Goal: Contribute content: Contribute content

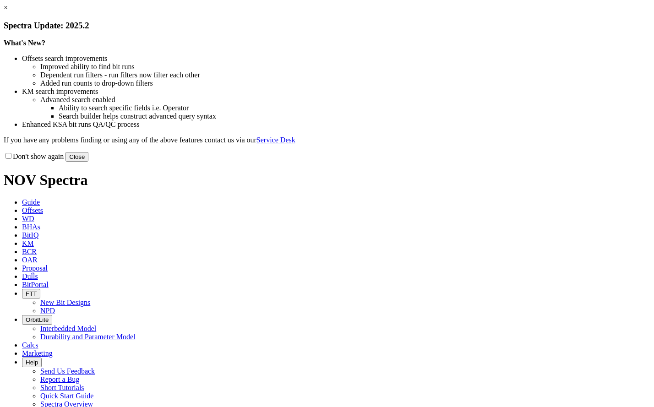
click at [88, 162] on button "Close" at bounding box center [77, 157] width 23 height 10
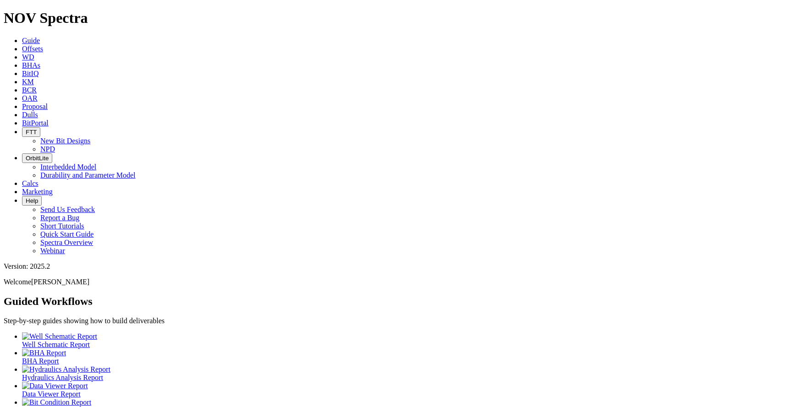
click at [22, 45] on icon at bounding box center [22, 49] width 0 height 8
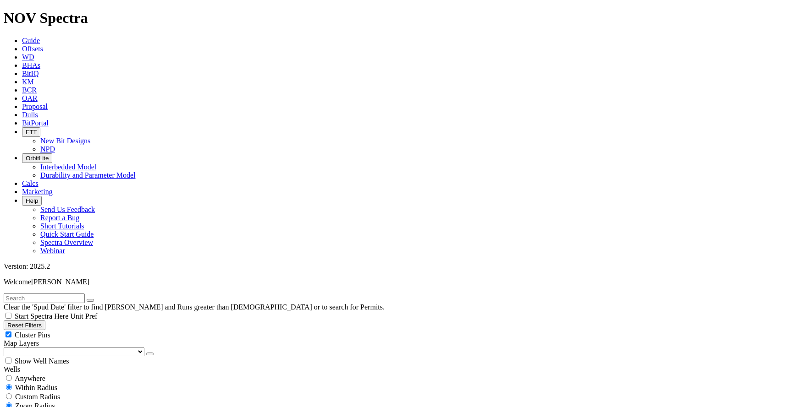
click at [38, 294] on input "text" at bounding box center [44, 299] width 81 height 10
type input "AT-39"
click at [34, 375] on span "Anywhere" at bounding box center [30, 379] width 31 height 8
radio input "true"
radio input "false"
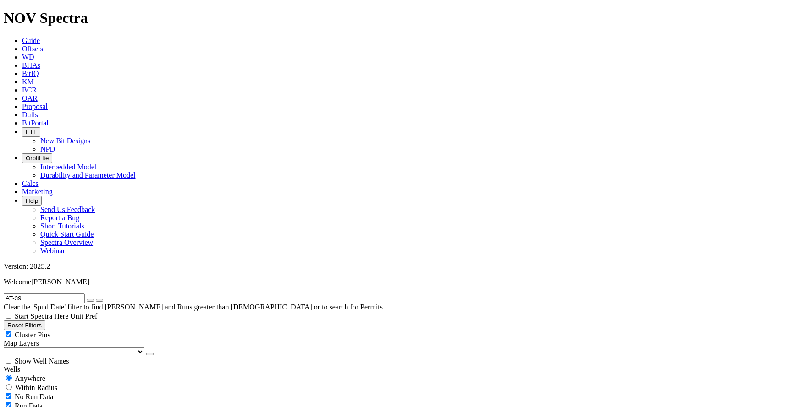
type input "[DATE]"
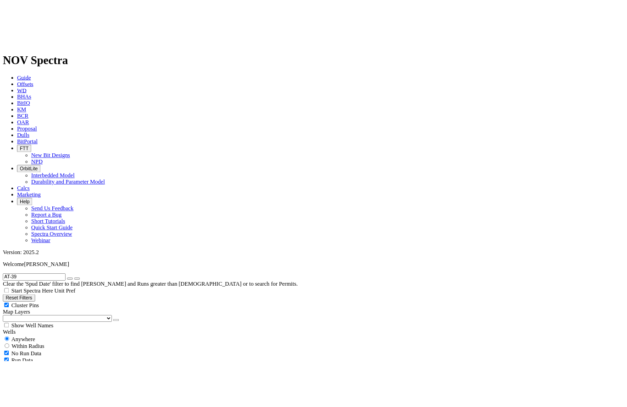
scroll to position [1512, 0]
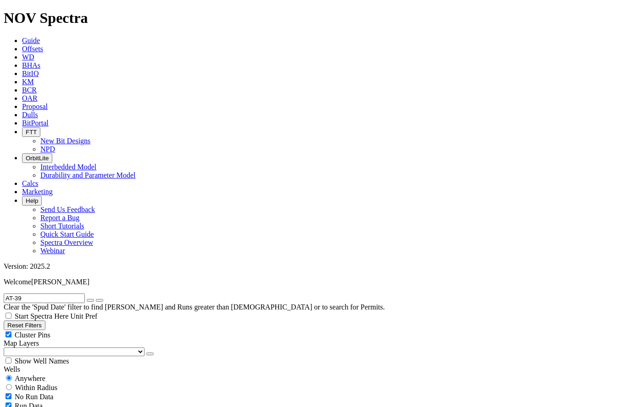
radio input "false"
radio input "true"
click at [33, 375] on span "Anywhere" at bounding box center [30, 379] width 31 height 8
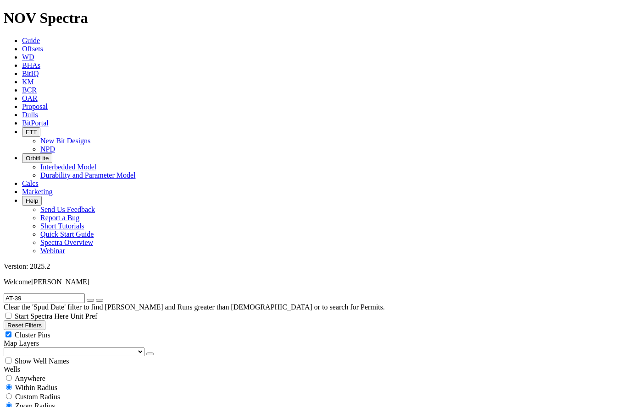
radio input "true"
radio input "false"
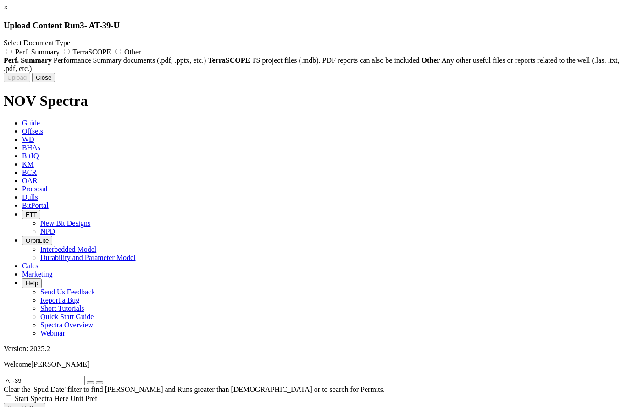
click at [141, 50] on span "Other" at bounding box center [132, 52] width 16 height 8
click at [121, 50] on input "Other" at bounding box center [118, 52] width 6 height 6
radio input "true"
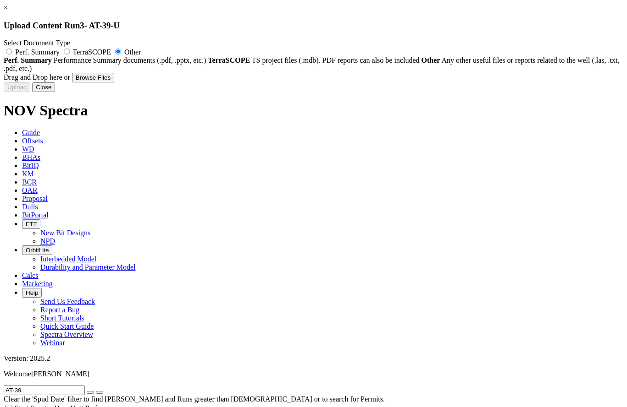
type input "AT-39-U_BHA#4_Bit Photo_12.25_NOV_DSFX519S-G9_SN_A280149_31-Jan-2022.pdf"
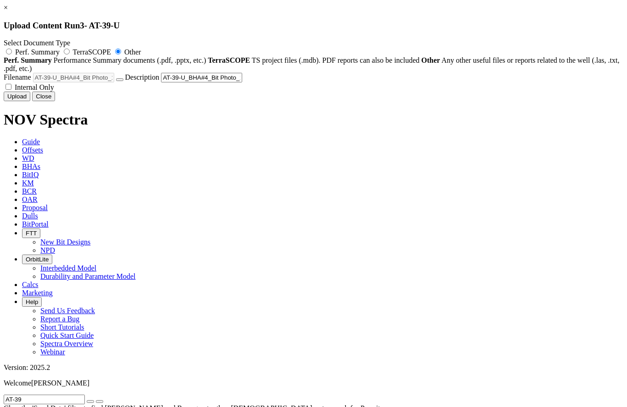
click at [54, 91] on span "Internal Only" at bounding box center [34, 87] width 39 height 8
click at [11, 90] on input "Internal Only" at bounding box center [8, 87] width 6 height 6
checkbox input "true"
click at [30, 101] on button "Upload" at bounding box center [17, 97] width 27 height 10
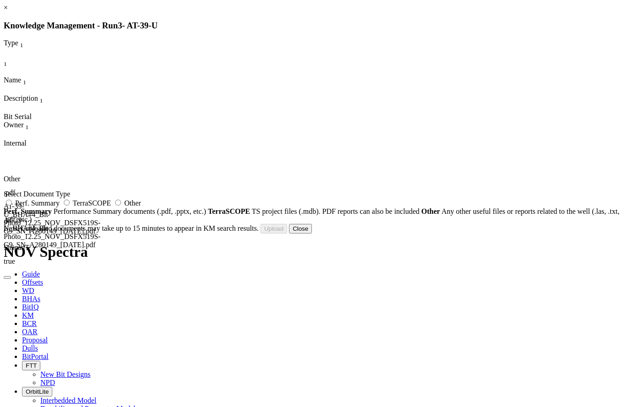
click at [141, 207] on span "Other" at bounding box center [132, 203] width 16 height 8
click at [121, 206] on input "Other" at bounding box center [118, 203] width 6 height 6
radio input "true"
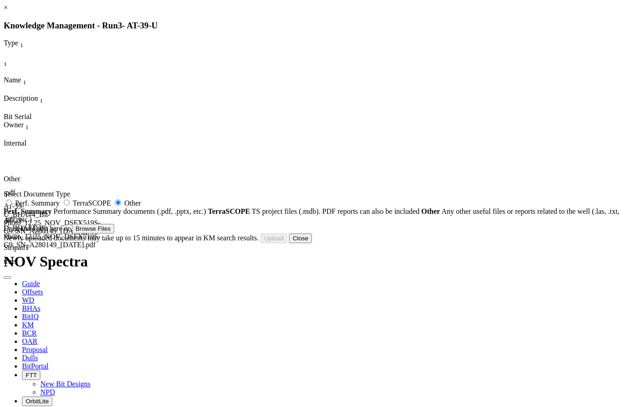
type input "AT-39-U_BHA#4_Bit Performance_12.25_NOV_DSFX519S-G9_SN_A280149_31-Jan-2022.pdf"
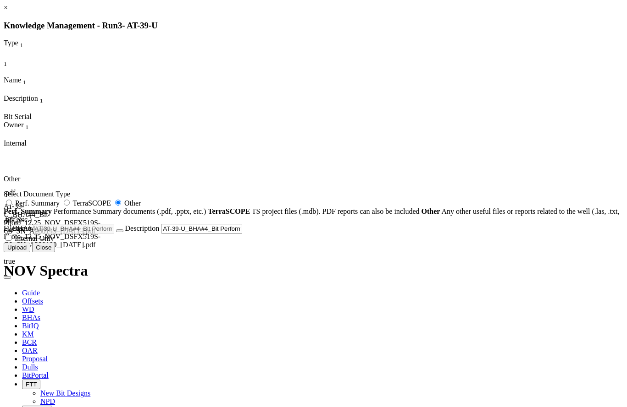
click at [54, 242] on span "Internal Only" at bounding box center [34, 239] width 39 height 8
click at [11, 241] on input "Internal Only" at bounding box center [8, 238] width 6 height 6
checkbox input "true"
click at [30, 253] on button "Upload" at bounding box center [17, 248] width 27 height 10
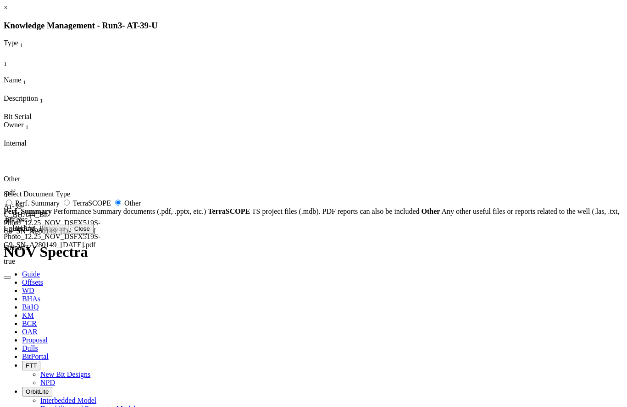
radio input "false"
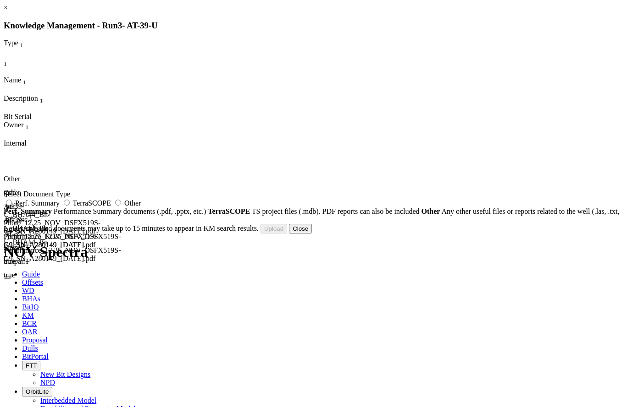
click at [312, 234] on button "Close" at bounding box center [300, 229] width 23 height 10
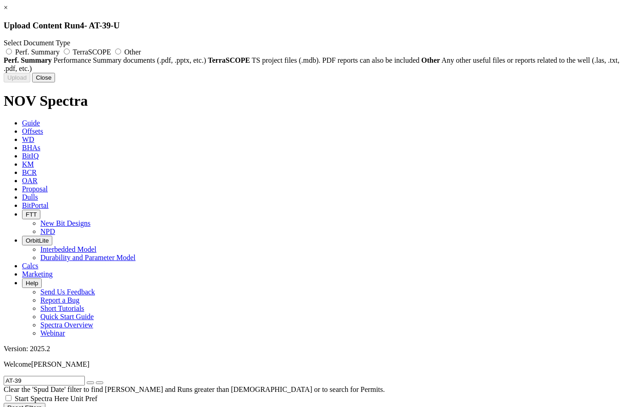
click at [141, 54] on span "Other" at bounding box center [132, 52] width 16 height 8
click at [121, 54] on input "Other" at bounding box center [118, 52] width 6 height 6
radio input "true"
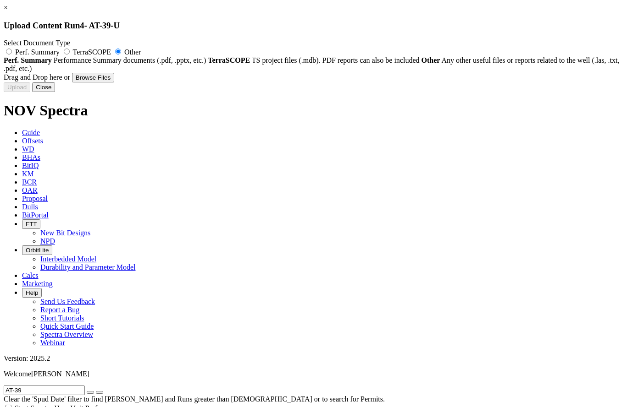
type input "AT-39-U_BHA#6_Bit Performance_8.5_HDBS_GTi56Ks_SN_13676237_07-Feb-2022.pdf"
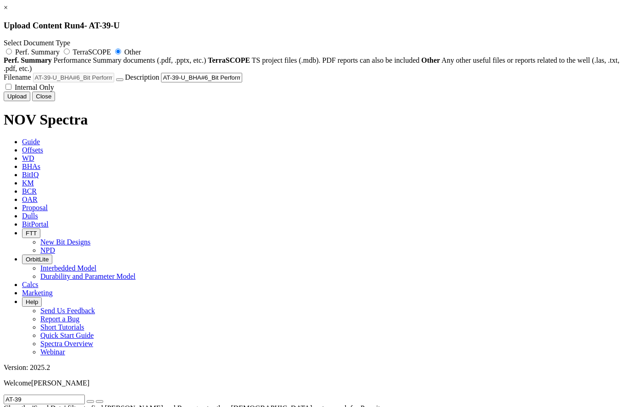
click at [54, 91] on span "Internal Only" at bounding box center [34, 87] width 39 height 8
click at [11, 90] on input "Internal Only" at bounding box center [8, 87] width 6 height 6
checkbox input "true"
click at [30, 101] on button "Upload" at bounding box center [17, 97] width 27 height 10
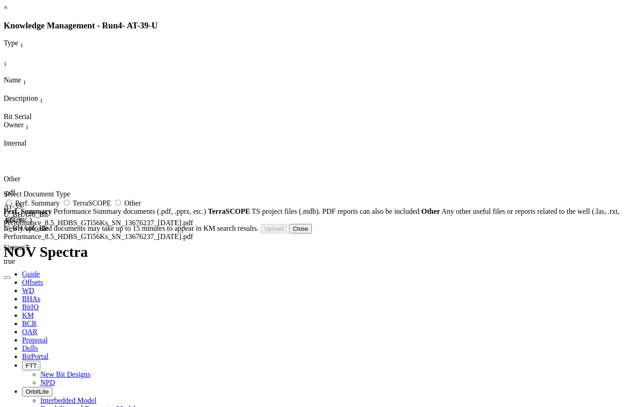
click at [141, 207] on label "Other" at bounding box center [127, 203] width 28 height 8
click at [121, 206] on input "Other" at bounding box center [118, 203] width 6 height 6
radio input "true"
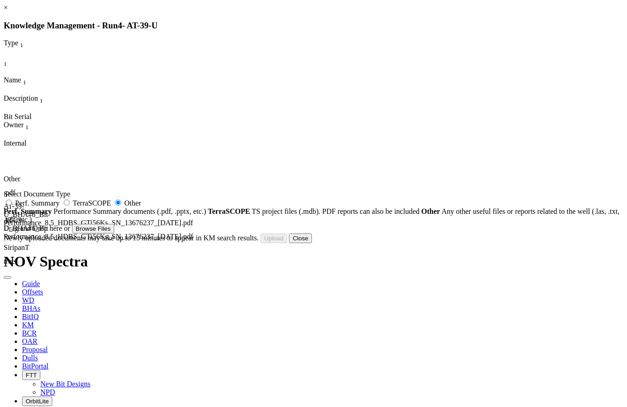
type input "AT-39-U_BHA#6_Bit Photo_8.5_HDBS_GTi56Ks_SN_13676237_07-Feb-2022.pdf"
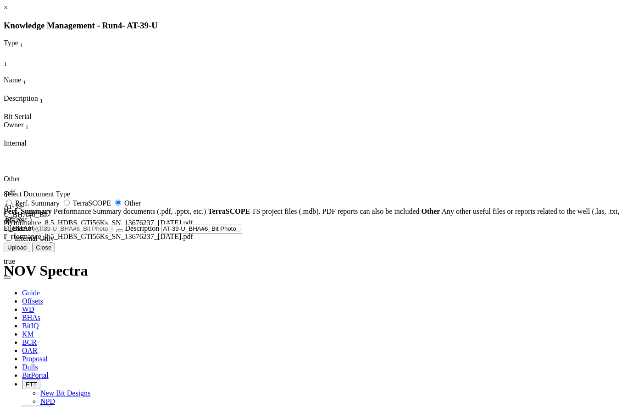
click at [54, 242] on span "Internal Only" at bounding box center [34, 239] width 39 height 8
click at [11, 241] on input "Internal Only" at bounding box center [8, 238] width 6 height 6
checkbox input "true"
click at [30, 253] on button "Upload" at bounding box center [17, 248] width 27 height 10
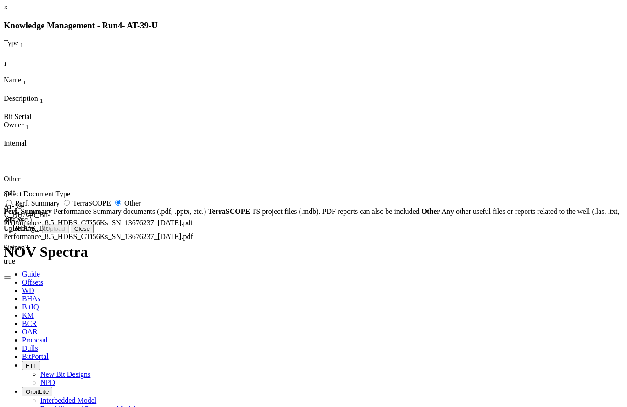
radio input "false"
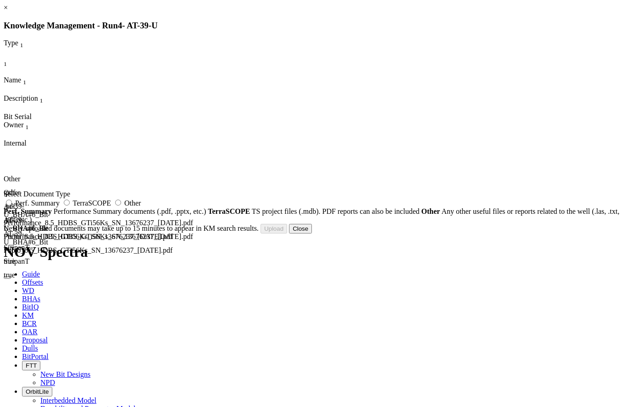
click at [312, 234] on button "Close" at bounding box center [300, 229] width 23 height 10
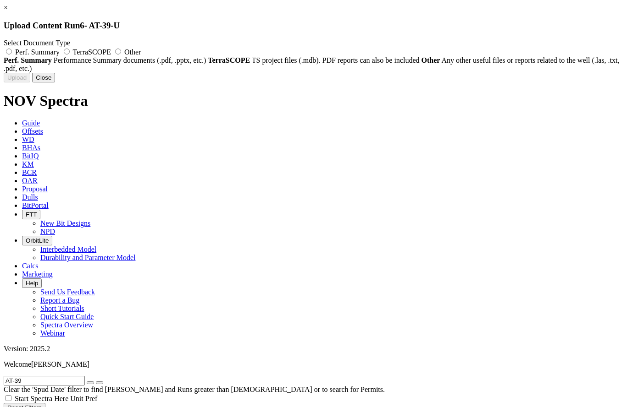
click at [141, 49] on span "Other" at bounding box center [132, 52] width 16 height 8
click at [121, 49] on input "Other" at bounding box center [118, 52] width 6 height 6
radio input "true"
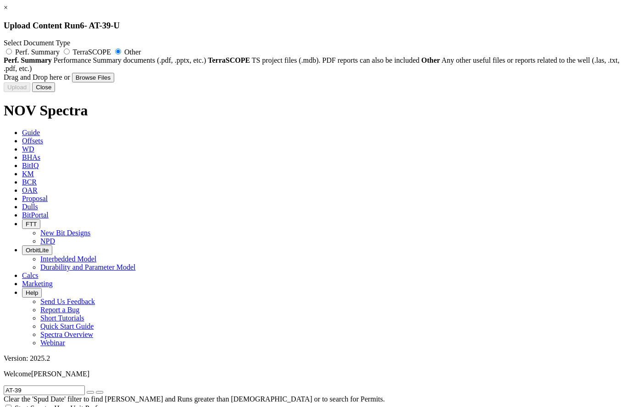
type input "AT-39-UST_BHA#8_Bit Performance_8.5_Smith_MDi516LBPXG_SN_JM4313_RR2_02-March-20…"
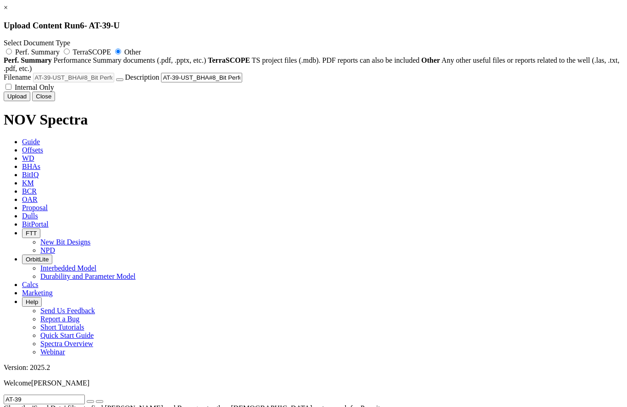
click at [54, 91] on label "Internal Only" at bounding box center [29, 87] width 50 height 8
click at [11, 90] on input "Internal Only" at bounding box center [8, 87] width 6 height 6
checkbox input "true"
click at [30, 101] on button "Upload" at bounding box center [17, 97] width 27 height 10
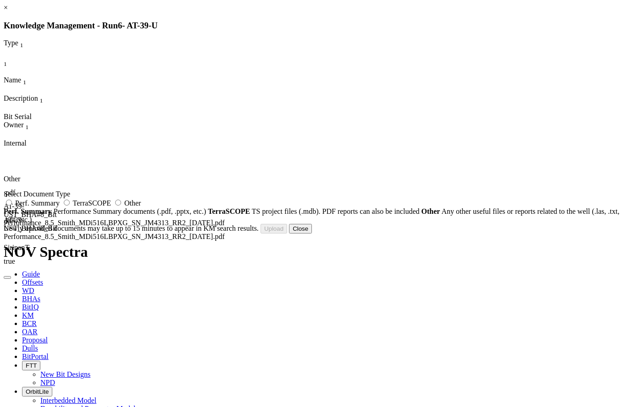
click at [141, 207] on label "Other" at bounding box center [127, 203] width 28 height 8
click at [121, 206] on input "Other" at bounding box center [118, 203] width 6 height 6
radio input "true"
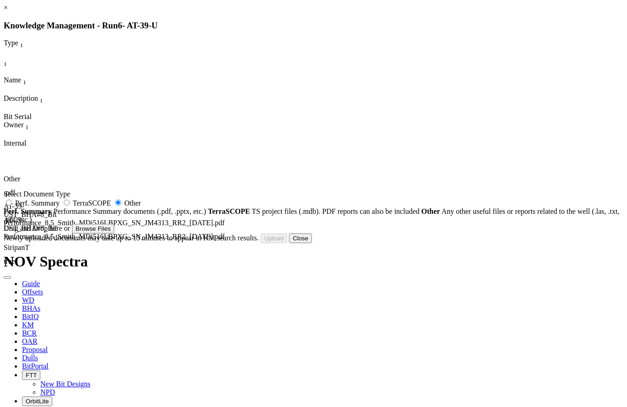
type input "AT-39-UST_BHA#8_Bit Photo_8.5_Smith_MDi516LBPXG_SN_JM4313_RR2_02-March-2022.pdf"
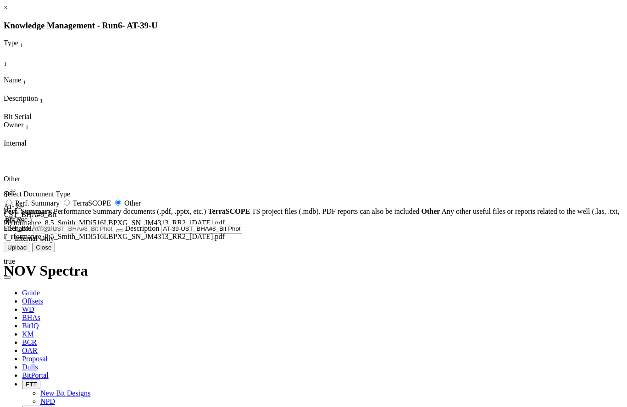
click at [54, 242] on span "Internal Only" at bounding box center [34, 239] width 39 height 8
click at [11, 241] on input "Internal Only" at bounding box center [8, 238] width 6 height 6
checkbox input "true"
click at [30, 253] on button "Upload" at bounding box center [17, 248] width 27 height 10
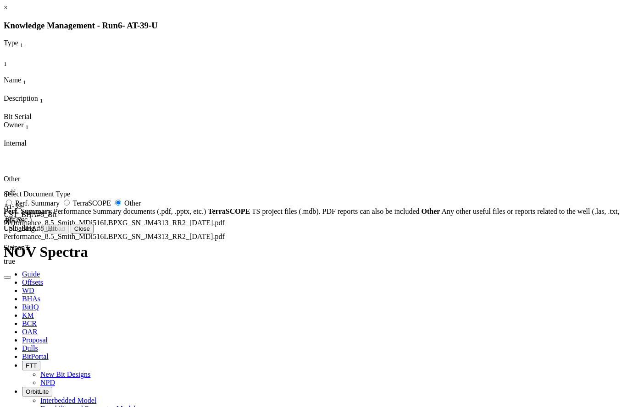
radio input "false"
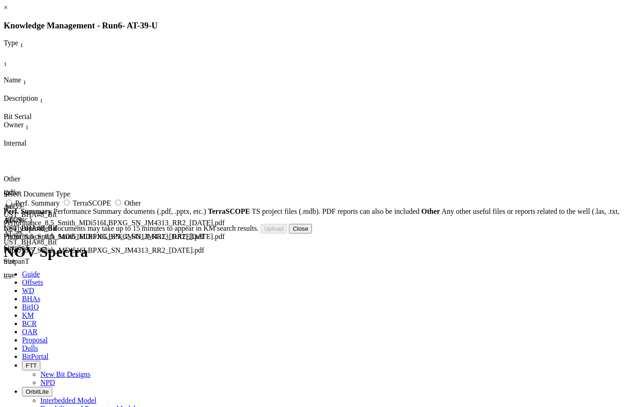
click at [312, 234] on button "Close" at bounding box center [300, 229] width 23 height 10
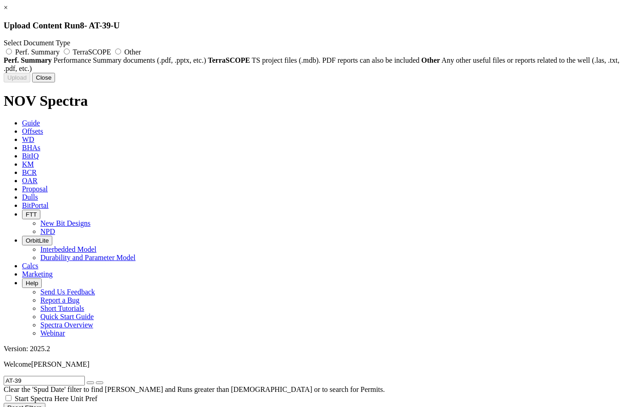
click at [141, 54] on span "Other" at bounding box center [132, 52] width 16 height 8
click at [121, 54] on input "Other" at bounding box center [118, 52] width 6 height 6
radio input "true"
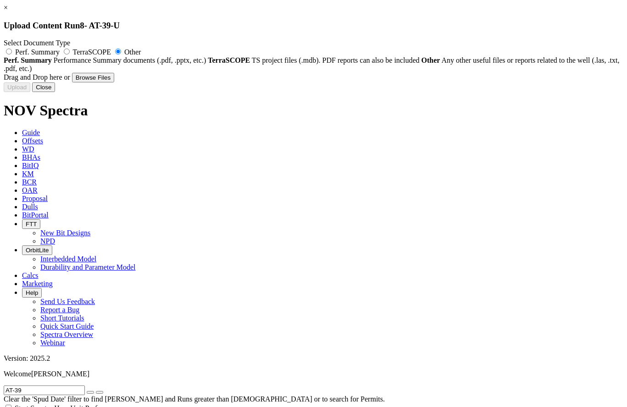
type input "AT-39-U_ST_BHA#9_Bit Performance_6.125_NOV_TKC46-F1_SN_S276613_29-Mar-2022.pdf"
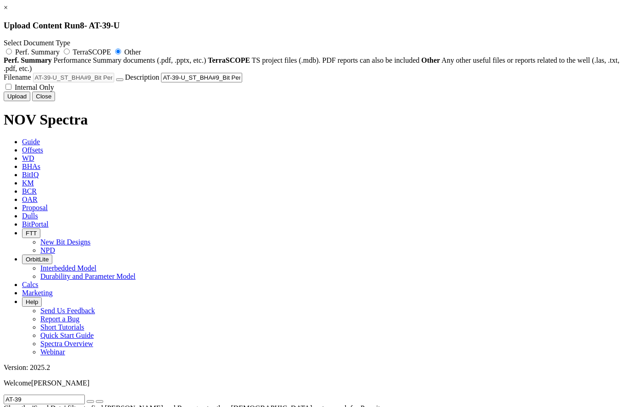
click at [54, 91] on span "Internal Only" at bounding box center [34, 87] width 39 height 8
click at [11, 90] on input "Internal Only" at bounding box center [8, 87] width 6 height 6
checkbox input "true"
click at [30, 101] on button "Upload" at bounding box center [17, 97] width 27 height 10
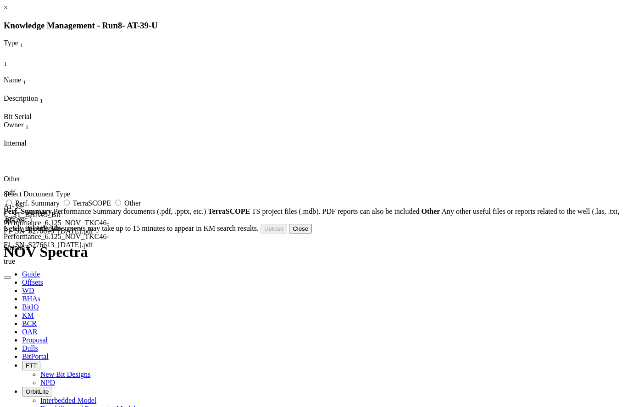
click at [141, 206] on label "Other" at bounding box center [127, 203] width 28 height 8
click at [121, 206] on input "Other" at bounding box center [118, 203] width 6 height 6
radio input "true"
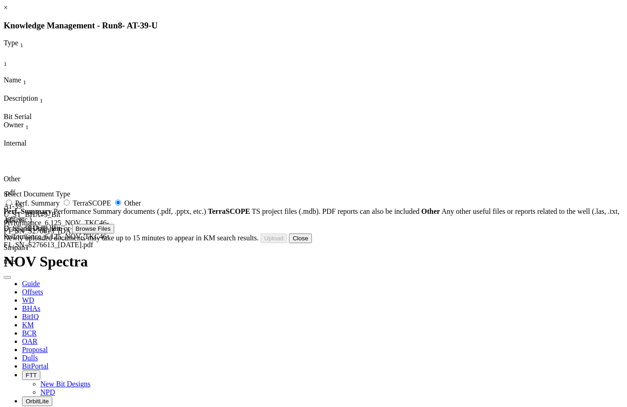
type input "AT-39-U_ST_BHA#9_Bit Photo_6.125_NOV_TKC46-F1_SN_S276613_29-Mar-2022.pdf"
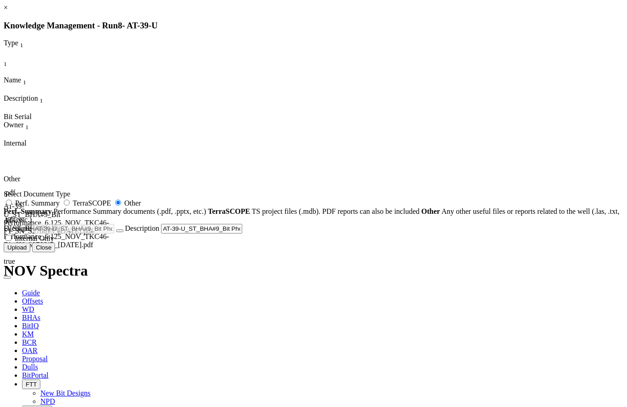
click at [54, 242] on label "Internal Only" at bounding box center [29, 239] width 50 height 8
click at [11, 241] on input "Internal Only" at bounding box center [8, 238] width 6 height 6
checkbox input "true"
click at [30, 253] on button "Upload" at bounding box center [17, 248] width 27 height 10
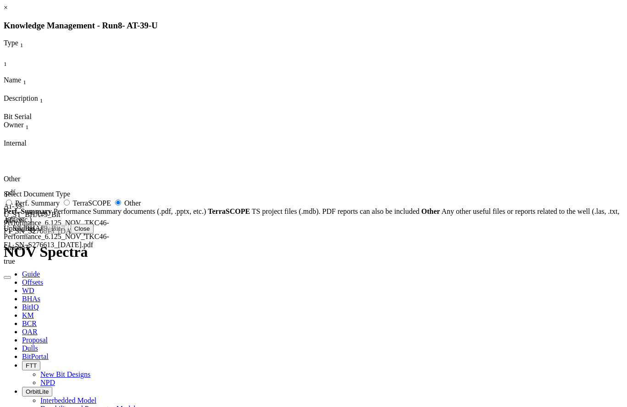
radio input "false"
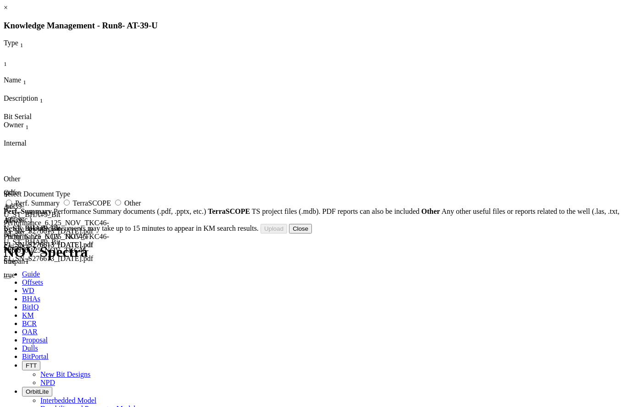
click at [312, 234] on button "Close" at bounding box center [300, 229] width 23 height 10
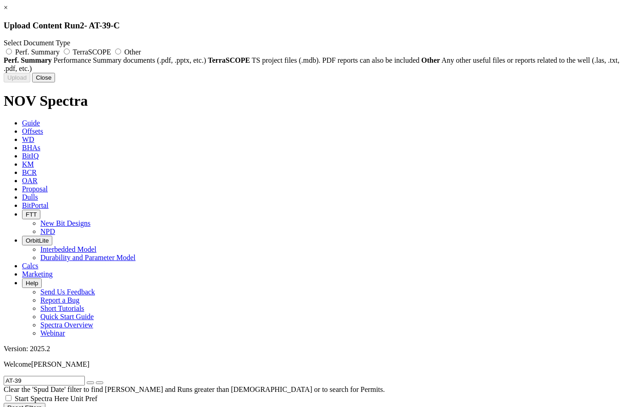
click at [141, 52] on span "Other" at bounding box center [132, 52] width 16 height 8
click at [121, 52] on input "Other" at bounding box center [118, 52] width 6 height 6
radio input "true"
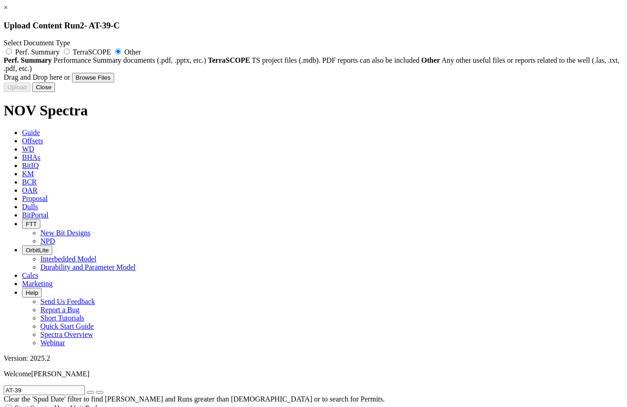
click at [114, 82] on button "Browse Files" at bounding box center [93, 78] width 42 height 10
click at [421, 82] on div "Drag and Drop here or Browse Files Filename Description Internal Only" at bounding box center [313, 78] width 619 height 10
click at [111, 53] on span "TerraSCOPE" at bounding box center [92, 52] width 38 height 8
click at [70, 53] on input "TerraSCOPE" at bounding box center [67, 52] width 6 height 6
radio input "true"
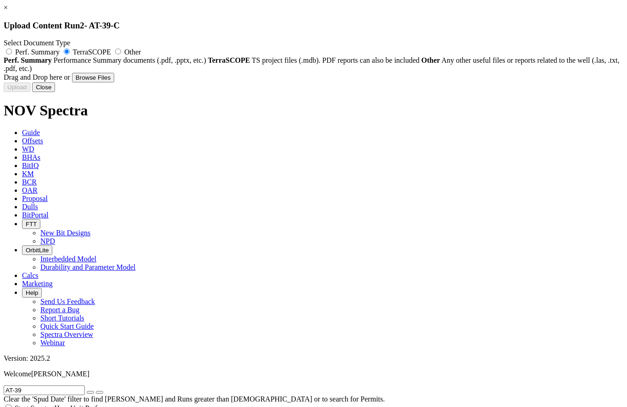
click at [141, 50] on label "Other" at bounding box center [127, 52] width 28 height 8
click at [121, 50] on input "Other" at bounding box center [118, 52] width 6 height 6
radio input "true"
radio input "false"
click at [55, 92] on button "Close" at bounding box center [43, 87] width 23 height 10
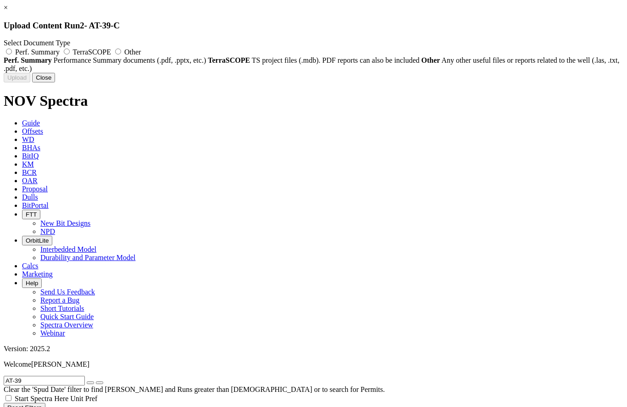
click at [141, 50] on label "Other" at bounding box center [127, 52] width 28 height 8
click at [121, 50] on input "Other" at bounding box center [118, 52] width 6 height 6
radio input "true"
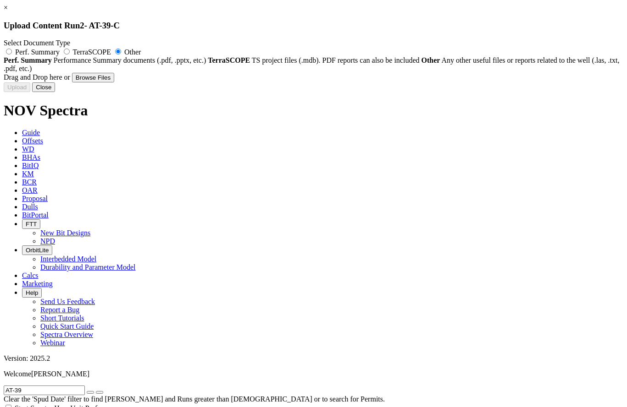
click at [114, 82] on button "Browse Files" at bounding box center [93, 78] width 42 height 10
type input "AT-39-C_BHA#3_Bit Performance_12.25_NOV_DSFX519S-G9_SN_A278427_RR1_24-Jan-2022.…"
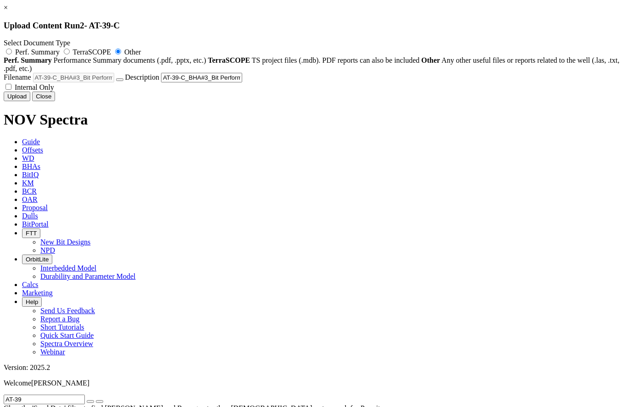
click at [54, 91] on span "Internal Only" at bounding box center [34, 87] width 39 height 8
click at [11, 90] on input "Internal Only" at bounding box center [8, 87] width 6 height 6
checkbox input "true"
click at [30, 101] on button "Upload" at bounding box center [17, 97] width 27 height 10
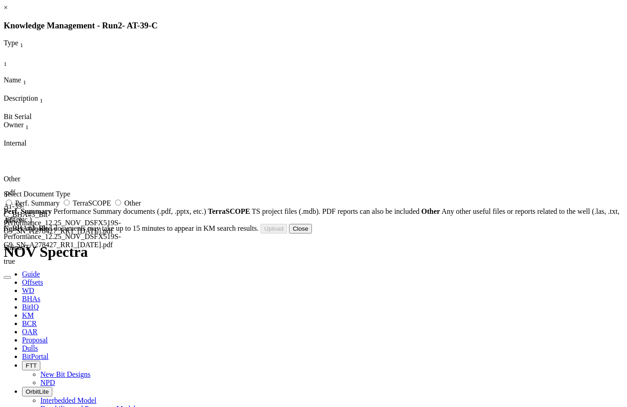
click at [141, 207] on label "Other" at bounding box center [127, 203] width 28 height 8
click at [121, 206] on input "Other" at bounding box center [118, 203] width 6 height 6
radio input "true"
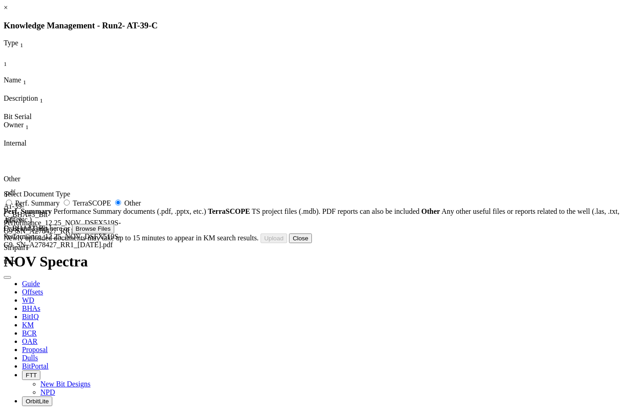
type input "AT-39-C_BHA#3_Bit Photo_12.25_NOV_DSFX519S-G9_SN_A278427_RR1_24-Jan-2022.pdf"
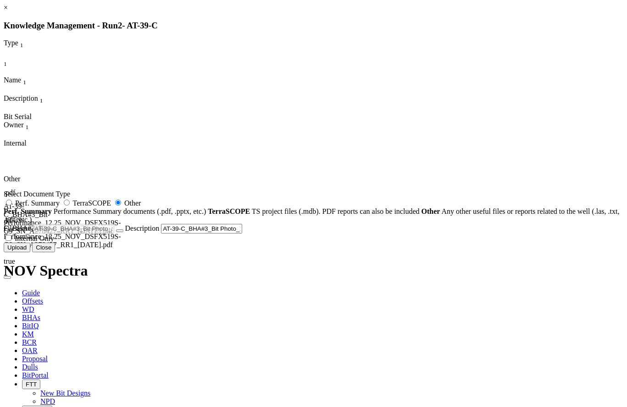
click at [54, 242] on span "Internal Only" at bounding box center [34, 239] width 39 height 8
click at [11, 241] on input "Internal Only" at bounding box center [8, 238] width 6 height 6
checkbox input "true"
click at [30, 253] on button "Upload" at bounding box center [17, 248] width 27 height 10
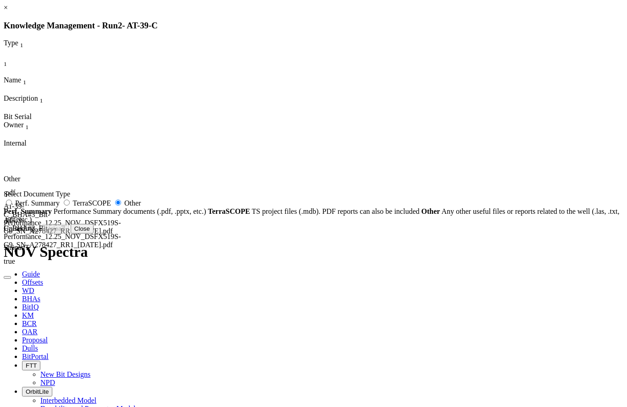
radio input "false"
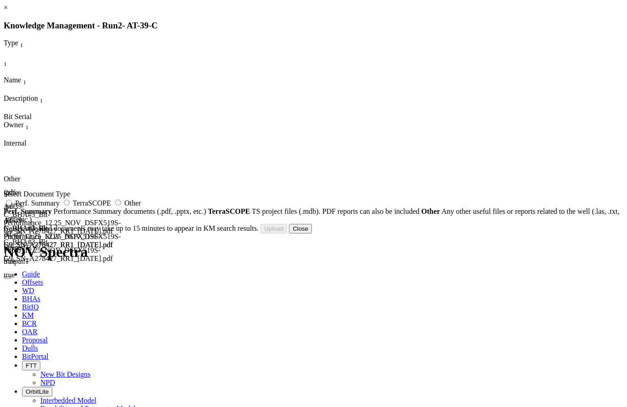
click at [312, 234] on button "Close" at bounding box center [300, 229] width 23 height 10
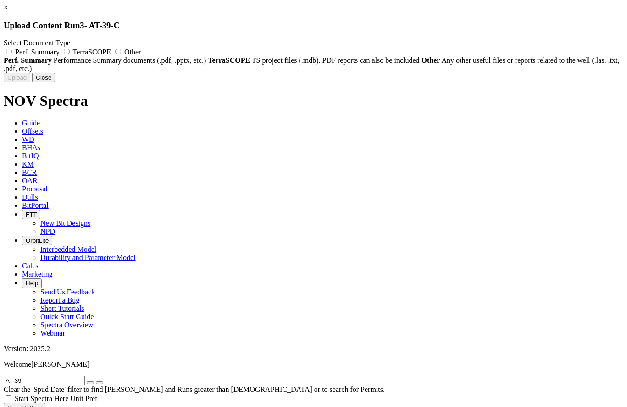
click at [141, 48] on label "Other" at bounding box center [127, 52] width 28 height 8
click at [121, 49] on input "Other" at bounding box center [118, 52] width 6 height 6
radio input "true"
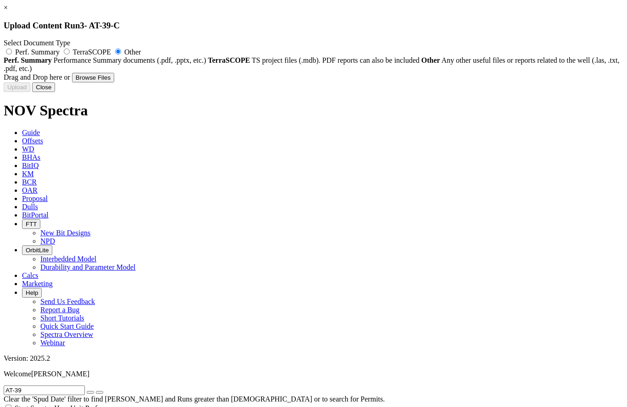
type input "AT-39-C_BHA#4_Bit Performance_12.25_NOV_DSFX519S-G9_SN_A278427_RR2_26-Jan-2022.…"
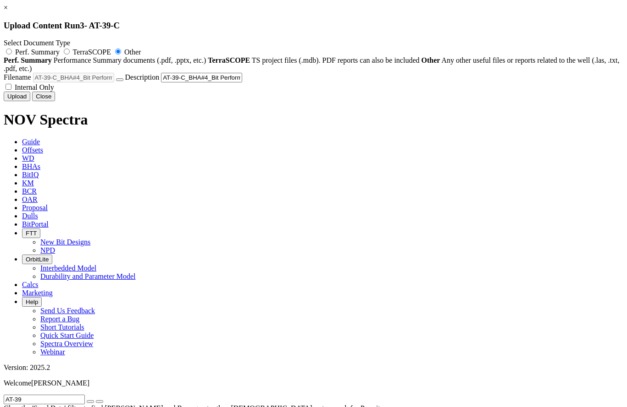
click at [54, 91] on span "Internal Only" at bounding box center [34, 87] width 39 height 8
click at [11, 90] on input "Internal Only" at bounding box center [8, 87] width 6 height 6
checkbox input "true"
click at [30, 101] on button "Upload" at bounding box center [17, 97] width 27 height 10
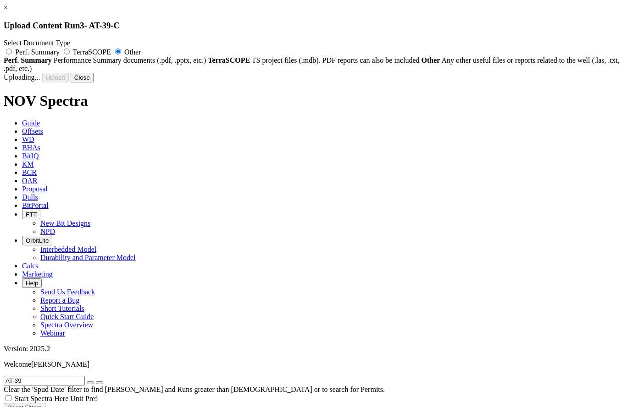
radio input "false"
checkbox input "false"
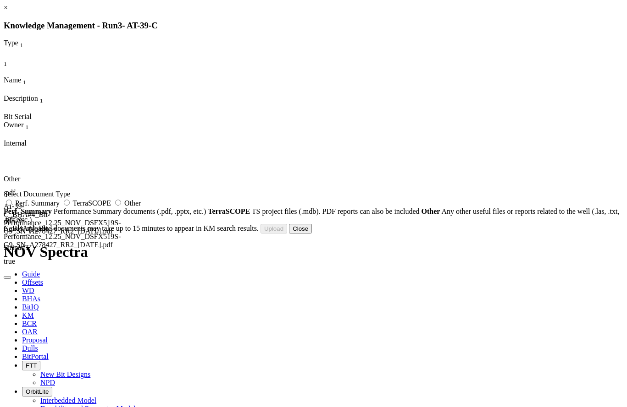
click at [141, 204] on label "Other" at bounding box center [127, 203] width 28 height 8
click at [121, 204] on input "Other" at bounding box center [118, 203] width 6 height 6
radio input "true"
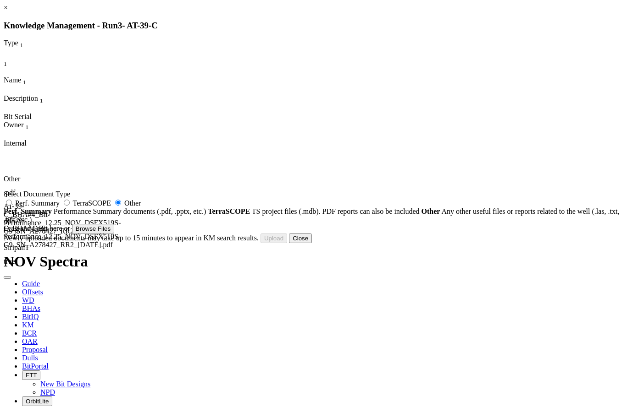
type input "AT-39-C_BHA#4_Bit Photo_12.25_NOV_DSFX519S-G9_SN_A278427_RR2_26-Jan-2022.pdf"
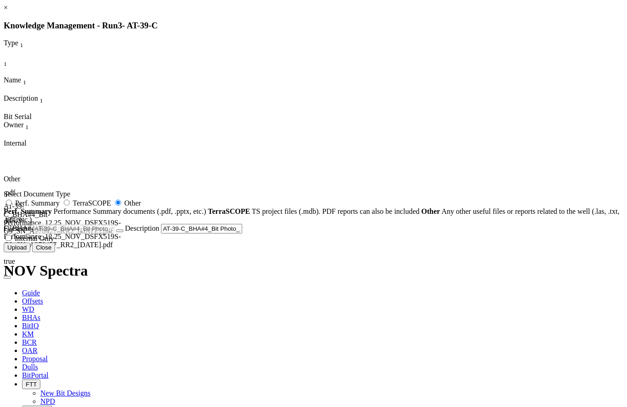
click at [54, 242] on span "Internal Only" at bounding box center [34, 239] width 39 height 8
click at [11, 241] on input "Internal Only" at bounding box center [8, 238] width 6 height 6
checkbox input "true"
click at [434, 253] on div "Uploading... Newly uploaded documents may take up to 15 minutes to appear in KM…" at bounding box center [313, 248] width 619 height 10
click at [30, 253] on button "Upload" at bounding box center [17, 248] width 27 height 10
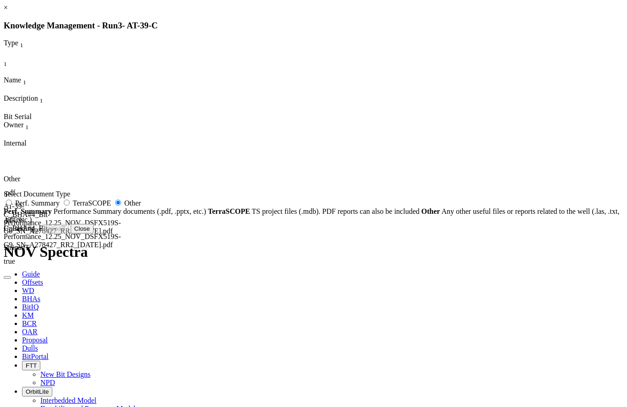
radio input "false"
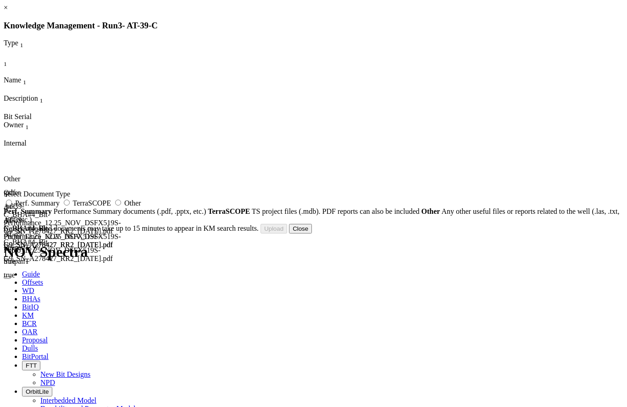
click at [312, 234] on button "Close" at bounding box center [300, 229] width 23 height 10
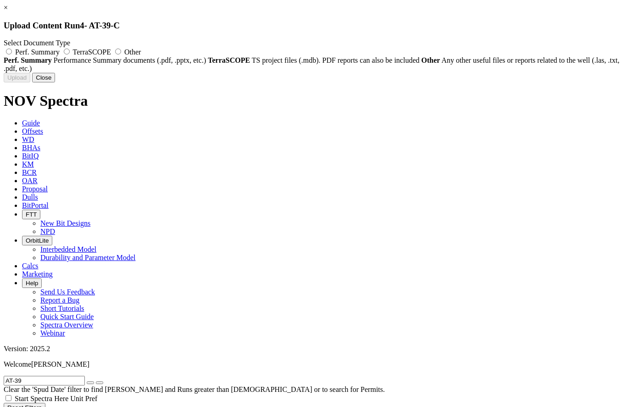
click at [141, 48] on label "Other" at bounding box center [127, 52] width 28 height 8
click at [121, 49] on input "Other" at bounding box center [118, 52] width 6 height 6
radio input "true"
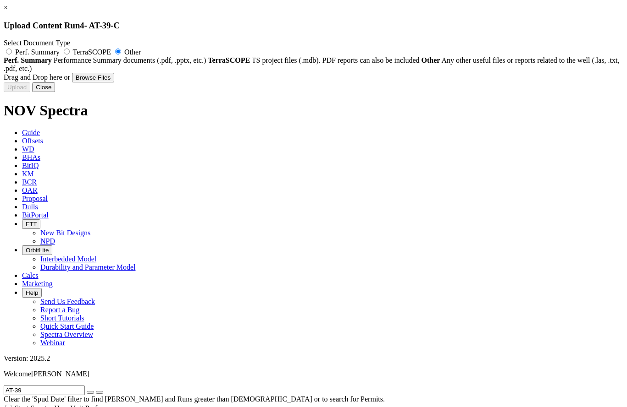
type input "AT-39-C_BHA#5_Bit Performance_8.5_ULTERRA_U519S_SN_31294_19-Mar-2022.pdf"
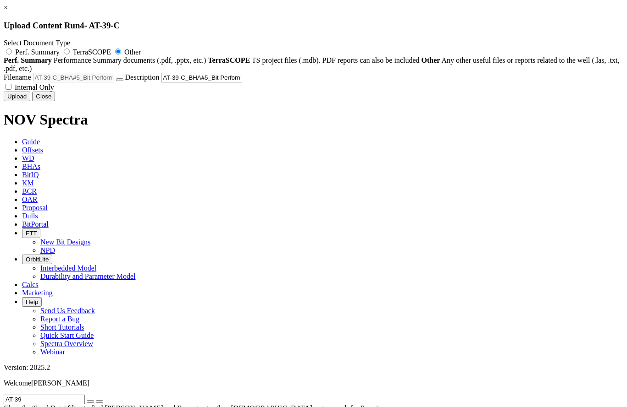
click at [54, 91] on label "Internal Only" at bounding box center [29, 87] width 50 height 8
click at [11, 90] on input "Internal Only" at bounding box center [8, 87] width 6 height 6
checkbox input "true"
click at [30, 101] on button "Upload" at bounding box center [17, 97] width 27 height 10
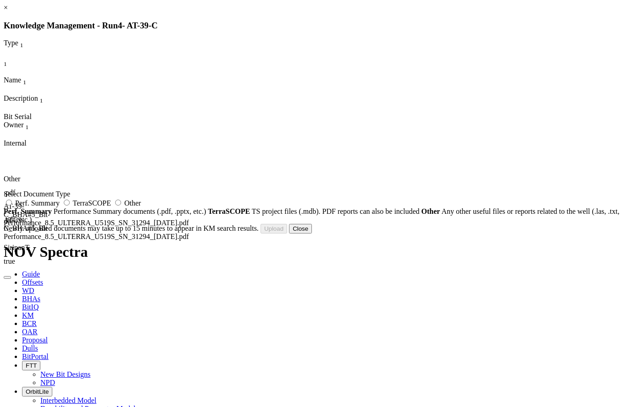
click at [141, 207] on label "Other" at bounding box center [127, 203] width 28 height 8
click at [121, 206] on input "Other" at bounding box center [118, 203] width 6 height 6
radio input "true"
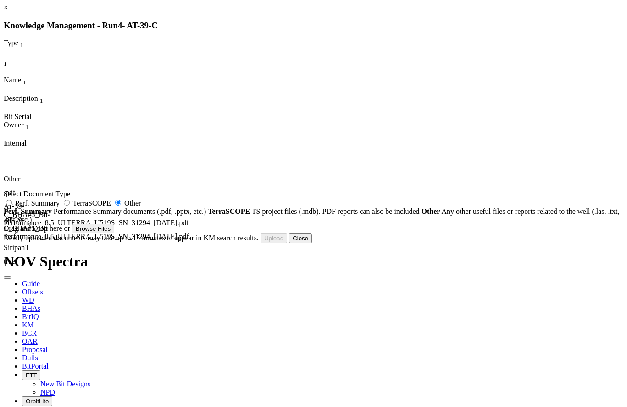
type input "AT-39-C_BHA#5_Bit Photo_8.5_ULTERRA_U519S_SN_31294_19-Mar-2022.pdf"
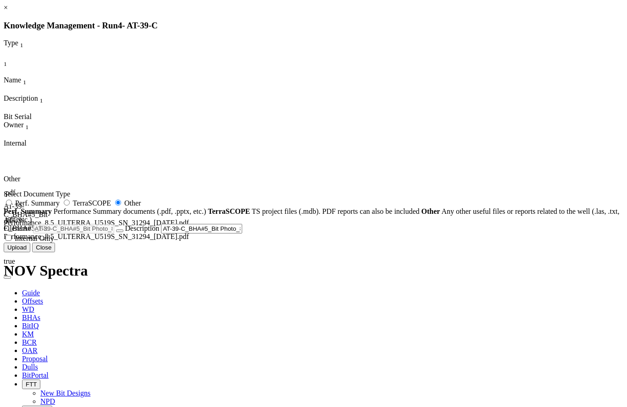
click at [54, 242] on span "Internal Only" at bounding box center [34, 239] width 39 height 8
click at [11, 241] on input "Internal Only" at bounding box center [8, 238] width 6 height 6
checkbox input "true"
click at [30, 253] on button "Upload" at bounding box center [17, 248] width 27 height 10
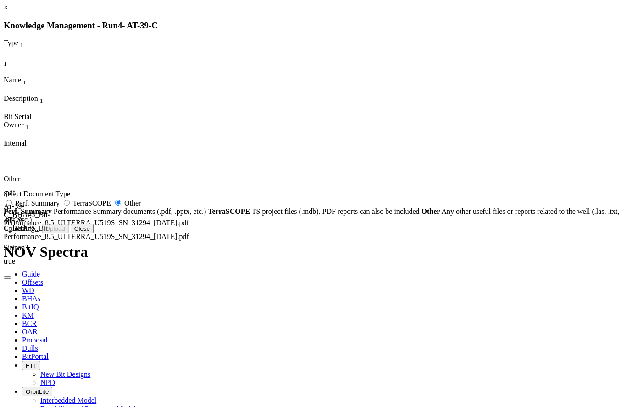
radio input "false"
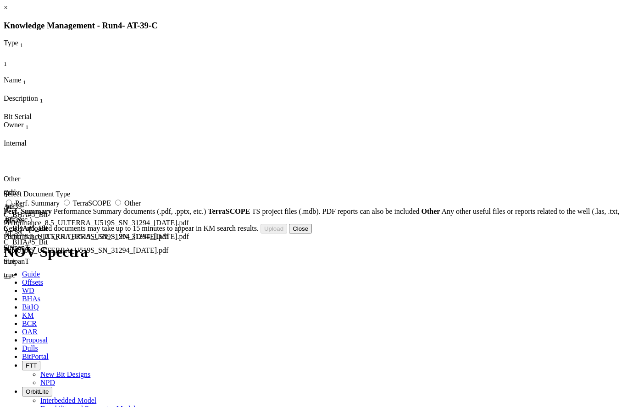
click at [312, 234] on button "Close" at bounding box center [300, 229] width 23 height 10
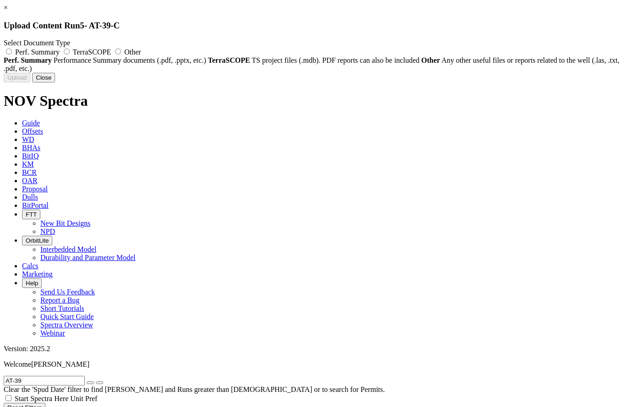
click at [8, 11] on link "×" at bounding box center [6, 8] width 4 height 8
click at [0, 0] on div at bounding box center [0, 0] width 0 height 0
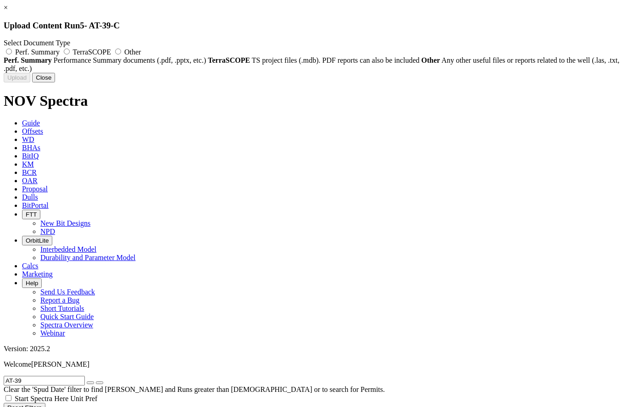
click at [141, 48] on label "Other" at bounding box center [127, 52] width 28 height 8
click at [121, 49] on input "Other" at bounding box center [118, 52] width 6 height 6
radio input "true"
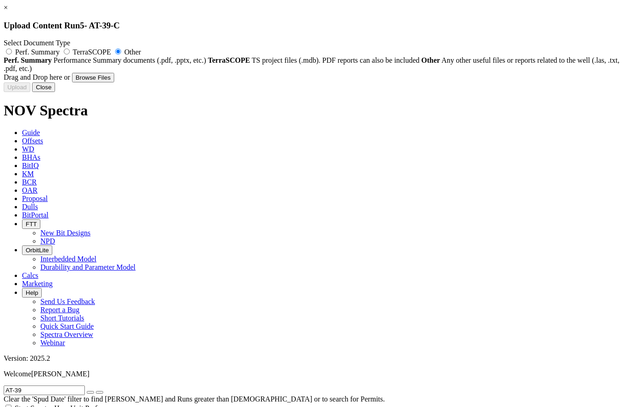
type input "AT-39-C_BHA#10_Bit Performance_6.125_NOV_DSH416S-E5-Z_SN_F286770_28-Apr-2022.pdf"
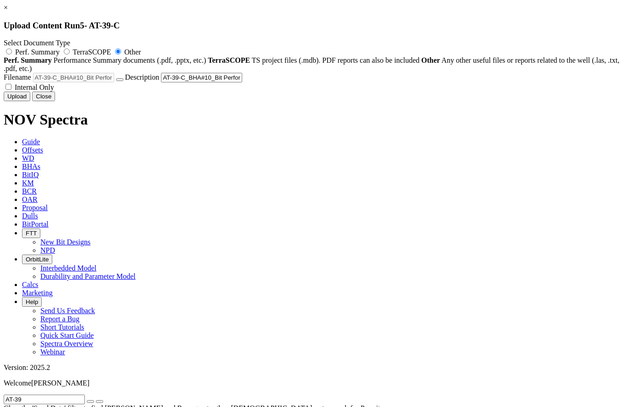
click at [54, 91] on span "Internal Only" at bounding box center [34, 87] width 39 height 8
click at [11, 90] on input "Internal Only" at bounding box center [8, 87] width 6 height 6
checkbox input "true"
click at [30, 101] on button "Upload" at bounding box center [17, 97] width 27 height 10
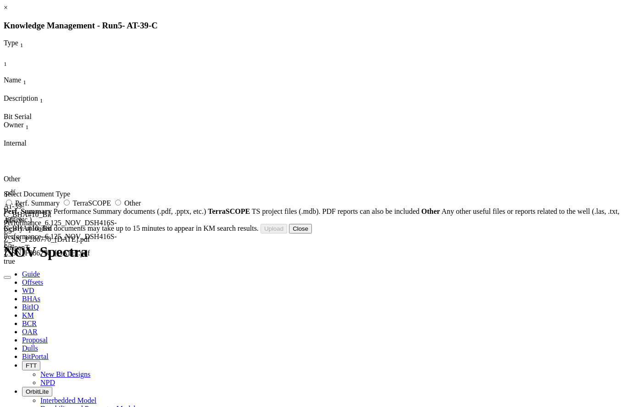
click at [141, 207] on span "Other" at bounding box center [132, 203] width 16 height 8
click at [121, 206] on input "Other" at bounding box center [118, 203] width 6 height 6
radio input "true"
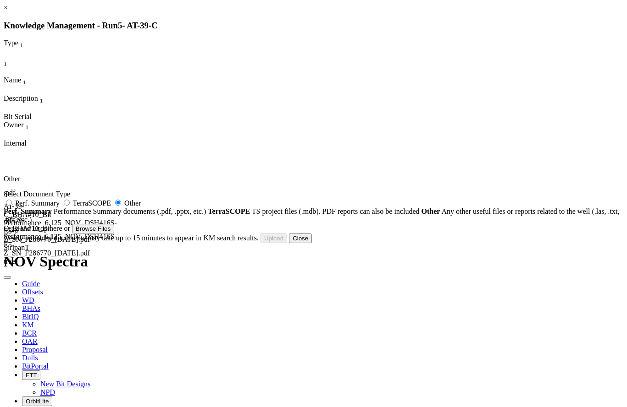
type input "AT-39-C_BHA#10_Bit Photo_6.125_NOV_DSH416S-E5-Z_SN_F286770_28-Apr-2022.pdf"
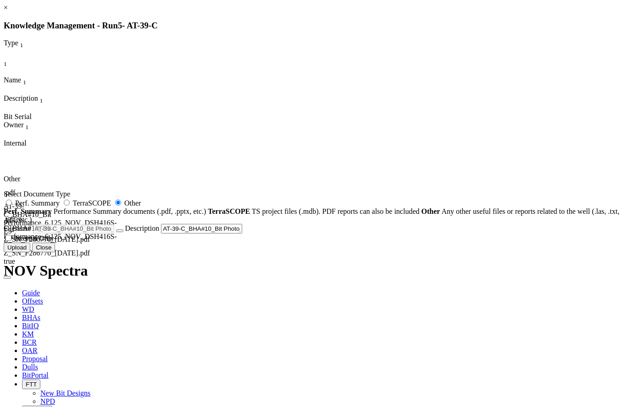
click at [54, 242] on span "Internal Only" at bounding box center [34, 239] width 39 height 8
click at [11, 241] on input "Internal Only" at bounding box center [8, 238] width 6 height 6
checkbox input "true"
click at [30, 253] on button "Upload" at bounding box center [17, 248] width 27 height 10
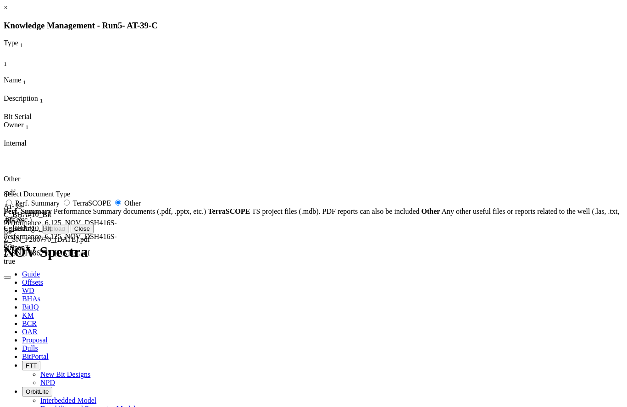
radio input "false"
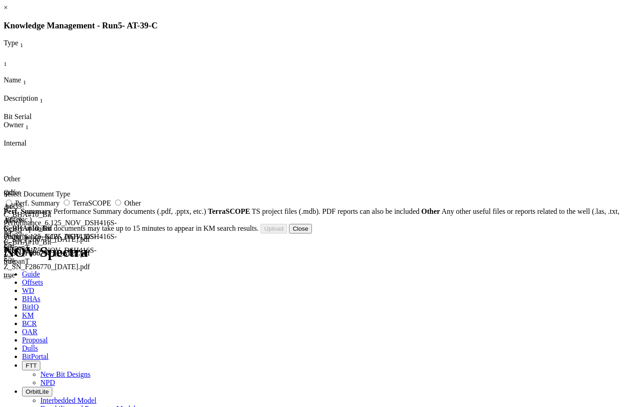
click at [312, 234] on button "Close" at bounding box center [300, 229] width 23 height 10
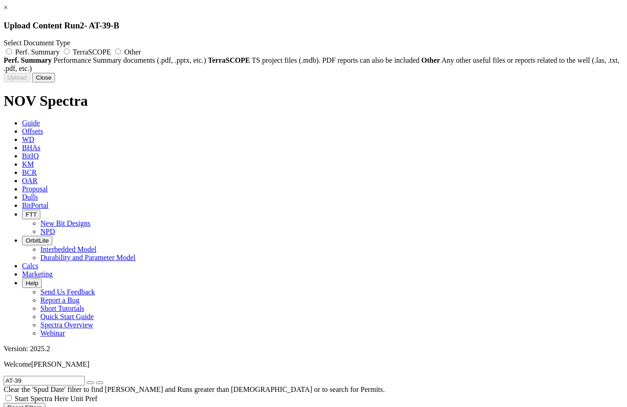
click at [141, 50] on span "Other" at bounding box center [132, 52] width 16 height 8
click at [121, 50] on input "Other" at bounding box center [118, 52] width 6 height 6
radio input "true"
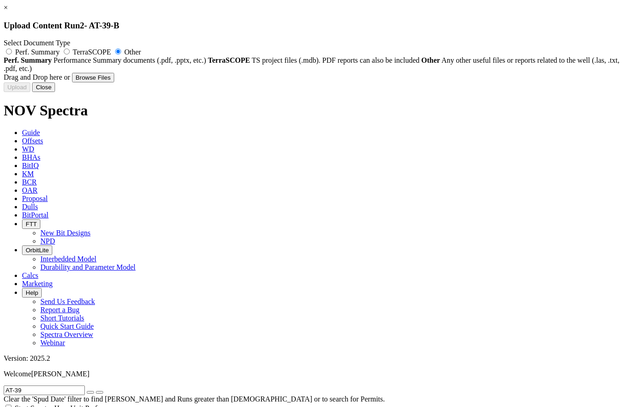
type input "AT-39-B_BHA#4_Bit Performance_12.25_ULTERRA_U519S_SN_30241_19-Jan-2022.pdf"
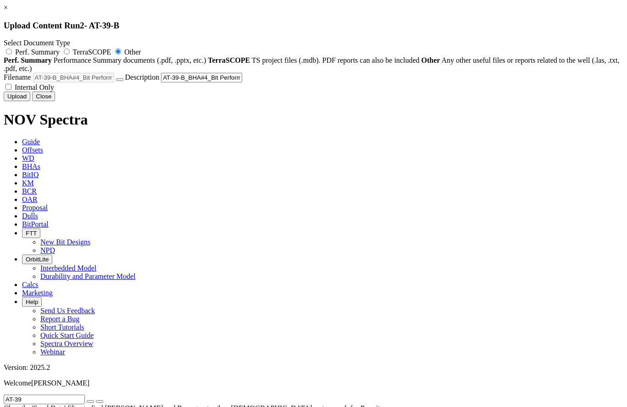
click at [54, 91] on span "Internal Only" at bounding box center [34, 87] width 39 height 8
click at [11, 90] on input "Internal Only" at bounding box center [8, 87] width 6 height 6
checkbox input "true"
click at [30, 101] on button "Upload" at bounding box center [17, 97] width 27 height 10
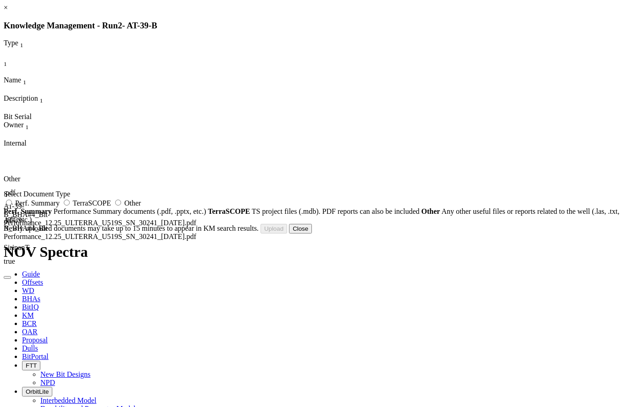
click at [141, 207] on span "Other" at bounding box center [132, 203] width 16 height 8
click at [121, 206] on input "Other" at bounding box center [118, 203] width 6 height 6
radio input "true"
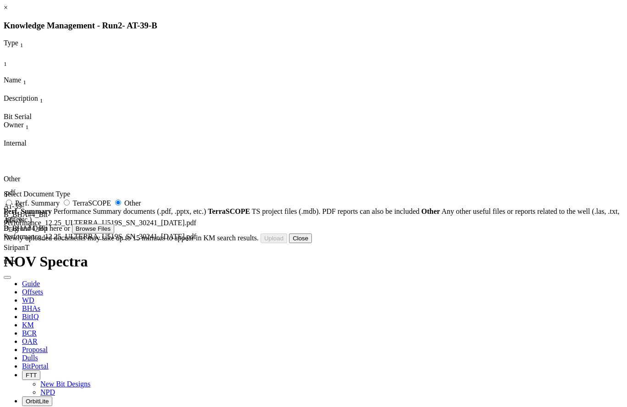
type input "AT-39-B_BHA#4_Bit Photo_12.25_ULTERRA_U519S_SN_30241_19-Jan-2022.pdf"
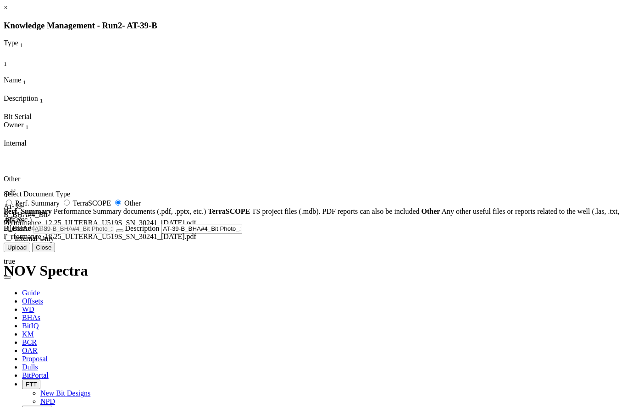
click at [54, 242] on span "Internal Only" at bounding box center [34, 239] width 39 height 8
click at [11, 241] on input "Internal Only" at bounding box center [8, 238] width 6 height 6
checkbox input "true"
click at [30, 253] on button "Upload" at bounding box center [17, 248] width 27 height 10
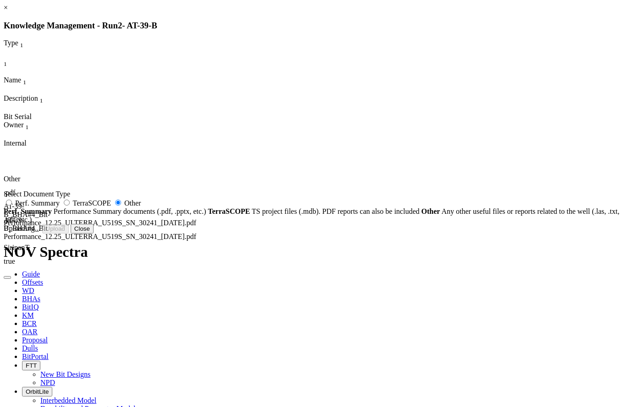
radio input "false"
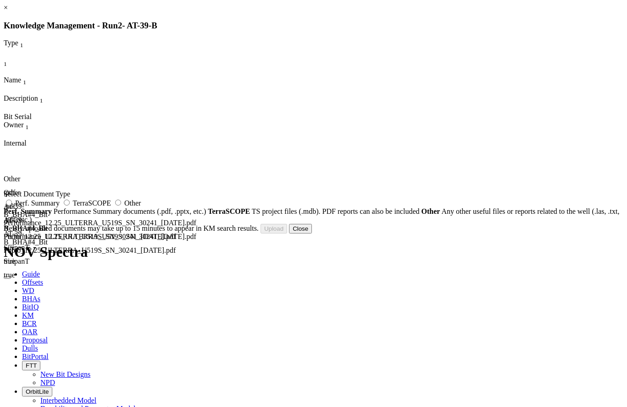
click at [475, 234] on div "Uploading... Newly uploaded documents may take up to 15 minutes to appear in KM…" at bounding box center [313, 229] width 619 height 10
click at [312, 234] on button "Close" at bounding box center [300, 229] width 23 height 10
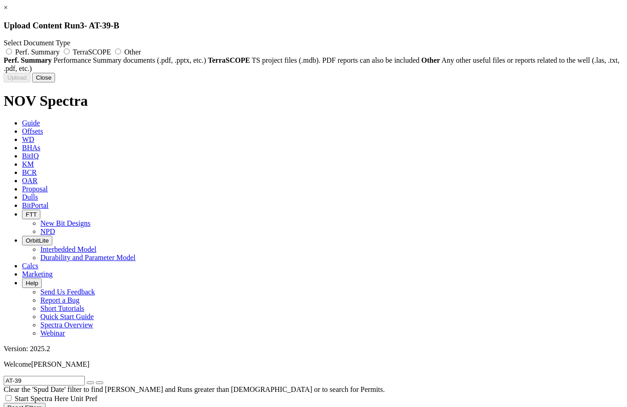
click at [141, 51] on label "Other" at bounding box center [127, 52] width 28 height 8
click at [121, 51] on input "Other" at bounding box center [118, 52] width 6 height 6
radio input "true"
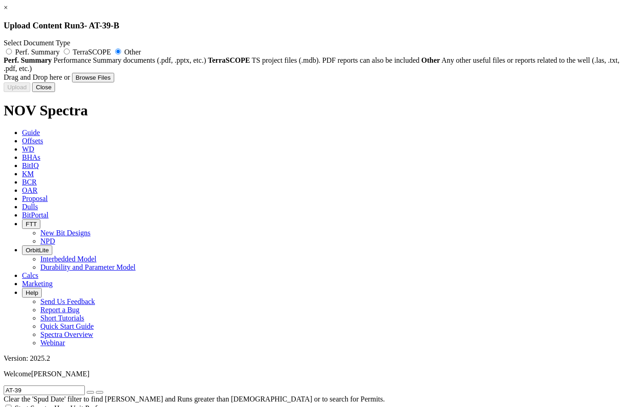
type input "AT-39-B_BHA#5_Bit Performance_8.5_HDBS_GTi56Ks_SN_13676237_10-Mar-2022.pdf"
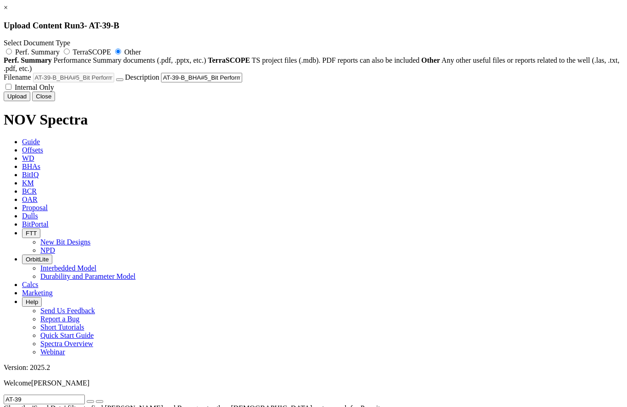
click at [54, 91] on span "Internal Only" at bounding box center [34, 87] width 39 height 8
click at [11, 90] on input "Internal Only" at bounding box center [8, 87] width 6 height 6
checkbox input "true"
click at [30, 101] on button "Upload" at bounding box center [17, 97] width 27 height 10
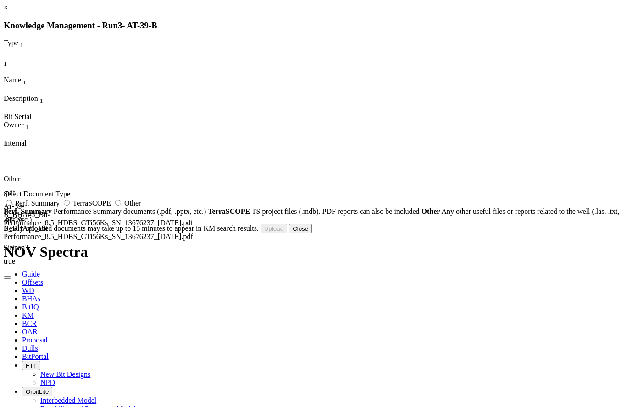
click at [141, 207] on label "Other" at bounding box center [127, 203] width 28 height 8
click at [121, 206] on input "Other" at bounding box center [118, 203] width 6 height 6
radio input "true"
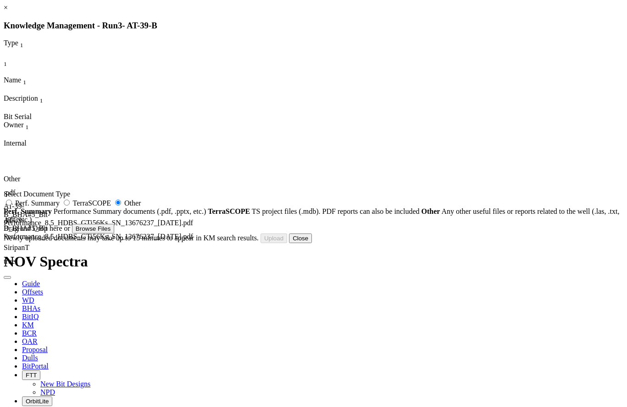
type input "AT-39-B_BHA#5_Bit Photo_8.5_HDBS_GTi56Ks_SN_13676237_10-Mar-2022.pdf"
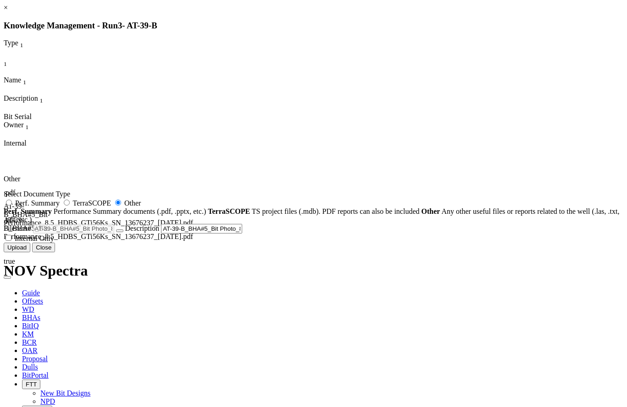
click at [54, 242] on span "Internal Only" at bounding box center [34, 239] width 39 height 8
click at [11, 241] on input "Internal Only" at bounding box center [8, 238] width 6 height 6
checkbox input "true"
click at [30, 253] on button "Upload" at bounding box center [17, 248] width 27 height 10
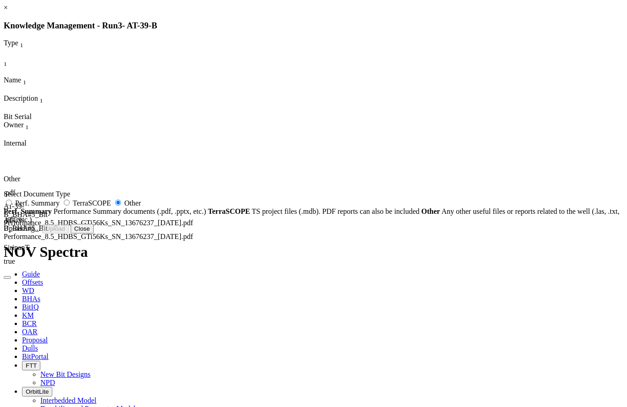
radio input "false"
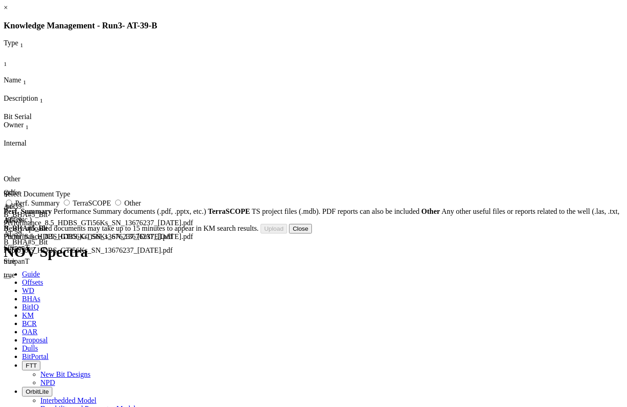
click at [312, 234] on button "Close" at bounding box center [300, 229] width 23 height 10
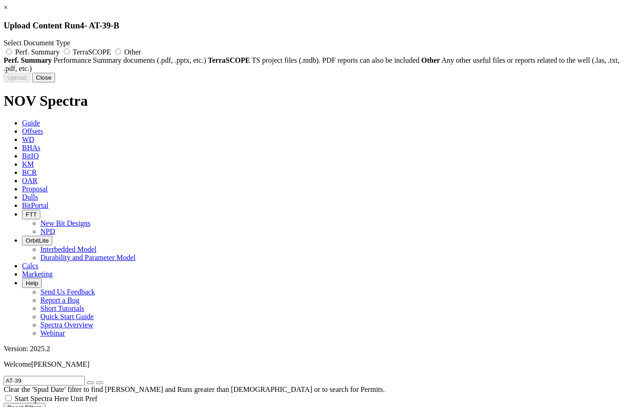
click at [141, 48] on label "Other" at bounding box center [127, 52] width 28 height 8
click at [121, 49] on input "Other" at bounding box center [118, 52] width 6 height 6
radio input "true"
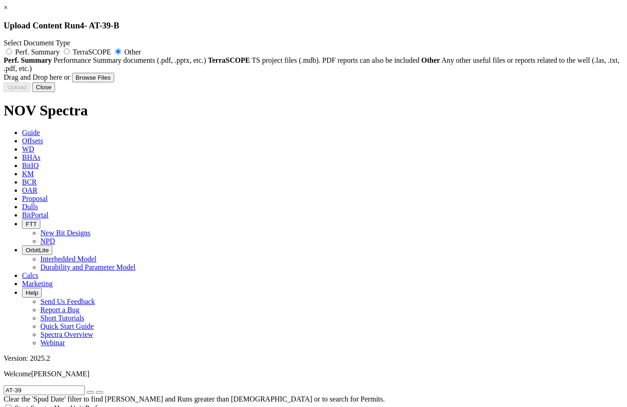
type input "AT-39-B_BHA#6_Bit Performance_6.125_NOV_DSH416S-E5-Z_SN_F281607_23-June-2022.pdf"
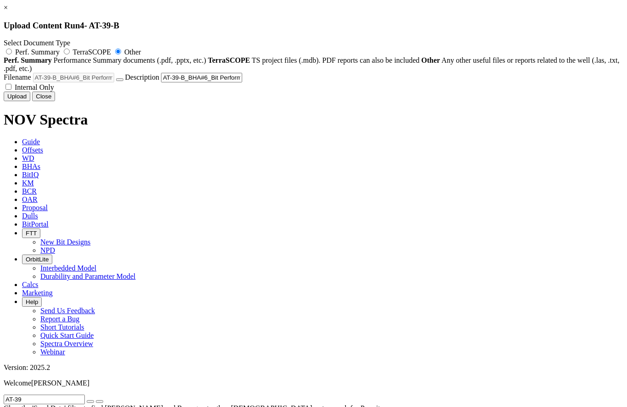
click at [54, 91] on span "Internal Only" at bounding box center [34, 87] width 39 height 8
click at [11, 90] on input "Internal Only" at bounding box center [8, 87] width 6 height 6
checkbox input "true"
click at [30, 101] on button "Upload" at bounding box center [17, 97] width 27 height 10
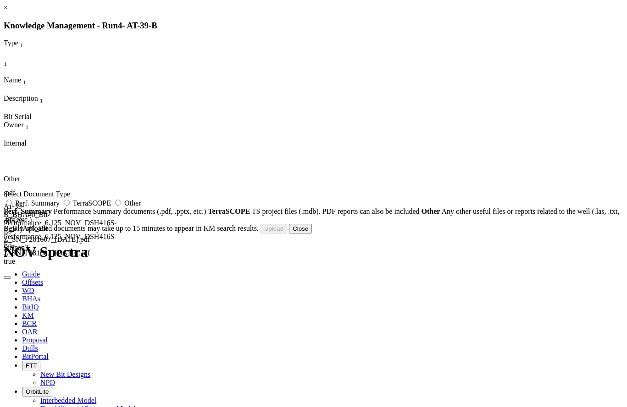
click at [141, 207] on span "Other" at bounding box center [132, 203] width 16 height 8
click at [121, 206] on input "Other" at bounding box center [118, 203] width 6 height 6
radio input "true"
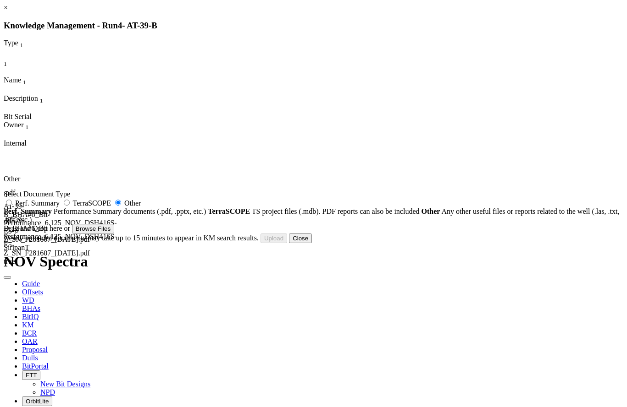
type input "AT-39-B_BHA#6_Bit Photo_6.125_NOV_DSH416S-E5-Z_SN_F281607_23-June-2022.pdf"
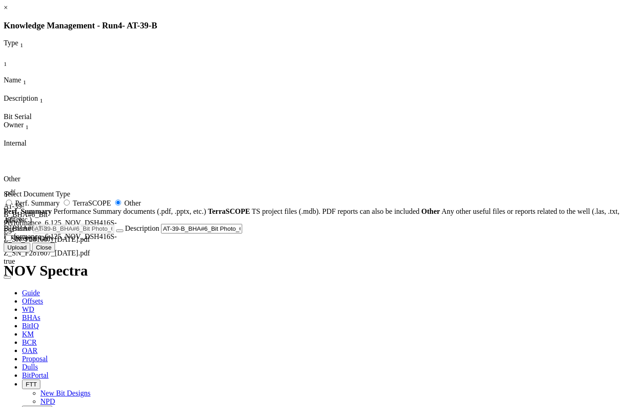
click at [54, 242] on span "Internal Only" at bounding box center [34, 239] width 39 height 8
click at [11, 241] on input "Internal Only" at bounding box center [8, 238] width 6 height 6
checkbox input "true"
click at [30, 253] on button "Upload" at bounding box center [17, 248] width 27 height 10
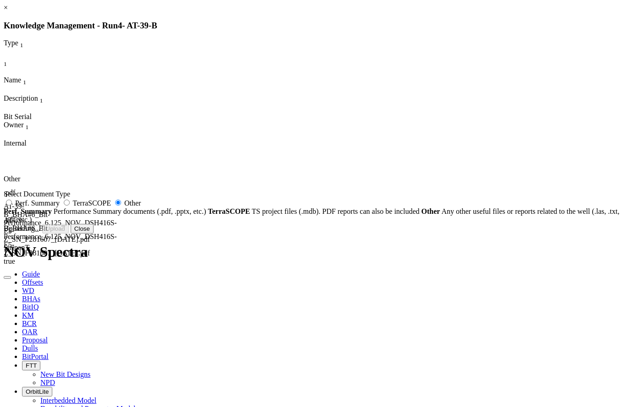
radio input "false"
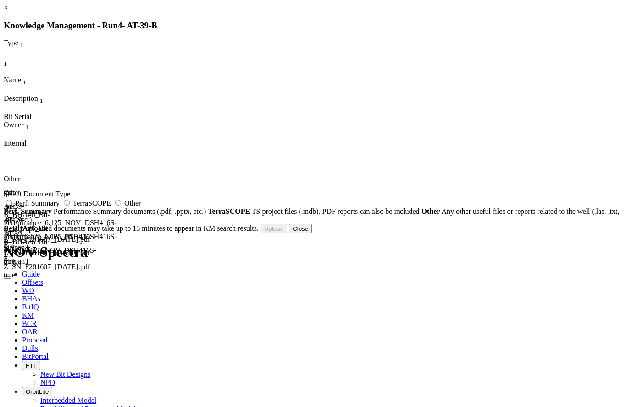
click at [312, 234] on button "Close" at bounding box center [300, 229] width 23 height 10
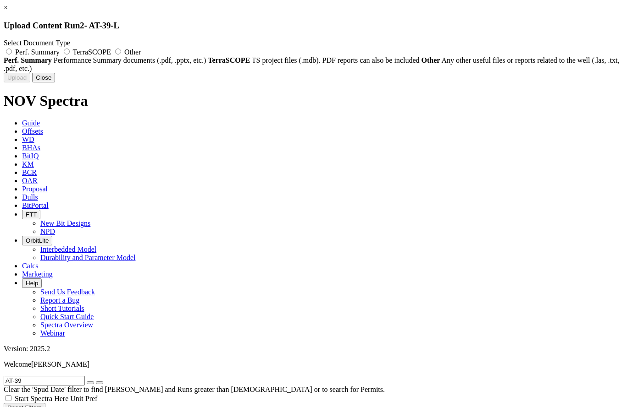
click at [141, 50] on label "Other" at bounding box center [127, 52] width 28 height 8
click at [121, 50] on input "Other" at bounding box center [118, 52] width 6 height 6
radio input "true"
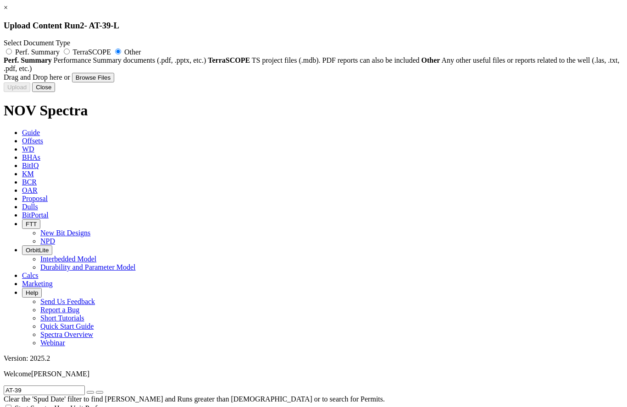
click at [55, 92] on button "Close" at bounding box center [43, 87] width 23 height 10
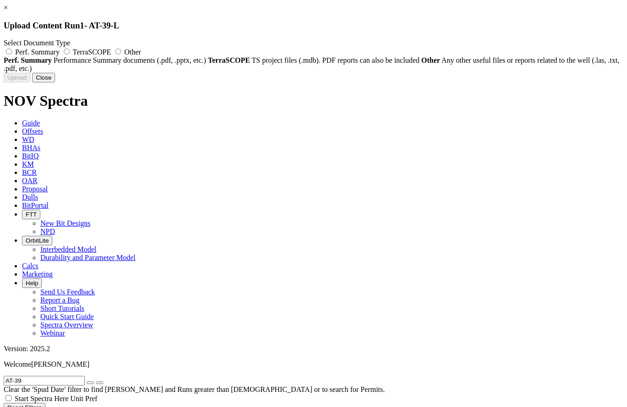
click at [141, 49] on span "Other" at bounding box center [132, 52] width 16 height 8
click at [121, 49] on input "Other" at bounding box center [118, 52] width 6 height 6
radio input "true"
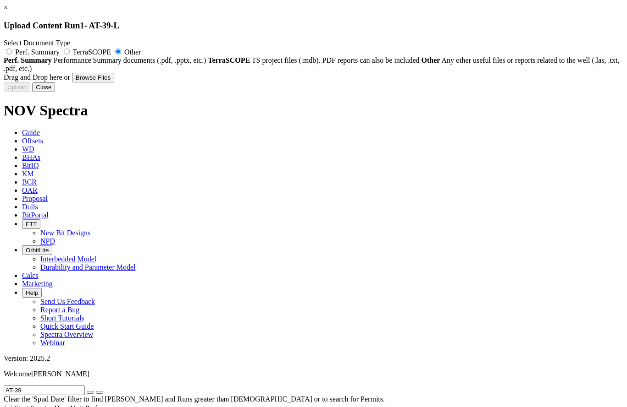
type input "AT-39-L_BHA#3_Bit Performance_12.25_Ulterra_U519S_SN_53732_26-May-2022.pdf"
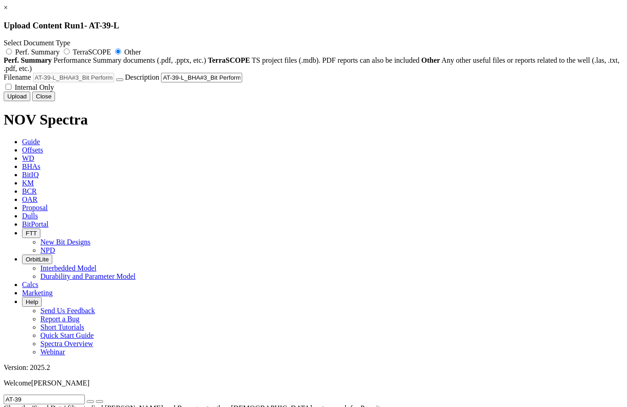
click at [54, 91] on span "Internal Only" at bounding box center [34, 87] width 39 height 8
click at [11, 90] on input "Internal Only" at bounding box center [8, 87] width 6 height 6
checkbox input "true"
click at [30, 101] on button "Upload" at bounding box center [17, 97] width 27 height 10
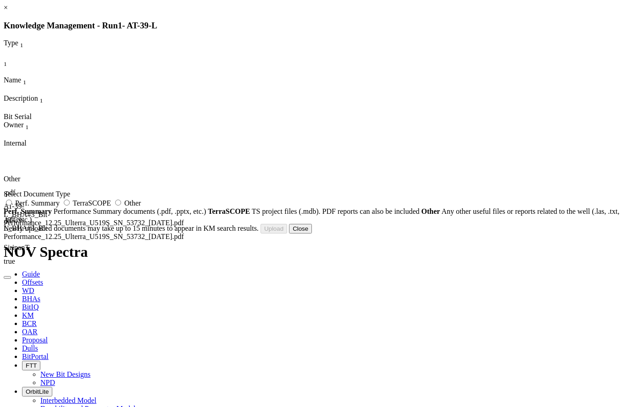
click at [141, 207] on label "Other" at bounding box center [127, 203] width 28 height 8
click at [121, 206] on input "Other" at bounding box center [118, 203] width 6 height 6
radio input "true"
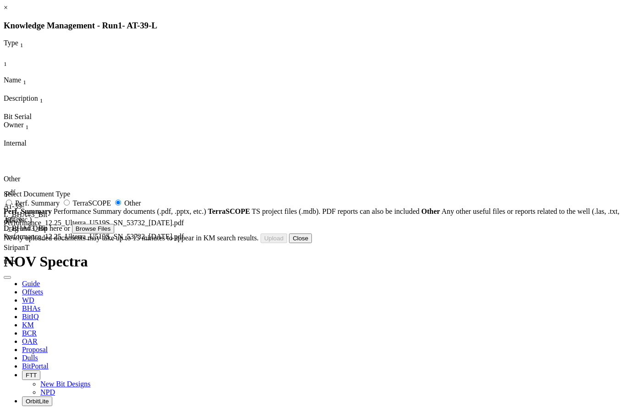
type input "AT-39-L_BHA#3_Bit Photo_12.25_Ulterra_U519S_SN_53732_26-May-2022.pdf"
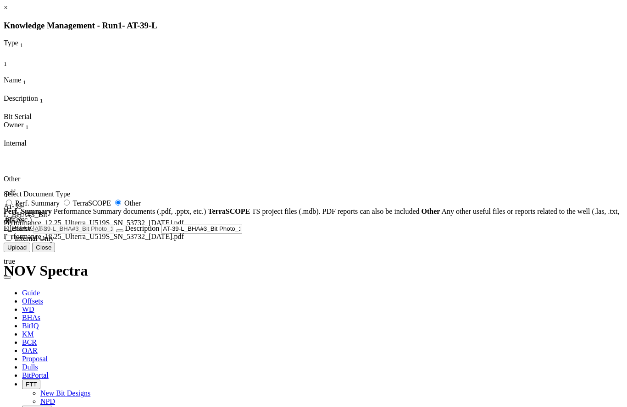
click at [54, 242] on span "Internal Only" at bounding box center [34, 239] width 39 height 8
click at [11, 241] on input "Internal Only" at bounding box center [8, 238] width 6 height 6
checkbox input "true"
click at [30, 253] on button "Upload" at bounding box center [17, 248] width 27 height 10
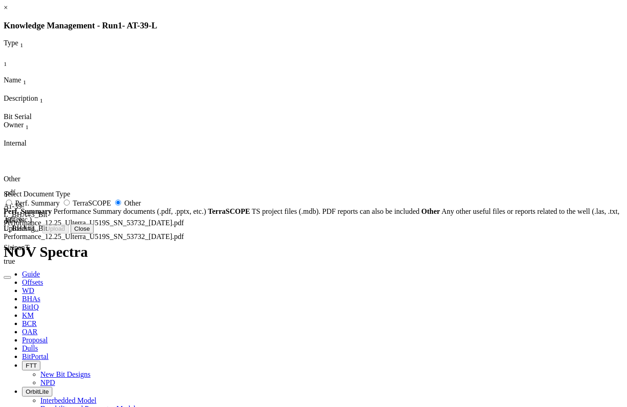
radio input "false"
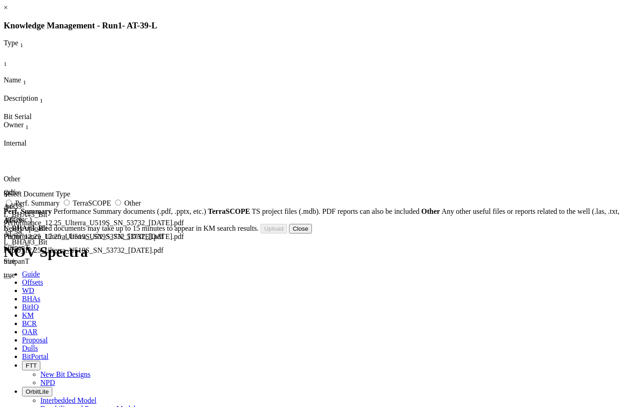
click at [312, 234] on button "Close" at bounding box center [300, 229] width 23 height 10
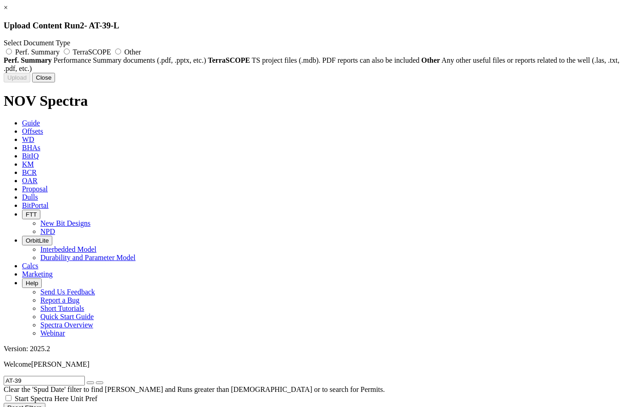
click at [141, 51] on span "Other" at bounding box center [132, 52] width 16 height 8
click at [121, 51] on input "Other" at bounding box center [118, 52] width 6 height 6
radio input "true"
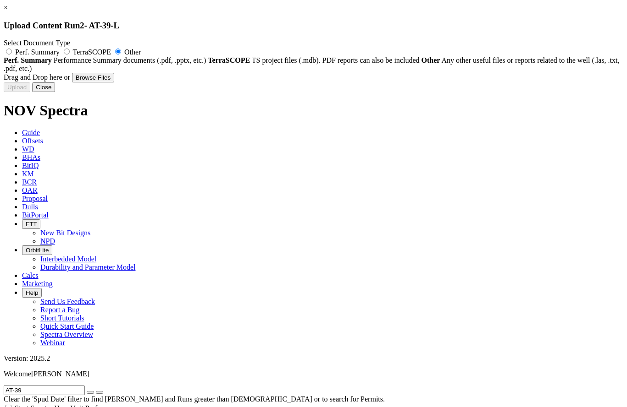
type input "AT-39-L_BHA#4_Bit Performance_8.5_Ulterra_U519S_SN_31280_1-June-2022.pdf"
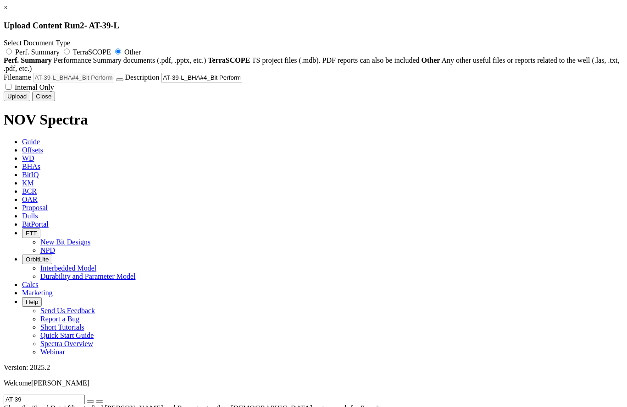
click at [54, 91] on label "Internal Only" at bounding box center [29, 87] width 50 height 8
click at [11, 90] on input "Internal Only" at bounding box center [8, 87] width 6 height 6
checkbox input "true"
click at [30, 101] on button "Upload" at bounding box center [17, 97] width 27 height 10
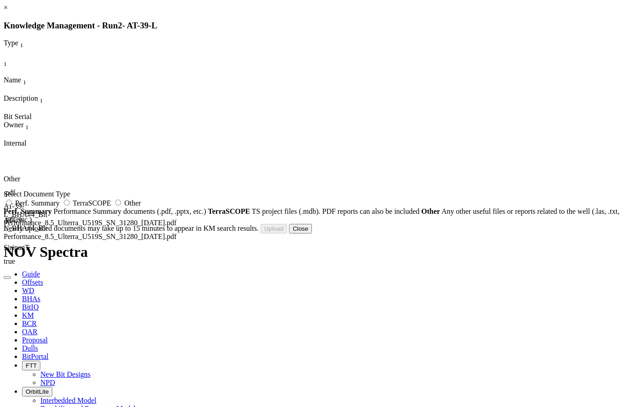
click at [141, 207] on label "Other" at bounding box center [127, 203] width 28 height 8
click at [121, 206] on input "Other" at bounding box center [118, 203] width 6 height 6
radio input "true"
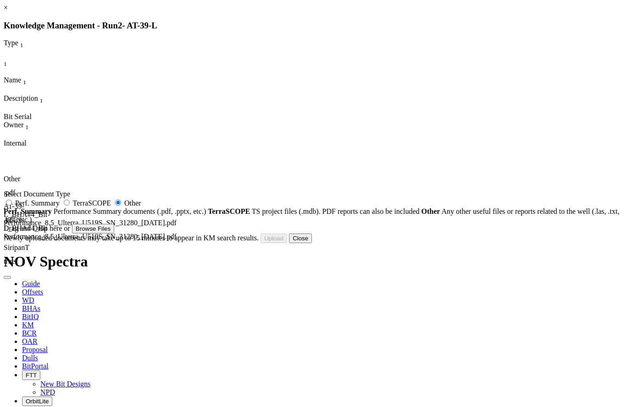
type input "AT-39-L_BHA#4_Bit Photos_8.5_Ulterra_U519S_SN_31280_1-June-2022.pdf"
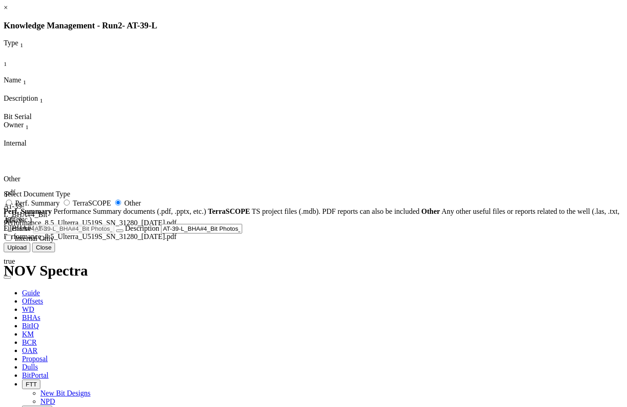
click at [54, 242] on span "Internal Only" at bounding box center [34, 239] width 39 height 8
click at [11, 241] on input "Internal Only" at bounding box center [8, 238] width 6 height 6
checkbox input "true"
click at [30, 253] on button "Upload" at bounding box center [17, 248] width 27 height 10
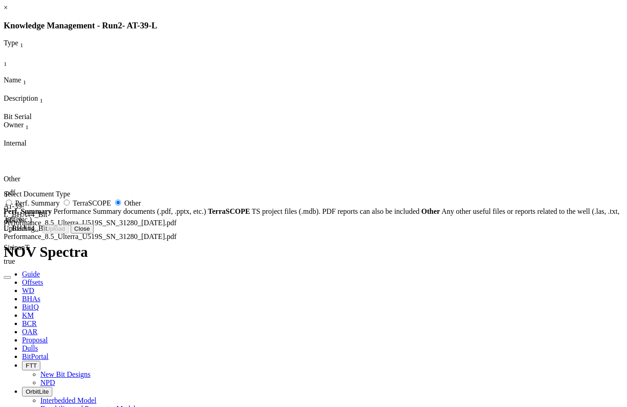
radio input "false"
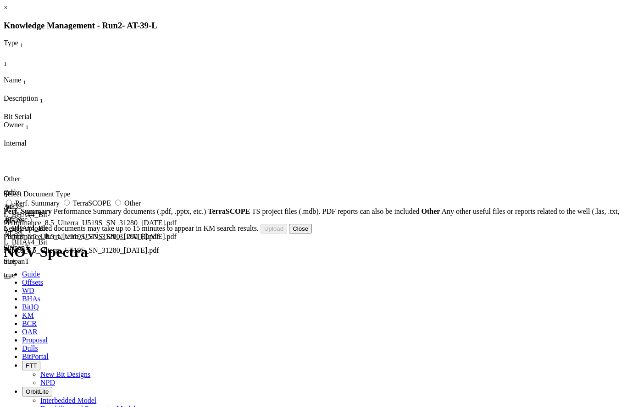
click at [312, 234] on button "Close" at bounding box center [300, 229] width 23 height 10
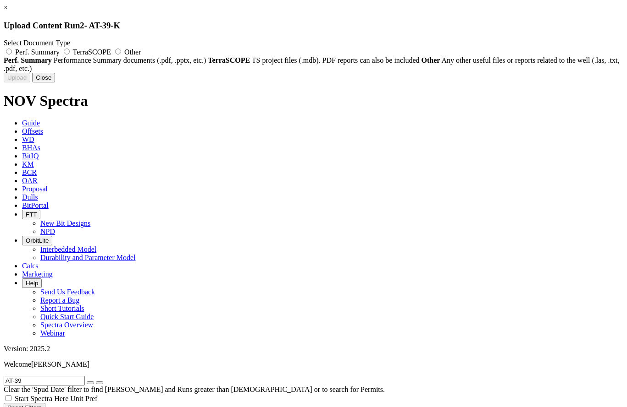
click at [141, 49] on label "Other" at bounding box center [127, 52] width 28 height 8
click at [121, 49] on input "Other" at bounding box center [118, 52] width 6 height 6
radio input "true"
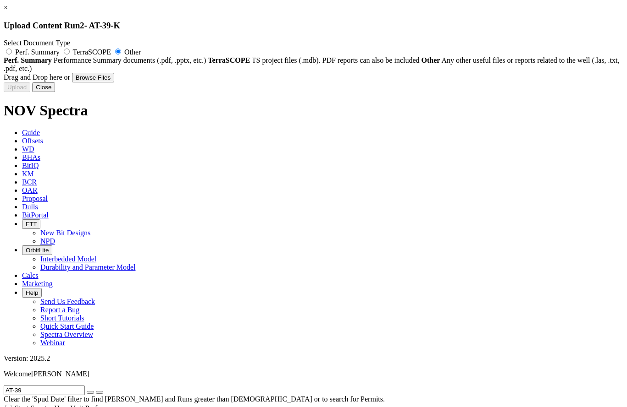
type input "AT-39-U_BHA#4_Bit Performance_12.25_NOV_DSFX519S-G9_SN_A280149_31-Jan-2022.pdf"
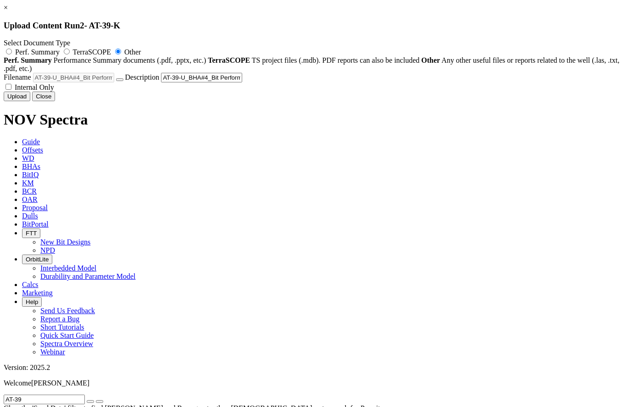
click at [54, 91] on label "Internal Only" at bounding box center [29, 87] width 50 height 8
click at [11, 90] on input "Internal Only" at bounding box center [8, 87] width 6 height 6
checkbox input "true"
click at [30, 101] on button "Upload" at bounding box center [17, 97] width 27 height 10
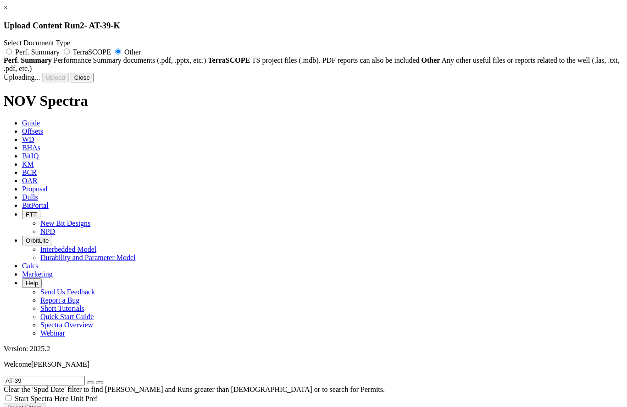
radio input "false"
checkbox input "false"
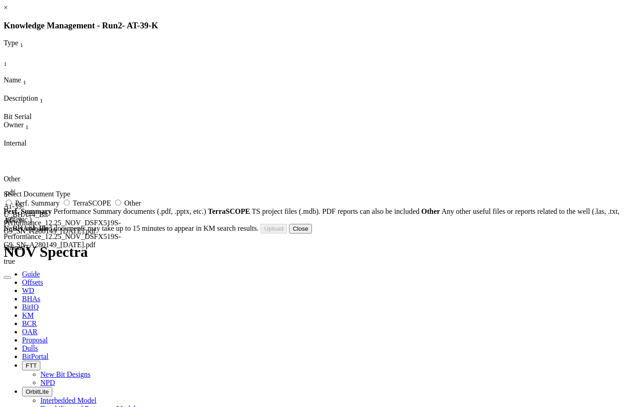
click at [141, 206] on label "Other" at bounding box center [127, 203] width 28 height 8
click at [121, 206] on input "Other" at bounding box center [118, 203] width 6 height 6
radio input "true"
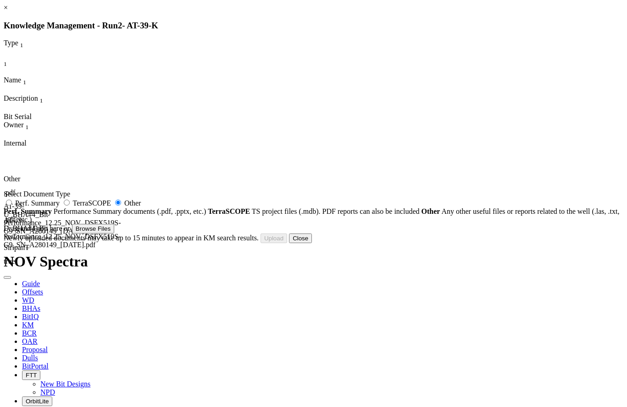
type input "AT-39-U_BHA#4_Bit Photo_12.25_NOV_DSFX519S-G9_SN_A280149_31-Jan-2022.pdf"
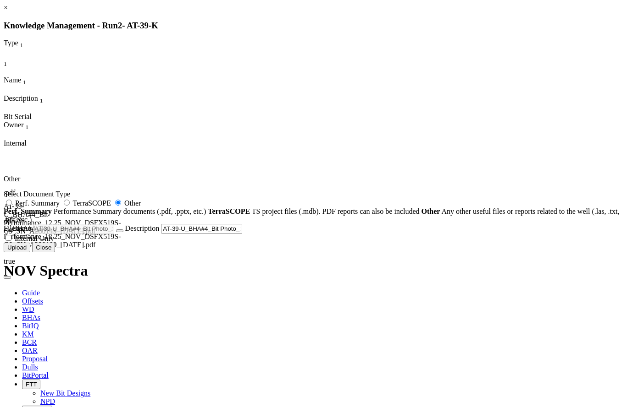
drag, startPoint x: 329, startPoint y: 337, endPoint x: 371, endPoint y: 352, distance: 44.9
click at [54, 242] on label "Internal Only" at bounding box center [29, 239] width 50 height 8
click at [11, 241] on input "Internal Only" at bounding box center [8, 238] width 6 height 6
checkbox input "true"
click at [30, 253] on button "Upload" at bounding box center [17, 248] width 27 height 10
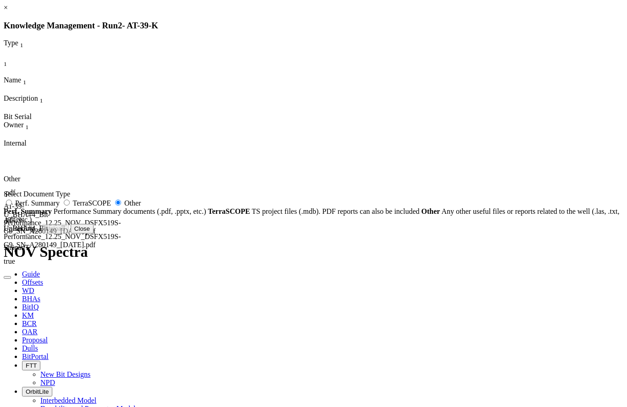
radio input "false"
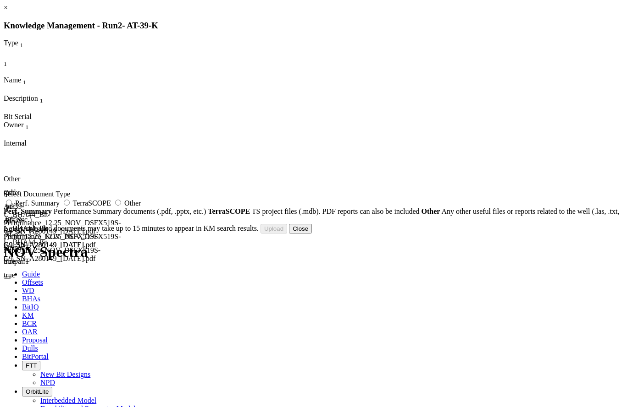
click at [312, 234] on button "Close" at bounding box center [300, 229] width 23 height 10
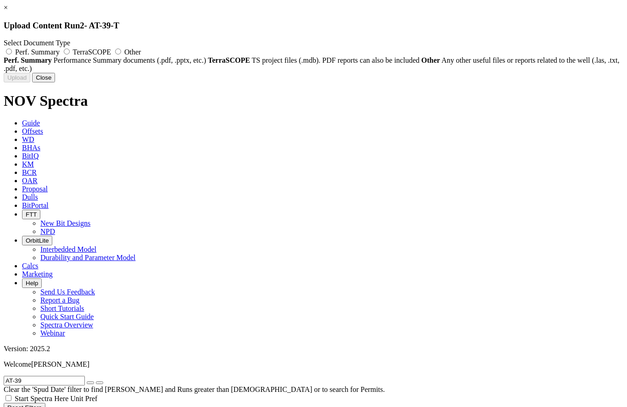
click at [141, 53] on label "Other" at bounding box center [127, 52] width 28 height 8
click at [121, 53] on input "Other" at bounding box center [118, 52] width 6 height 6
radio input "true"
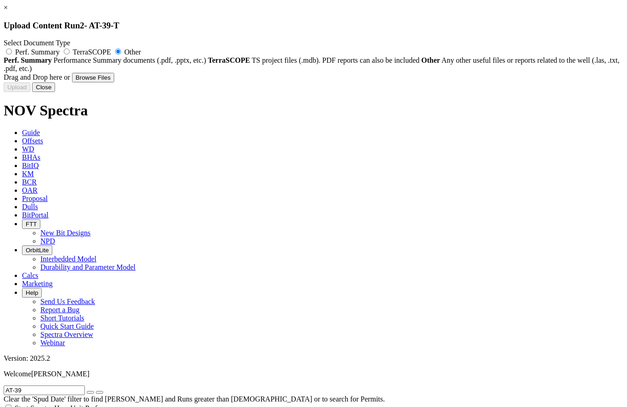
type input "AT-39-T_BHA#3_Bit Performance_12.25_NOV_DSFX519S-G9_SN_A278427_22-Jan-2022.pdf"
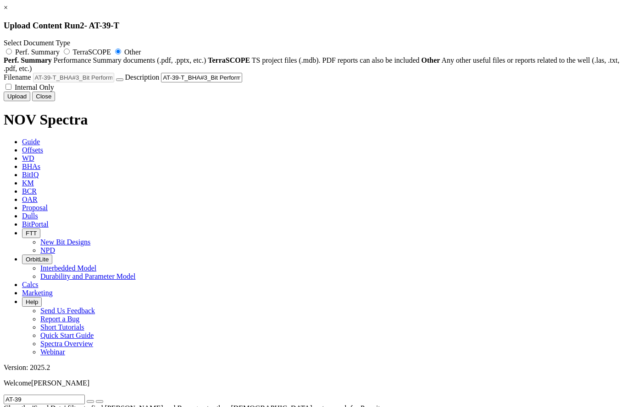
click at [54, 91] on span "Internal Only" at bounding box center [34, 87] width 39 height 8
click at [11, 90] on input "Internal Only" at bounding box center [8, 87] width 6 height 6
checkbox input "true"
click at [30, 101] on button "Upload" at bounding box center [17, 97] width 27 height 10
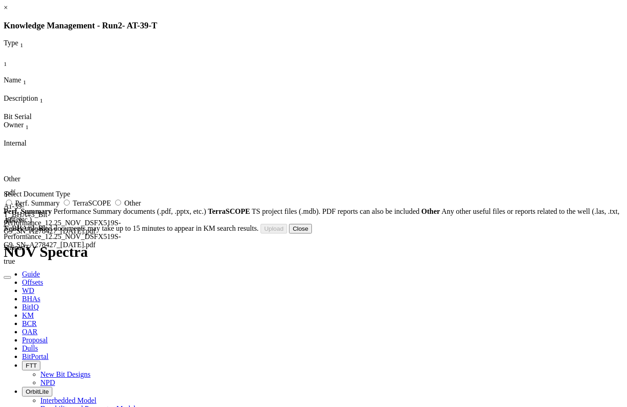
click at [141, 207] on label "Other" at bounding box center [127, 203] width 28 height 8
click at [121, 206] on input "Other" at bounding box center [118, 203] width 6 height 6
radio input "true"
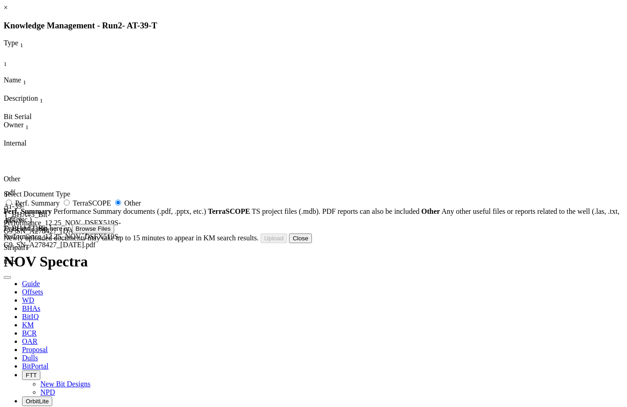
type input "AT-39-T_BHA#3_Bit Photo_12.25_NOV_DSFX519S-G9_SN_A278427_22-Jan-2022.pdf"
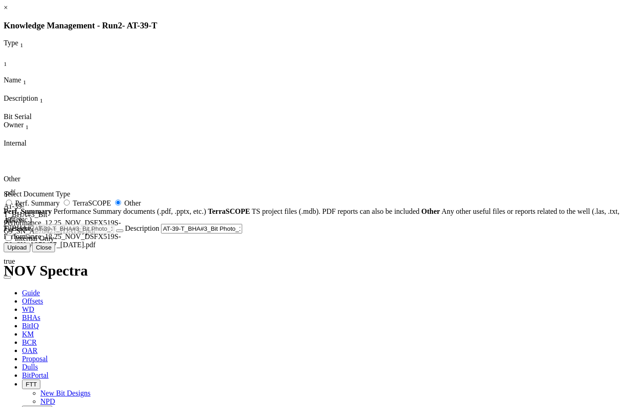
click at [54, 242] on span "Internal Only" at bounding box center [34, 239] width 39 height 8
click at [11, 241] on input "Internal Only" at bounding box center [8, 238] width 6 height 6
checkbox input "true"
click at [30, 253] on button "Upload" at bounding box center [17, 248] width 27 height 10
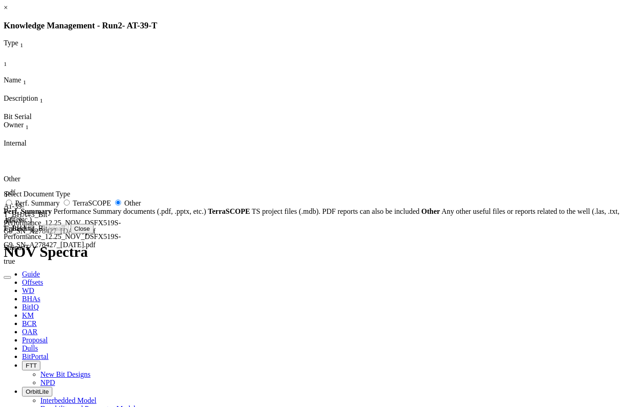
radio input "false"
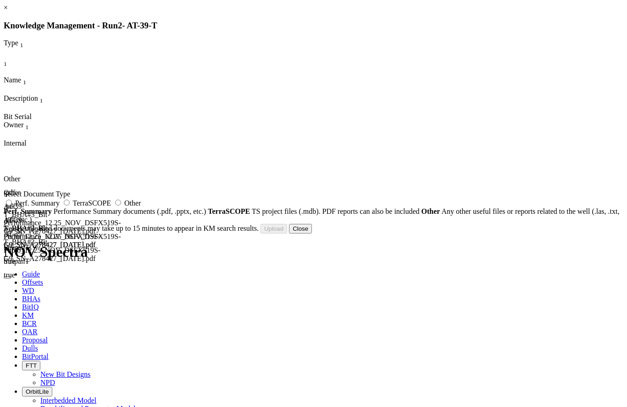
click at [312, 234] on button "Close" at bounding box center [300, 229] width 23 height 10
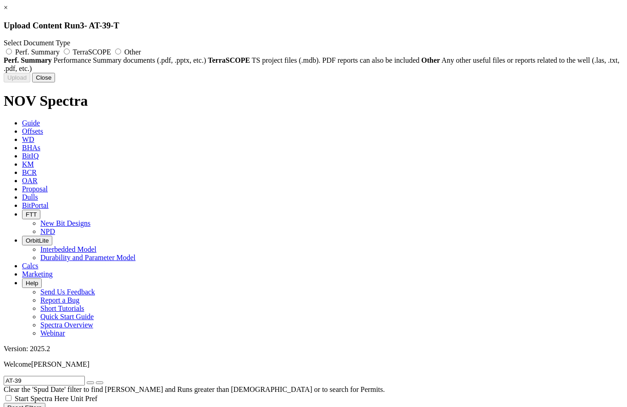
click at [141, 48] on label "Other" at bounding box center [127, 52] width 28 height 8
click at [121, 49] on input "Other" at bounding box center [118, 52] width 6 height 6
radio input "true"
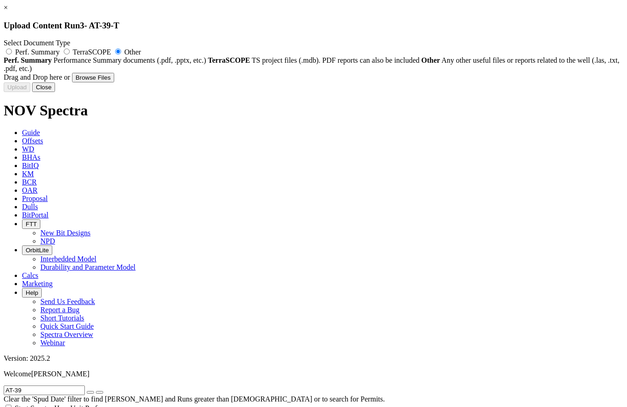
type input "AT-39-T_BHA#4_Bit Performance_12.25_SMITH_MDI519LHBPX_SN_JK8968_23-Jan-2022.pdf"
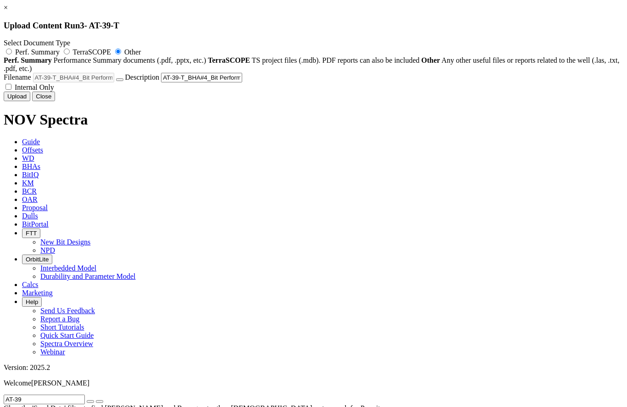
click at [54, 91] on span "Internal Only" at bounding box center [34, 87] width 39 height 8
click at [11, 90] on input "Internal Only" at bounding box center [8, 87] width 6 height 6
checkbox input "true"
click at [30, 101] on button "Upload" at bounding box center [17, 97] width 27 height 10
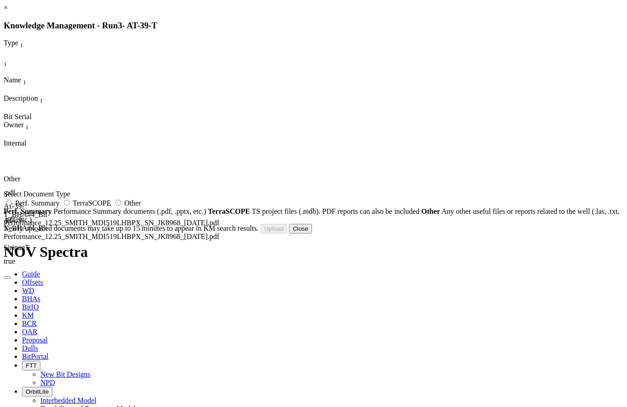
click at [141, 207] on label "Other" at bounding box center [127, 203] width 28 height 8
click at [121, 206] on input "Other" at bounding box center [118, 203] width 6 height 6
radio input "true"
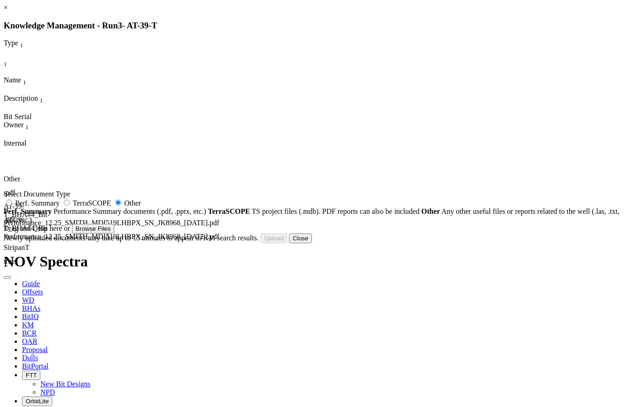
type input "AT-39-T_BHA#4_Bit Photo_12.25_SMITH_MDI519LHBPX_SN_JK8968_23-Jan-2022.pdf"
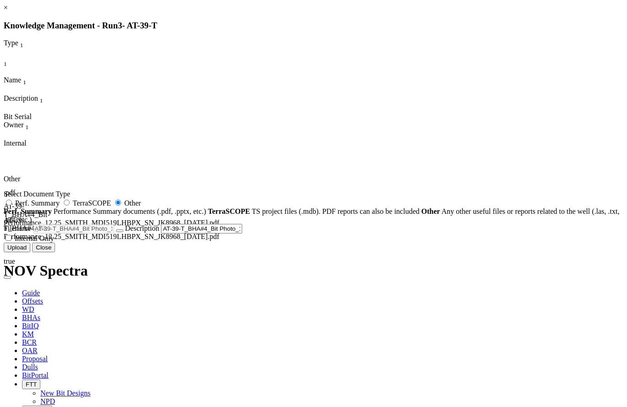
click at [54, 242] on span "Internal Only" at bounding box center [34, 239] width 39 height 8
click at [11, 241] on input "Internal Only" at bounding box center [8, 238] width 6 height 6
checkbox input "true"
click at [30, 253] on button "Upload" at bounding box center [17, 248] width 27 height 10
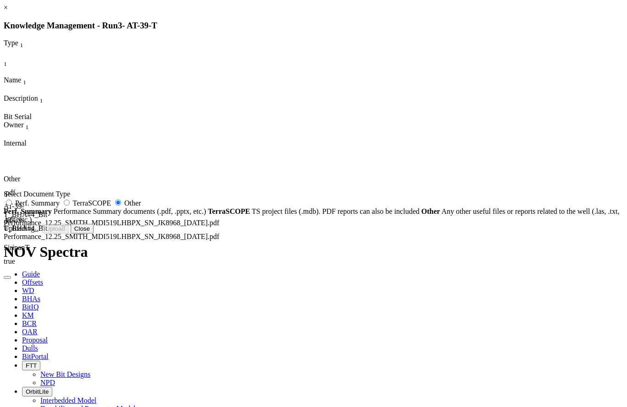
radio input "false"
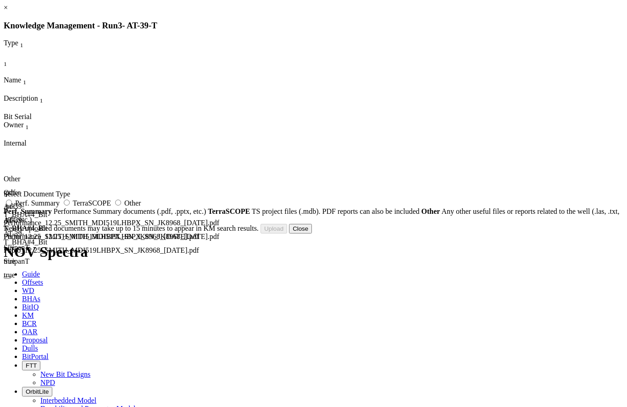
click at [312, 234] on button "Close" at bounding box center [300, 229] width 23 height 10
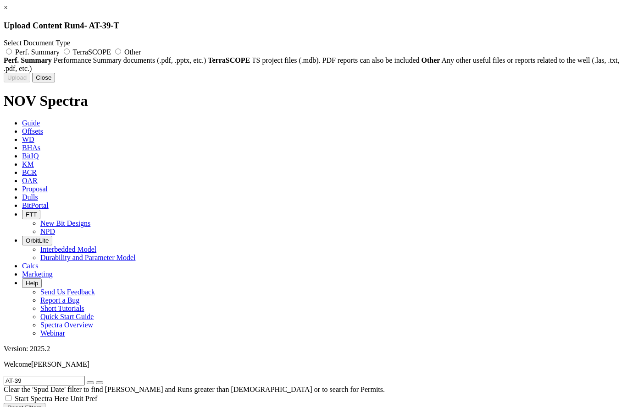
click at [141, 54] on span "Other" at bounding box center [132, 52] width 16 height 8
click at [121, 54] on input "Other" at bounding box center [118, 52] width 6 height 6
radio input "true"
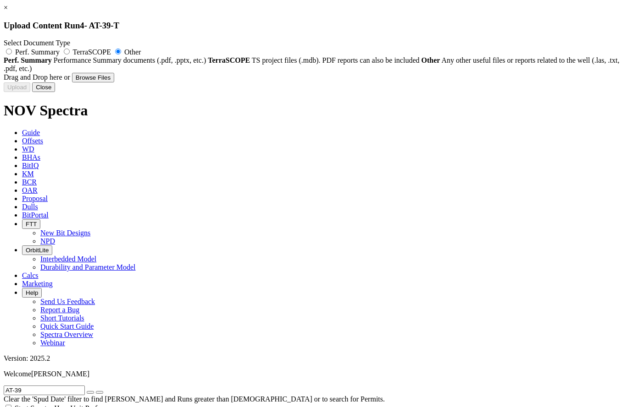
click at [55, 92] on button "Close" at bounding box center [43, 87] width 23 height 10
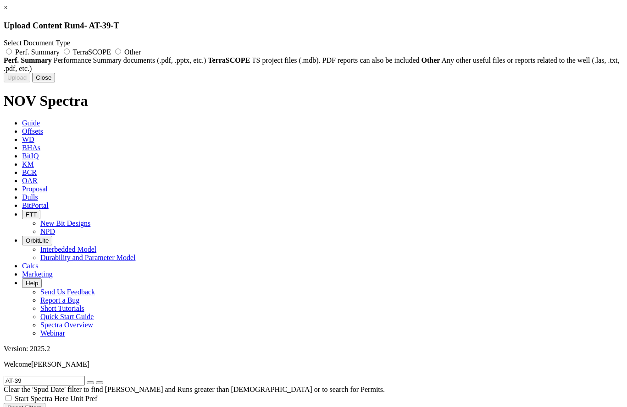
click at [141, 54] on label "Other" at bounding box center [127, 52] width 28 height 8
click at [121, 54] on input "Other" at bounding box center [118, 52] width 6 height 6
radio input "true"
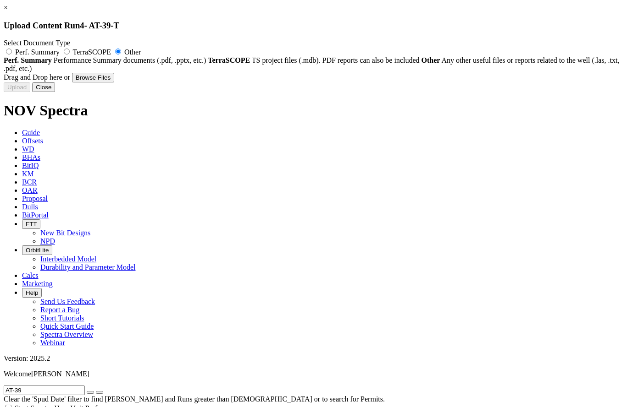
click at [55, 92] on button "Close" at bounding box center [43, 87] width 23 height 10
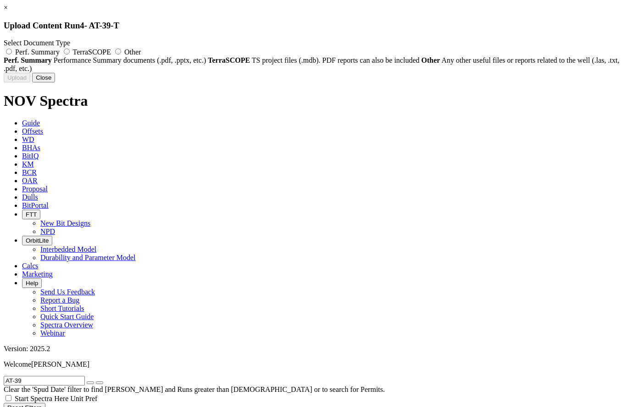
click at [141, 54] on span "Other" at bounding box center [132, 52] width 16 height 8
click at [121, 54] on input "Other" at bounding box center [118, 52] width 6 height 6
radio input "true"
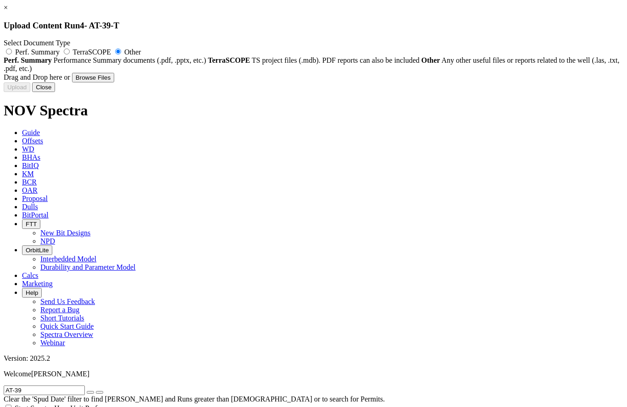
type input "AT-39-T_BHA#5_Bit Performance_8.5_HDBS_GTi56Ks_SN_13692076_13-Mar-2022.pdf"
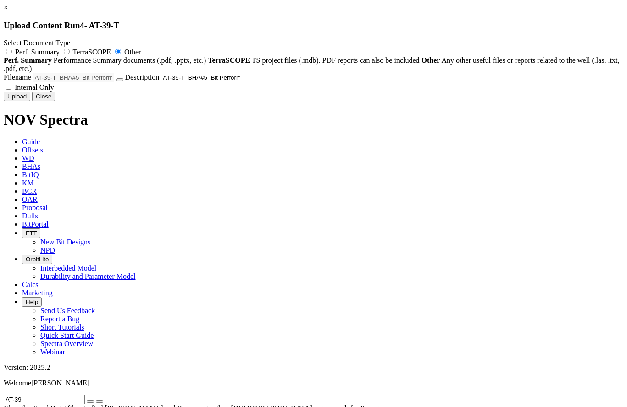
drag, startPoint x: 334, startPoint y: 178, endPoint x: 338, endPoint y: 181, distance: 5.2
click at [54, 91] on label "Internal Only" at bounding box center [29, 87] width 50 height 8
click at [11, 90] on input "Internal Only" at bounding box center [8, 87] width 6 height 6
checkbox input "true"
click at [30, 101] on button "Upload" at bounding box center [17, 97] width 27 height 10
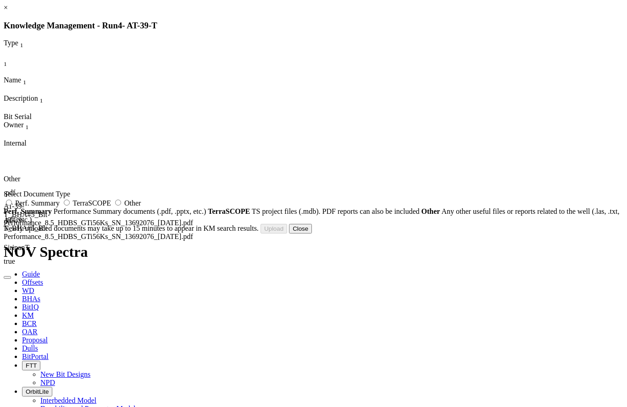
click at [141, 206] on span "Other" at bounding box center [132, 203] width 16 height 8
click at [121, 206] on input "Other" at bounding box center [118, 203] width 6 height 6
radio input "true"
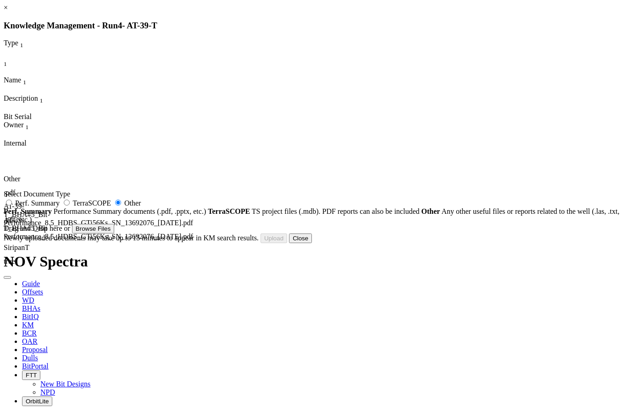
type input "AT-39-T_BHA#5_Bit Photo_8.5_HDBS_GTi56Ks_SN_13692076_13-Mar-2022.pdf"
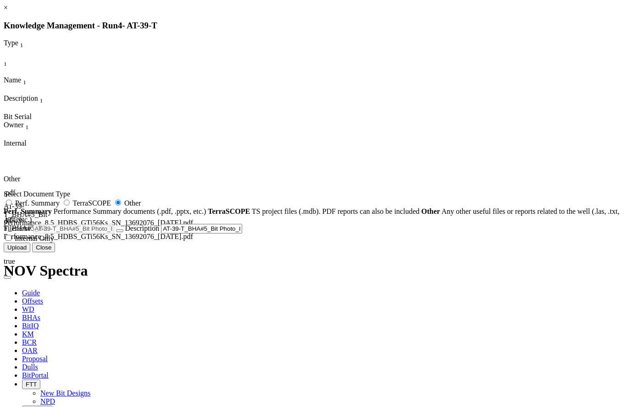
click at [54, 242] on span "Internal Only" at bounding box center [34, 239] width 39 height 8
click at [11, 241] on input "Internal Only" at bounding box center [8, 238] width 6 height 6
checkbox input "true"
click at [30, 253] on button "Upload" at bounding box center [17, 248] width 27 height 10
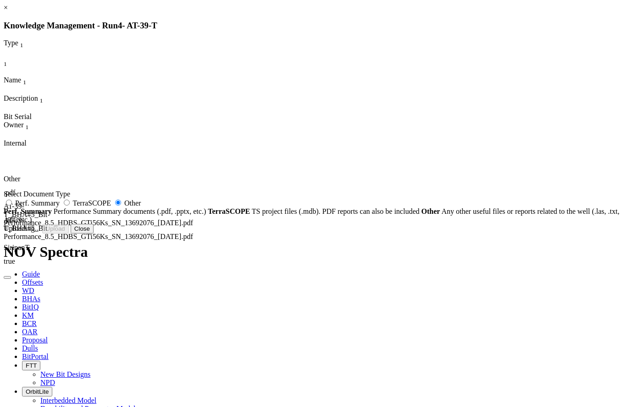
radio input "false"
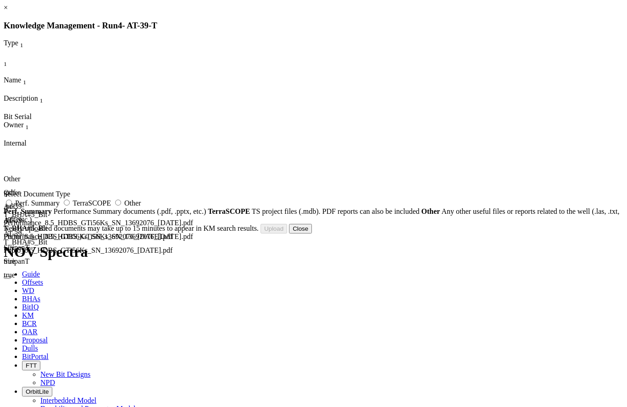
click at [312, 234] on button "Close" at bounding box center [300, 229] width 23 height 10
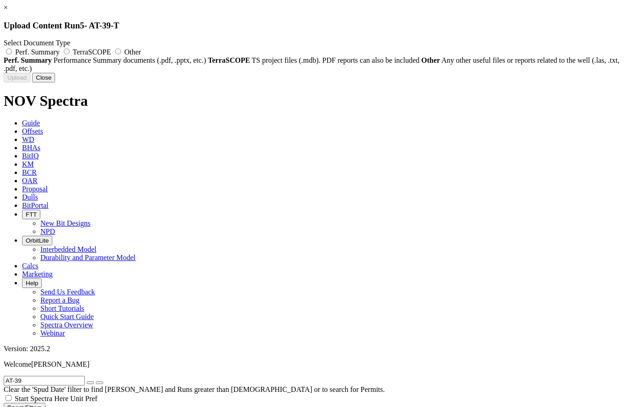
click at [141, 52] on label "Other" at bounding box center [127, 52] width 28 height 8
click at [121, 52] on input "Other" at bounding box center [118, 52] width 6 height 6
radio input "true"
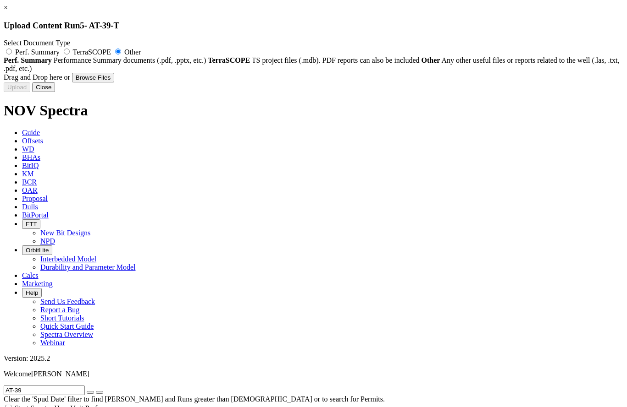
type input "AT-39-T_BHA#6_Bit Performance_8.5_ULTERRA_U519S_SN_30902_15-Mar-2022.pdf"
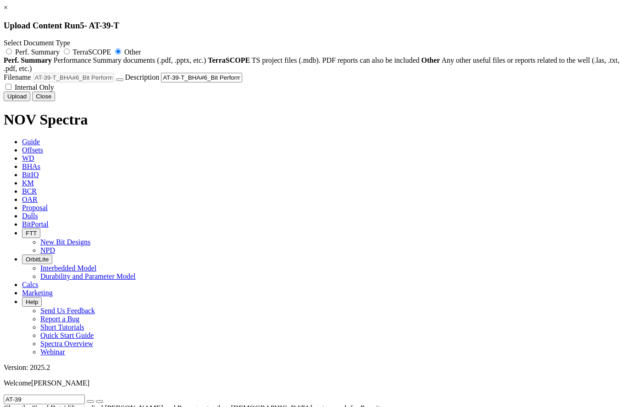
click at [54, 91] on span "Internal Only" at bounding box center [34, 87] width 39 height 8
click at [11, 90] on input "Internal Only" at bounding box center [8, 87] width 6 height 6
checkbox input "true"
click at [30, 101] on button "Upload" at bounding box center [17, 97] width 27 height 10
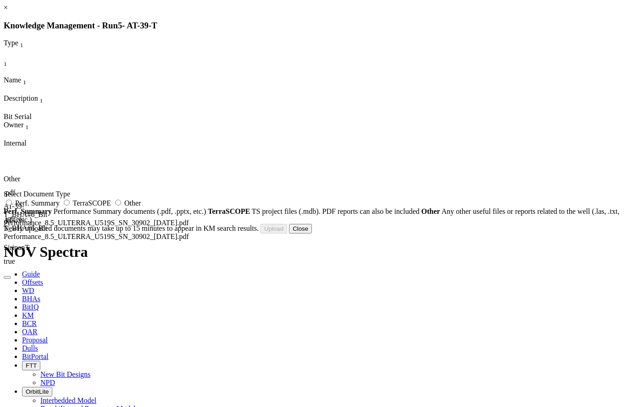
click at [141, 206] on span "Other" at bounding box center [132, 203] width 16 height 8
click at [121, 206] on input "Other" at bounding box center [118, 203] width 6 height 6
radio input "true"
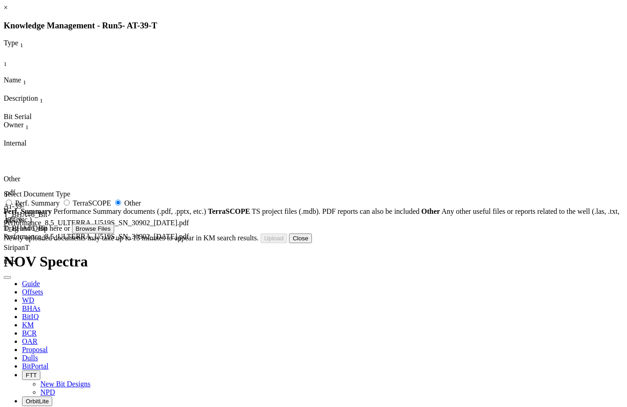
type input "AT-39-T_BHA#6_Bit Photo_8.5_ULTERRA_U519S_SN_30902_15-Mar-2022.pdf"
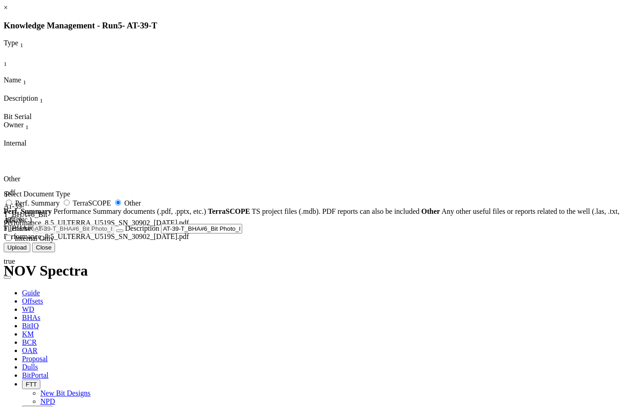
click at [54, 242] on span "Internal Only" at bounding box center [34, 239] width 39 height 8
click at [11, 241] on input "Internal Only" at bounding box center [8, 238] width 6 height 6
checkbox input "true"
click at [30, 253] on button "Upload" at bounding box center [17, 248] width 27 height 10
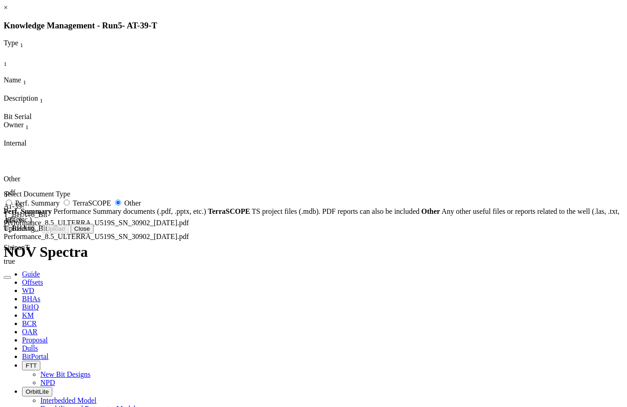
radio input "false"
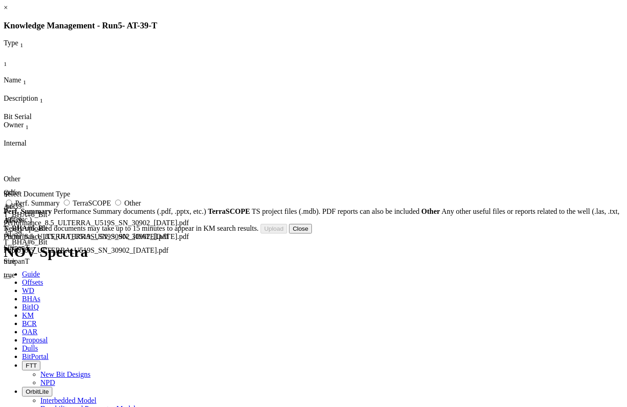
click at [312, 234] on button "Close" at bounding box center [300, 229] width 23 height 10
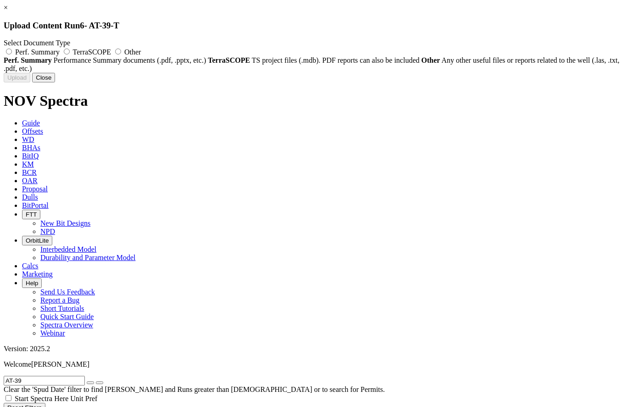
click at [141, 50] on span "Other" at bounding box center [132, 52] width 16 height 8
click at [121, 50] on input "Other" at bounding box center [118, 52] width 6 height 6
radio input "true"
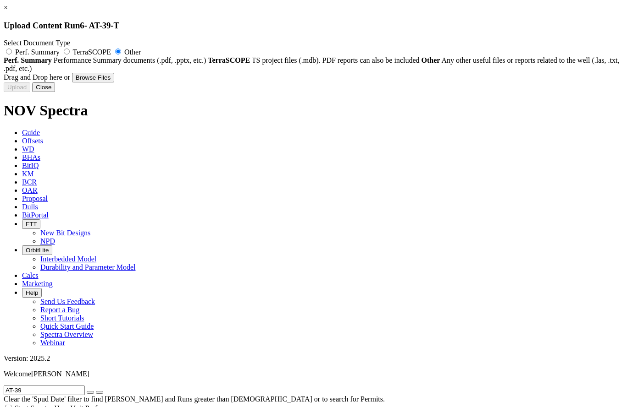
type input "AT-39-T_BHA#7_Bit Performance_6.125_NOV_DSH416S-E5-Z_SN_F286773_18-May-2022.pdf"
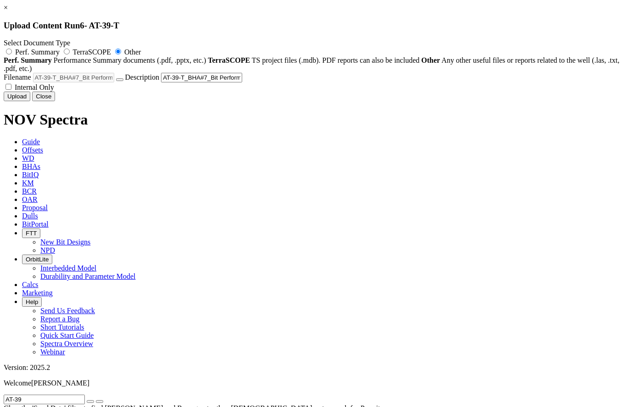
drag, startPoint x: 350, startPoint y: 179, endPoint x: 403, endPoint y: 206, distance: 59.9
click at [54, 91] on span "Internal Only" at bounding box center [34, 87] width 39 height 8
click at [11, 90] on input "Internal Only" at bounding box center [8, 87] width 6 height 6
checkbox input "true"
click at [30, 101] on button "Upload" at bounding box center [17, 97] width 27 height 10
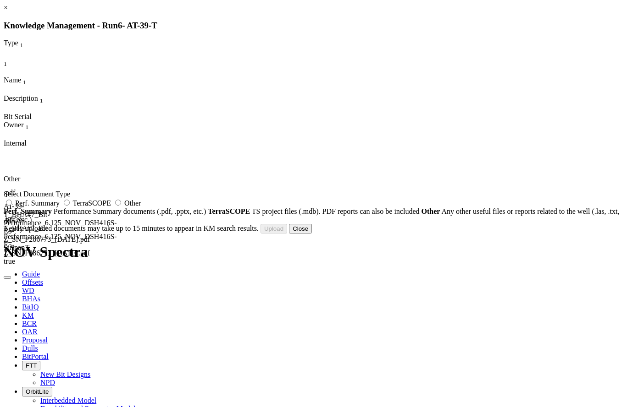
click at [141, 207] on label "Other" at bounding box center [127, 203] width 28 height 8
click at [121, 206] on input "Other" at bounding box center [118, 203] width 6 height 6
radio input "true"
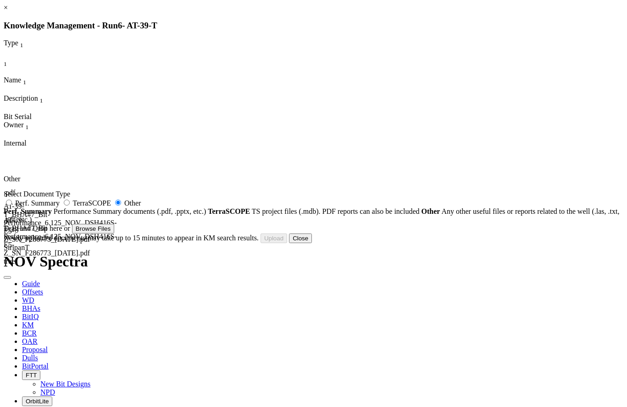
type input "AT-39-T_BHA#7_Bit Photo_6.125_NOV_DSH416S-E5-Z_SN_F286773_18-May-2022.pdf"
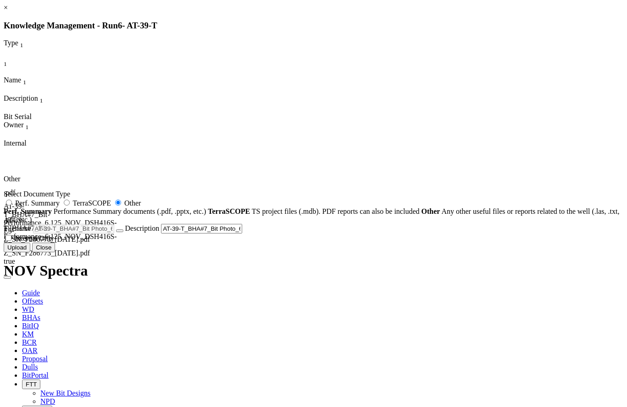
click at [54, 242] on span "Internal Only" at bounding box center [34, 239] width 39 height 8
click at [11, 241] on input "Internal Only" at bounding box center [8, 238] width 6 height 6
checkbox input "true"
click at [30, 253] on button "Upload" at bounding box center [17, 248] width 27 height 10
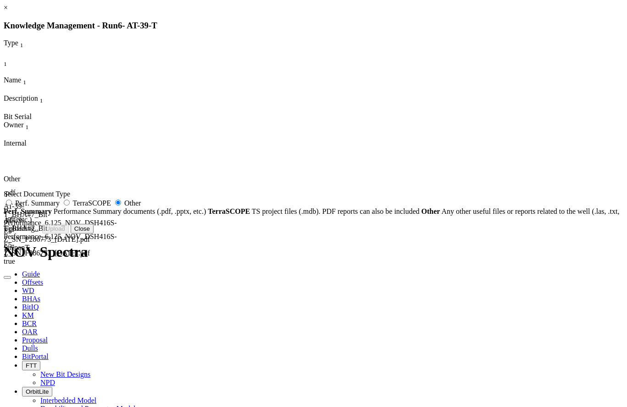
radio input "false"
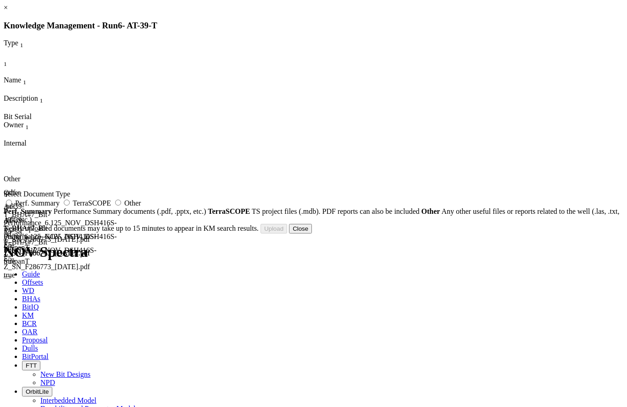
click at [312, 234] on button "Close" at bounding box center [300, 229] width 23 height 10
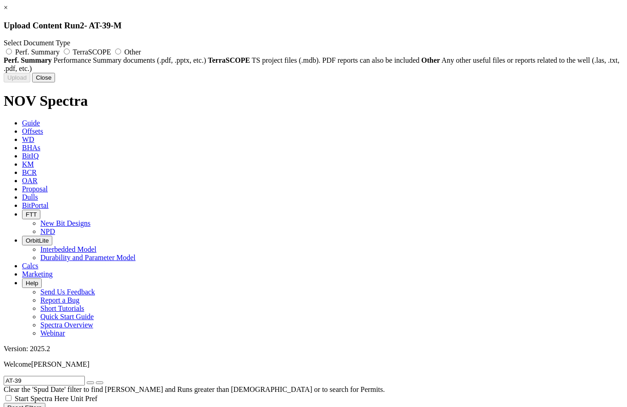
click at [141, 51] on label "Other" at bounding box center [127, 52] width 28 height 8
click at [121, 51] on input "Other" at bounding box center [118, 52] width 6 height 6
radio input "true"
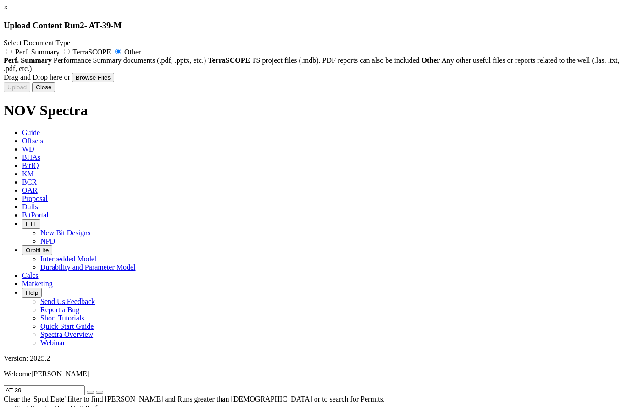
type input "AT-39-M_BHA#3_Bit Performance_12.25_ULTERRA_U519S_SN_39825_28-Jan-2022.pdf"
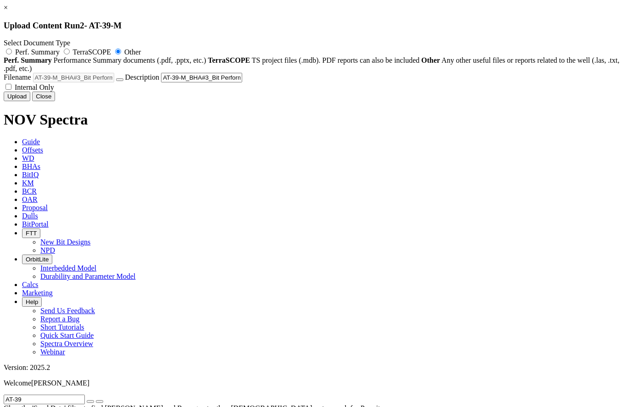
click at [54, 91] on span "Internal Only" at bounding box center [34, 87] width 39 height 8
click at [11, 90] on input "Internal Only" at bounding box center [8, 87] width 6 height 6
checkbox input "true"
click at [30, 101] on button "Upload" at bounding box center [17, 97] width 27 height 10
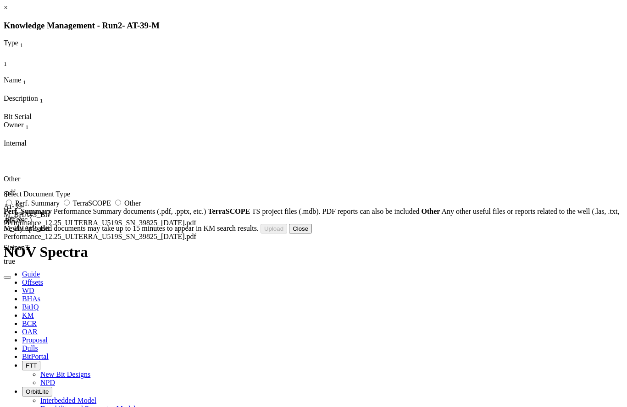
click at [141, 207] on label "Other" at bounding box center [127, 203] width 28 height 8
click at [121, 206] on input "Other" at bounding box center [118, 203] width 6 height 6
radio input "true"
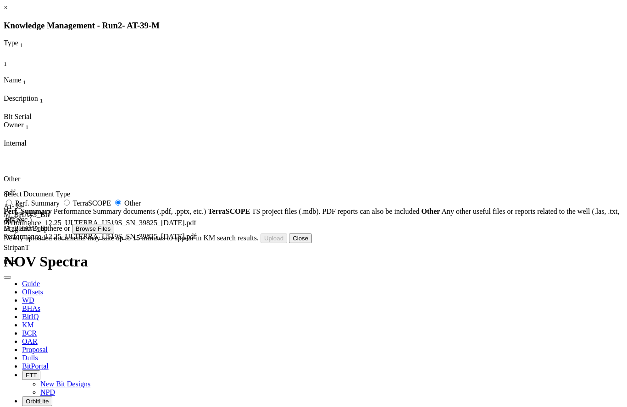
type input "AT-39-M_BHA#3_Bit Photo_12.25_ULTERRA_U519S_SN_39825_28-Jan-2022.pdf"
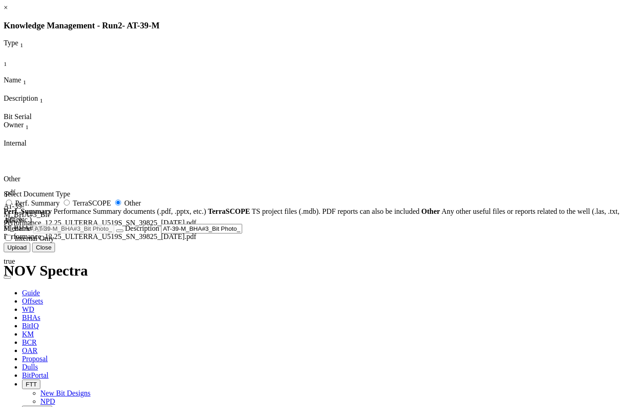
click at [54, 242] on span "Internal Only" at bounding box center [34, 239] width 39 height 8
click at [11, 241] on input "Internal Only" at bounding box center [8, 238] width 6 height 6
click at [30, 253] on button "Upload" at bounding box center [17, 248] width 27 height 10
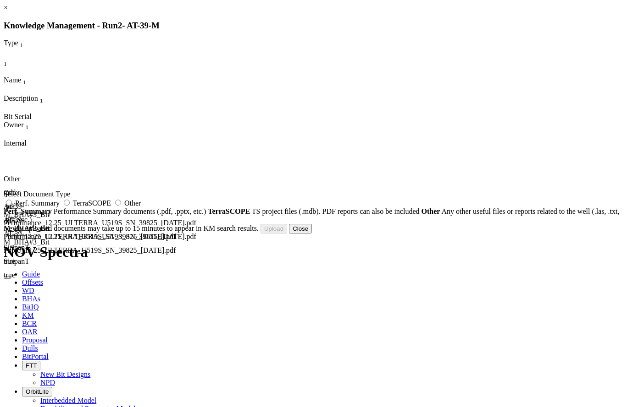
click at [312, 234] on button "Close" at bounding box center [300, 229] width 23 height 10
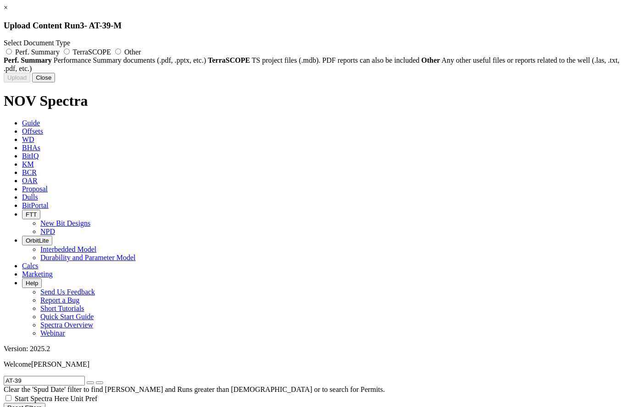
click at [398, 60] on div "Select Document Type Perf. Summary TerraSCOPE Other Perf. Summary Performance S…" at bounding box center [313, 56] width 619 height 34
click at [141, 52] on span "Other" at bounding box center [132, 52] width 16 height 8
click at [121, 52] on input "Other" at bounding box center [118, 52] width 6 height 6
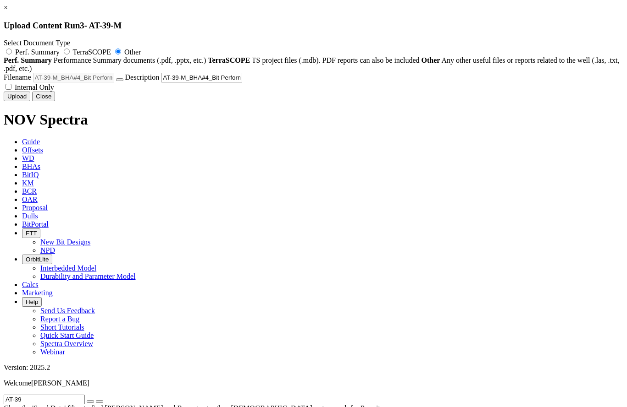
click at [54, 91] on span "Internal Only" at bounding box center [34, 87] width 39 height 8
click at [11, 90] on input "Internal Only" at bounding box center [8, 87] width 6 height 6
click at [30, 101] on button "Upload" at bounding box center [17, 97] width 27 height 10
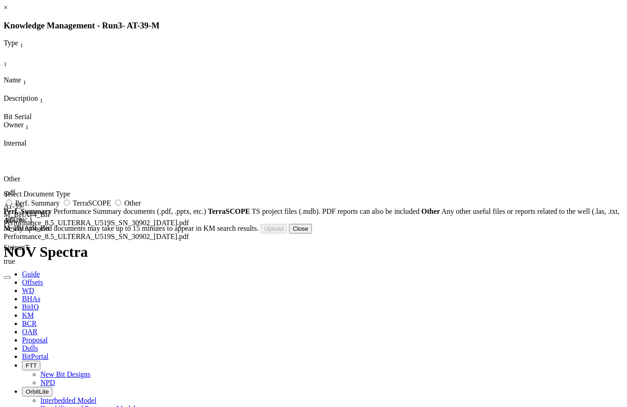
click at [141, 207] on span "Other" at bounding box center [132, 203] width 16 height 8
click at [121, 206] on input "Other" at bounding box center [118, 203] width 6 height 6
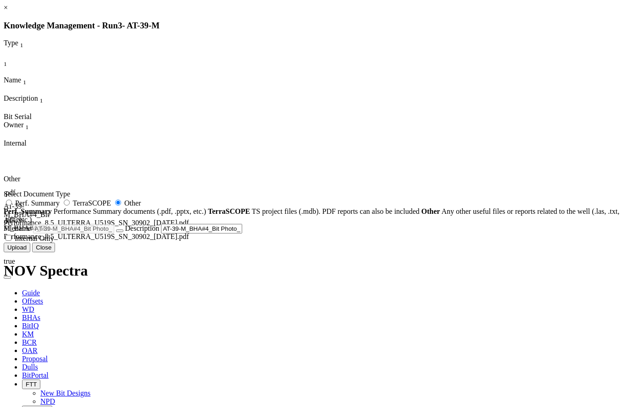
click at [54, 242] on span "Internal Only" at bounding box center [34, 239] width 39 height 8
click at [11, 241] on input "Internal Only" at bounding box center [8, 238] width 6 height 6
click at [30, 253] on button "Upload" at bounding box center [17, 248] width 27 height 10
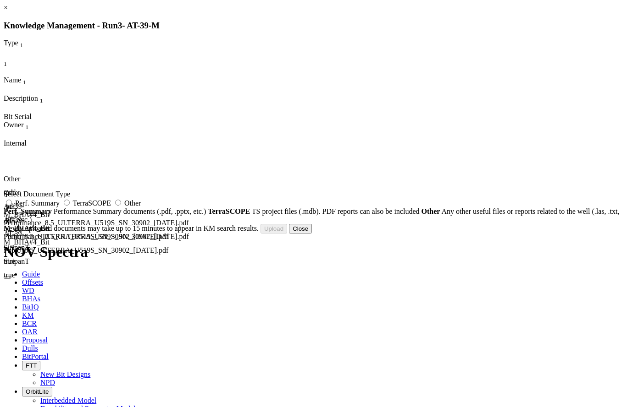
click at [312, 234] on button "Close" at bounding box center [300, 229] width 23 height 10
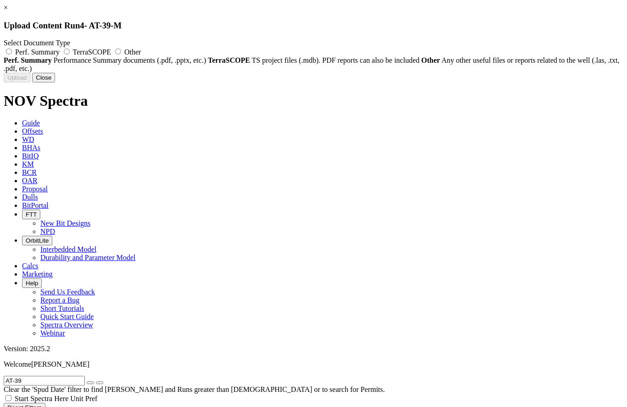
click at [141, 53] on label "Other" at bounding box center [127, 52] width 28 height 8
click at [121, 53] on input "Other" at bounding box center [118, 52] width 6 height 6
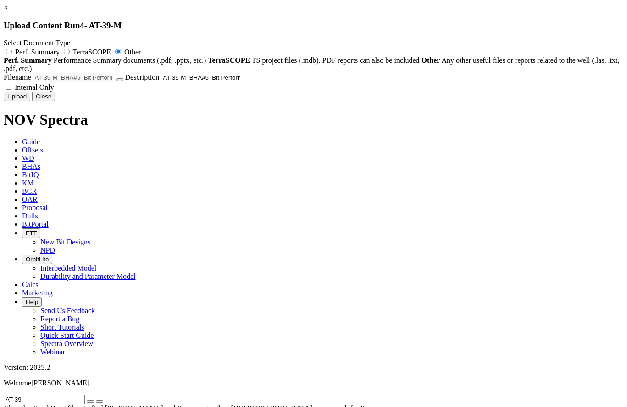
click at [54, 91] on span "Internal Only" at bounding box center [34, 87] width 39 height 8
click at [11, 90] on input "Internal Only" at bounding box center [8, 87] width 6 height 6
click at [30, 101] on button "Upload" at bounding box center [17, 97] width 27 height 10
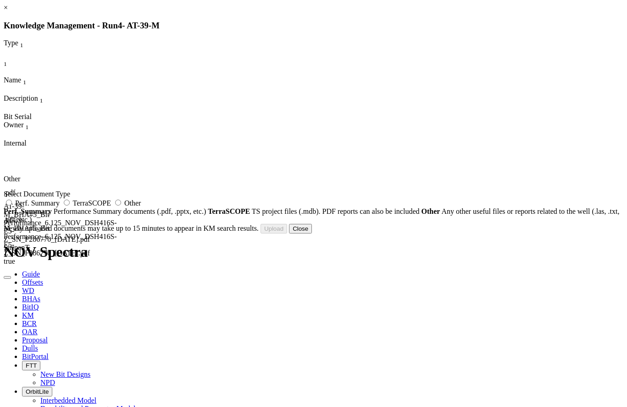
click at [141, 207] on label "Other" at bounding box center [127, 203] width 28 height 8
click at [121, 206] on input "Other" at bounding box center [118, 203] width 6 height 6
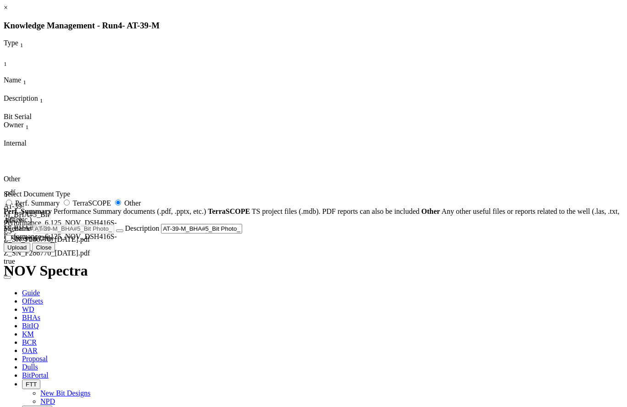
click at [54, 242] on span "Internal Only" at bounding box center [34, 239] width 39 height 8
click at [11, 241] on input "Internal Only" at bounding box center [8, 238] width 6 height 6
click at [30, 253] on button "Upload" at bounding box center [17, 248] width 27 height 10
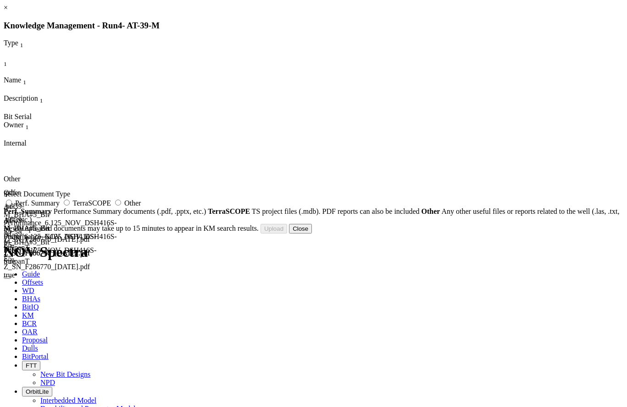
click at [312, 234] on button "Close" at bounding box center [300, 229] width 23 height 10
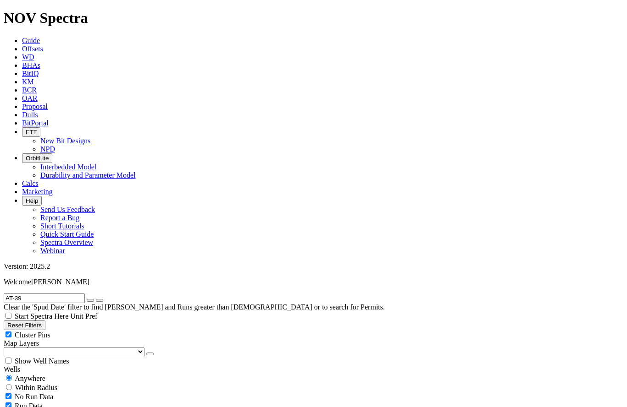
click at [55, 294] on input "AT-39" at bounding box center [44, 299] width 81 height 10
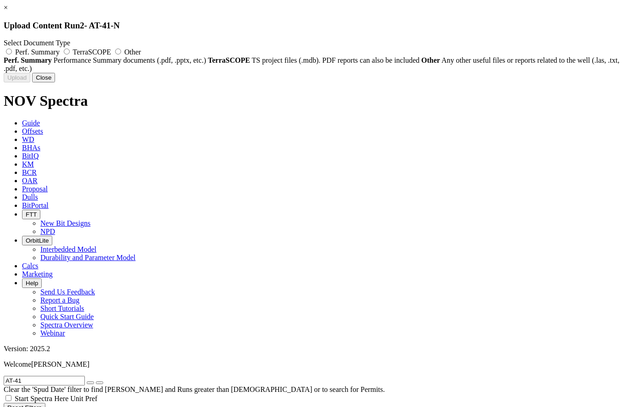
click at [141, 54] on label "Other" at bounding box center [127, 52] width 28 height 8
click at [121, 54] on input "Other" at bounding box center [118, 52] width 6 height 6
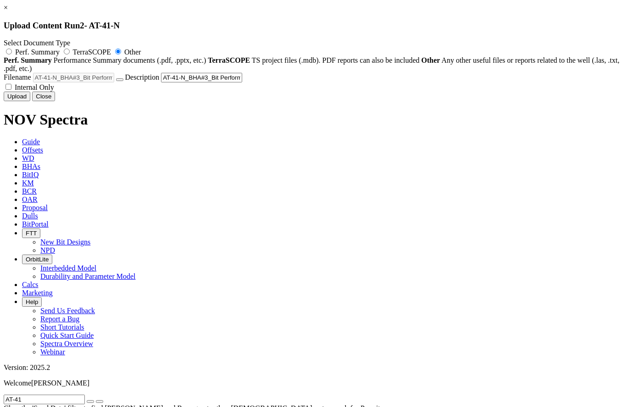
click at [54, 91] on label "Internal Only" at bounding box center [29, 87] width 50 height 8
click at [11, 90] on input "Internal Only" at bounding box center [8, 87] width 6 height 6
click at [30, 101] on button "Upload" at bounding box center [17, 97] width 27 height 10
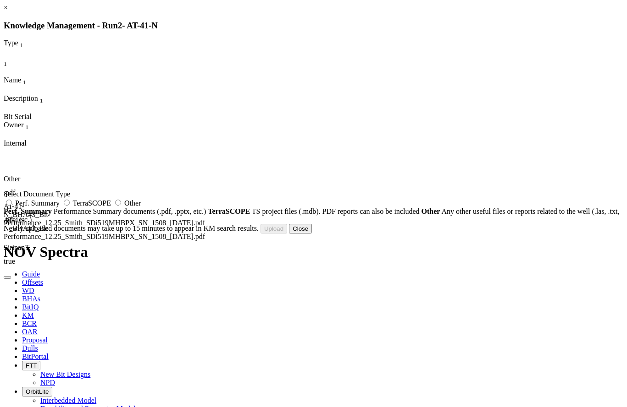
click at [141, 207] on label "Other" at bounding box center [127, 203] width 28 height 8
click at [121, 206] on input "Other" at bounding box center [118, 203] width 6 height 6
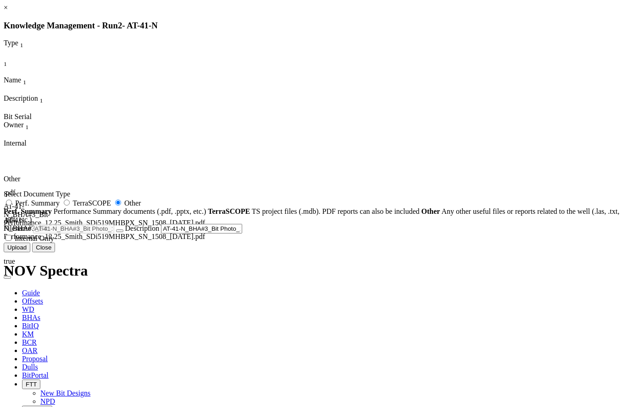
click at [54, 242] on span "Internal Only" at bounding box center [34, 239] width 39 height 8
click at [11, 241] on input "Internal Only" at bounding box center [8, 238] width 6 height 6
click at [30, 253] on button "Upload" at bounding box center [17, 248] width 27 height 10
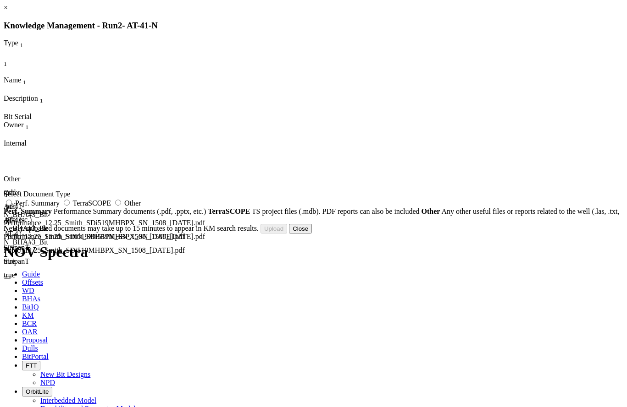
click at [312, 234] on button "Close" at bounding box center [300, 229] width 23 height 10
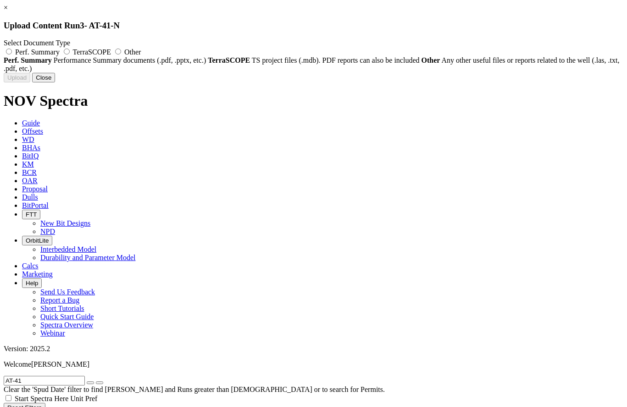
click at [141, 50] on span "Other" at bounding box center [132, 52] width 16 height 8
click at [121, 50] on input "Other" at bounding box center [118, 52] width 6 height 6
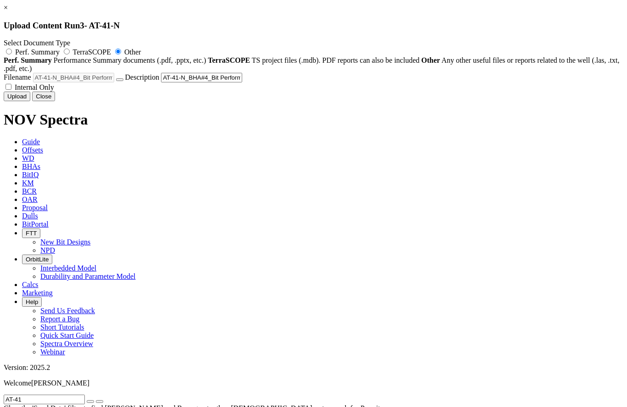
click at [54, 91] on label "Internal Only" at bounding box center [29, 87] width 50 height 8
click at [11, 90] on input "Internal Only" at bounding box center [8, 87] width 6 height 6
click at [30, 101] on button "Upload" at bounding box center [17, 97] width 27 height 10
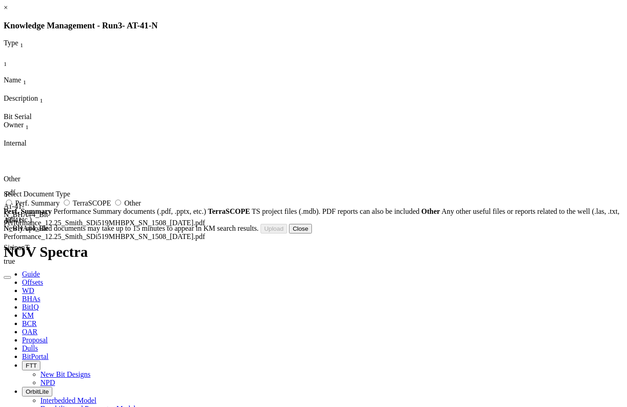
click at [141, 207] on label "Other" at bounding box center [127, 203] width 28 height 8
click at [121, 206] on input "Other" at bounding box center [118, 203] width 6 height 6
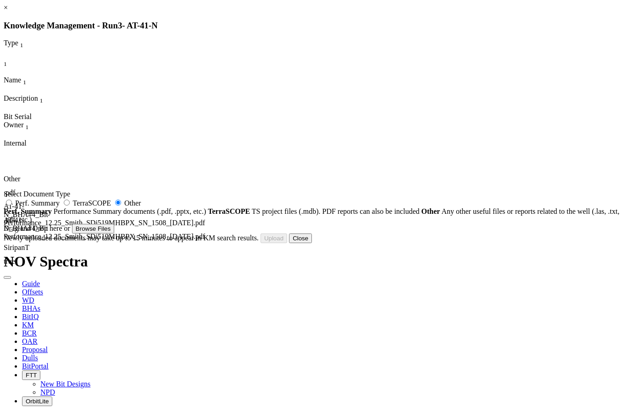
drag, startPoint x: 376, startPoint y: 26, endPoint x: 386, endPoint y: 12, distance: 17.1
click at [386, 12] on div "× Knowledge Management - Run 3 - AT-41-N Type 1 1 Name 1 Description 1 Bit Seri…" at bounding box center [313, 124] width 619 height 240
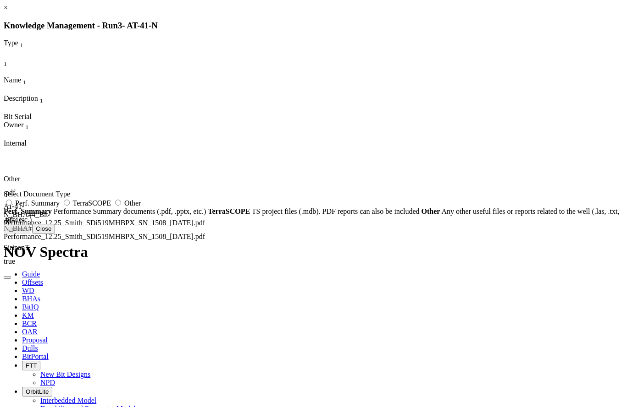
click at [141, 207] on label "Other" at bounding box center [127, 203] width 28 height 8
click at [121, 206] on input "Other" at bounding box center [118, 203] width 6 height 6
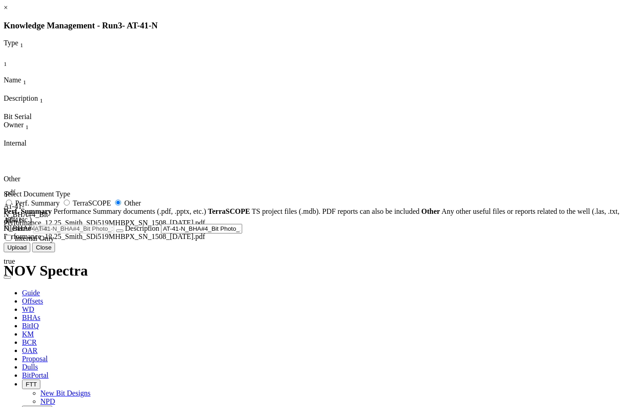
click at [54, 242] on span "Internal Only" at bounding box center [34, 239] width 39 height 8
click at [11, 241] on input "Internal Only" at bounding box center [8, 238] width 6 height 6
click at [30, 253] on button "Upload" at bounding box center [17, 248] width 27 height 10
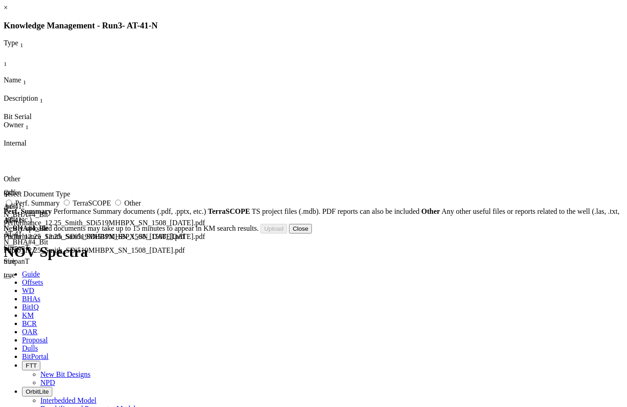
click at [312, 234] on button "Close" at bounding box center [300, 229] width 23 height 10
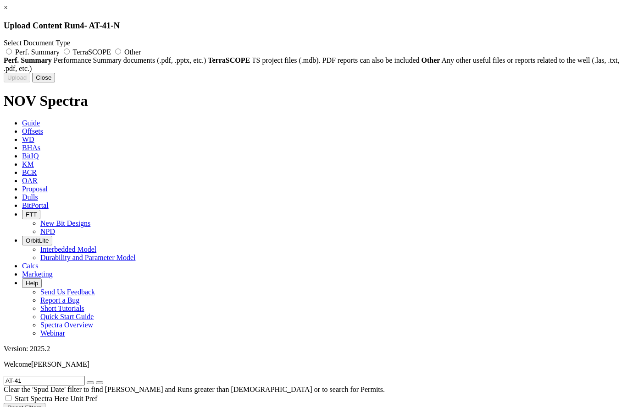
click at [141, 52] on span "Other" at bounding box center [132, 52] width 16 height 8
click at [121, 52] on input "Other" at bounding box center [118, 52] width 6 height 6
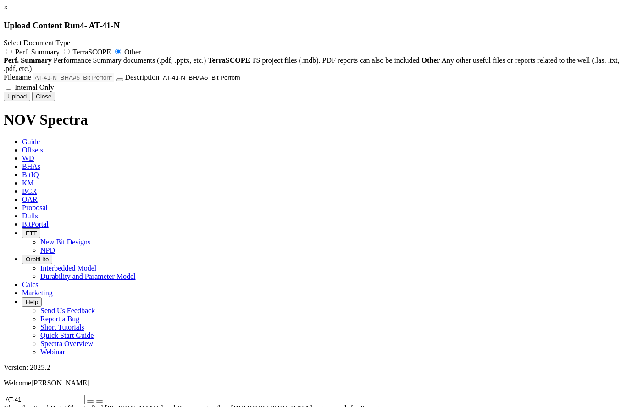
click at [54, 91] on span "Internal Only" at bounding box center [34, 87] width 39 height 8
click at [11, 90] on input "Internal Only" at bounding box center [8, 87] width 6 height 6
click at [30, 101] on button "Upload" at bounding box center [17, 97] width 27 height 10
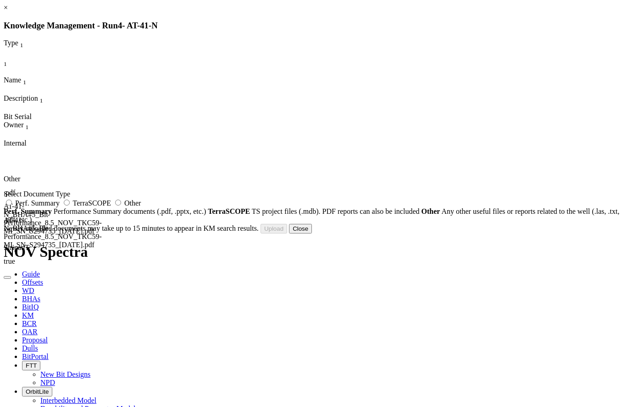
click at [141, 207] on label "Other" at bounding box center [127, 203] width 28 height 8
click at [121, 206] on input "Other" at bounding box center [118, 203] width 6 height 6
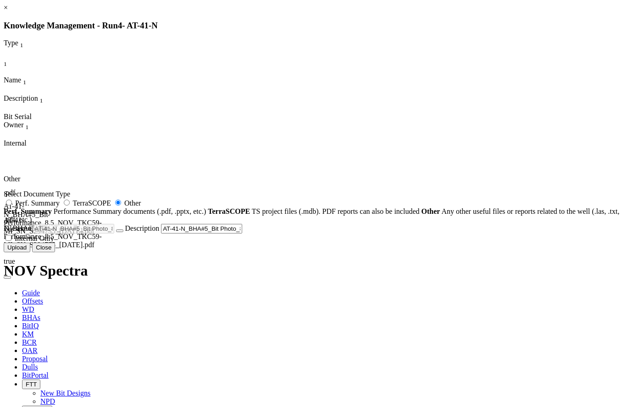
drag, startPoint x: 342, startPoint y: 339, endPoint x: 371, endPoint y: 350, distance: 31.3
click at [54, 242] on span "Internal Only" at bounding box center [34, 239] width 39 height 8
click at [11, 241] on input "Internal Only" at bounding box center [8, 238] width 6 height 6
click at [30, 253] on button "Upload" at bounding box center [17, 248] width 27 height 10
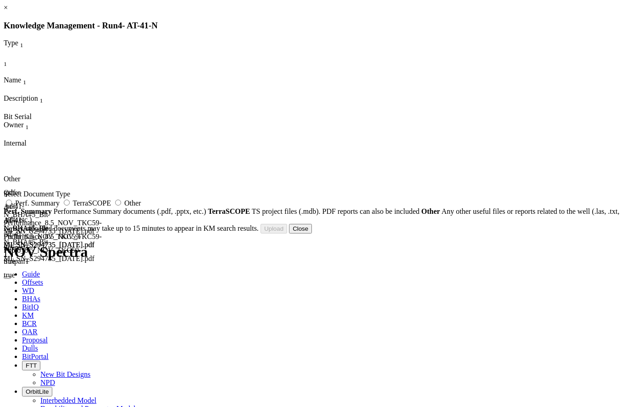
click at [312, 234] on button "Close" at bounding box center [300, 229] width 23 height 10
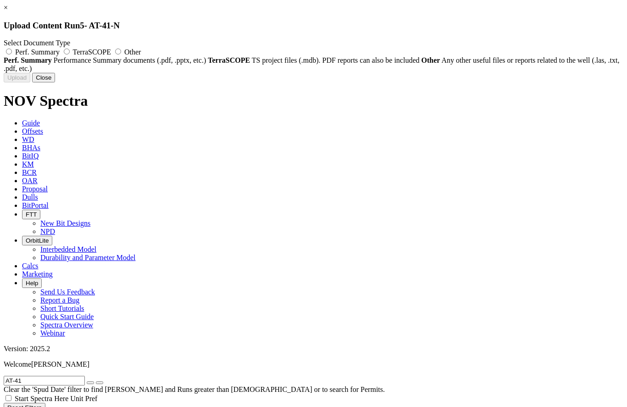
click at [141, 48] on label "Other" at bounding box center [127, 52] width 28 height 8
click at [121, 49] on input "Other" at bounding box center [118, 52] width 6 height 6
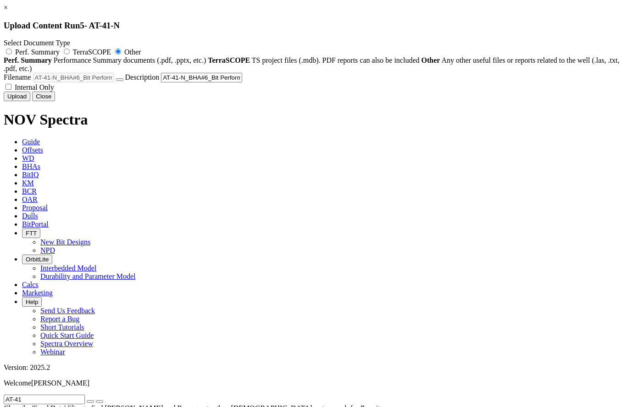
click at [54, 91] on span "Internal Only" at bounding box center [34, 87] width 39 height 8
click at [30, 101] on button "Upload" at bounding box center [17, 97] width 27 height 10
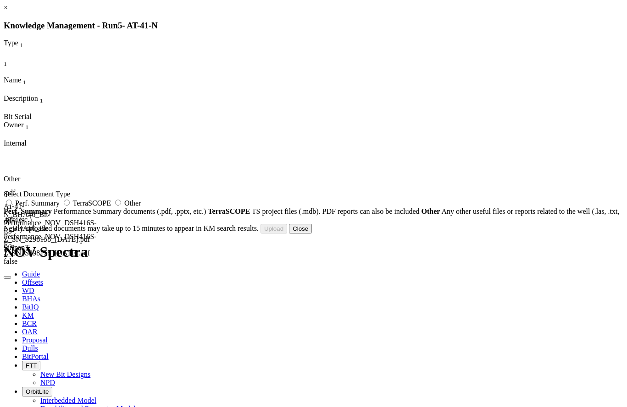
click at [7, 278] on icon "button" at bounding box center [7, 278] width 0 height 0
click at [356, 148] on div "Other .pdf AT-41-N_BHA#6_Bit Performance_NOV_DSH416S-E5-Z_SN_S298158_[DATE].pdf…" at bounding box center [180, 216] width 352 height 137
click at [7, 278] on icon "button" at bounding box center [7, 278] width 0 height 0
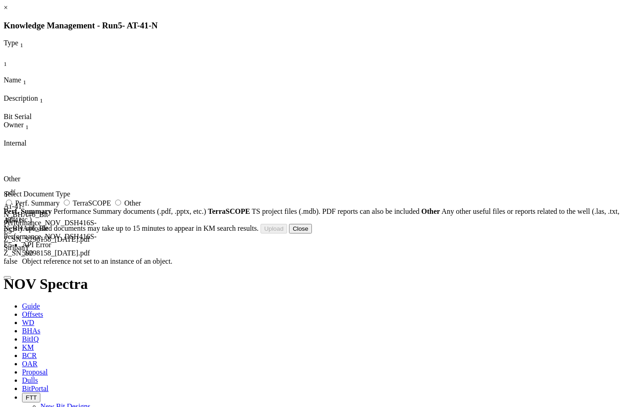
click at [356, 148] on div "Other .pdf AT-41-N_BHA#6_Bit Performance_NOV_DSH416S-E5-Z_SN_S298158_[DATE].pdf…" at bounding box center [180, 216] width 352 height 137
click at [8, 11] on link "×" at bounding box center [6, 8] width 4 height 8
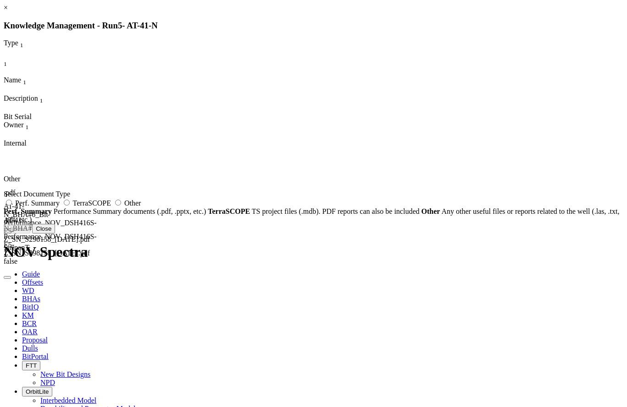
click at [7, 278] on icon "button" at bounding box center [7, 278] width 0 height 0
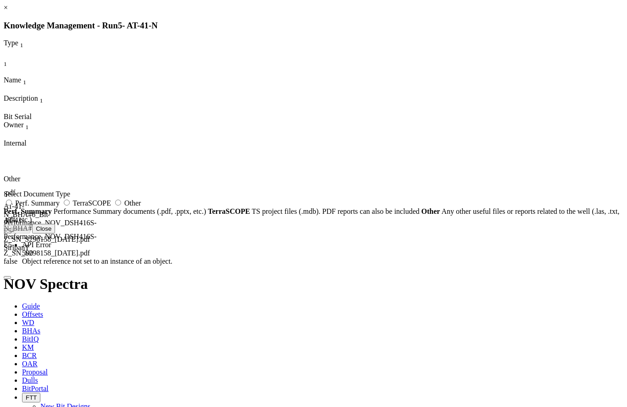
click at [8, 11] on link "×" at bounding box center [6, 8] width 4 height 8
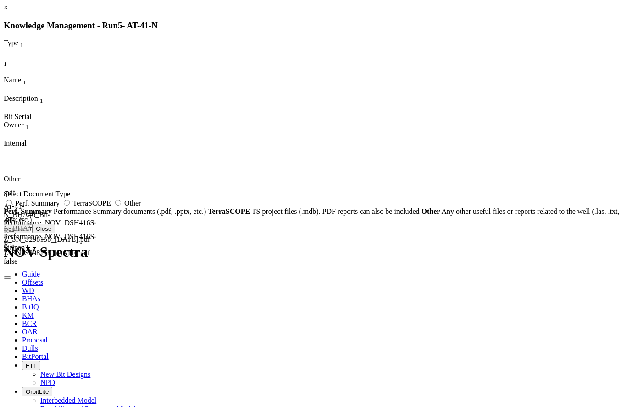
click at [7, 278] on icon "button" at bounding box center [7, 278] width 0 height 0
click at [55, 234] on button "Close" at bounding box center [43, 229] width 23 height 10
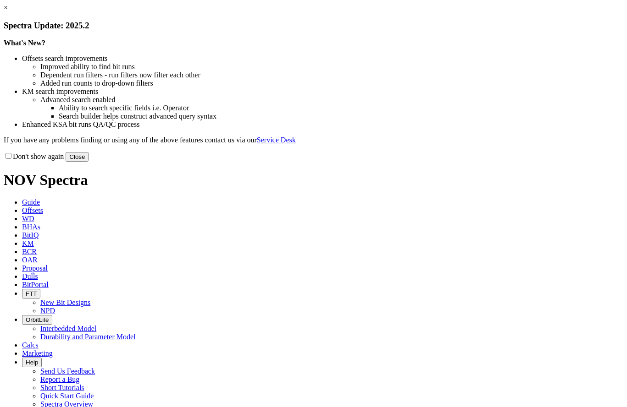
click at [88, 162] on button "Close" at bounding box center [77, 157] width 23 height 10
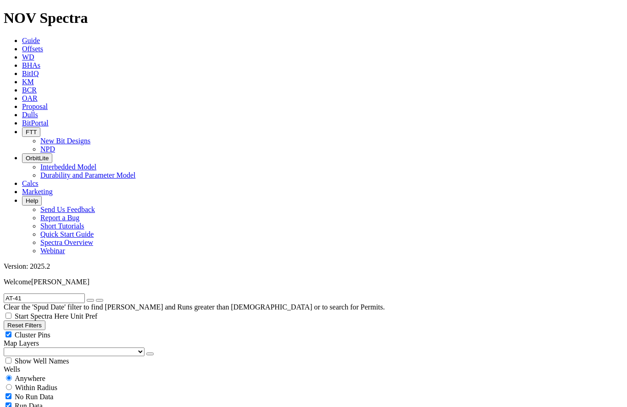
scroll to position [871, 0]
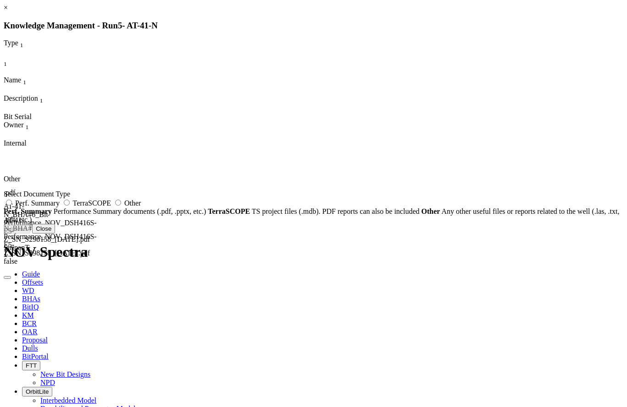
click at [7, 278] on icon "button" at bounding box center [7, 278] width 0 height 0
click at [46, 203] on div "AT-41-N_BHA#6_Bit Performance_NOV_DSH416S-E5-Z_SN_S298158_[DATE].pdf" at bounding box center [25, 223] width 43 height 41
click at [11, 276] on button "button" at bounding box center [7, 277] width 7 height 3
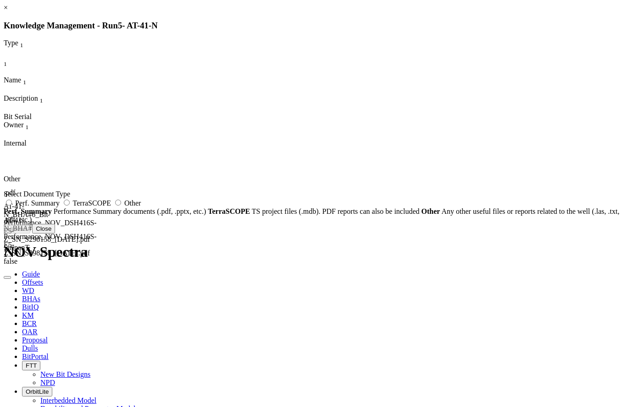
click at [7, 278] on icon "button" at bounding box center [7, 278] width 0 height 0
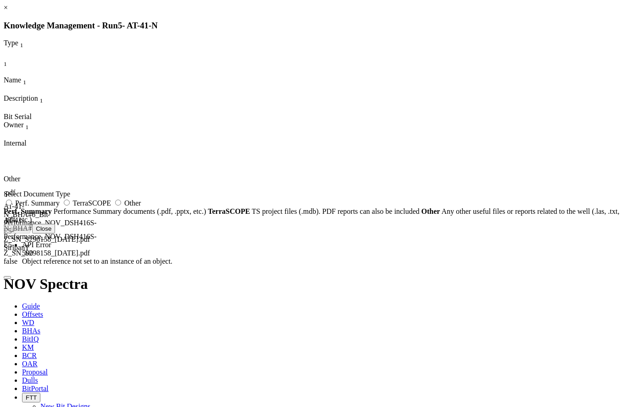
click at [356, 181] on div "Other .pdf AT-41-N_BHA#6_Bit Performance_NOV_DSH416S-E5-Z_SN_S298158_[DATE].pdf…" at bounding box center [180, 216] width 352 height 137
click at [141, 207] on span "Other" at bounding box center [132, 203] width 16 height 8
click at [121, 206] on input "Other" at bounding box center [118, 203] width 6 height 6
radio input "true"
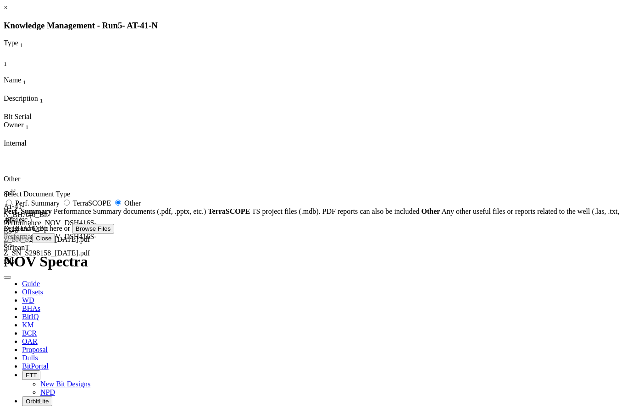
type input "AT-41-N_BHA#6_Bit Photos_NOV_DSH416S-E5-Z_SN_S298158_[DATE].pdf"
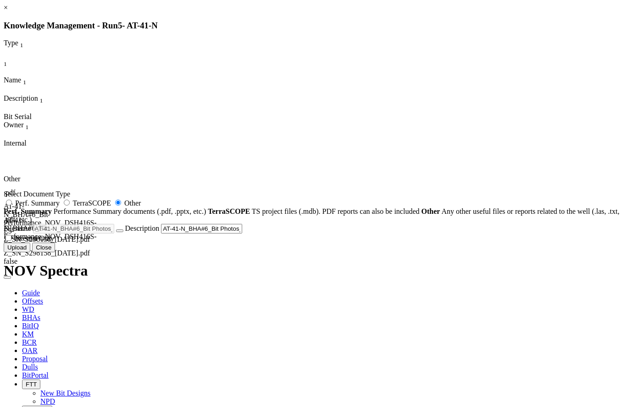
click at [54, 242] on span "Internal Only" at bounding box center [34, 239] width 39 height 8
click at [11, 241] on input "Internal Only" at bounding box center [8, 238] width 6 height 6
checkbox input "true"
click at [30, 253] on button "Upload" at bounding box center [17, 248] width 27 height 10
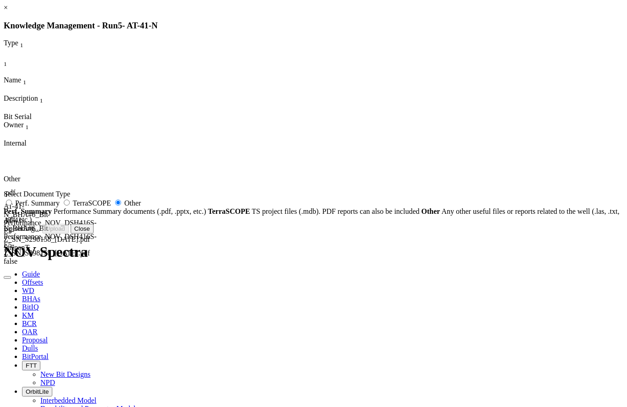
radio input "false"
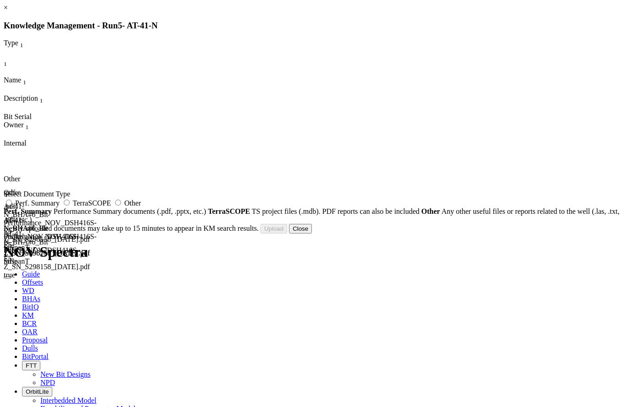
click at [36, 258] on div "false" at bounding box center [20, 262] width 33 height 8
click at [54, 244] on div "SiripanT" at bounding box center [29, 248] width 50 height 8
click at [7, 278] on icon "button" at bounding box center [7, 278] width 0 height 0
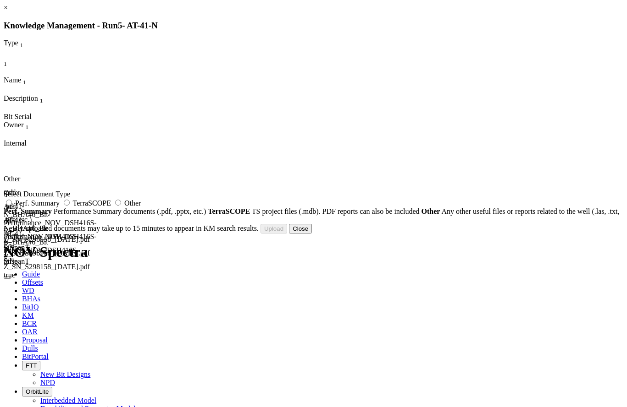
click at [8, 11] on link "×" at bounding box center [6, 8] width 4 height 8
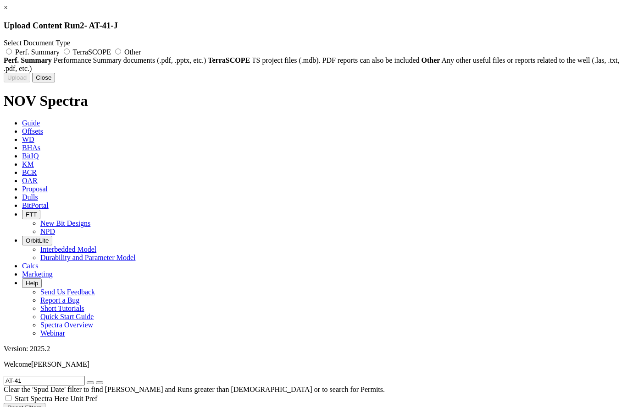
click at [141, 52] on label "Other" at bounding box center [127, 52] width 28 height 8
click at [121, 52] on input "Other" at bounding box center [118, 52] width 6 height 6
radio input "true"
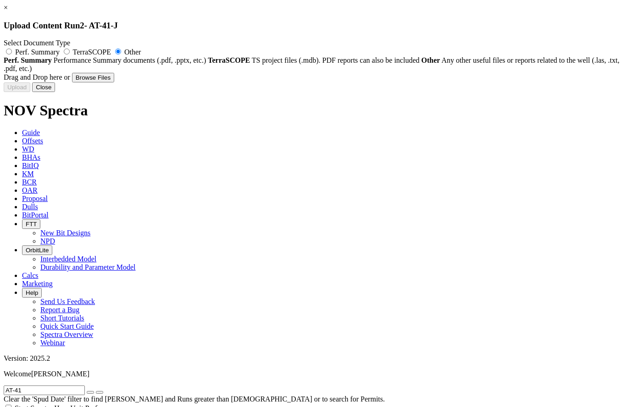
type input "AT-41-J_BHA#3_Bit Performance_12.25_Smith_SDi519_SN_1290_[DATE].pdf"
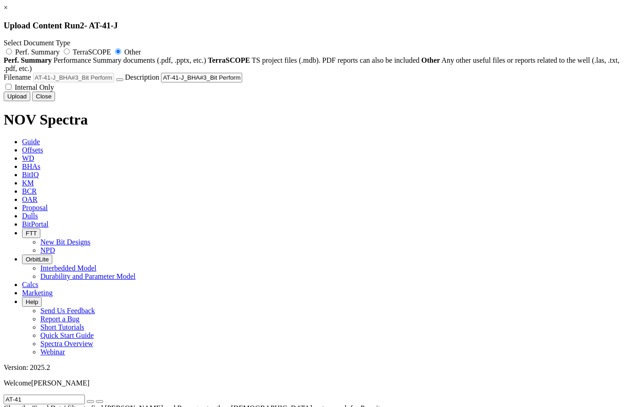
click at [54, 91] on span "Internal Only" at bounding box center [34, 87] width 39 height 8
click at [11, 90] on input "Internal Only" at bounding box center [8, 87] width 6 height 6
checkbox input "true"
click at [30, 101] on button "Upload" at bounding box center [17, 97] width 27 height 10
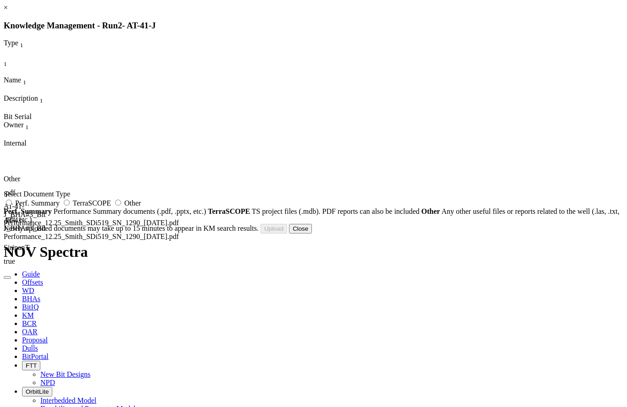
click at [141, 207] on label "Other" at bounding box center [127, 203] width 28 height 8
click at [121, 206] on input "Other" at bounding box center [118, 203] width 6 height 6
radio input "true"
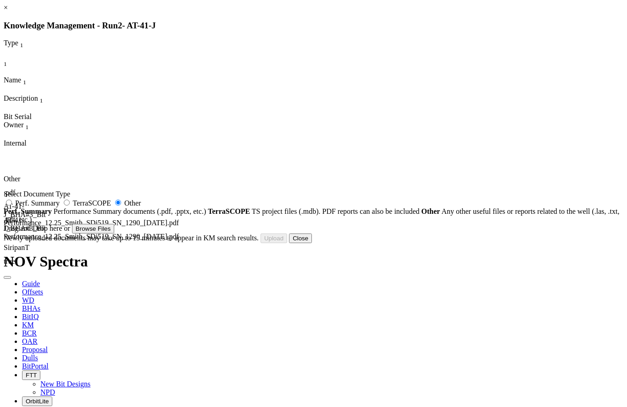
type input "AT-41-J_BHA#3_Bit Photo_12.25_Smith_SDi519_SN_1290_[DATE].pdf"
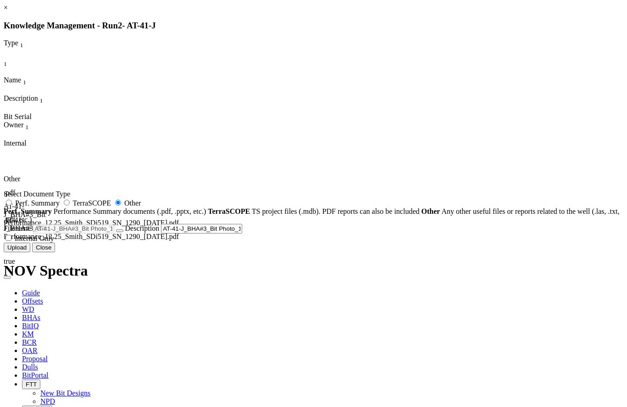
drag, startPoint x: 341, startPoint y: 339, endPoint x: 358, endPoint y: 345, distance: 18.0
click at [54, 242] on span "Internal Only" at bounding box center [34, 239] width 39 height 8
click at [11, 241] on input "Internal Only" at bounding box center [8, 238] width 6 height 6
checkbox input "true"
click at [30, 253] on button "Upload" at bounding box center [17, 248] width 27 height 10
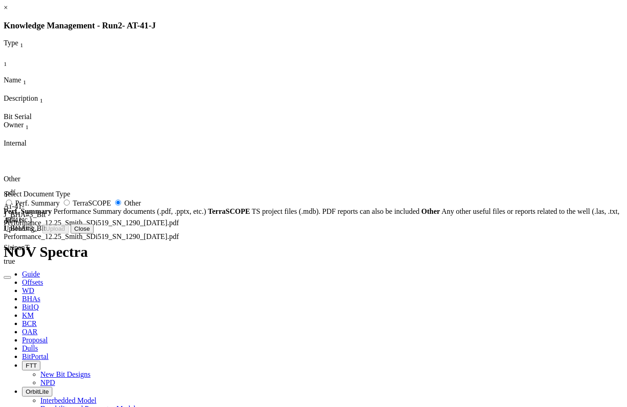
radio input "false"
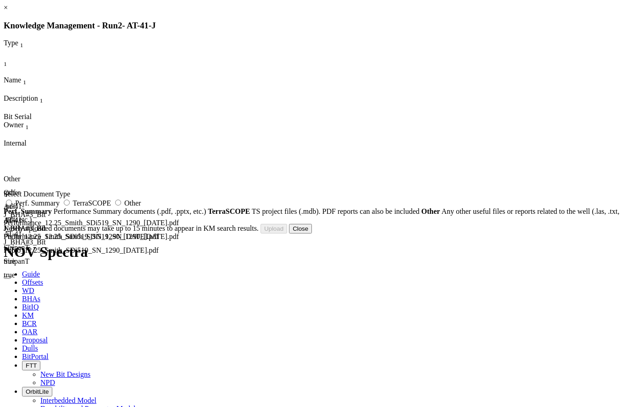
click at [312, 234] on button "Close" at bounding box center [300, 229] width 23 height 10
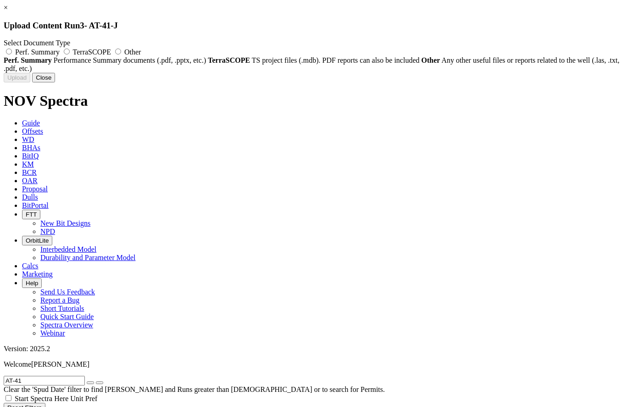
click at [141, 51] on span "Other" at bounding box center [132, 52] width 16 height 8
click at [121, 51] on input "Other" at bounding box center [118, 52] width 6 height 6
radio input "true"
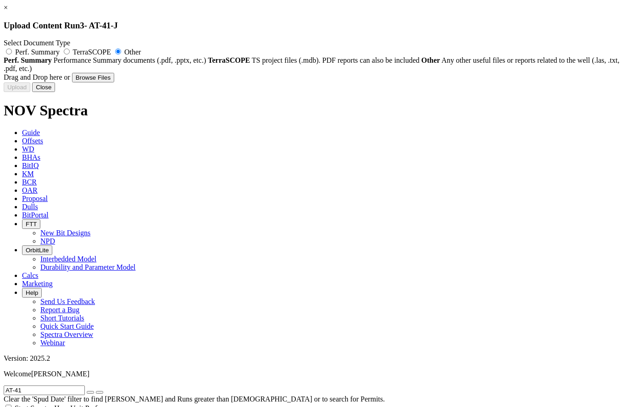
click at [55, 92] on button "Close" at bounding box center [43, 87] width 23 height 10
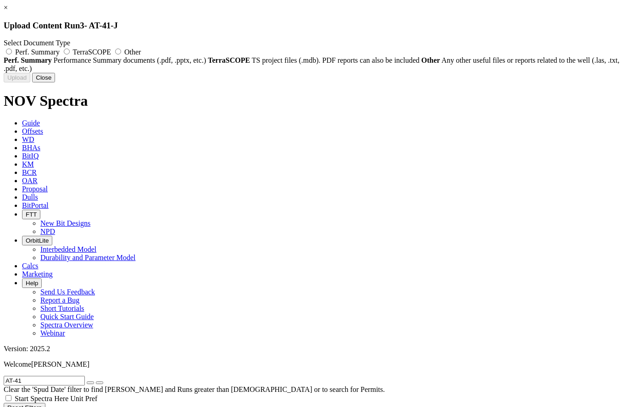
click at [141, 52] on span "Other" at bounding box center [132, 52] width 16 height 8
click at [121, 52] on input "Other" at bounding box center [118, 52] width 6 height 6
radio input "true"
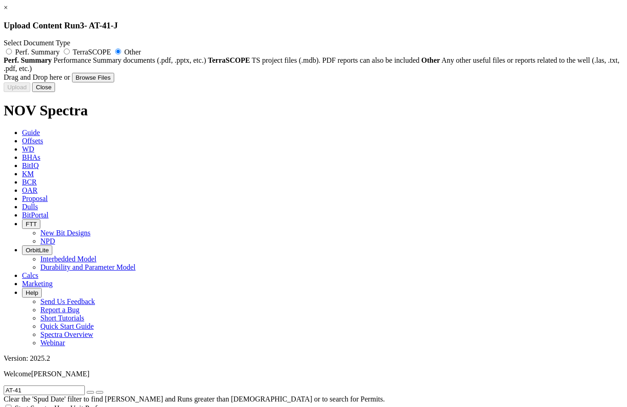
type input "AT-41-J_BHA#4_Bit Performance_8.5_4NEW_Ulterra_SN_62443_[DATE].pdf"
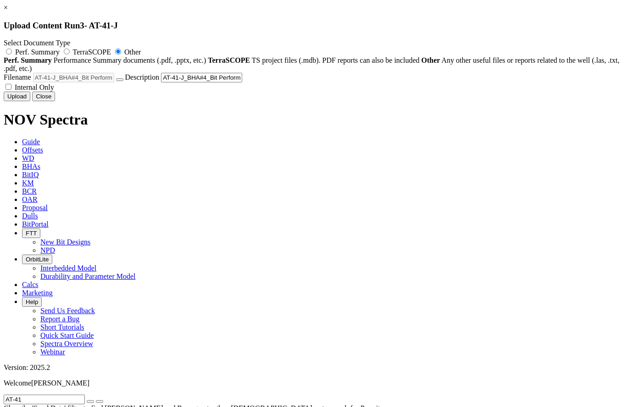
drag, startPoint x: 355, startPoint y: 178, endPoint x: 365, endPoint y: 184, distance: 12.0
click at [54, 91] on span "Internal Only" at bounding box center [34, 87] width 39 height 8
click at [11, 90] on input "Internal Only" at bounding box center [8, 87] width 6 height 6
checkbox input "true"
click at [30, 101] on button "Upload" at bounding box center [17, 97] width 27 height 10
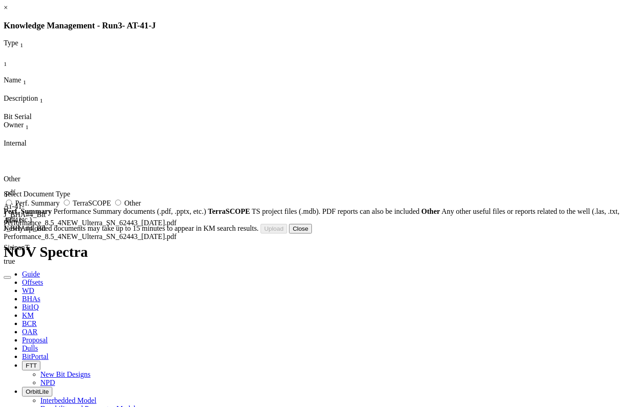
click at [141, 207] on label "Other" at bounding box center [127, 203] width 28 height 8
click at [121, 206] on input "Other" at bounding box center [118, 203] width 6 height 6
radio input "true"
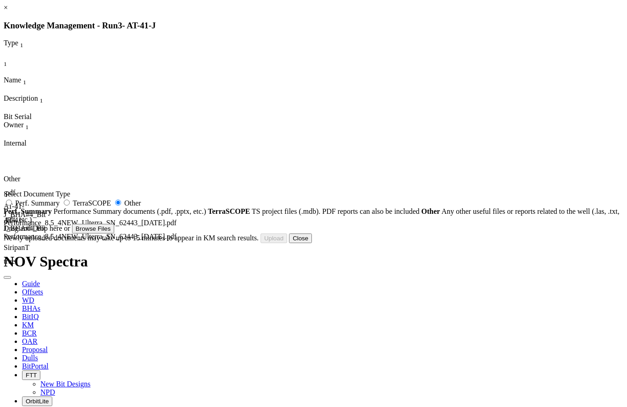
type input "AT-41-J_BHA#4_Bit Photo_8.5_4NEW_Ulterra_SN_62443_[DATE].pdf"
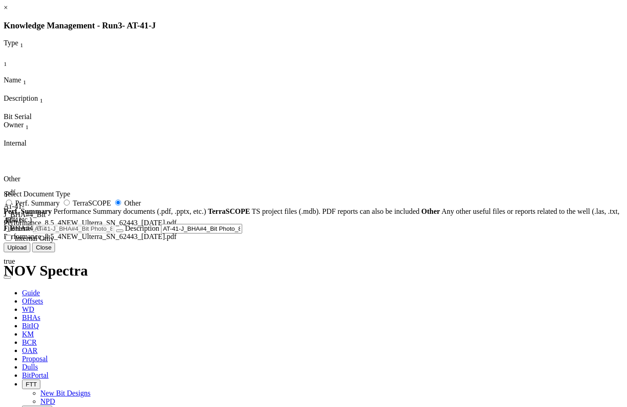
click at [54, 242] on span "Internal Only" at bounding box center [34, 239] width 39 height 8
click at [11, 241] on input "Internal Only" at bounding box center [8, 238] width 6 height 6
checkbox input "true"
click at [30, 253] on button "Upload" at bounding box center [17, 248] width 27 height 10
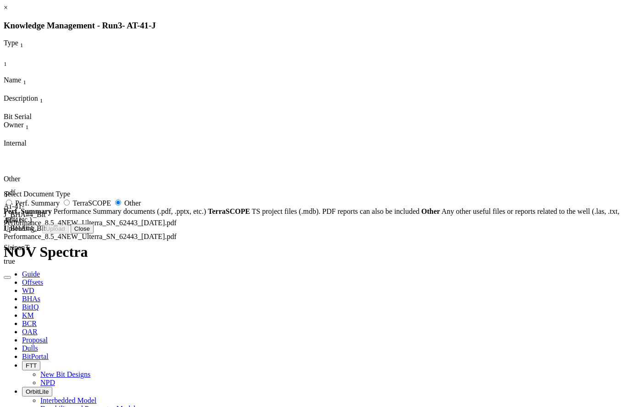
radio input "false"
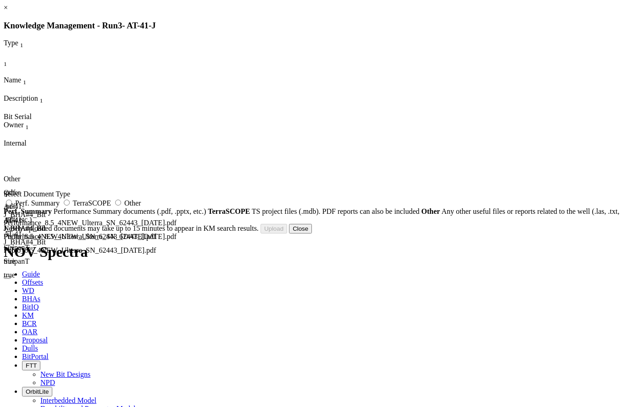
click at [312, 234] on button "Close" at bounding box center [300, 229] width 23 height 10
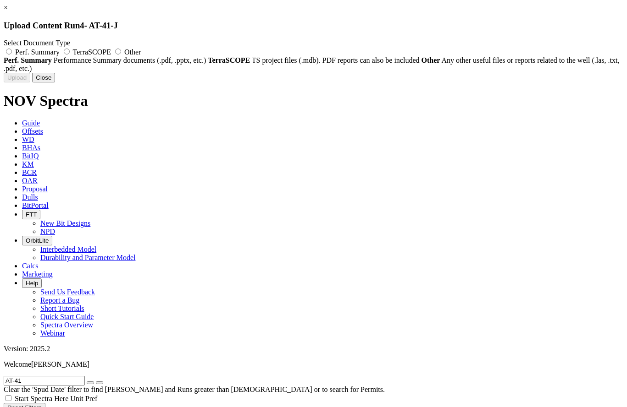
click at [141, 53] on span "Other" at bounding box center [132, 52] width 16 height 8
click at [121, 53] on input "Other" at bounding box center [118, 52] width 6 height 6
radio input "true"
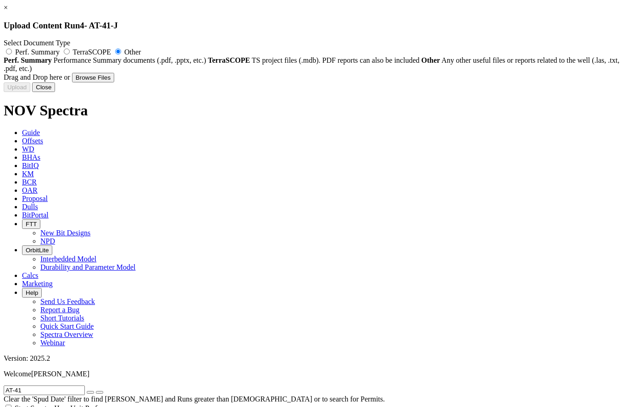
type input "AT-41-J_BHA#5_Bit Performance_8.5_5NEW_NOV_TKC59-MI_SN_S294735_[DATE].pdf"
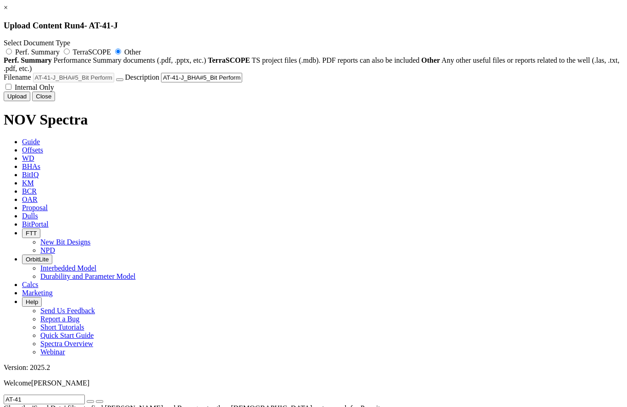
click at [54, 91] on span "Internal Only" at bounding box center [34, 87] width 39 height 8
click at [11, 90] on input "Internal Only" at bounding box center [8, 87] width 6 height 6
checkbox input "true"
click at [30, 101] on button "Upload" at bounding box center [17, 97] width 27 height 10
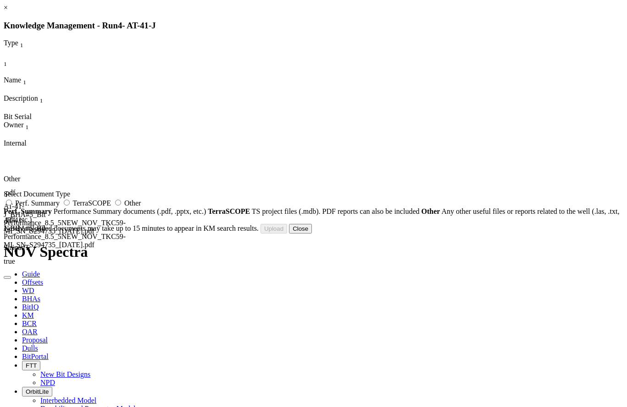
click at [141, 207] on label "Other" at bounding box center [127, 203] width 28 height 8
click at [121, 206] on input "Other" at bounding box center [118, 203] width 6 height 6
radio input "true"
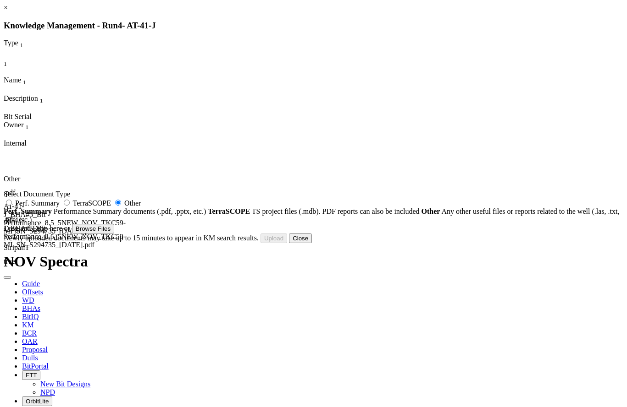
type input "AT-41-J_BHA#5_Bit Photo_8.5_5NEW_NOV_TKC59-MI_SN_S294735_[DATE].pdf"
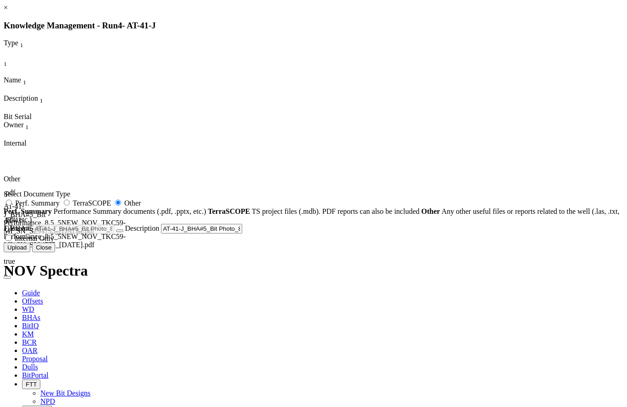
click at [54, 242] on span "Internal Only" at bounding box center [34, 239] width 39 height 8
click at [11, 241] on input "Internal Only" at bounding box center [8, 238] width 6 height 6
checkbox input "true"
click at [30, 253] on button "Upload" at bounding box center [17, 248] width 27 height 10
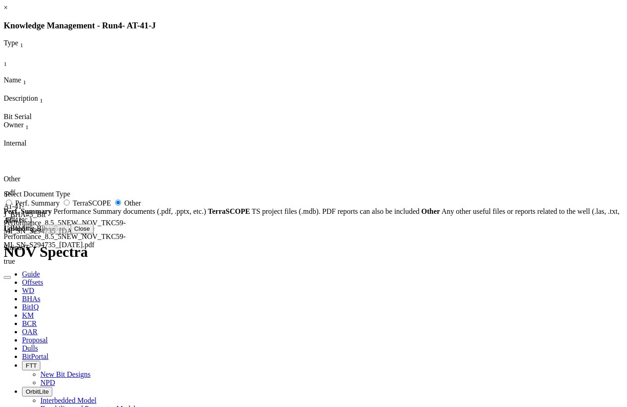
radio input "false"
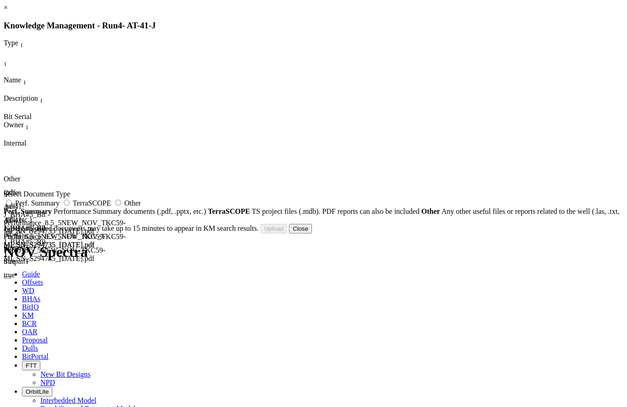
click at [312, 234] on button "Close" at bounding box center [300, 229] width 23 height 10
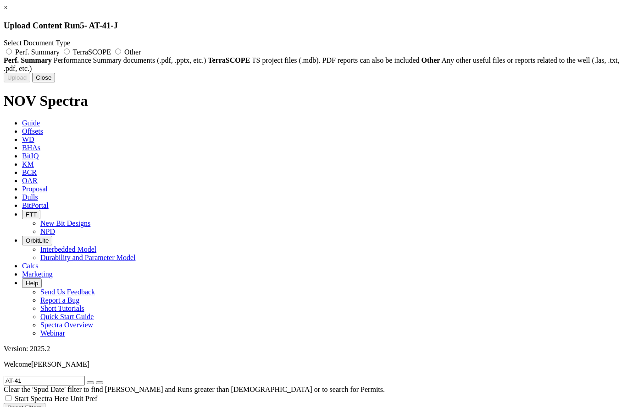
click at [141, 55] on span "Other" at bounding box center [132, 52] width 16 height 8
click at [121, 55] on input "Other" at bounding box center [118, 52] width 6 height 6
radio input "true"
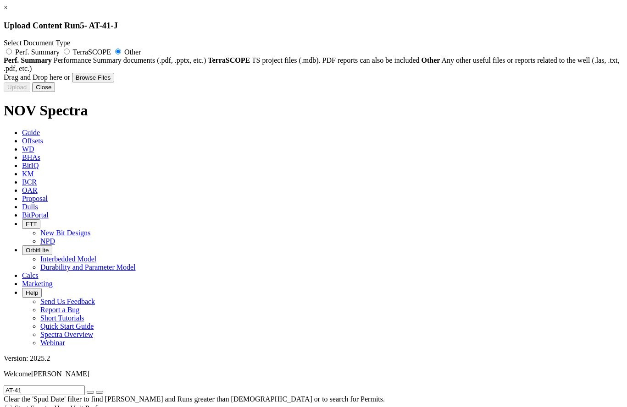
type input "AT-41-J_BHA#6_Bit Performance_8.5_6RR1_Ulterra_CF516_SN_62443_[DATE].pdf"
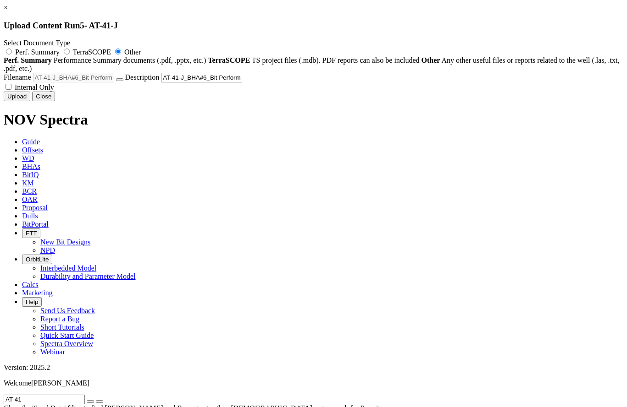
drag, startPoint x: 347, startPoint y: 177, endPoint x: 359, endPoint y: 185, distance: 14.2
click at [54, 91] on span "Internal Only" at bounding box center [34, 87] width 39 height 8
click at [11, 90] on input "Internal Only" at bounding box center [8, 87] width 6 height 6
checkbox input "true"
click at [30, 101] on button "Upload" at bounding box center [17, 97] width 27 height 10
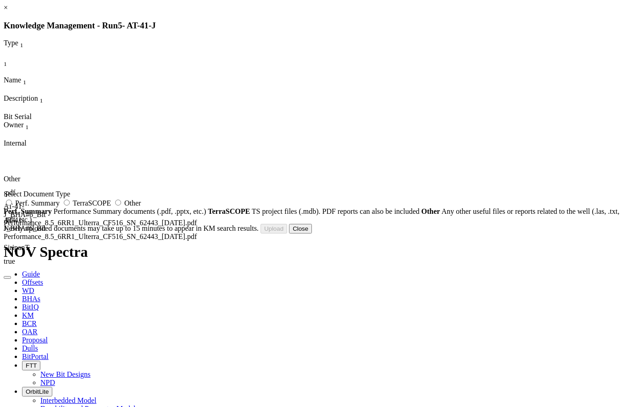
click at [141, 207] on span "Other" at bounding box center [132, 203] width 16 height 8
click at [121, 206] on input "Other" at bounding box center [118, 203] width 6 height 6
radio input "true"
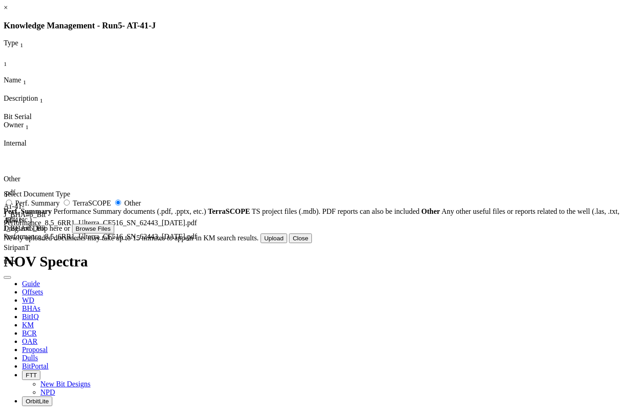
type input "AT-41-J_BHA#6_Bit Photo_8.5_6RR1_Ulterra_CF516_SN_62443_[DATE].pdf"
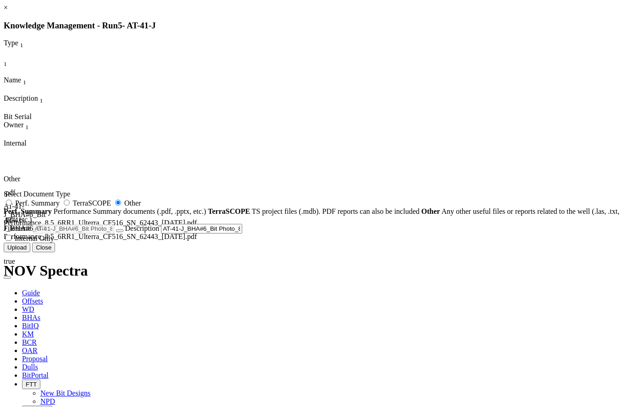
click at [54, 242] on span "Internal Only" at bounding box center [34, 239] width 39 height 8
click at [11, 241] on input "Internal Only" at bounding box center [8, 238] width 6 height 6
checkbox input "true"
click at [30, 253] on button "Upload" at bounding box center [17, 248] width 27 height 10
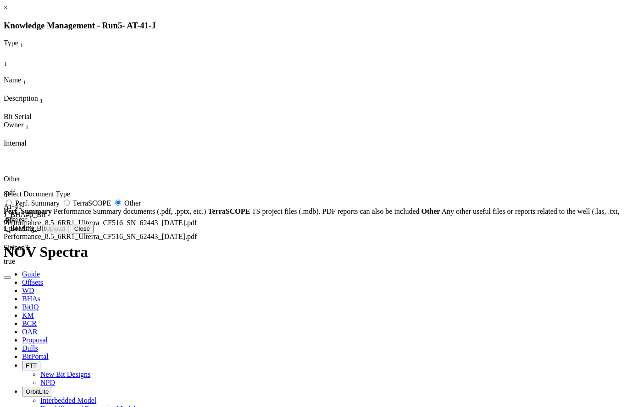
radio input "false"
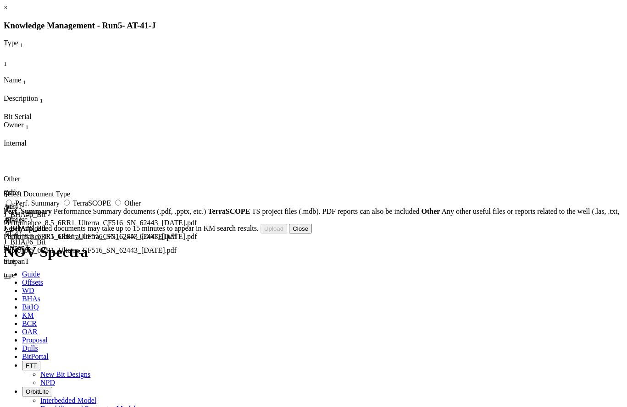
click at [312, 234] on button "Close" at bounding box center [300, 229] width 23 height 10
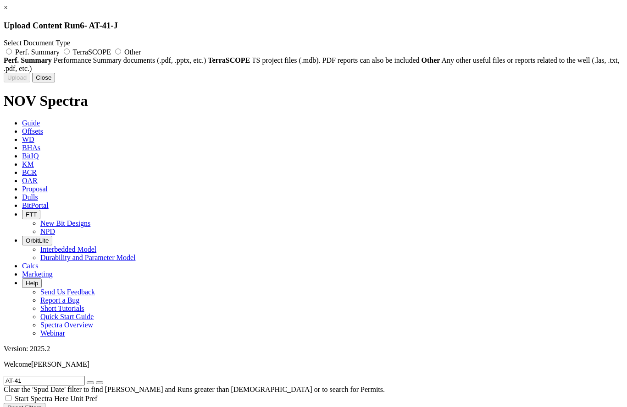
click at [141, 55] on span "Other" at bounding box center [132, 52] width 16 height 8
click at [121, 55] on input "Other" at bounding box center [118, 52] width 6 height 6
radio input "true"
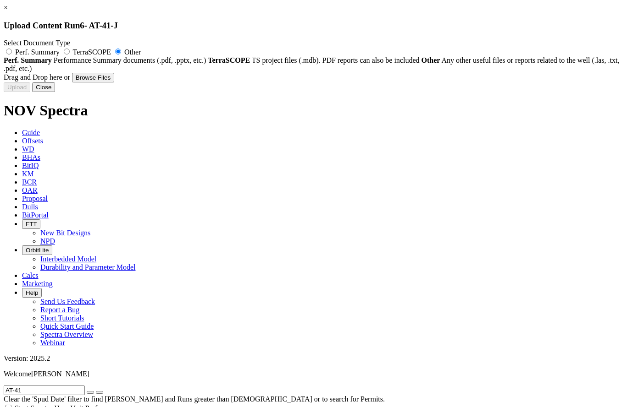
type input "AT-41-J_BHA#7_Bit Performance_6.125_NOV_DSH416S-E5-Z_SN_F286770_[DATE].pdf"
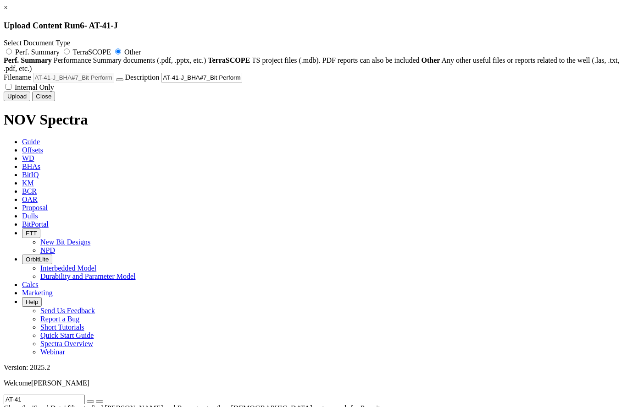
click at [54, 91] on label "Internal Only" at bounding box center [29, 87] width 50 height 8
click at [11, 90] on input "Internal Only" at bounding box center [8, 87] width 6 height 6
checkbox input "true"
click at [30, 101] on button "Upload" at bounding box center [17, 97] width 27 height 10
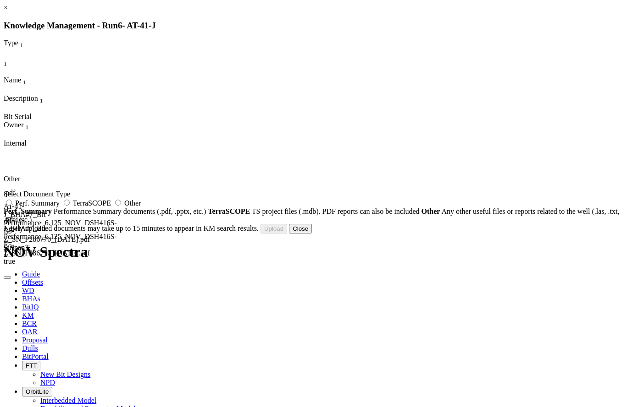
click at [141, 207] on label "Other" at bounding box center [127, 203] width 28 height 8
click at [121, 206] on input "Other" at bounding box center [118, 203] width 6 height 6
radio input "true"
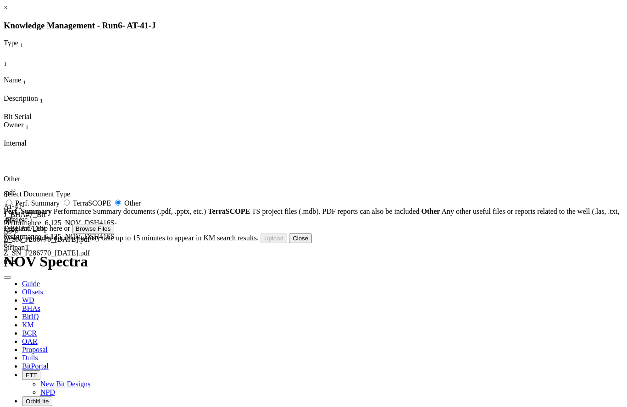
type input "AT-41-J_BHA#7_Bit Photo_6.125_NOV_DSH416S-E5-Z_SN_F286770_[DATE].pdf"
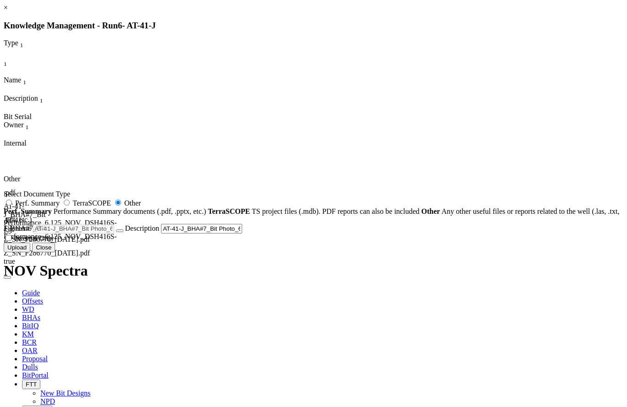
click at [54, 242] on span "Internal Only" at bounding box center [34, 239] width 39 height 8
click at [11, 241] on input "Internal Only" at bounding box center [8, 238] width 6 height 6
checkbox input "true"
click at [30, 253] on button "Upload" at bounding box center [17, 248] width 27 height 10
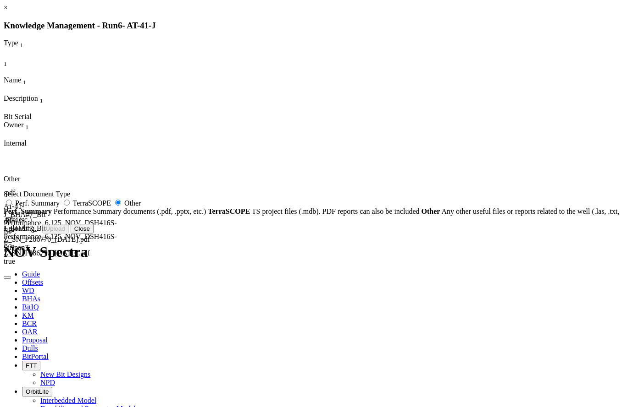
radio input "false"
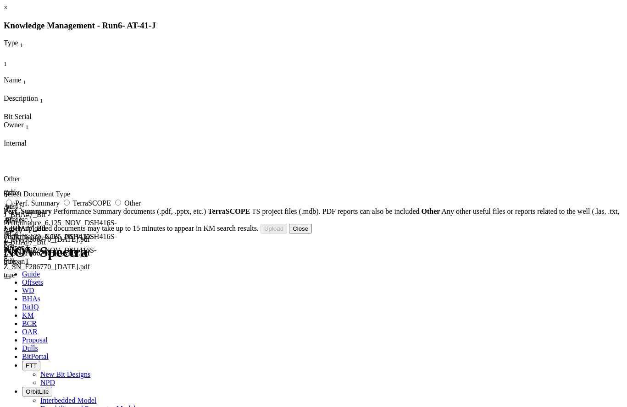
click at [312, 234] on button "Close" at bounding box center [300, 229] width 23 height 10
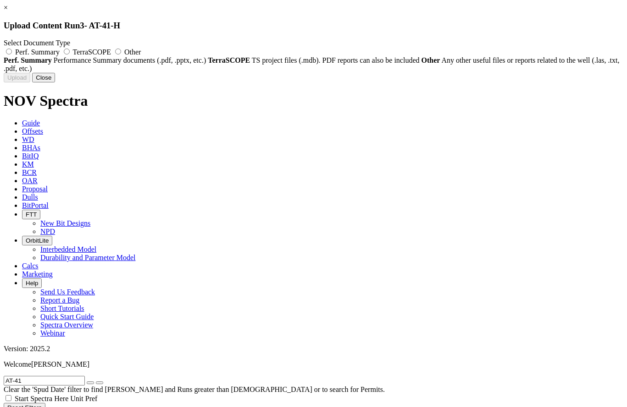
click at [141, 54] on span "Other" at bounding box center [132, 52] width 16 height 8
click at [121, 54] on input "Other" at bounding box center [118, 52] width 6 height 6
radio input "true"
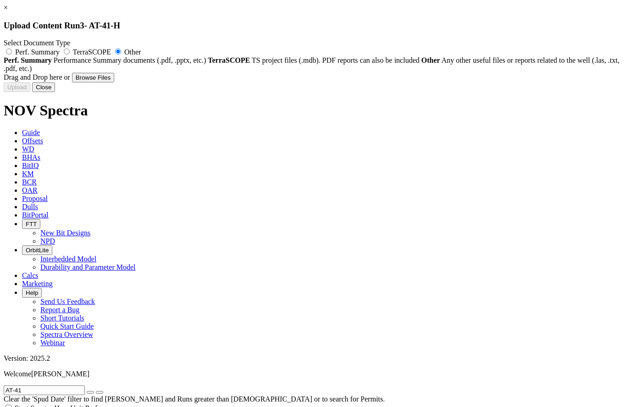
type input "AT-41-H_BHA#4_Bit Performance_8.5_HDBS_TKC59-MI_SN_S291696_[DATE].pdf"
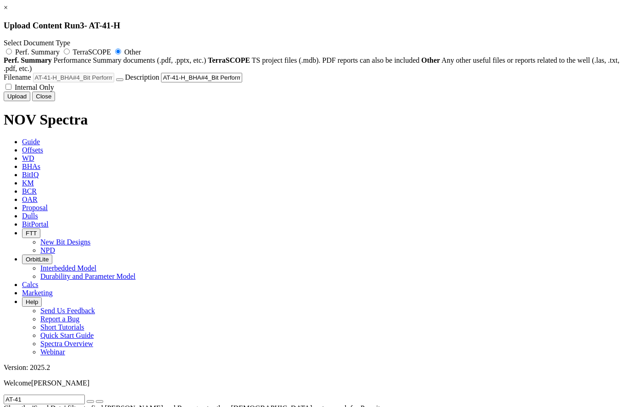
click at [54, 91] on span "Internal Only" at bounding box center [34, 87] width 39 height 8
click at [11, 90] on input "Internal Only" at bounding box center [8, 87] width 6 height 6
checkbox input "true"
click at [30, 101] on button "Upload" at bounding box center [17, 97] width 27 height 10
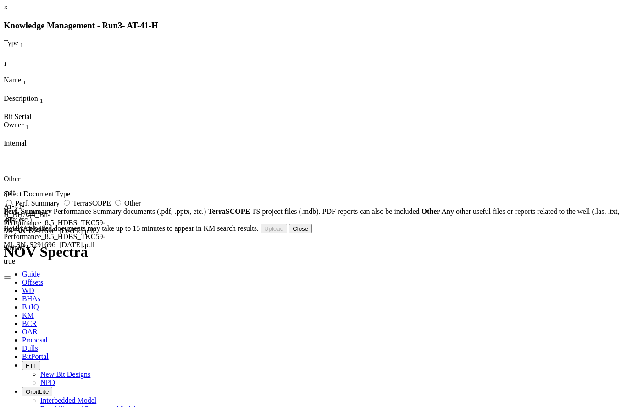
click at [141, 207] on label "Other" at bounding box center [127, 203] width 28 height 8
click at [121, 206] on input "Other" at bounding box center [118, 203] width 6 height 6
radio input "true"
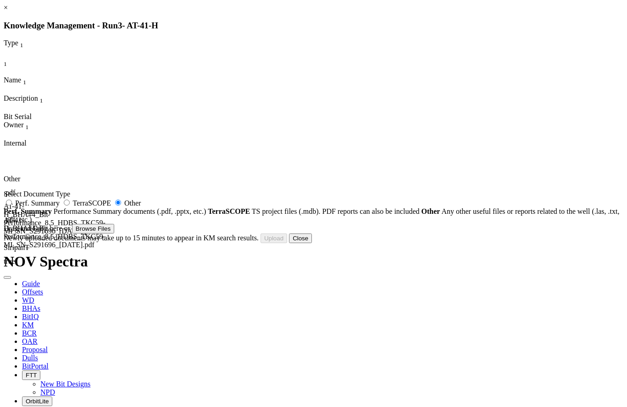
type input "AT-41-H_BHA#4_Bit Photos_8.5_HDBS_TKC59-MI_SN_S291696_[DATE].pdf"
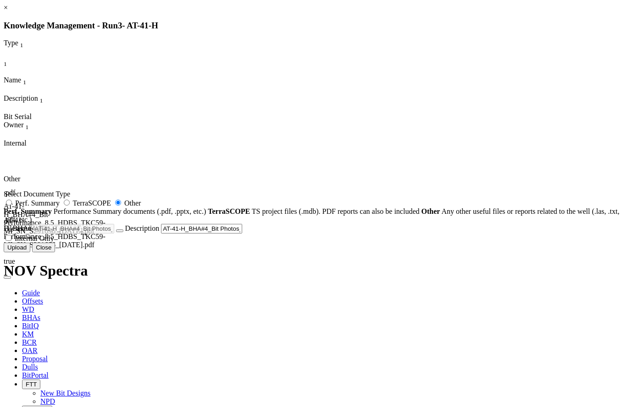
click at [54, 242] on span "Internal Only" at bounding box center [34, 239] width 39 height 8
click at [11, 241] on input "Internal Only" at bounding box center [8, 238] width 6 height 6
checkbox input "true"
click at [30, 253] on button "Upload" at bounding box center [17, 248] width 27 height 10
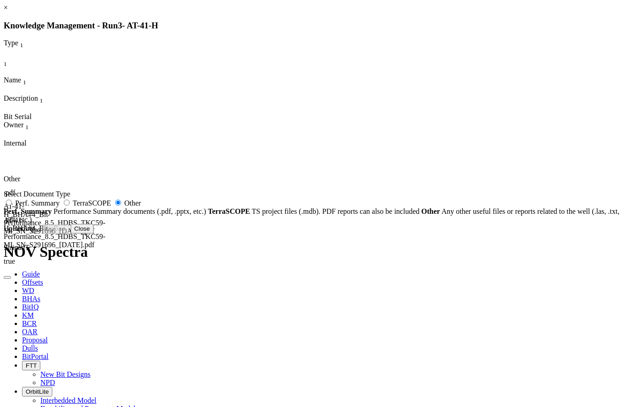
radio input "false"
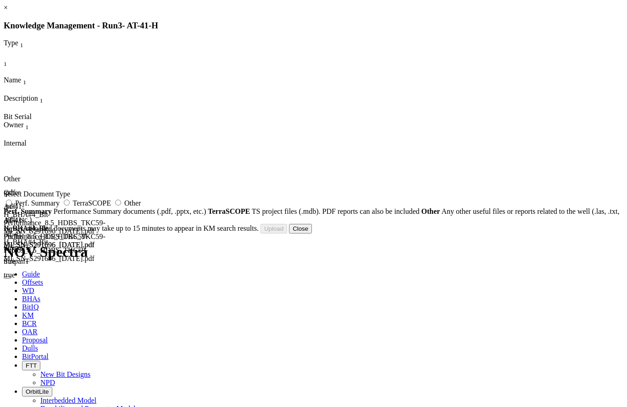
click at [312, 234] on button "Close" at bounding box center [300, 229] width 23 height 10
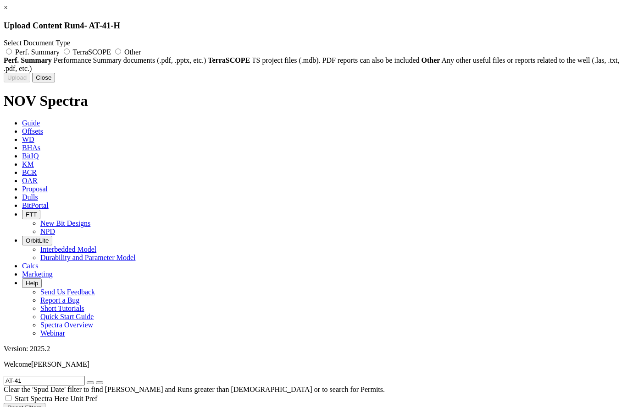
click at [141, 54] on label "Other" at bounding box center [127, 52] width 28 height 8
click at [121, 54] on input "Other" at bounding box center [118, 52] width 6 height 6
radio input "true"
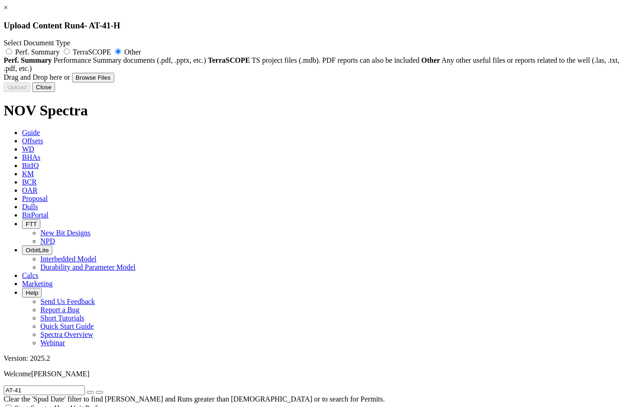
type input "AT-41-H_BHA#5_Bit Performance_6.125_NOV_DSH416S-E5-Z_SN_F290540_[DATE].pdf"
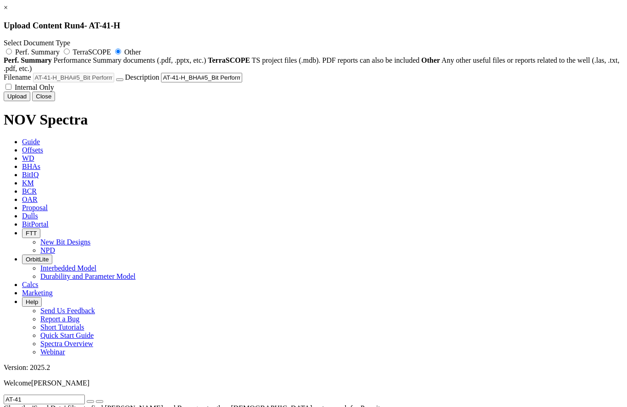
click at [54, 91] on span "Internal Only" at bounding box center [34, 87] width 39 height 8
click at [11, 90] on input "Internal Only" at bounding box center [8, 87] width 6 height 6
checkbox input "true"
click at [30, 101] on button "Upload" at bounding box center [17, 97] width 27 height 10
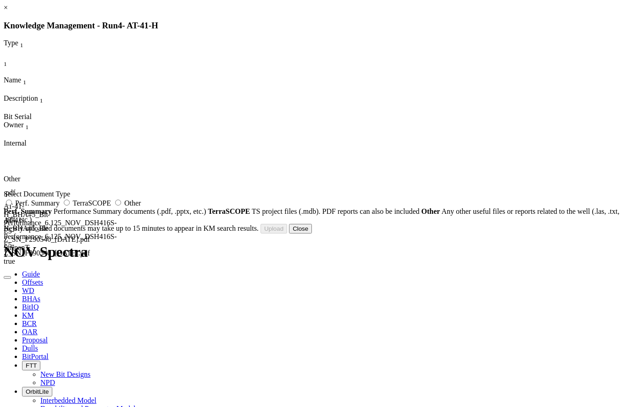
click at [141, 207] on span "Other" at bounding box center [132, 203] width 16 height 8
click at [121, 206] on input "Other" at bounding box center [118, 203] width 6 height 6
radio input "true"
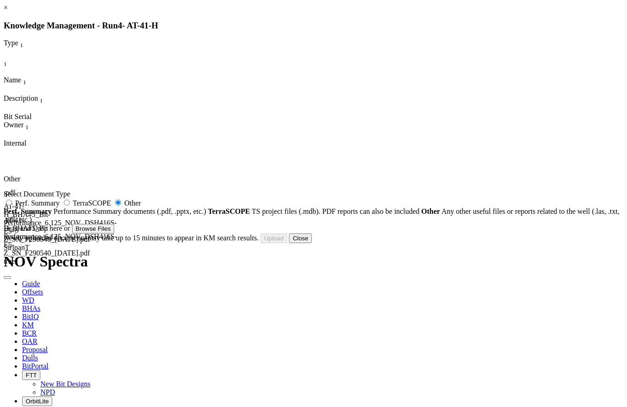
type input "AT-41-H_BHA#5_Bit Photo_6.125_NOV_DSH416S-E5-Z_SN_F290540_[DATE].pdf"
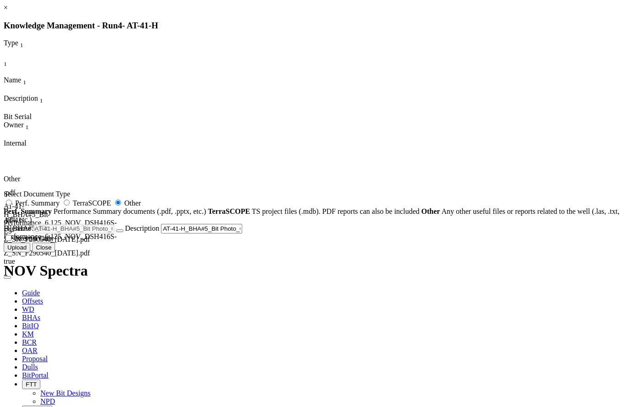
drag, startPoint x: 342, startPoint y: 340, endPoint x: 359, endPoint y: 348, distance: 19.1
click at [54, 242] on span "Internal Only" at bounding box center [34, 239] width 39 height 8
click at [11, 241] on input "Internal Only" at bounding box center [8, 238] width 6 height 6
checkbox input "true"
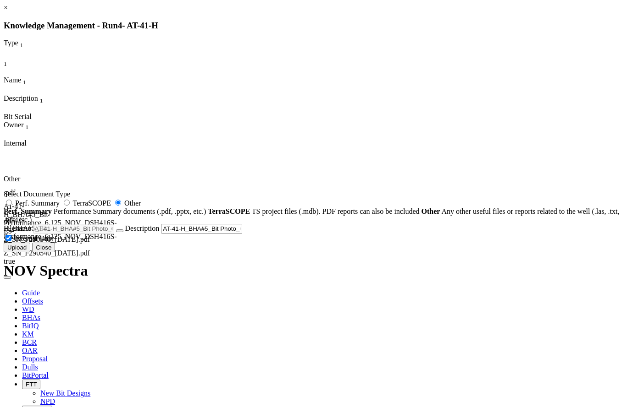
click at [433, 253] on div "Uploading... Newly uploaded documents may take up to 15 minutes to appear in KM…" at bounding box center [313, 248] width 619 height 10
click at [30, 253] on button "Upload" at bounding box center [17, 248] width 27 height 10
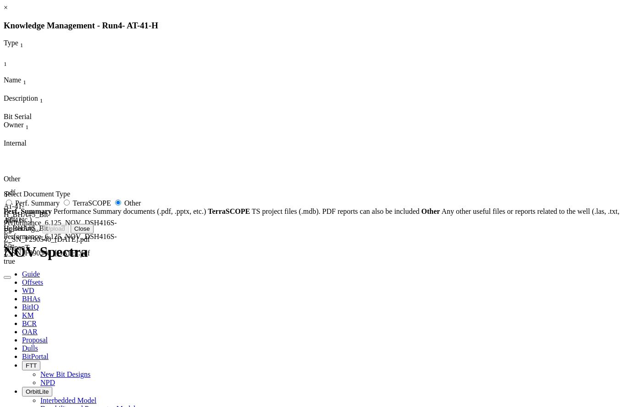
radio input "false"
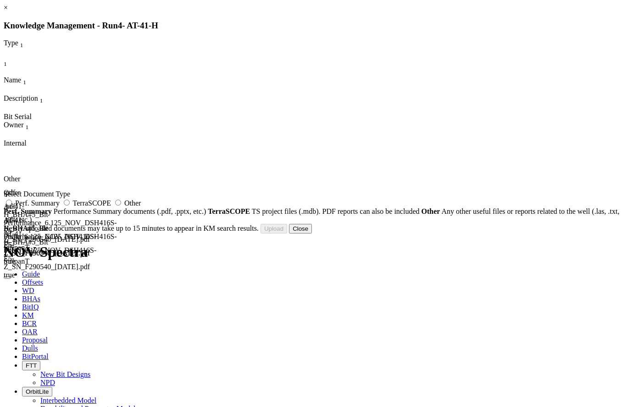
click at [312, 234] on button "Close" at bounding box center [300, 229] width 23 height 10
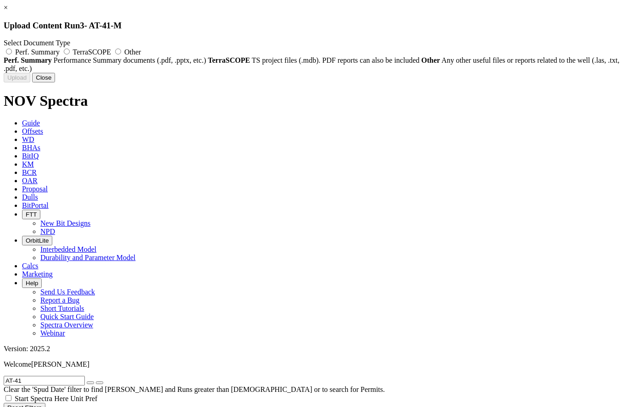
click at [141, 51] on span "Other" at bounding box center [132, 52] width 16 height 8
click at [121, 51] on input "Other" at bounding box center [118, 52] width 6 height 6
radio input "true"
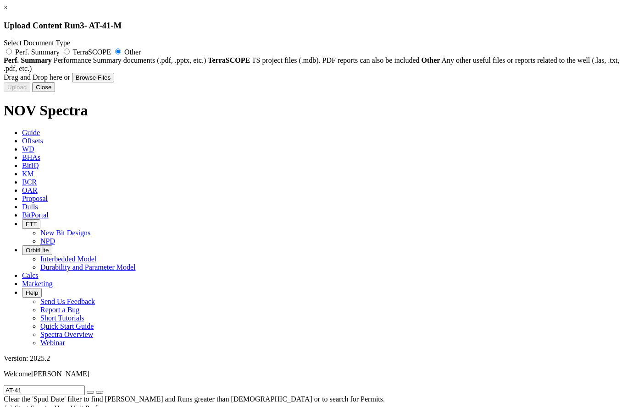
type input "AT-41-M_BHA#4_Bit Performance_12.25_Huges_TD605X_SN_7916565_[DATE].pdf"
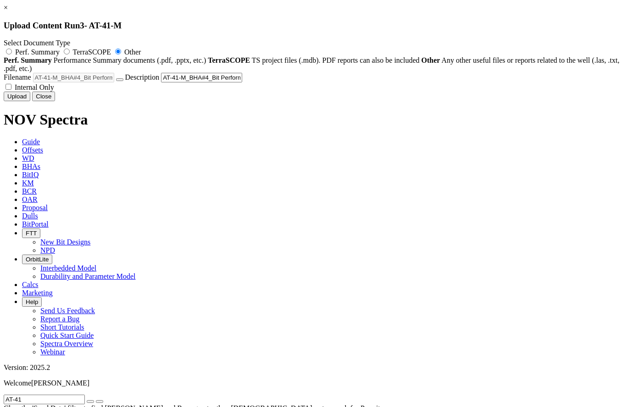
click at [54, 91] on span "Internal Only" at bounding box center [34, 87] width 39 height 8
click at [11, 90] on input "Internal Only" at bounding box center [8, 87] width 6 height 6
checkbox input "true"
click at [30, 101] on button "Upload" at bounding box center [17, 97] width 27 height 10
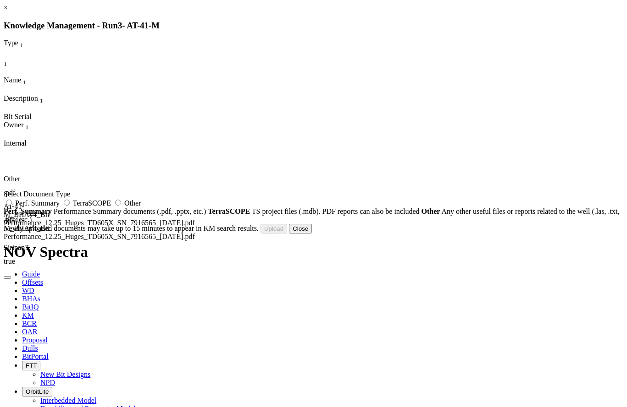
click at [141, 207] on label "Other" at bounding box center [127, 203] width 28 height 8
click at [121, 206] on input "Other" at bounding box center [118, 203] width 6 height 6
radio input "true"
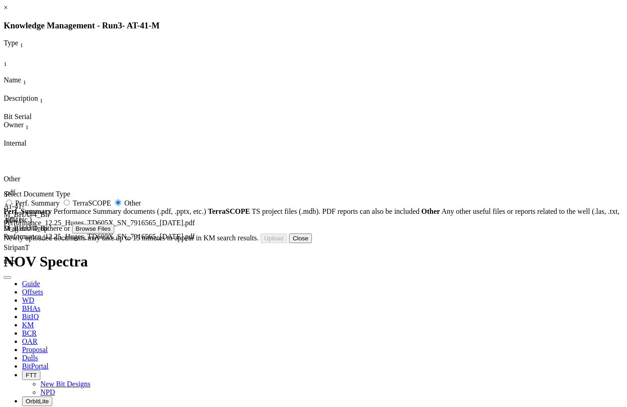
type input "AT-41-M_BHA#4_Bit Photos_12.25_Huges_TD605X_SN_7916565_[DATE].pdf"
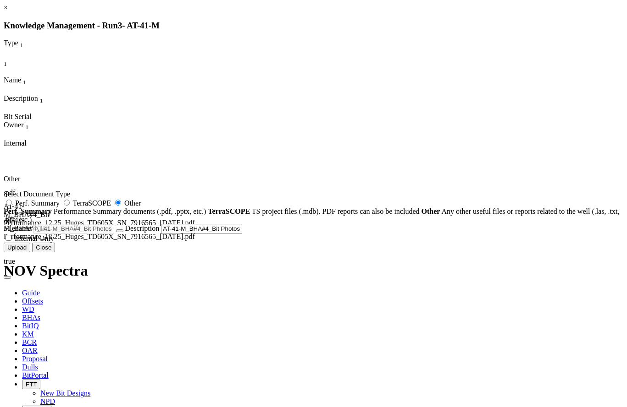
click at [54, 242] on span "Internal Only" at bounding box center [34, 239] width 39 height 8
click at [11, 241] on input "Internal Only" at bounding box center [8, 238] width 6 height 6
checkbox input "true"
click at [30, 253] on button "Upload" at bounding box center [17, 248] width 27 height 10
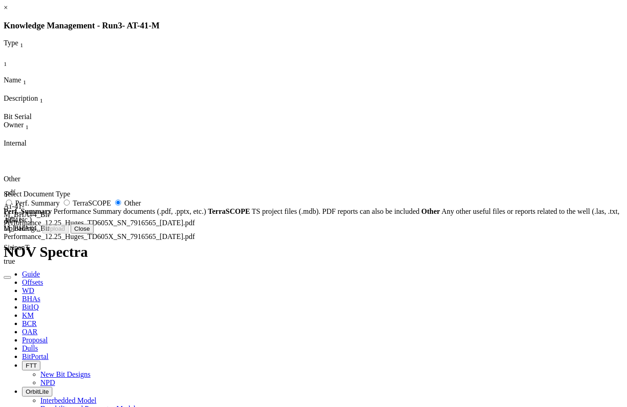
radio input "false"
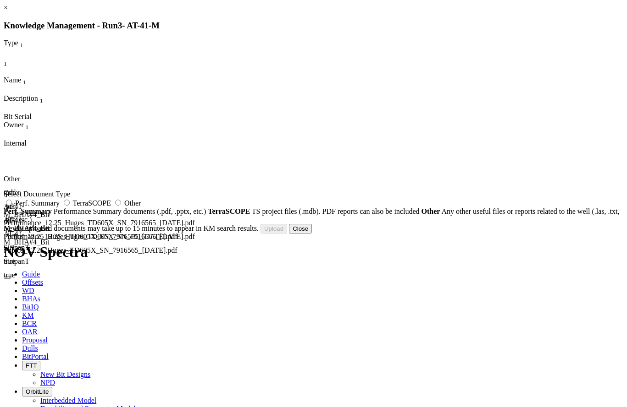
click at [312, 234] on button "Close" at bounding box center [300, 229] width 23 height 10
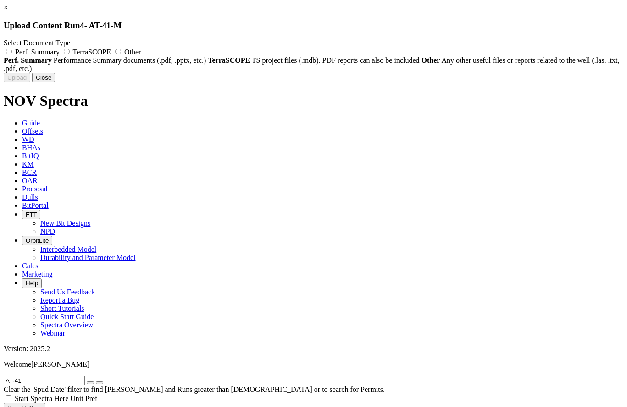
click at [141, 49] on label "Other" at bounding box center [127, 52] width 28 height 8
click at [121, 49] on input "Other" at bounding box center [118, 52] width 6 height 6
radio input "true"
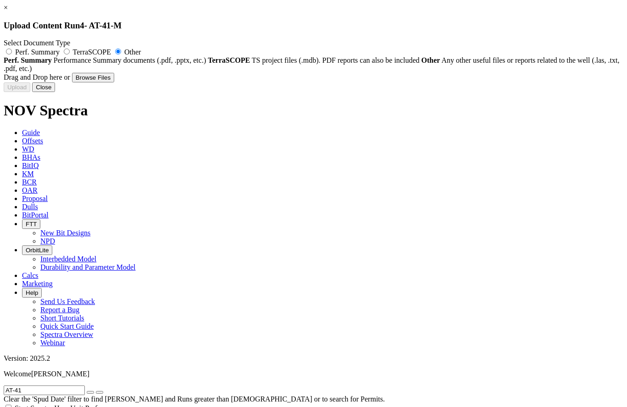
type input "AT-41-M_BHA#5_Bit Performance_8.5_Ulterra_CF516_SN_62443_[DATE].pdf"
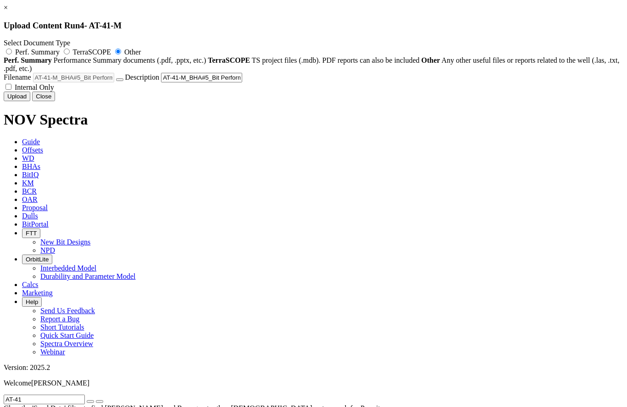
click at [54, 91] on label "Internal Only" at bounding box center [29, 87] width 50 height 8
click at [11, 90] on input "Internal Only" at bounding box center [8, 87] width 6 height 6
checkbox input "true"
click at [30, 101] on button "Upload" at bounding box center [17, 97] width 27 height 10
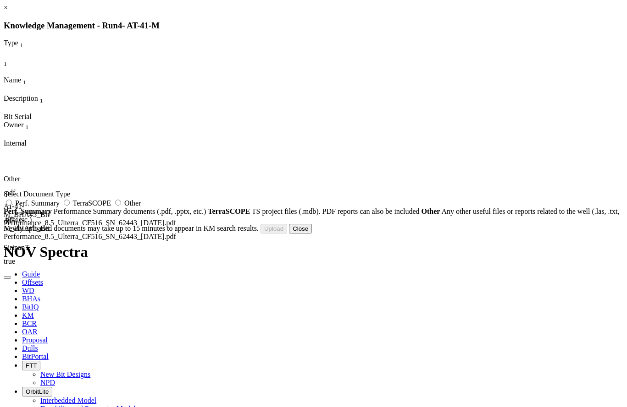
click at [141, 207] on label "Other" at bounding box center [127, 203] width 28 height 8
click at [121, 206] on input "Other" at bounding box center [118, 203] width 6 height 6
radio input "true"
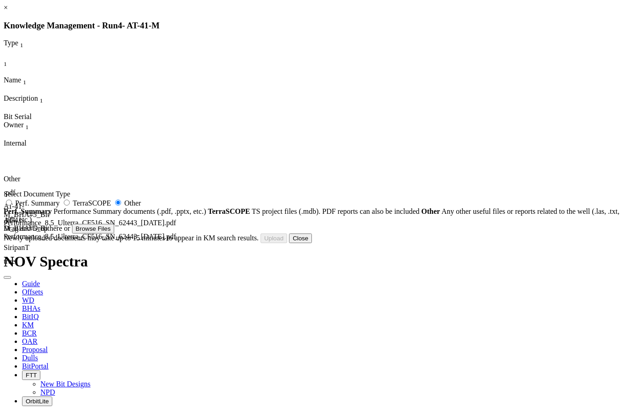
type input "AT-41-M_BHA#5_Bit Photo_8.5_Ulterra_CF516_SN_62443_[DATE].pdf"
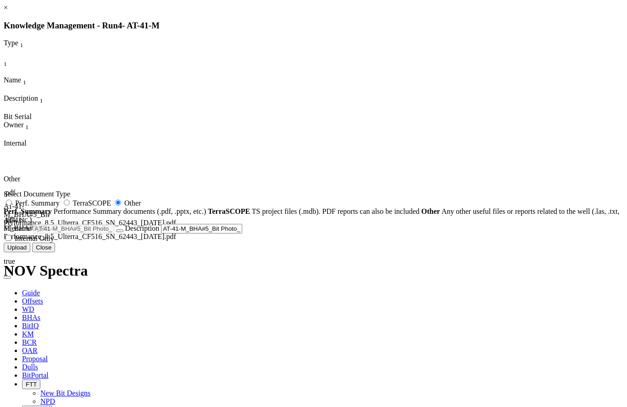
click at [54, 242] on span "Internal Only" at bounding box center [34, 239] width 39 height 8
click at [11, 241] on input "Internal Only" at bounding box center [8, 238] width 6 height 6
checkbox input "true"
click at [30, 253] on button "Upload" at bounding box center [17, 248] width 27 height 10
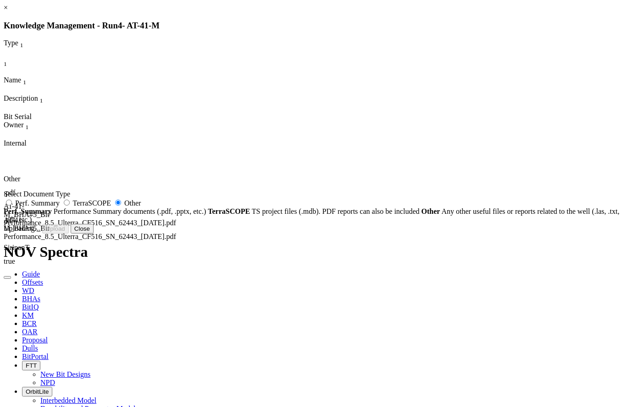
radio input "false"
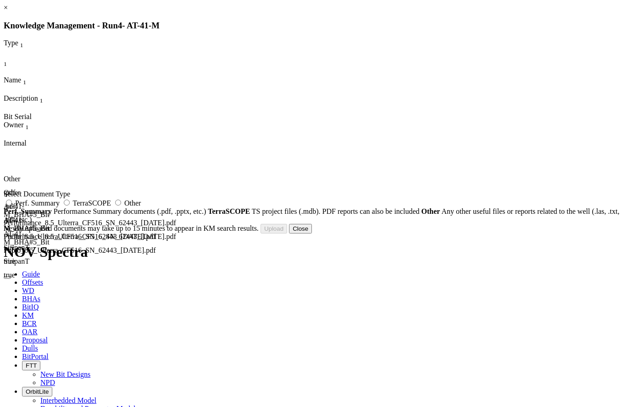
click at [312, 234] on button "Close" at bounding box center [300, 229] width 23 height 10
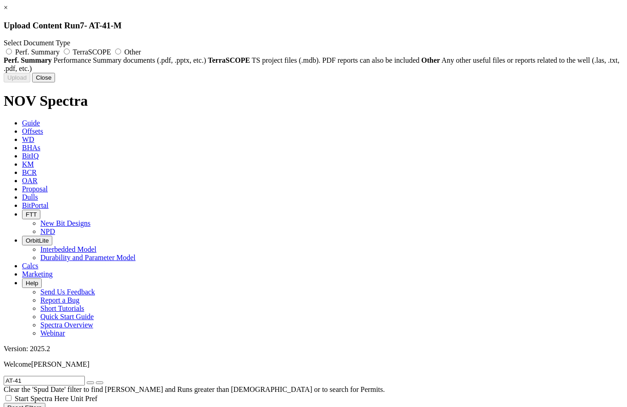
click at [141, 49] on span "Other" at bounding box center [132, 52] width 16 height 8
click at [121, 49] on input "Other" at bounding box center [118, 52] width 6 height 6
radio input "true"
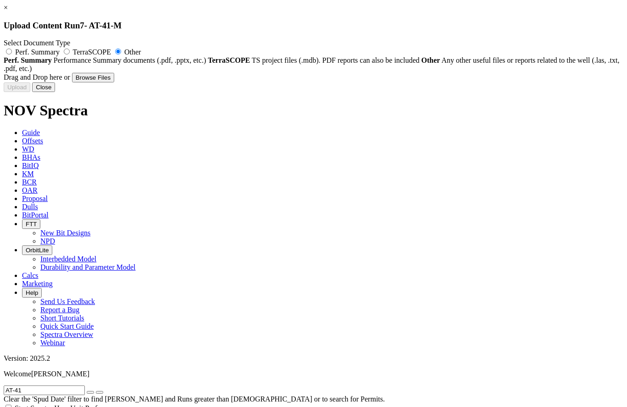
type input "AT-41-C_BHA#6_Bit Performance_NOV_DSH416S-E5-Z_SN_F2811607_[DATE].pdf"
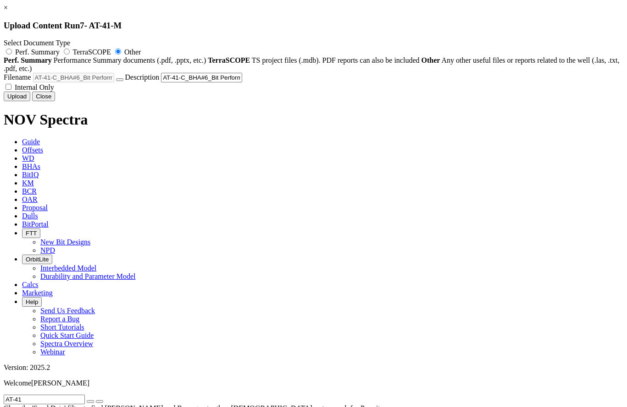
click at [54, 91] on label "Internal Only" at bounding box center [29, 87] width 50 height 8
click at [11, 90] on input "Internal Only" at bounding box center [8, 87] width 6 height 6
checkbox input "true"
click at [30, 101] on button "Upload" at bounding box center [17, 97] width 27 height 10
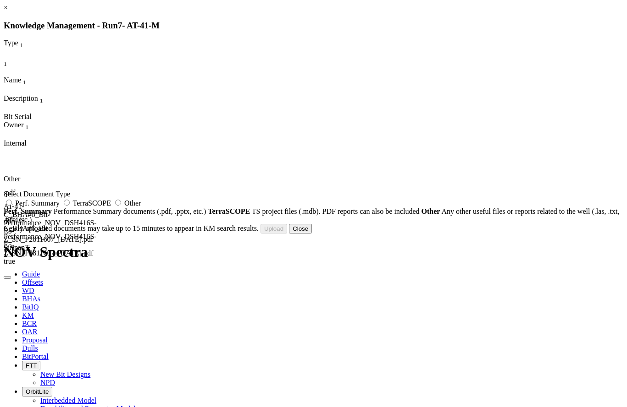
click at [141, 207] on label "Other" at bounding box center [127, 203] width 28 height 8
click at [121, 206] on input "Other" at bounding box center [118, 203] width 6 height 6
radio input "true"
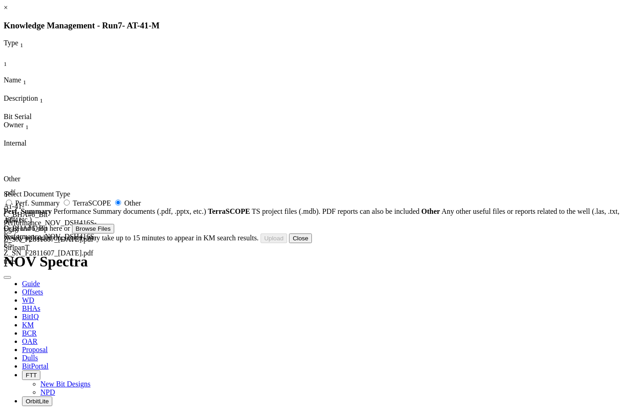
type input "AT-41-C_BHA#6_Bit Photos_NOV_DSH416S-E5-Z_SN_F2811607_[DATE].pdf"
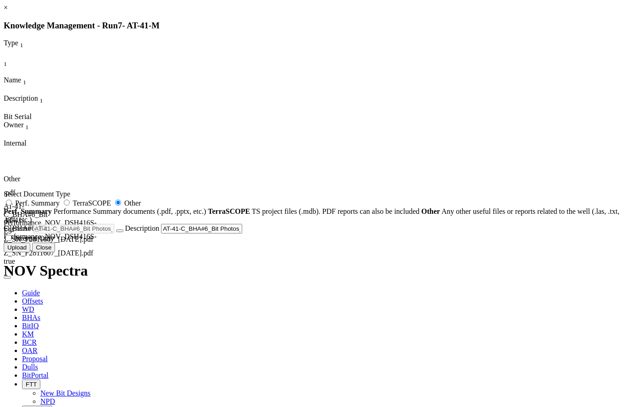
click at [54, 242] on span "Internal Only" at bounding box center [34, 239] width 39 height 8
click at [11, 241] on input "Internal Only" at bounding box center [8, 238] width 6 height 6
checkbox input "true"
click at [30, 253] on button "Upload" at bounding box center [17, 248] width 27 height 10
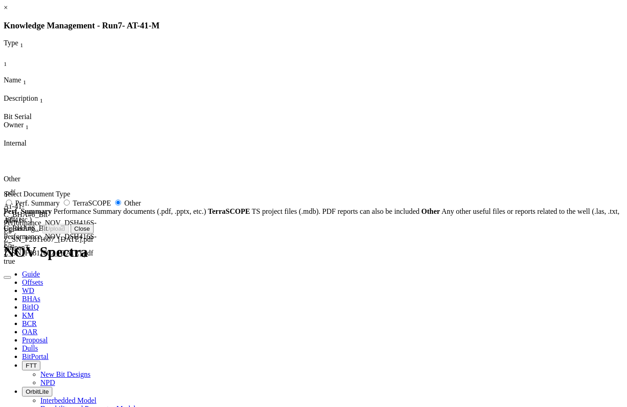
radio input "false"
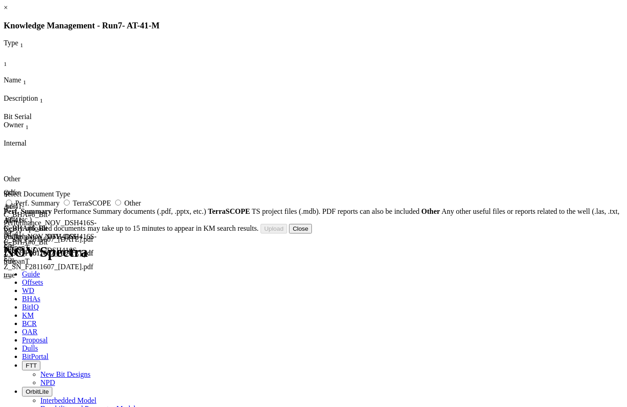
click at [312, 234] on button "Close" at bounding box center [300, 229] width 23 height 10
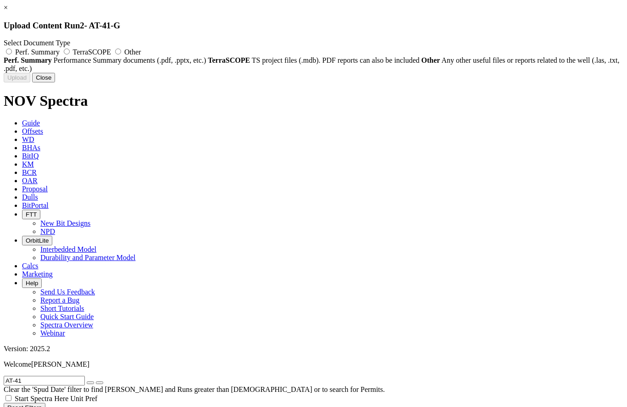
click at [141, 49] on label "Other" at bounding box center [127, 52] width 28 height 8
click at [121, 49] on input "Other" at bounding box center [118, 52] width 6 height 6
radio input "true"
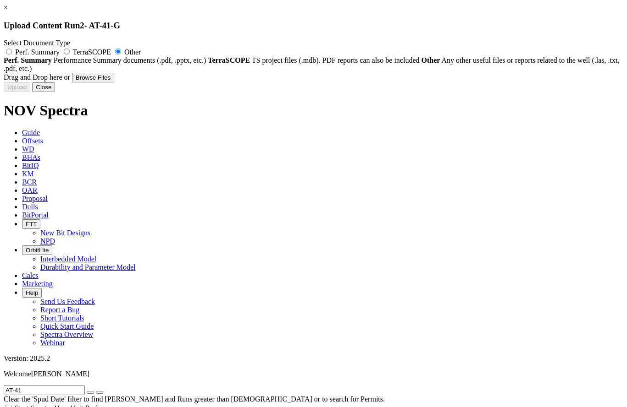
type input "AT-41-G_BHA#3_Bit Performance_12.25_Ulterra_U519S_SN_39824_[DATE].pdf"
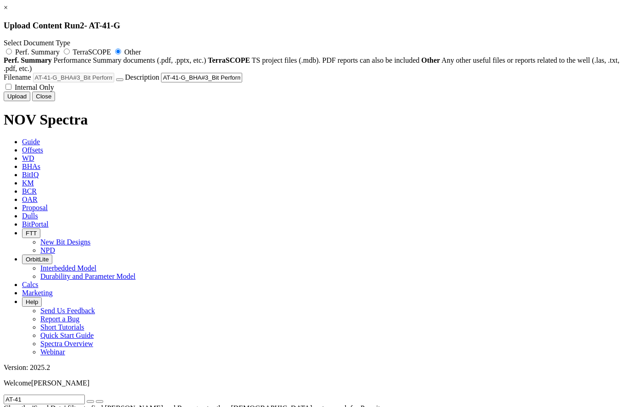
click at [54, 91] on span "Internal Only" at bounding box center [34, 87] width 39 height 8
click at [11, 90] on input "Internal Only" at bounding box center [8, 87] width 6 height 6
checkbox input "true"
click at [30, 101] on button "Upload" at bounding box center [17, 97] width 27 height 10
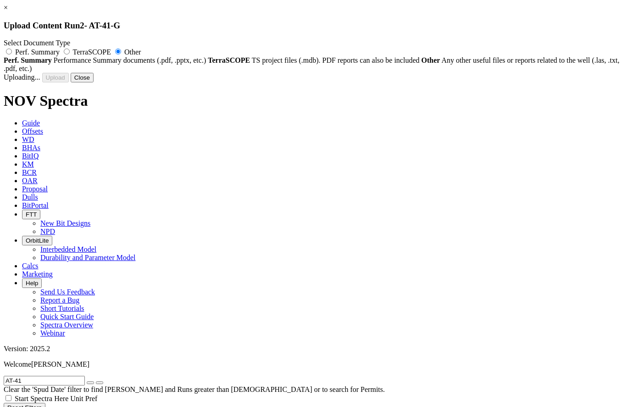
radio input "false"
checkbox input "false"
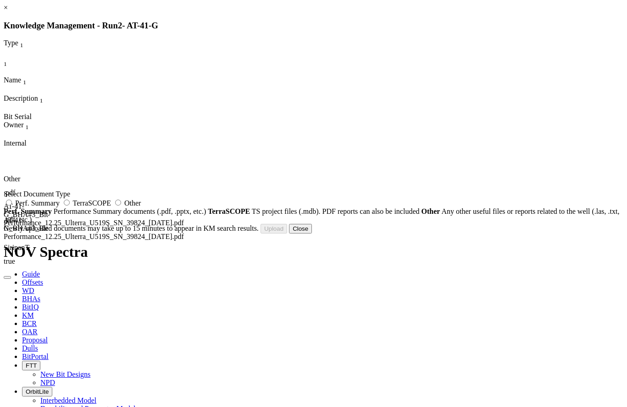
click at [141, 207] on label "Other" at bounding box center [127, 203] width 28 height 8
click at [121, 206] on input "Other" at bounding box center [118, 203] width 6 height 6
radio input "true"
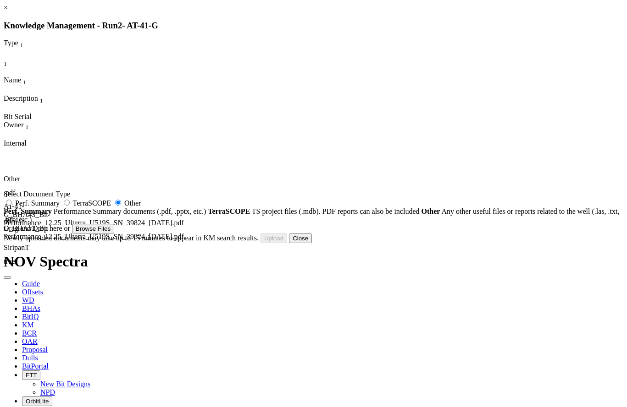
type input "AT-41-G_BHA#3_Bit Photos_12.25_Ulterra_U519S_SN_39824_[DATE].pdf"
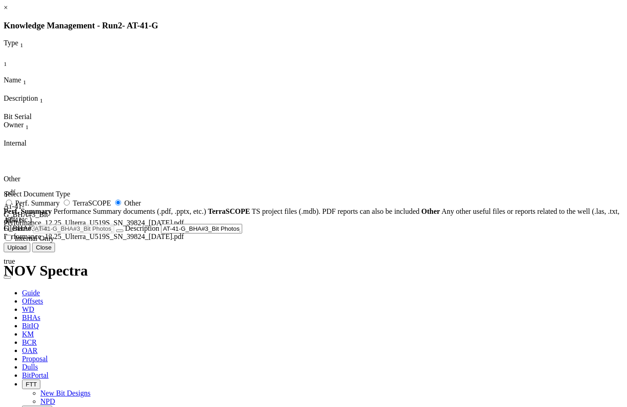
click at [54, 242] on label "Internal Only" at bounding box center [29, 239] width 50 height 8
click at [11, 241] on input "Internal Only" at bounding box center [8, 238] width 6 height 6
checkbox input "true"
click at [30, 253] on button "Upload" at bounding box center [17, 248] width 27 height 10
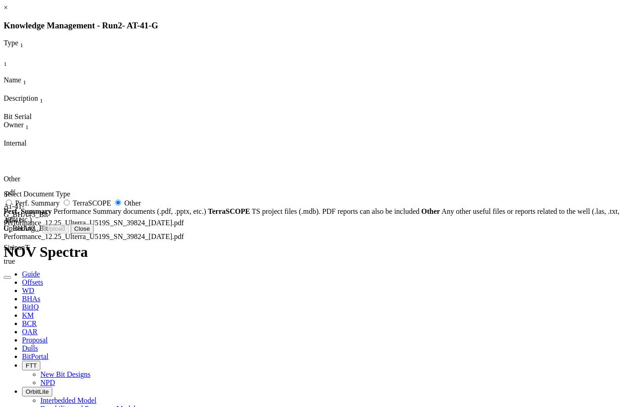
radio input "false"
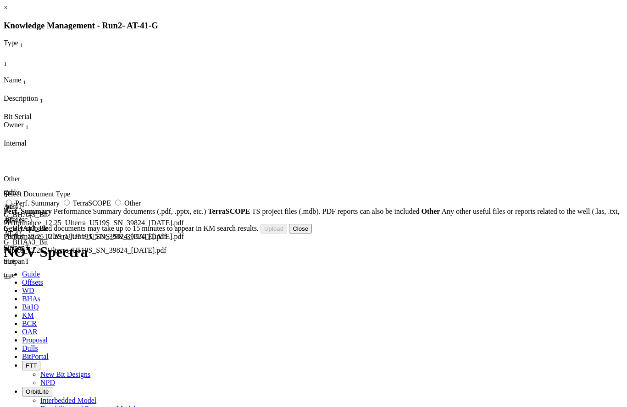
click at [474, 234] on div "Uploading... Newly uploaded documents may take up to 15 minutes to appear in KM…" at bounding box center [313, 229] width 619 height 10
click at [312, 234] on button "Close" at bounding box center [300, 229] width 23 height 10
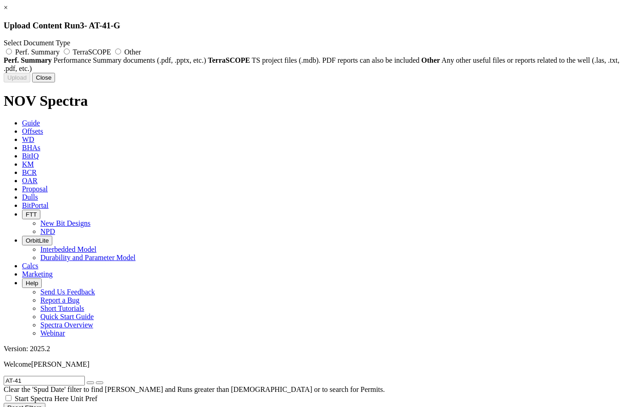
click at [141, 53] on label "Other" at bounding box center [127, 52] width 28 height 8
click at [121, 53] on input "Other" at bounding box center [118, 52] width 6 height 6
radio input "true"
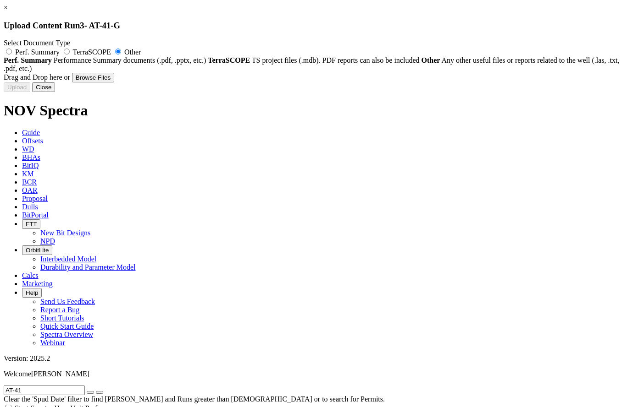
type input "AT-41-G_BHA#4_Bit Performance_8.5_Baker_DD506_SN_5326474_[DATE] - Copy.pdf"
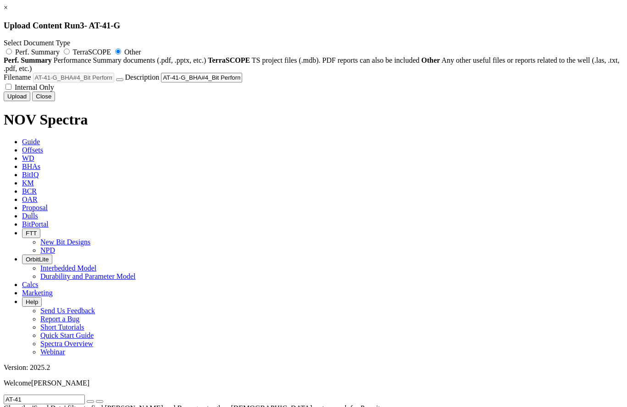
click at [54, 91] on span "Internal Only" at bounding box center [34, 87] width 39 height 8
click at [11, 90] on input "Internal Only" at bounding box center [8, 87] width 6 height 6
checkbox input "true"
click at [30, 101] on button "Upload" at bounding box center [17, 97] width 27 height 10
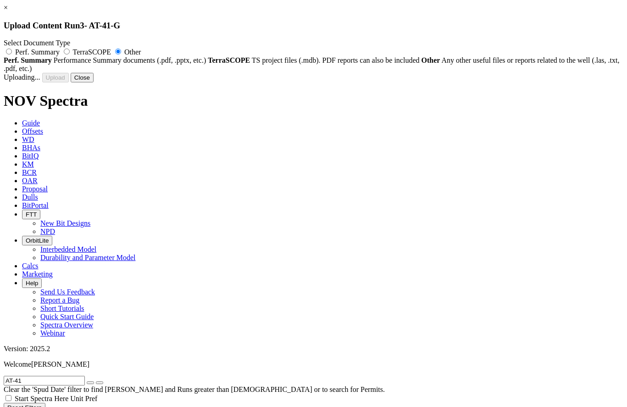
radio input "false"
checkbox input "false"
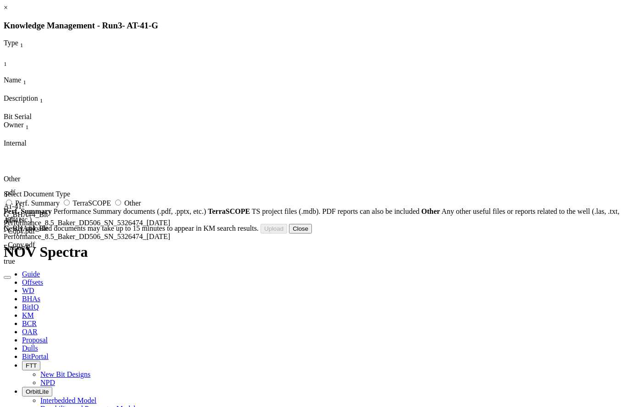
click at [389, 202] on div "Select Document Type Perf. Summary TerraSCOPE Other Perf. Summary Performance S…" at bounding box center [313, 207] width 619 height 34
click at [141, 207] on label "Other" at bounding box center [127, 203] width 28 height 8
click at [121, 206] on input "Other" at bounding box center [118, 203] width 6 height 6
radio input "true"
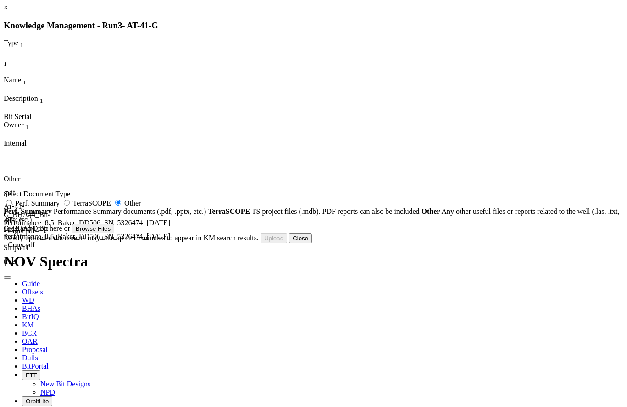
type input "AT-41-G_BHA#4_Bit Photos_8.5_Baker_DD506_SN_5326474_[DATE].pdf"
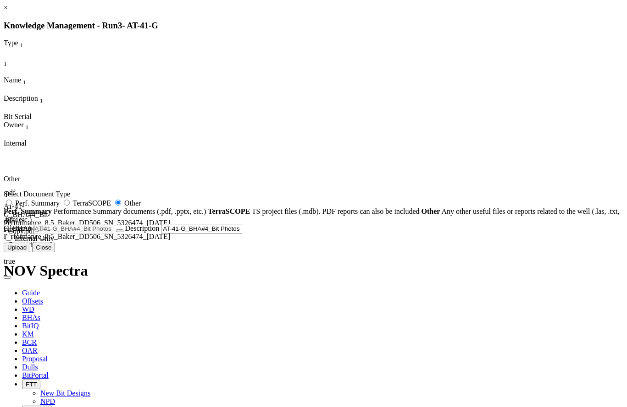
click at [54, 242] on span "Internal Only" at bounding box center [34, 239] width 39 height 8
click at [11, 241] on input "Internal Only" at bounding box center [8, 238] width 6 height 6
checkbox input "true"
click at [30, 253] on button "Upload" at bounding box center [17, 248] width 27 height 10
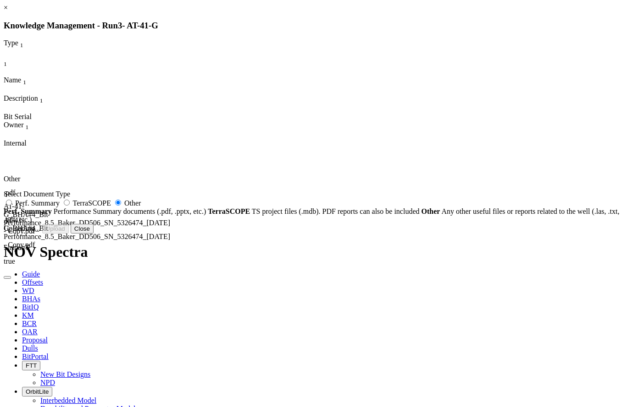
radio input "false"
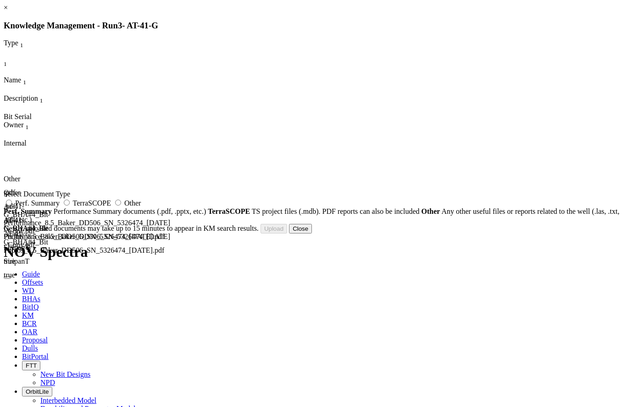
click at [312, 234] on button "Close" at bounding box center [300, 229] width 23 height 10
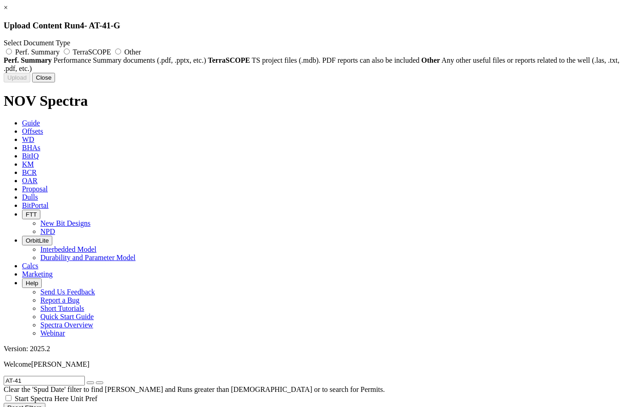
click at [141, 54] on span "Other" at bounding box center [132, 52] width 16 height 8
click at [121, 54] on input "Other" at bounding box center [118, 52] width 6 height 6
radio input "true"
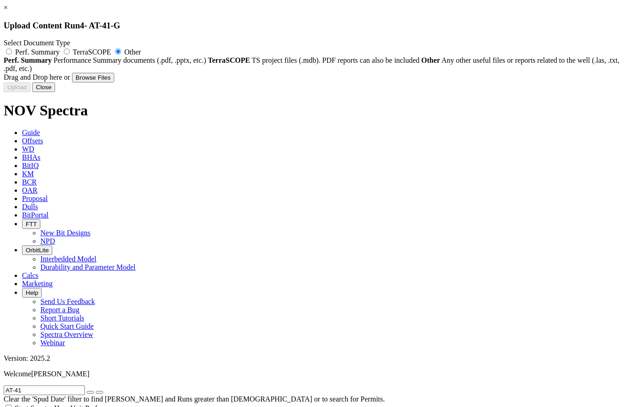
type input "AT-41-G_BHA#5_Bit Performance_8.5_Ulterra_U519S_SN_31280_[DATE].pdf"
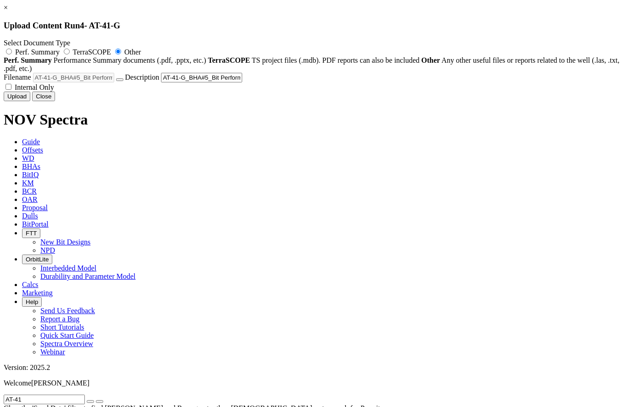
click at [54, 91] on span "Internal Only" at bounding box center [34, 87] width 39 height 8
click at [11, 90] on input "Internal Only" at bounding box center [8, 87] width 6 height 6
checkbox input "true"
click at [30, 101] on button "Upload" at bounding box center [17, 97] width 27 height 10
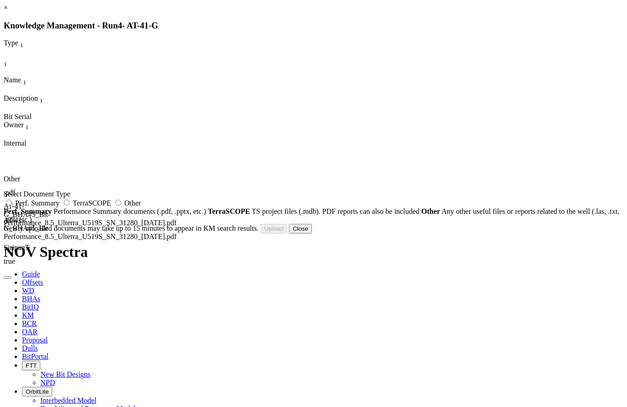
click at [141, 207] on span "Other" at bounding box center [132, 203] width 16 height 8
click at [121, 206] on input "Other" at bounding box center [118, 203] width 6 height 6
radio input "true"
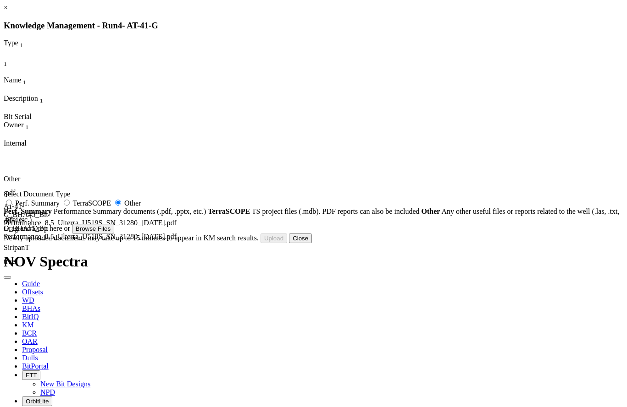
type input "AT-41-G_BHA#5_Bit Photo_8.5_Ulterra_U519S_SN_31280_[DATE].pdf"
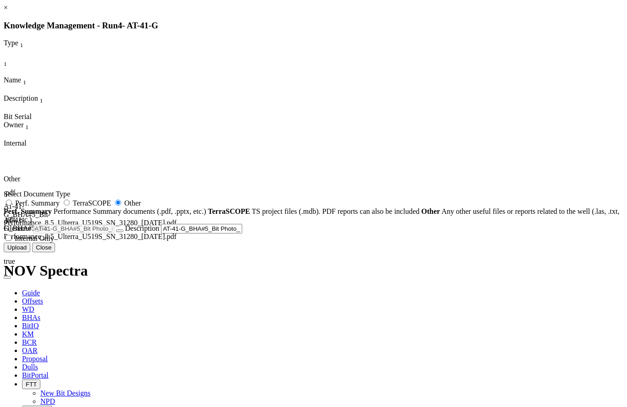
drag, startPoint x: 337, startPoint y: 337, endPoint x: 347, endPoint y: 342, distance: 11.7
click at [54, 242] on span "Internal Only" at bounding box center [34, 239] width 39 height 8
click at [11, 241] on input "Internal Only" at bounding box center [8, 238] width 6 height 6
checkbox input "true"
click at [30, 253] on button "Upload" at bounding box center [17, 248] width 27 height 10
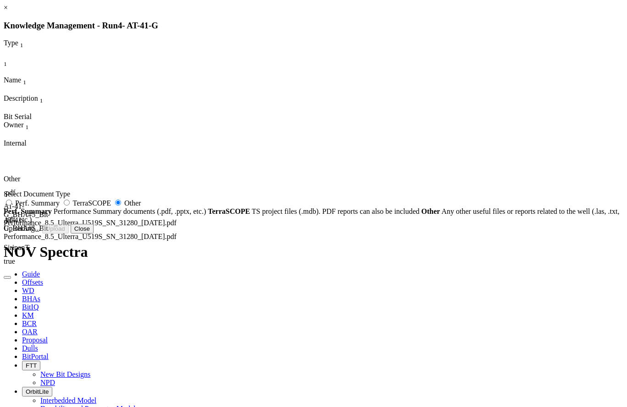
radio input "false"
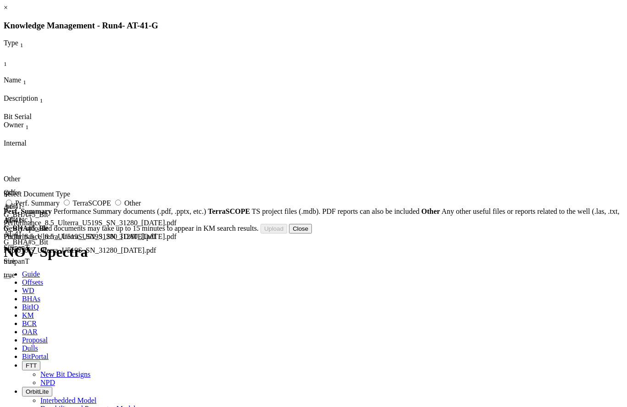
click at [5, 104] on icon "Column Menu" at bounding box center [5, 108] width 2 height 8
click at [356, 148] on div "Other .pdf AT-41-G_BHA#5_Bit Performance_8.5_Ulterra_U519S_SN_31280_[DATE].pdf …" at bounding box center [180, 216] width 352 height 137
drag, startPoint x: 326, startPoint y: 61, endPoint x: 363, endPoint y: 63, distance: 37.2
click at [351, 148] on div "Other .pdf AT-41-G_BHA#5_Bit Performance_8.5_Ulterra_U519S_SN_31280_[DATE].pdf …" at bounding box center [177, 216] width 347 height 137
click at [346, 148] on div "Other .pdf AT-41-G_BHA#5_Bit Performance_8.5_Ulterra_U519S_SN_31280_[DATE].pdf …" at bounding box center [180, 216] width 352 height 137
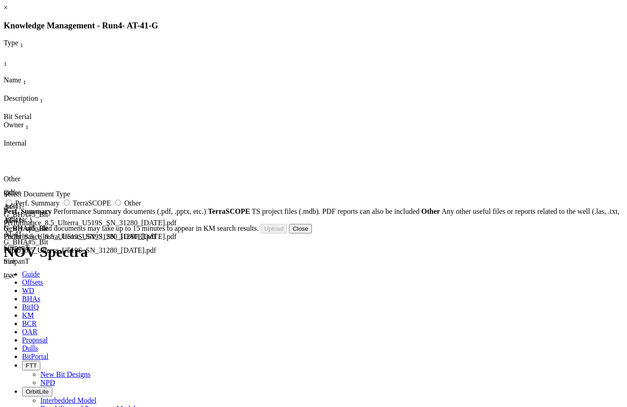
drag, startPoint x: 624, startPoint y: 406, endPoint x: 783, endPoint y: 394, distance: 160.0
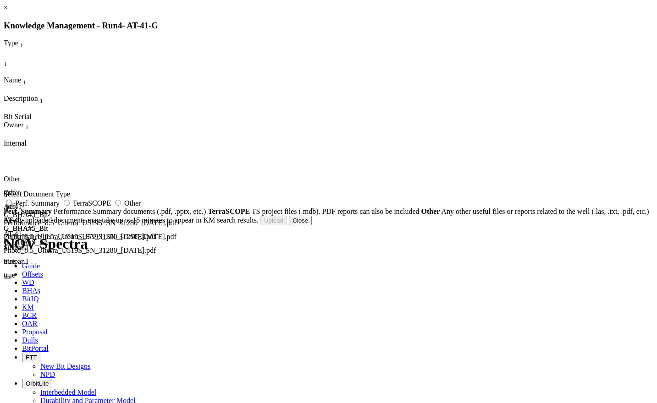
radio input "false"
radio input "true"
click at [5, 104] on icon "Column Menu" at bounding box center [5, 108] width 2 height 8
click at [312, 225] on button "Close" at bounding box center [300, 221] width 23 height 10
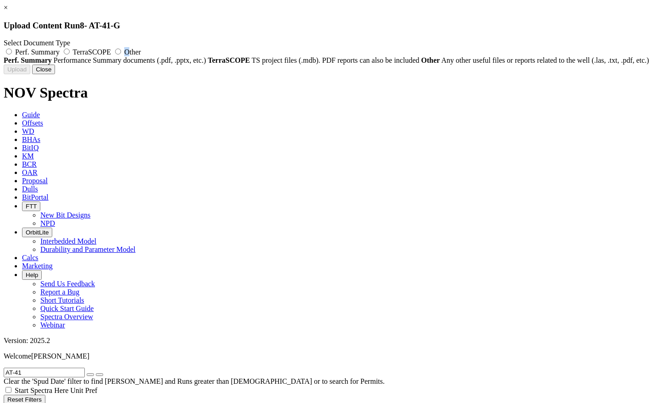
click at [141, 53] on span "Other" at bounding box center [132, 52] width 16 height 8
click at [141, 50] on label "Other" at bounding box center [127, 52] width 28 height 8
click at [121, 50] on input "Other" at bounding box center [118, 52] width 6 height 6
radio input "true"
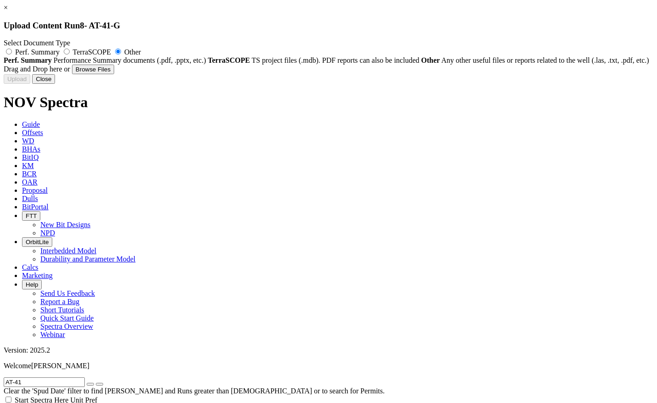
type input "AT-41-G_BHA#6_Bit Performance_6.125_NOV_DSH416S-E5-Z_SN_F281604_[DATE].pdf"
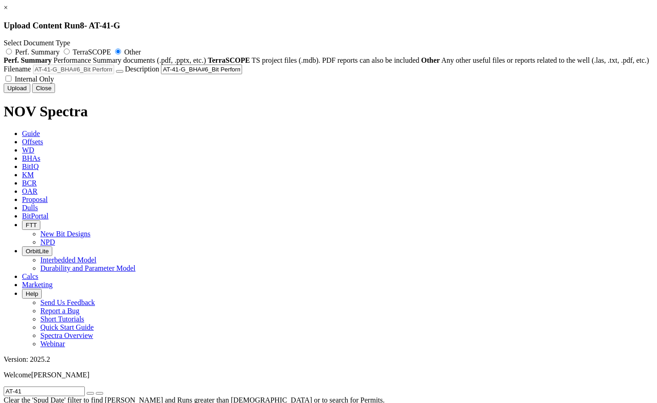
click at [54, 83] on span "Internal Only" at bounding box center [34, 79] width 39 height 8
click at [11, 82] on input "Internal Only" at bounding box center [8, 79] width 6 height 6
checkbox input "true"
click at [30, 93] on button "Upload" at bounding box center [17, 88] width 27 height 10
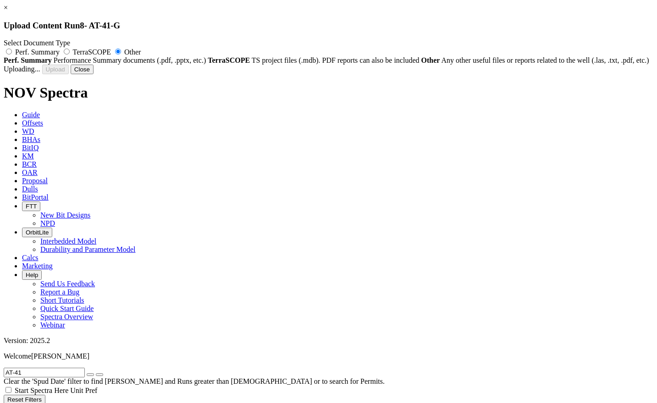
radio input "false"
checkbox input "false"
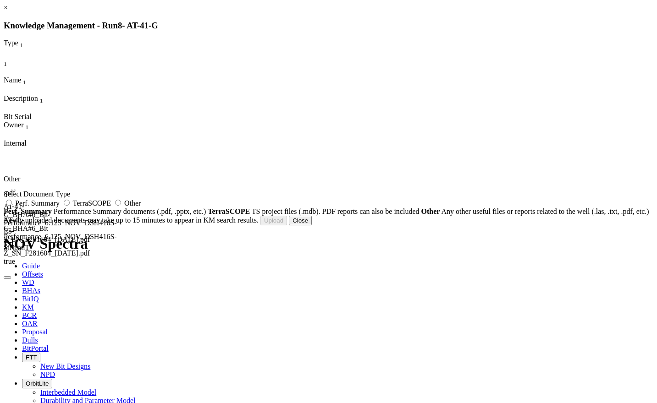
click at [141, 207] on label "Other" at bounding box center [127, 203] width 28 height 8
click at [121, 206] on input "Other" at bounding box center [118, 203] width 6 height 6
radio input "true"
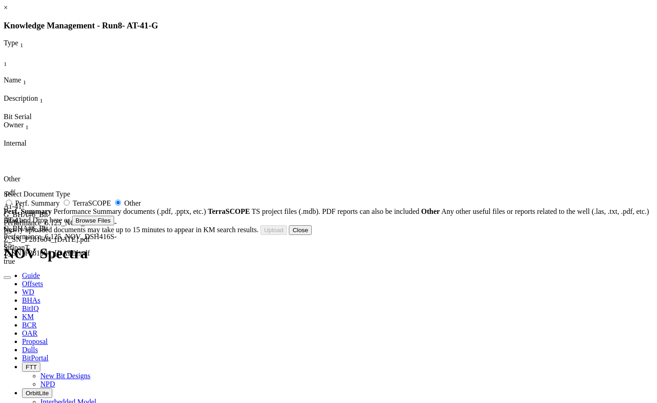
type input "AT-41-G_BHA#6_Bit Photo_6.125_NOV_DSH416S-E5-Z_SN_F281604_[DATE].pdf"
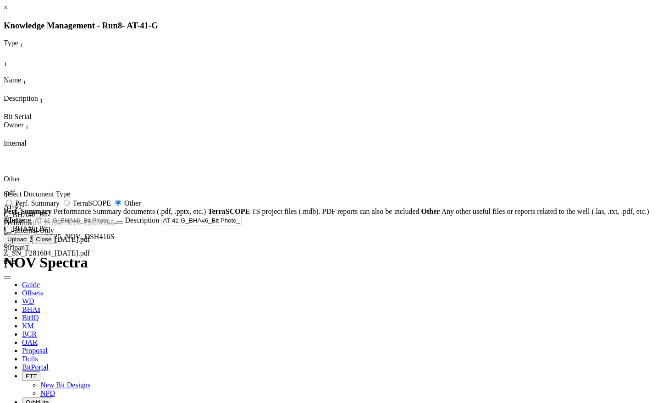
drag, startPoint x: 376, startPoint y: 335, endPoint x: 396, endPoint y: 343, distance: 21.6
click at [54, 234] on span "Internal Only" at bounding box center [34, 230] width 39 height 8
click at [11, 233] on input "Internal Only" at bounding box center [8, 230] width 6 height 6
checkbox input "true"
click at [30, 244] on button "Upload" at bounding box center [17, 240] width 27 height 10
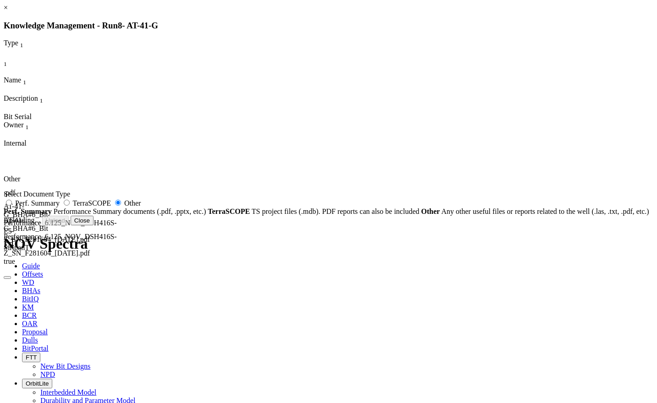
radio input "false"
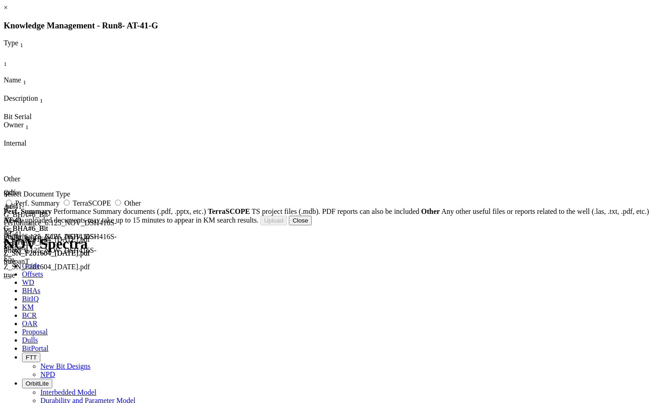
click at [312, 225] on button "Close" at bounding box center [300, 221] width 23 height 10
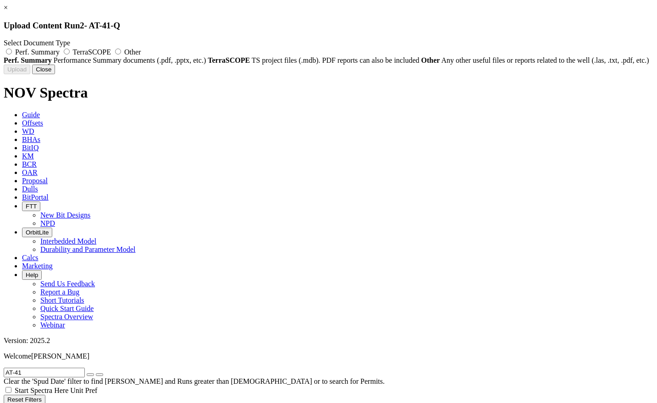
click at [141, 50] on span "Other" at bounding box center [132, 52] width 16 height 8
click at [121, 50] on input "Other" at bounding box center [118, 52] width 6 height 6
radio input "true"
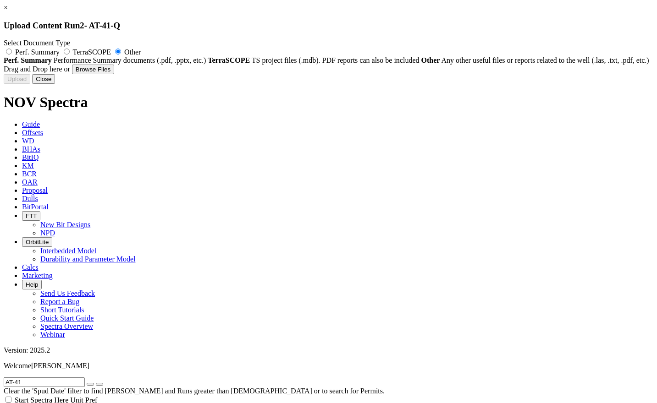
type input "AT-41-Q_BHA#3_Bit Performance_12.25_Smith_MDi519LHBPX_SN_JK8114_[DATE].pdf"
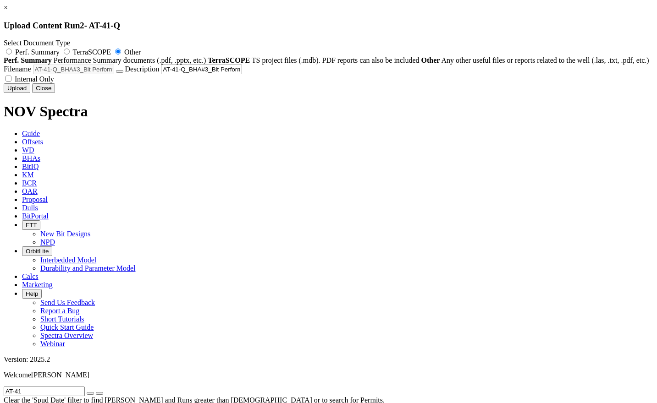
click at [54, 83] on span "Internal Only" at bounding box center [34, 79] width 39 height 8
click at [11, 82] on input "Internal Only" at bounding box center [8, 79] width 6 height 6
checkbox input "true"
click at [30, 93] on button "Upload" at bounding box center [17, 88] width 27 height 10
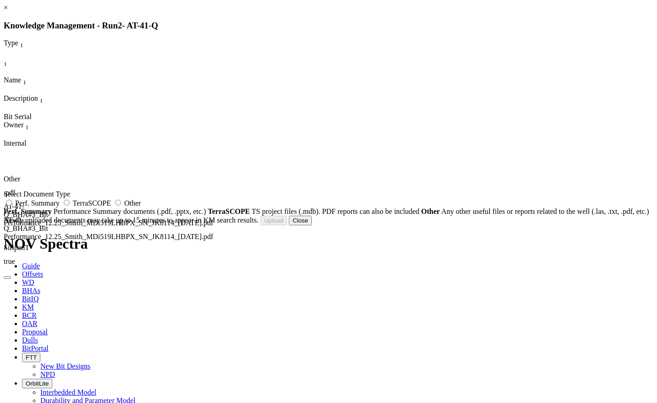
click at [141, 207] on span "Other" at bounding box center [132, 203] width 16 height 8
click at [121, 206] on input "Other" at bounding box center [118, 203] width 6 height 6
radio input "true"
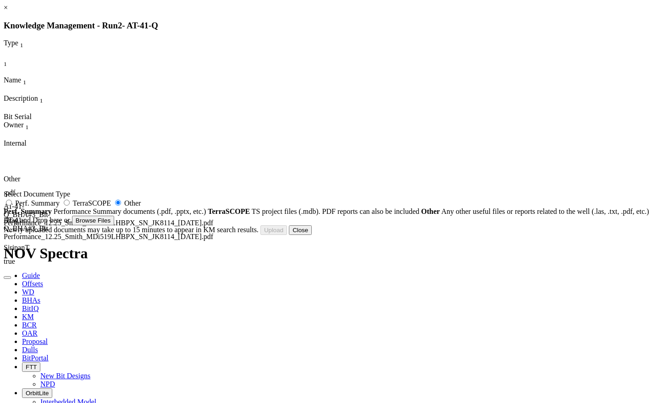
type input "AT-41-Q_BHA#3_Bit Photo_12.25_Smith_MDi519LHBPX_SN_JK8114_[DATE].pdf"
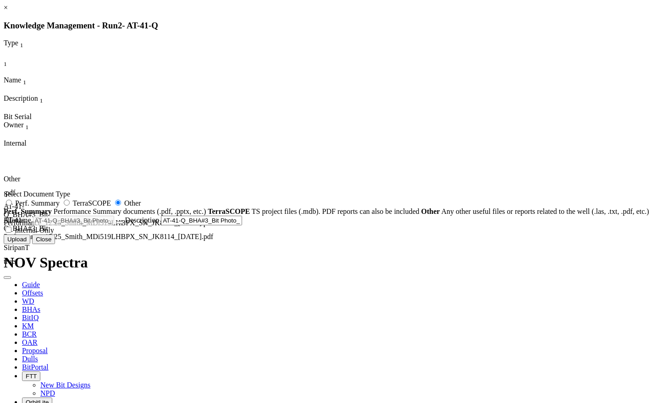
click at [54, 234] on span "Internal Only" at bounding box center [34, 230] width 39 height 8
click at [11, 233] on input "Internal Only" at bounding box center [8, 230] width 6 height 6
checkbox input "true"
click at [30, 244] on button "Upload" at bounding box center [17, 240] width 27 height 10
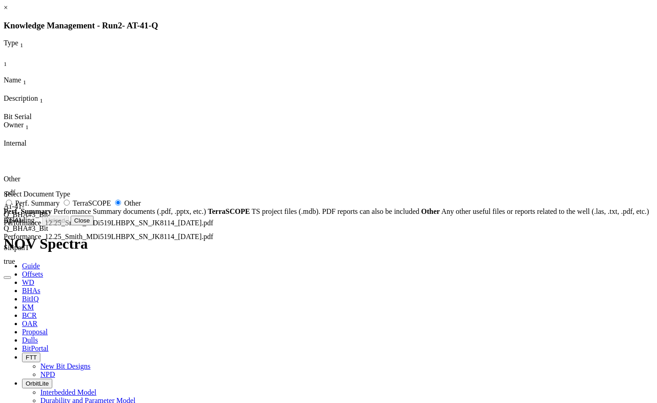
radio input "false"
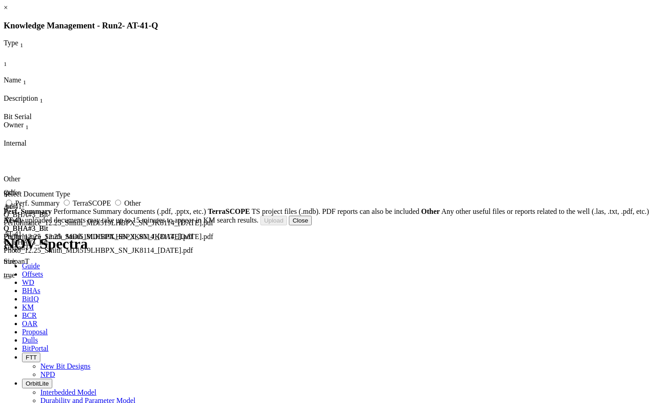
click at [312, 225] on button "Close" at bounding box center [300, 221] width 23 height 10
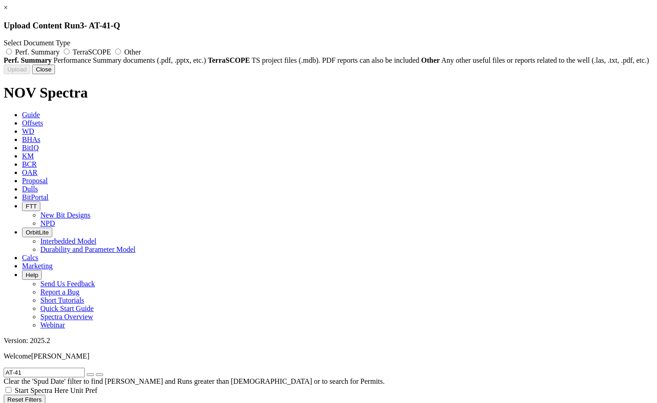
click at [141, 49] on span "Other" at bounding box center [132, 52] width 16 height 8
click at [121, 49] on input "Other" at bounding box center [118, 52] width 6 height 6
radio input "true"
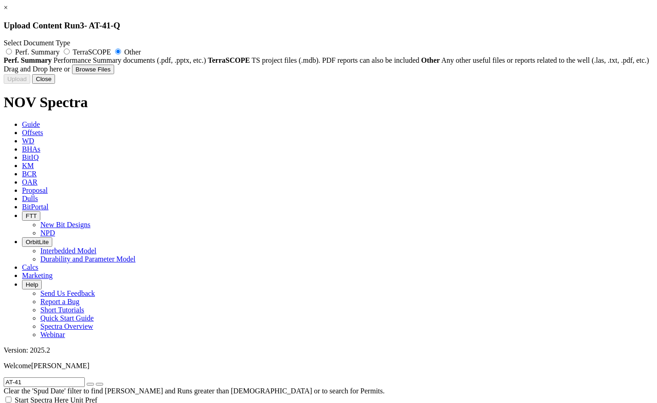
type input "AT-41-Q_BHA#4_Bit Performance_8.5_Smith_X516_SN_JP8827_[DATE].pdf"
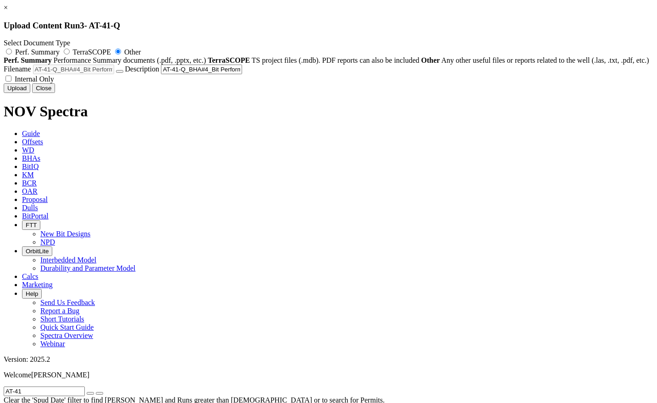
click at [54, 83] on span "Internal Only" at bounding box center [34, 79] width 39 height 8
click at [11, 82] on input "Internal Only" at bounding box center [8, 79] width 6 height 6
checkbox input "true"
click at [30, 93] on button "Upload" at bounding box center [17, 88] width 27 height 10
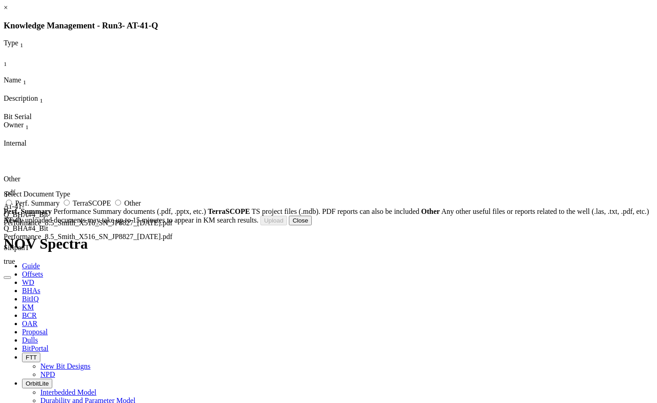
click at [141, 207] on label "Other" at bounding box center [127, 203] width 28 height 8
click at [121, 206] on input "Other" at bounding box center [118, 203] width 6 height 6
radio input "true"
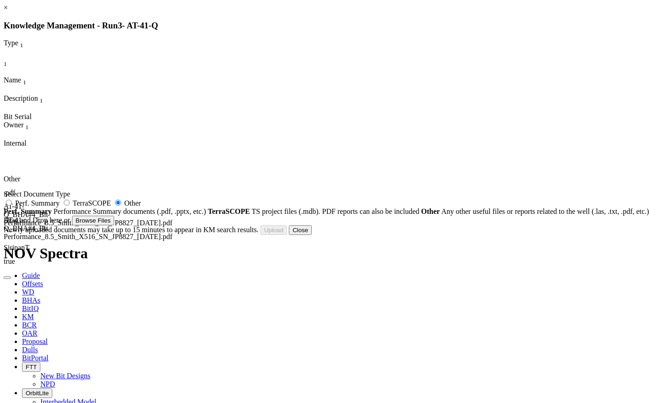
type input "AT-41-Q_BHA#4_Bit Photos_8.5_Smith_X516_SN_JP8827_[DATE].pdf"
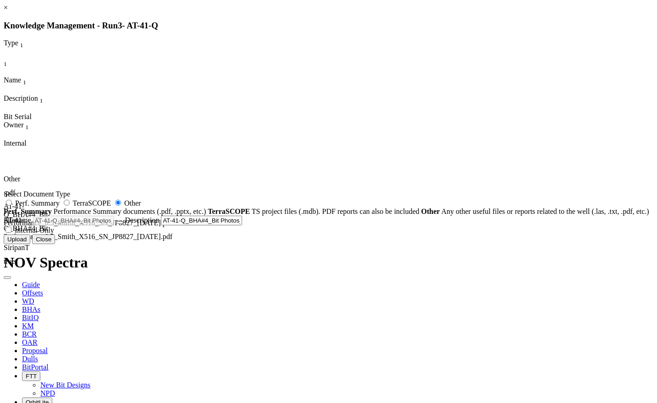
click at [54, 234] on span "Internal Only" at bounding box center [34, 230] width 39 height 8
click at [11, 233] on input "Internal Only" at bounding box center [8, 230] width 6 height 6
checkbox input "true"
click at [30, 244] on button "Upload" at bounding box center [17, 240] width 27 height 10
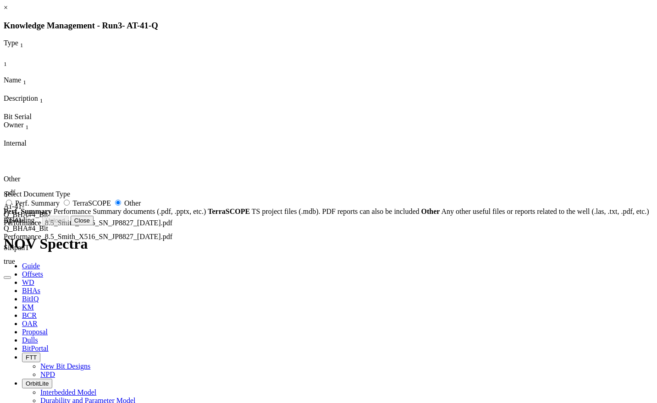
radio input "false"
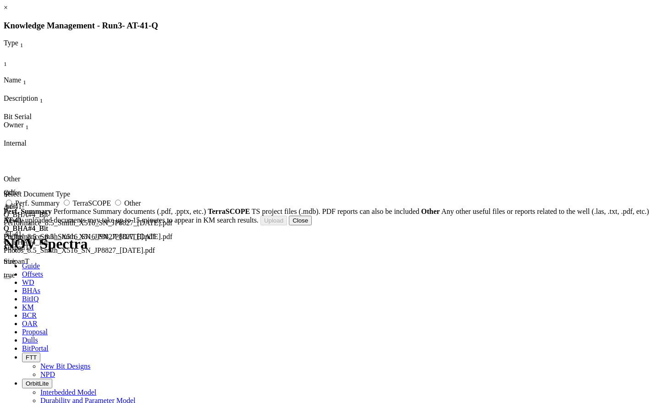
click at [312, 225] on button "Close" at bounding box center [300, 221] width 23 height 10
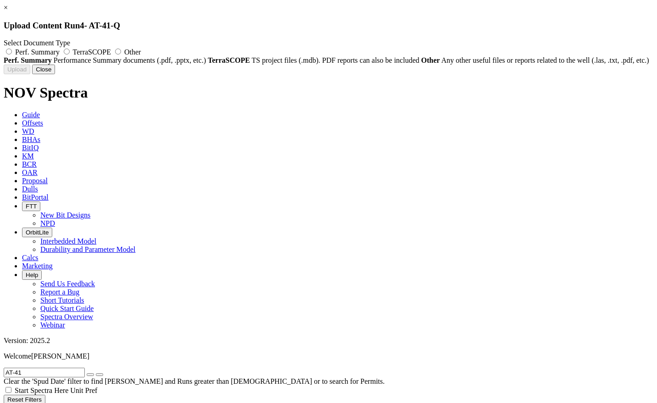
click at [141, 53] on span "Other" at bounding box center [132, 52] width 16 height 8
click at [121, 53] on input "Other" at bounding box center [118, 52] width 6 height 6
radio input "true"
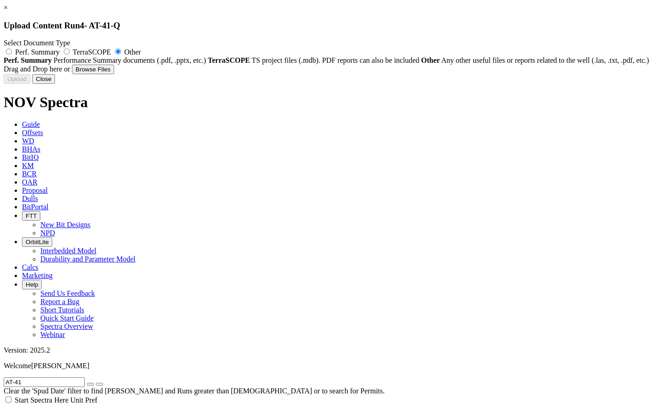
type input "AT-41-Q_BHA#5_Bit Performance_8.5_Smith_X516_SN_JP8827_RR1_[DATE].pdf"
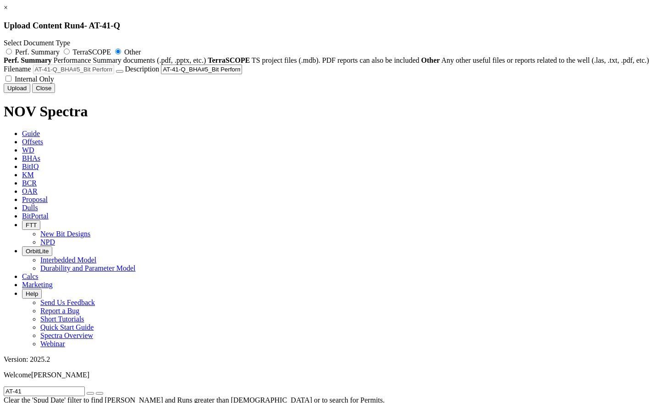
click at [54, 83] on span "Internal Only" at bounding box center [34, 79] width 39 height 8
click at [11, 82] on input "Internal Only" at bounding box center [8, 79] width 6 height 6
checkbox input "true"
click at [30, 93] on button "Upload" at bounding box center [17, 88] width 27 height 10
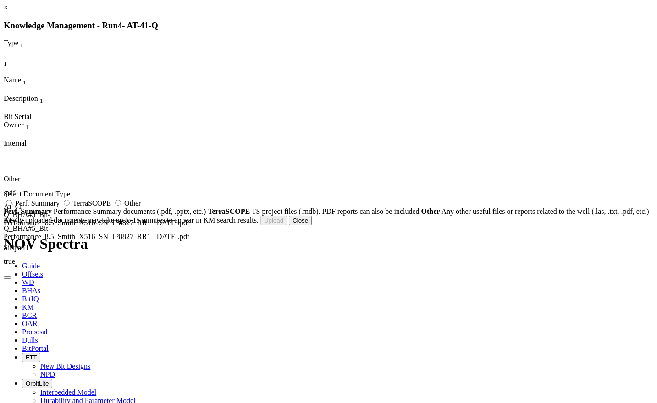
click at [141, 207] on label "Other" at bounding box center [127, 203] width 28 height 8
click at [121, 206] on input "Other" at bounding box center [118, 203] width 6 height 6
radio input "true"
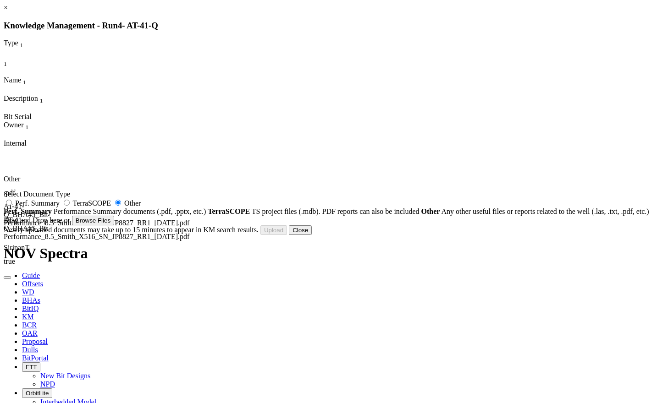
type input "AT-41-Q_BHA#5_Bit Photos_8.5_Smith_X516_SN_JP8827_RR1_[DATE].pdf"
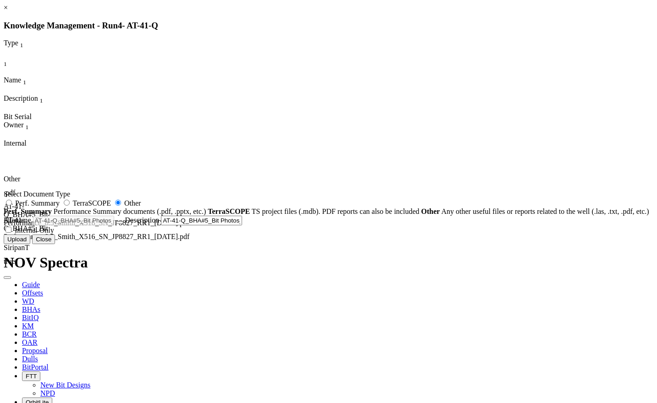
click at [54, 234] on label "Internal Only" at bounding box center [29, 230] width 50 height 8
click at [11, 233] on input "Internal Only" at bounding box center [8, 230] width 6 height 6
checkbox input "true"
click at [30, 244] on button "Upload" at bounding box center [17, 240] width 27 height 10
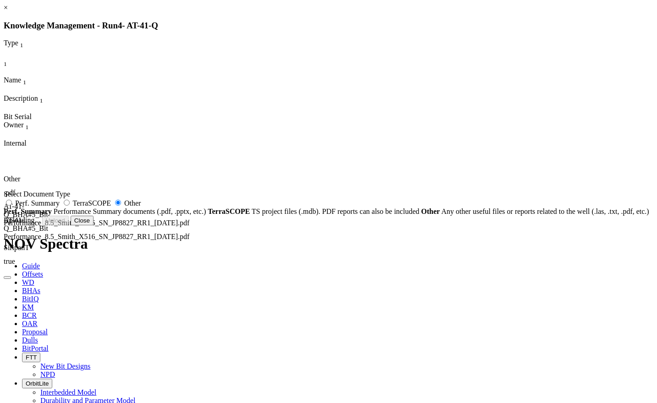
radio input "false"
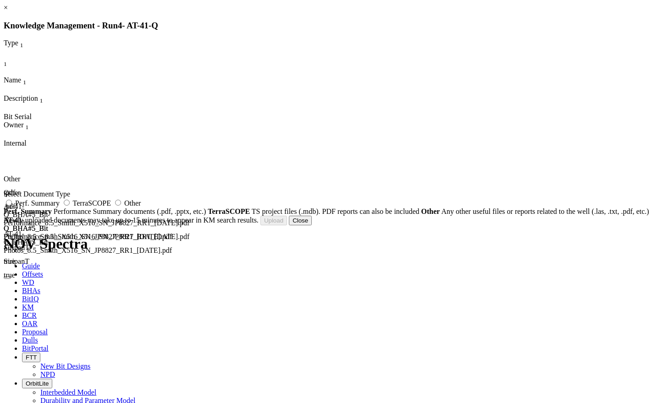
click at [312, 225] on button "Close" at bounding box center [300, 221] width 23 height 10
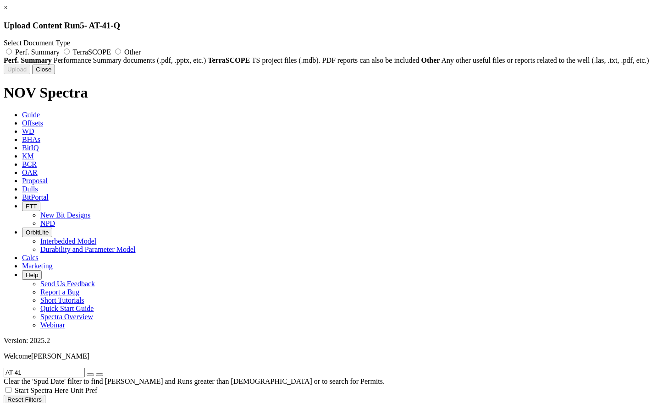
click at [141, 52] on span "Other" at bounding box center [132, 52] width 16 height 8
click at [121, 52] on input "Other" at bounding box center [118, 52] width 6 height 6
radio input "true"
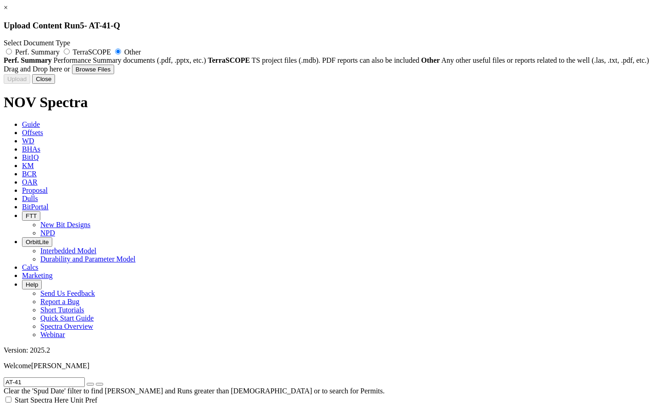
type input "AT-41-Q_ST_BHA#7_Bit Performance_8.5_HUGHES_DD605_SN_5326474_RR1_[DATE].pdf"
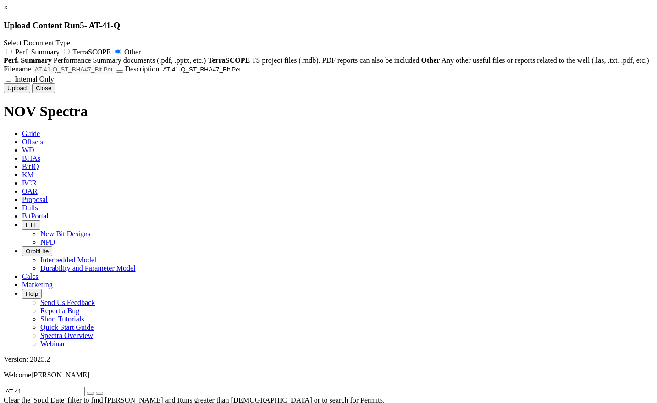
click at [54, 83] on span "Internal Only" at bounding box center [34, 79] width 39 height 8
click at [11, 82] on input "Internal Only" at bounding box center [8, 79] width 6 height 6
checkbox input "true"
click at [30, 93] on button "Upload" at bounding box center [17, 88] width 27 height 10
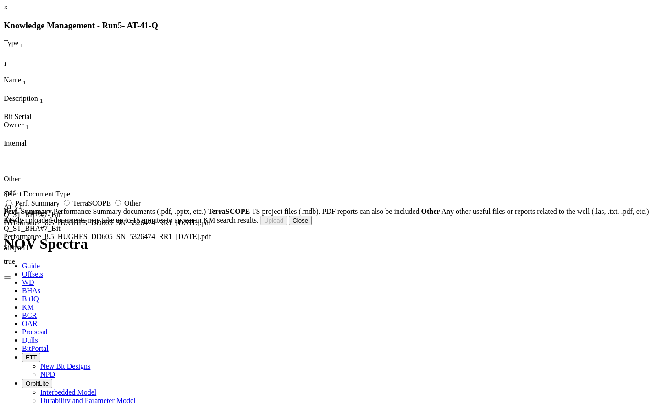
click at [141, 206] on label "Other" at bounding box center [127, 203] width 28 height 8
click at [121, 206] on input "Other" at bounding box center [118, 203] width 6 height 6
radio input "true"
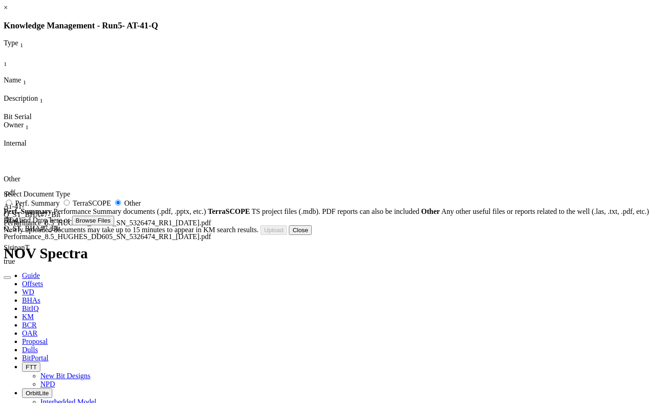
type input "AT-41-Q_ST_BHA#7_Bit Photos_8.5_HUGHES_DD605_SN_5326474_RR1_[DATE].pdf"
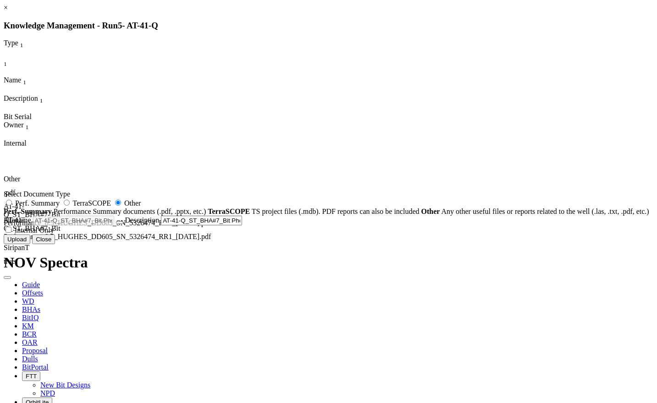
click at [54, 234] on span "Internal Only" at bounding box center [34, 230] width 39 height 8
click at [11, 233] on input "Internal Only" at bounding box center [8, 230] width 6 height 6
checkbox input "true"
click at [30, 244] on button "Upload" at bounding box center [17, 240] width 27 height 10
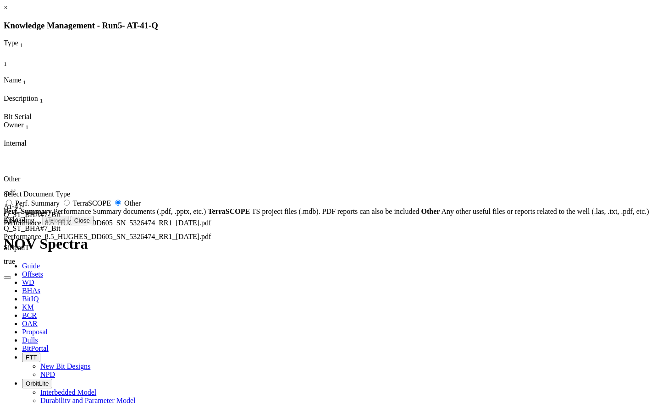
radio input "false"
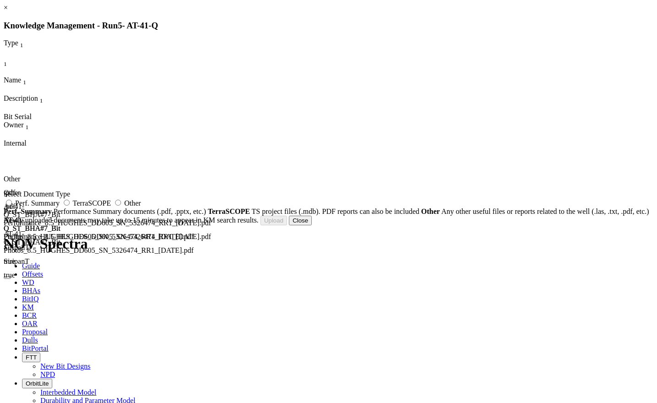
click at [312, 225] on button "Close" at bounding box center [300, 221] width 23 height 10
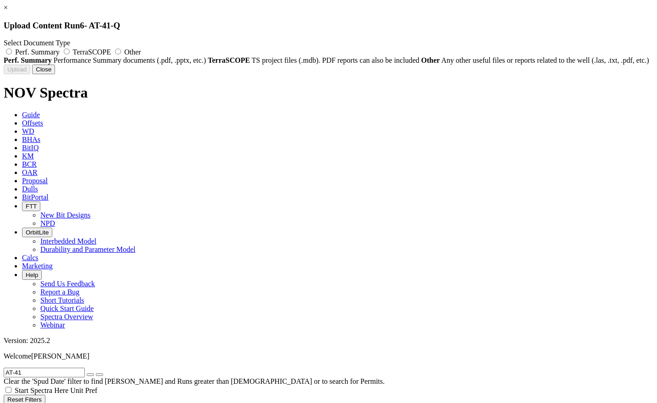
click at [141, 50] on span "Other" at bounding box center [132, 52] width 16 height 8
click at [121, 50] on input "Other" at bounding box center [118, 52] width 6 height 6
radio input "true"
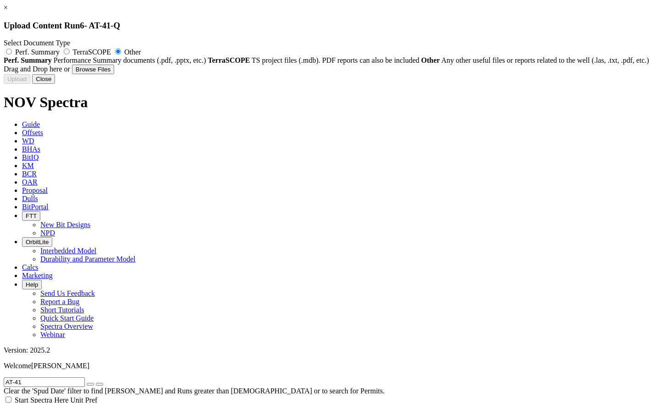
type input "AT-41-Q_ST_BHA#8_Bit Performance_6.125_NOV_DSH416S-E5-Z_SN_F286771_[DATE].pdf"
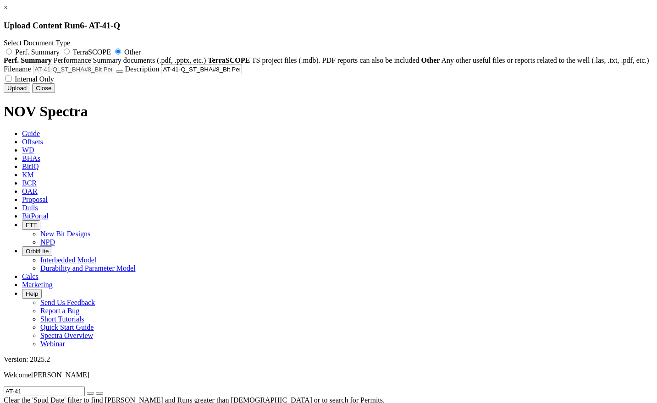
click at [54, 83] on span "Internal Only" at bounding box center [34, 79] width 39 height 8
click at [11, 82] on input "Internal Only" at bounding box center [8, 79] width 6 height 6
checkbox input "true"
click at [30, 93] on button "Upload" at bounding box center [17, 88] width 27 height 10
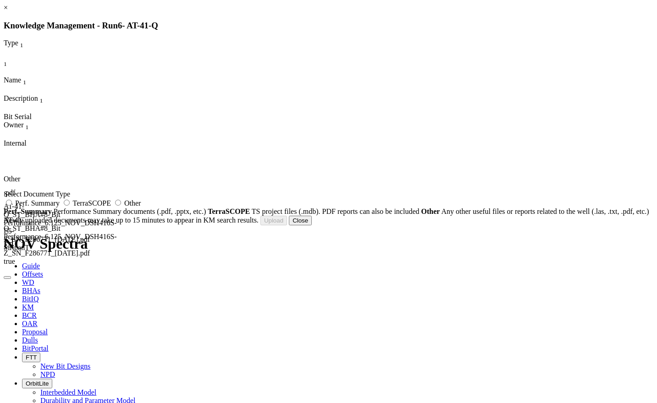
click at [141, 207] on span "Other" at bounding box center [132, 203] width 16 height 8
click at [121, 206] on input "Other" at bounding box center [118, 203] width 6 height 6
radio input "true"
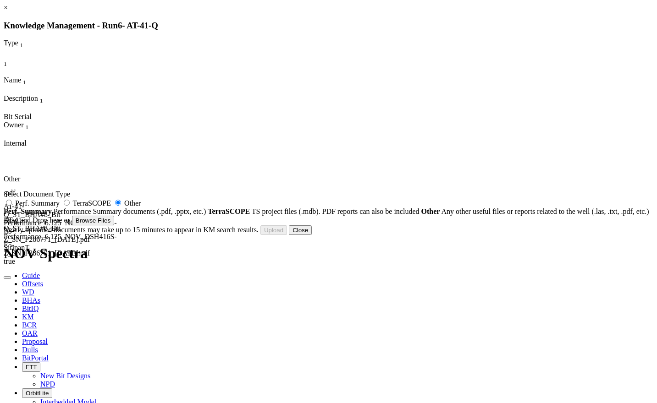
type input "AT-41-Q_ST_BHA#8_Bit Photo_6.125_NOV_DSH416S-E5-Z_SN_F286771_[DATE].pdf"
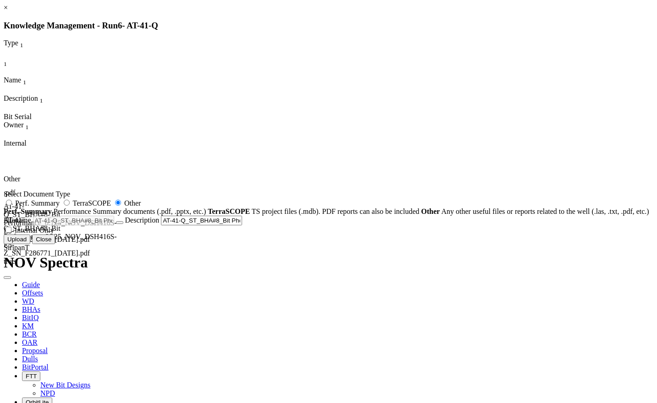
click at [54, 234] on span "Internal Only" at bounding box center [34, 230] width 39 height 8
click at [11, 233] on input "Internal Only" at bounding box center [8, 230] width 6 height 6
checkbox input "true"
click at [30, 244] on button "Upload" at bounding box center [17, 240] width 27 height 10
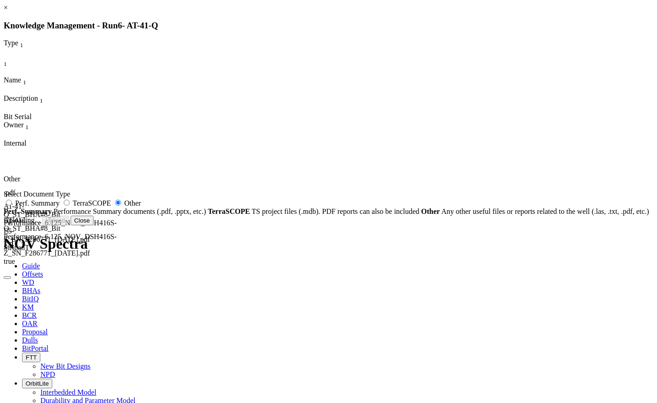
radio input "false"
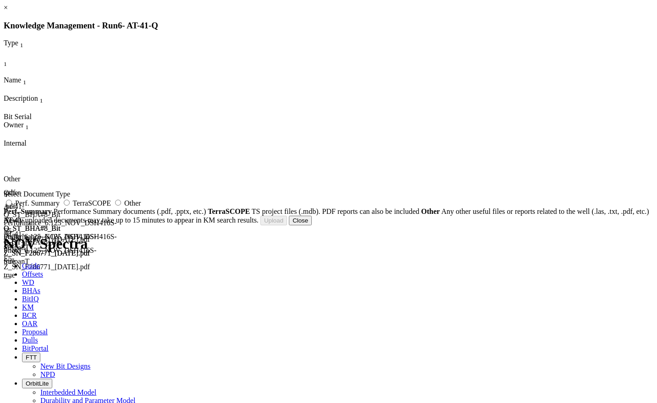
click at [312, 225] on button "Close" at bounding box center [300, 221] width 23 height 10
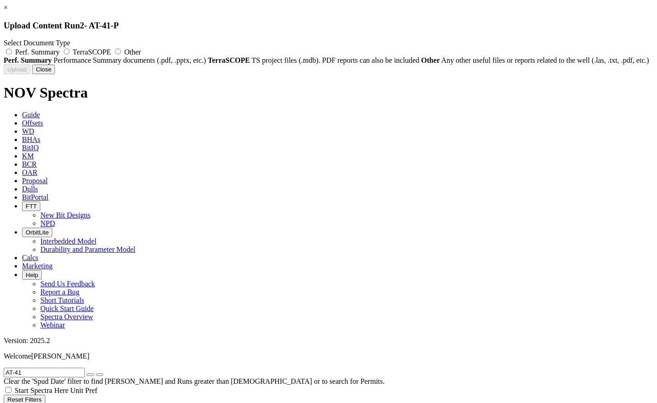
click at [141, 48] on span "Other" at bounding box center [132, 52] width 16 height 8
click at [121, 49] on input "Other" at bounding box center [118, 52] width 6 height 6
radio input "true"
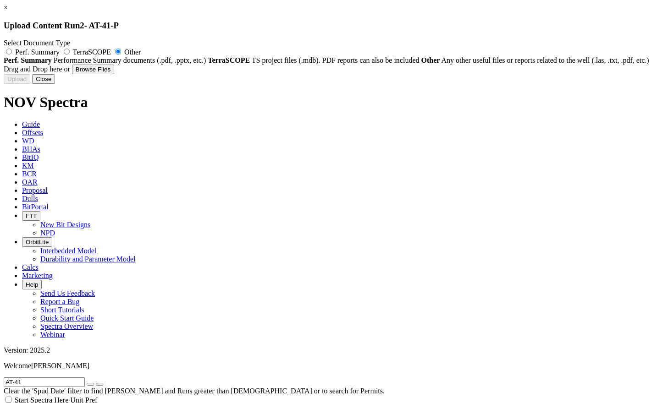
type input "AT-41-P_BHA#3_Bit Performance_12.25_Ulterra_U519S_SN_39825_[DATE].pdf"
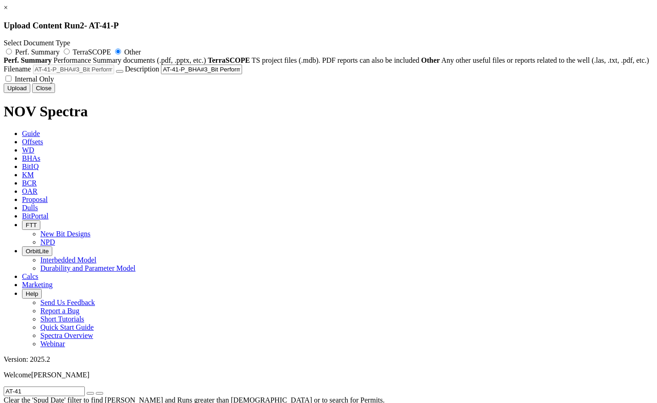
click at [54, 83] on span "Internal Only" at bounding box center [34, 79] width 39 height 8
click at [11, 82] on input "Internal Only" at bounding box center [8, 79] width 6 height 6
checkbox input "true"
click at [30, 93] on button "Upload" at bounding box center [17, 88] width 27 height 10
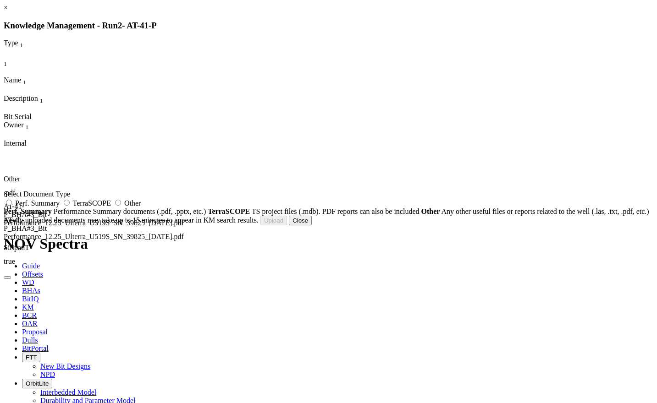
click at [141, 207] on span "Other" at bounding box center [132, 203] width 16 height 8
click at [121, 206] on input "Other" at bounding box center [118, 203] width 6 height 6
radio input "true"
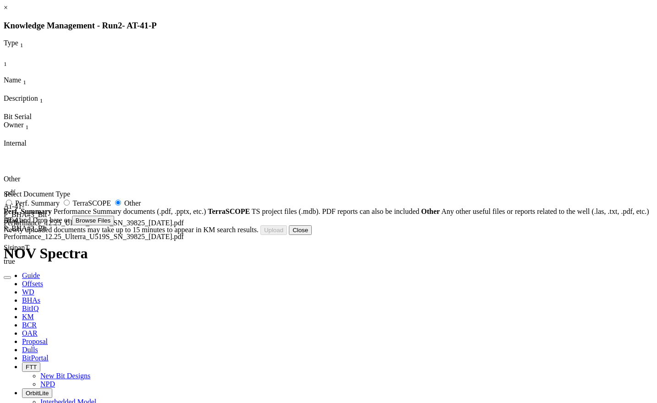
type input "AT-41-P_BHA#3_Bit Photo_12.25_Ulterra_U519S_SN_39825_[DATE].pdf"
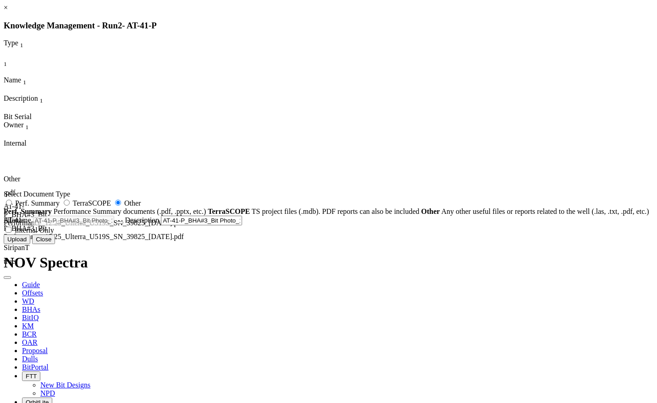
click at [54, 234] on span "Internal Only" at bounding box center [34, 230] width 39 height 8
click at [11, 233] on input "Internal Only" at bounding box center [8, 230] width 6 height 6
checkbox input "true"
click at [30, 244] on button "Upload" at bounding box center [17, 240] width 27 height 10
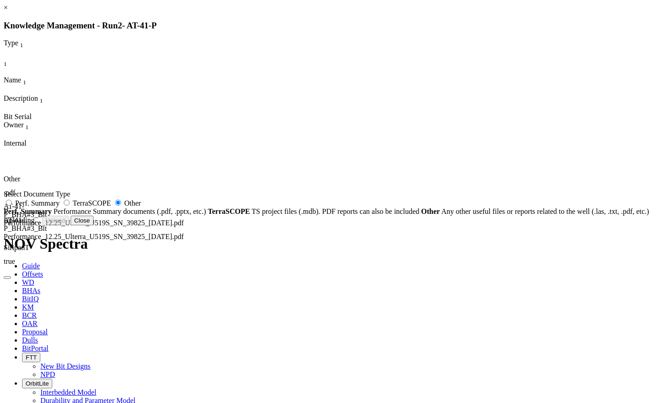
radio input "false"
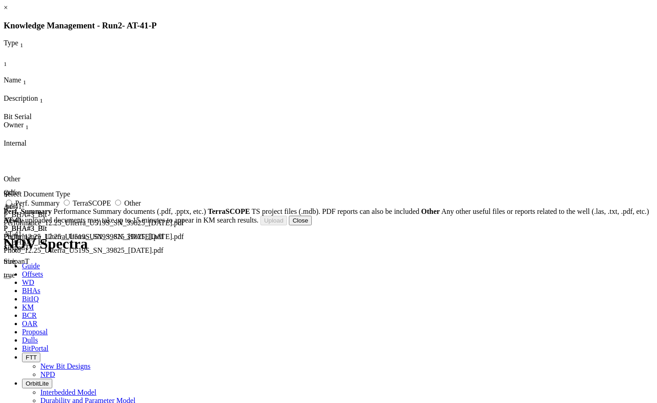
click at [312, 225] on button "Close" at bounding box center [300, 221] width 23 height 10
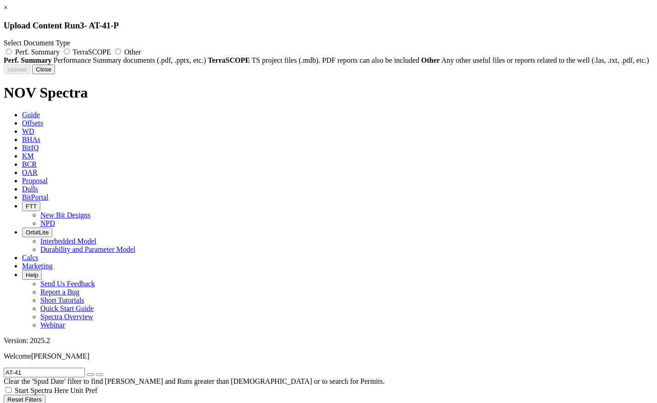
click at [141, 50] on span "Other" at bounding box center [132, 52] width 16 height 8
click at [121, 50] on input "Other" at bounding box center [118, 52] width 6 height 6
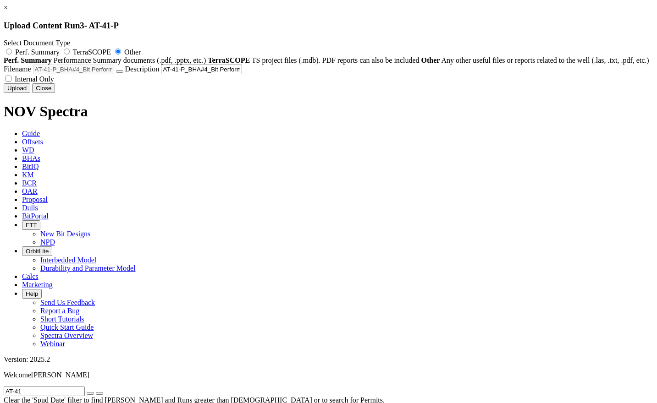
click at [54, 83] on span "Internal Only" at bounding box center [34, 79] width 39 height 8
click at [11, 82] on input "Internal Only" at bounding box center [8, 79] width 6 height 6
click at [30, 93] on button "Upload" at bounding box center [17, 88] width 27 height 10
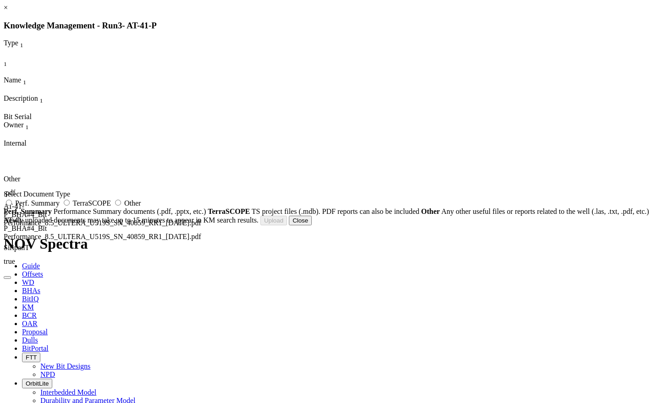
click at [141, 207] on span "Other" at bounding box center [132, 203] width 16 height 8
click at [121, 206] on input "Other" at bounding box center [118, 203] width 6 height 6
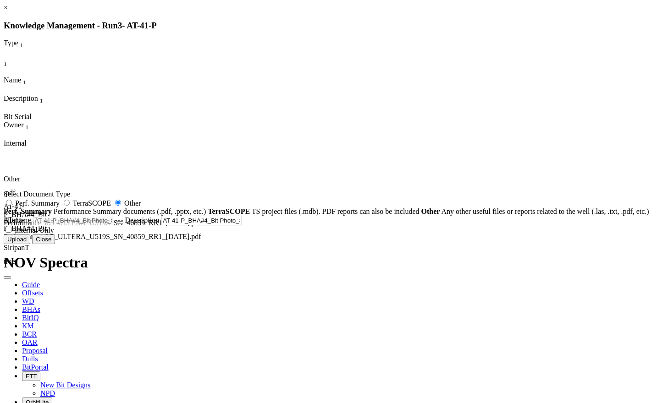
drag, startPoint x: 349, startPoint y: 336, endPoint x: 437, endPoint y: 355, distance: 90.0
click at [54, 234] on label "Internal Only" at bounding box center [29, 230] width 50 height 8
click at [11, 233] on input "Internal Only" at bounding box center [8, 230] width 6 height 6
click at [30, 244] on button "Upload" at bounding box center [17, 240] width 27 height 10
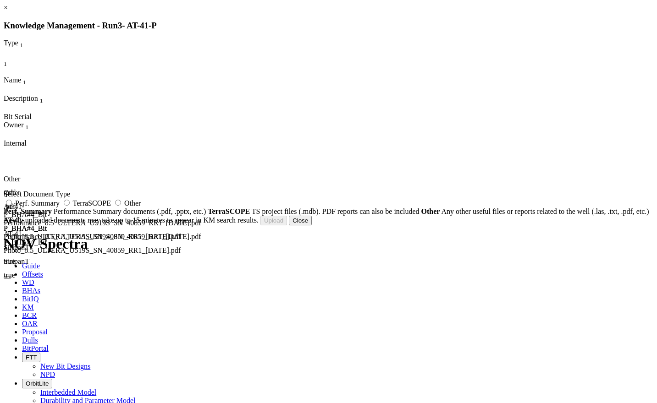
click at [312, 225] on button "Close" at bounding box center [300, 221] width 23 height 10
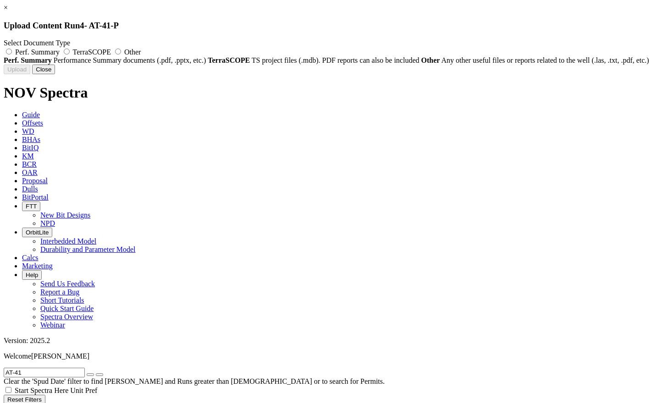
click at [141, 49] on label "Other" at bounding box center [127, 52] width 28 height 8
click at [121, 49] on input "Other" at bounding box center [118, 52] width 6 height 6
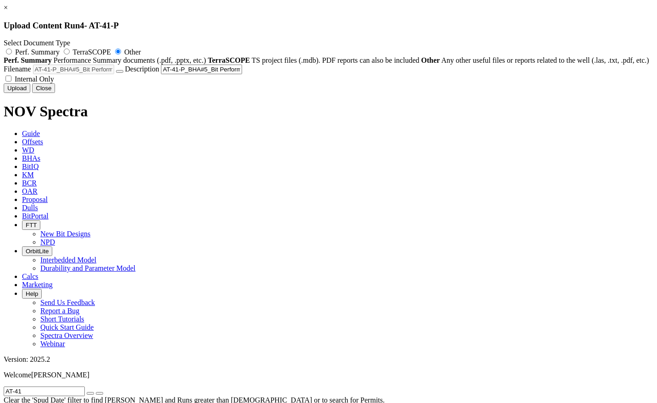
click at [54, 83] on label "Internal Only" at bounding box center [29, 79] width 50 height 8
click at [11, 82] on input "Internal Only" at bounding box center [8, 79] width 6 height 6
click at [30, 93] on button "Upload" at bounding box center [17, 88] width 27 height 10
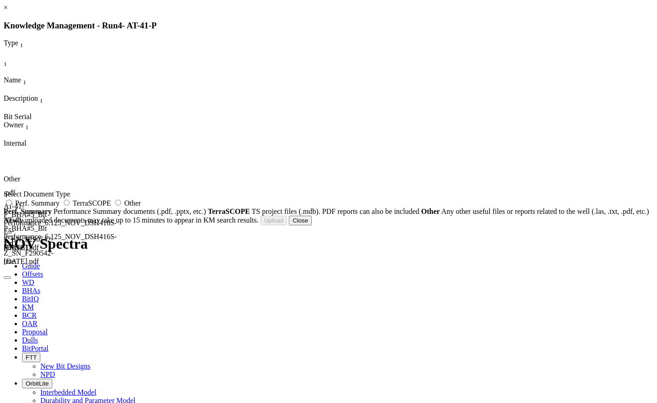
click at [141, 207] on span "Other" at bounding box center [132, 203] width 16 height 8
click at [121, 206] on input "Other" at bounding box center [118, 203] width 6 height 6
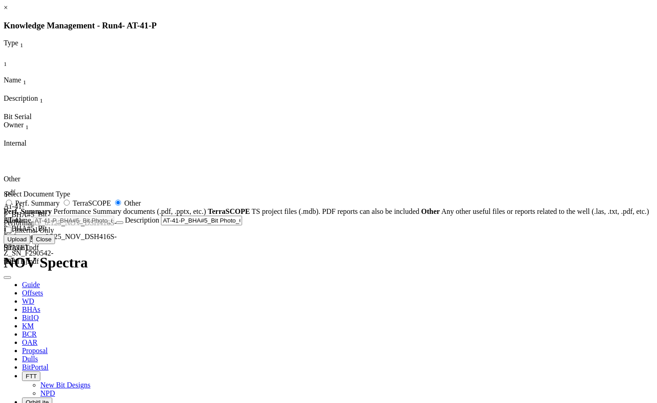
click at [54, 234] on span "Internal Only" at bounding box center [34, 230] width 39 height 8
click at [11, 233] on input "Internal Only" at bounding box center [8, 230] width 6 height 6
click at [30, 244] on button "Upload" at bounding box center [17, 240] width 27 height 10
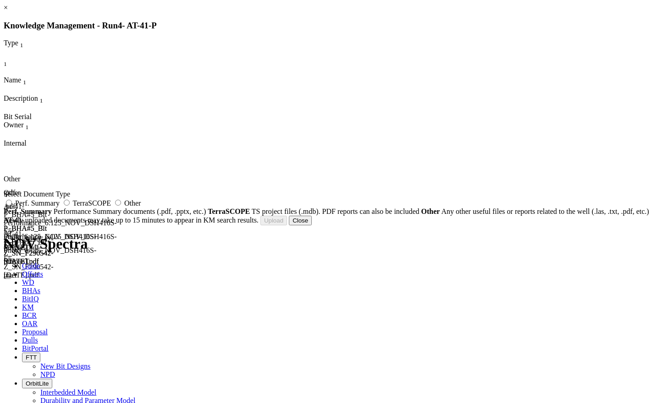
click at [312, 225] on button "Close" at bounding box center [300, 221] width 23 height 10
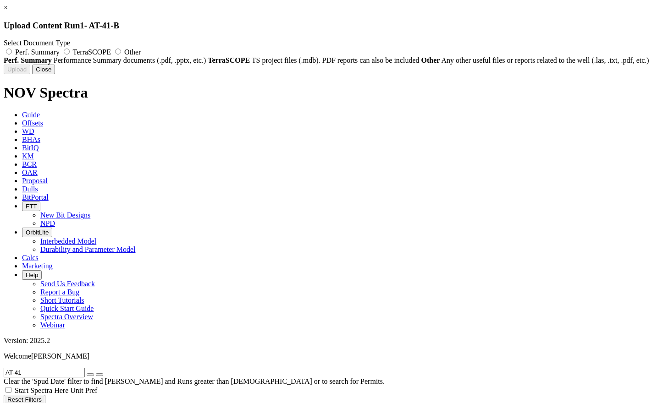
click at [141, 49] on span "Other" at bounding box center [132, 52] width 16 height 8
click at [121, 49] on input "Other" at bounding box center [118, 52] width 6 height 6
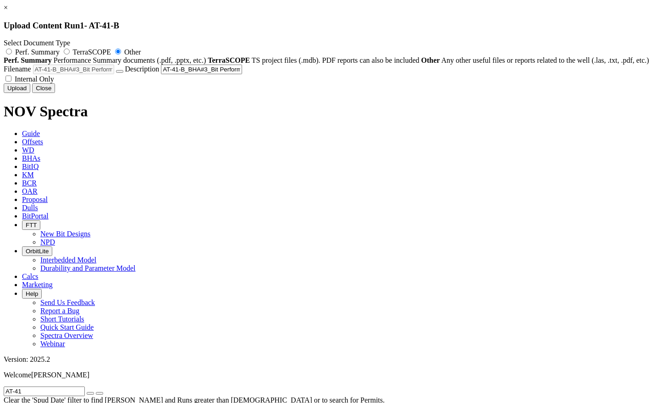
click at [54, 83] on span "Internal Only" at bounding box center [34, 79] width 39 height 8
click at [11, 82] on input "Internal Only" at bounding box center [8, 79] width 6 height 6
click at [30, 93] on button "Upload" at bounding box center [17, 88] width 27 height 10
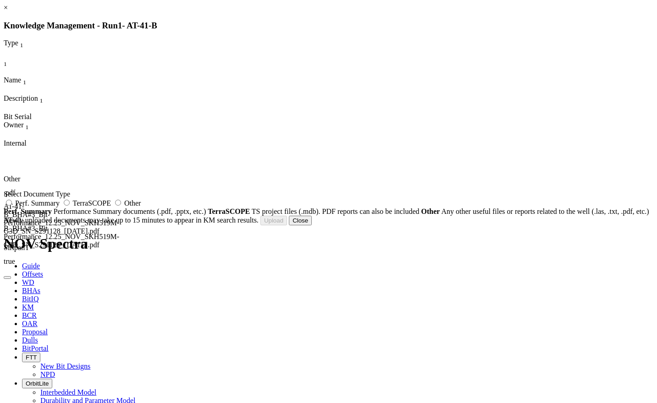
click at [141, 207] on span "Other" at bounding box center [132, 203] width 16 height 8
click at [121, 206] on input "Other" at bounding box center [118, 203] width 6 height 6
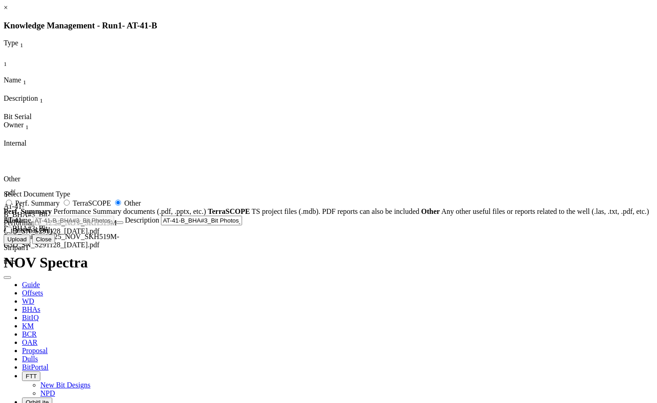
click at [54, 234] on span "Internal Only" at bounding box center [34, 230] width 39 height 8
click at [11, 233] on input "Internal Only" at bounding box center [8, 230] width 6 height 6
click at [30, 244] on button "Upload" at bounding box center [17, 240] width 27 height 10
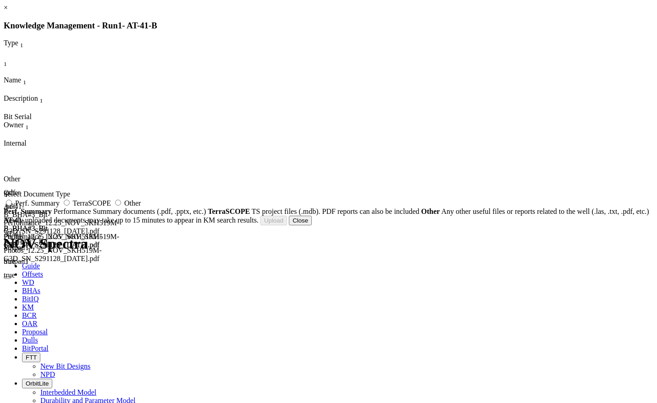
click at [312, 225] on button "Close" at bounding box center [300, 221] width 23 height 10
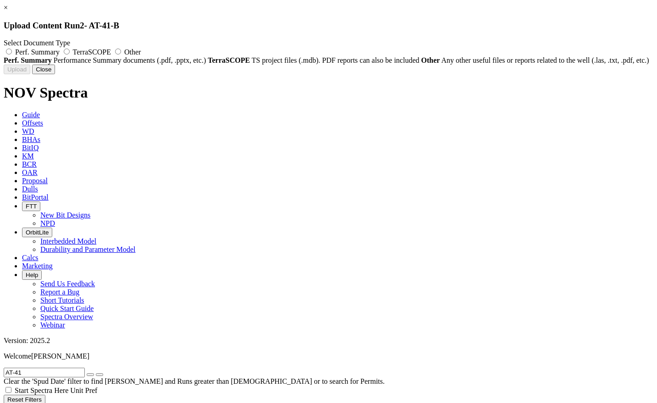
click at [141, 48] on label "Other" at bounding box center [127, 52] width 28 height 8
click at [121, 49] on input "Other" at bounding box center [118, 52] width 6 height 6
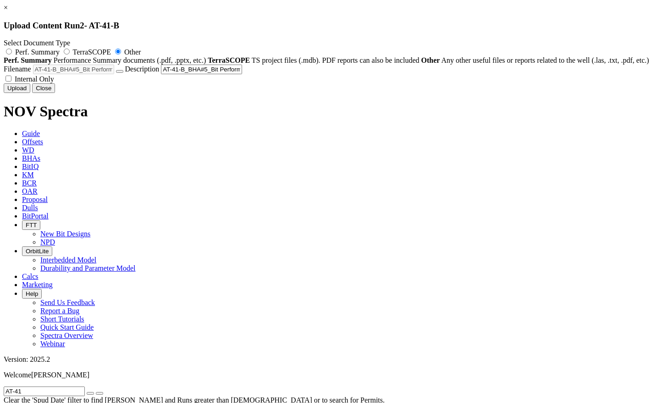
click at [390, 83] on div "Drag and Drop here or Browse Files Filename AT-41-B_BHA#5_Bit Performance_8.5_U…" at bounding box center [328, 74] width 649 height 19
click at [54, 83] on span "Internal Only" at bounding box center [34, 79] width 39 height 8
click at [11, 82] on input "Internal Only" at bounding box center [8, 79] width 6 height 6
click at [447, 93] on form "× Upload Content Run 2 - AT-41-B Select Document Type Perf. Summary TerraSCOPE …" at bounding box center [328, 48] width 649 height 89
click at [30, 93] on button "Upload" at bounding box center [17, 88] width 27 height 10
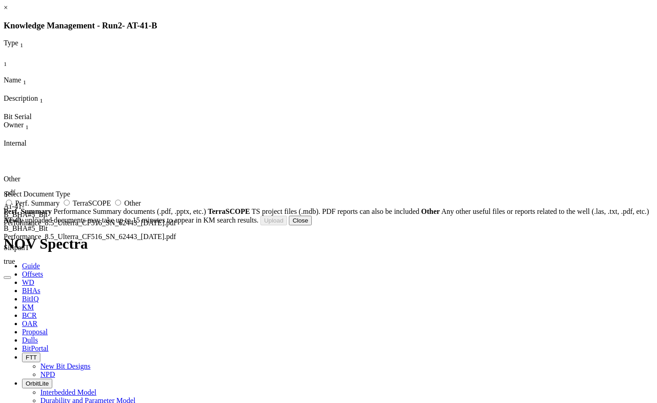
click at [141, 207] on label "Other" at bounding box center [127, 203] width 28 height 8
click at [121, 206] on input "Other" at bounding box center [118, 203] width 6 height 6
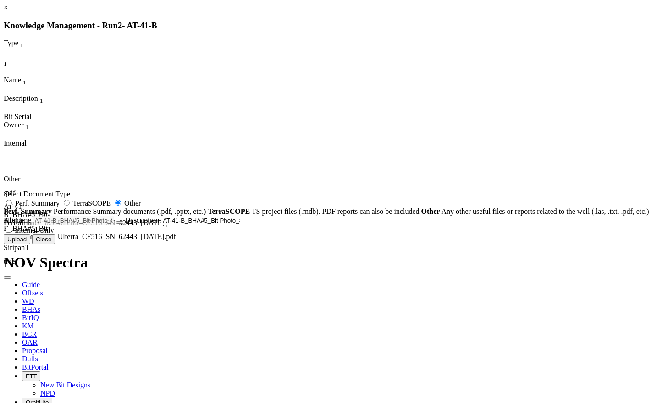
click at [54, 234] on label "Internal Only" at bounding box center [29, 230] width 50 height 8
click at [11, 233] on input "Internal Only" at bounding box center [8, 230] width 6 height 6
click at [30, 244] on button "Upload" at bounding box center [17, 240] width 27 height 10
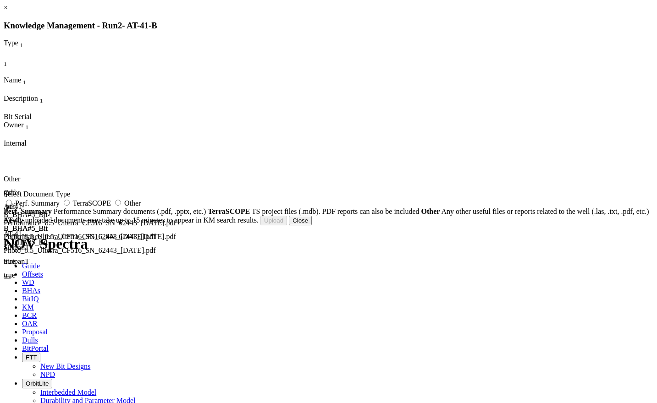
click at [312, 225] on button "Close" at bounding box center [300, 221] width 23 height 10
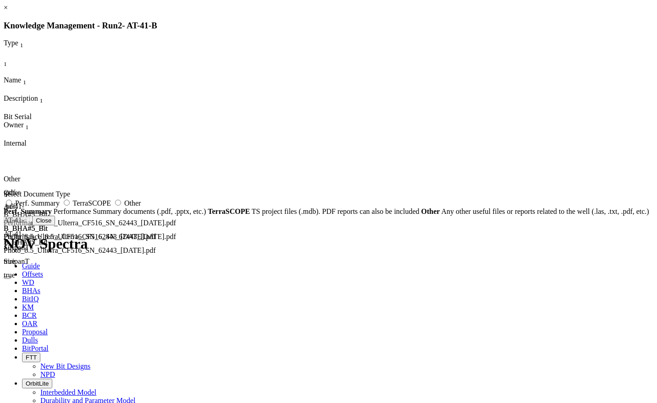
click at [7, 278] on icon "button" at bounding box center [7, 278] width 0 height 0
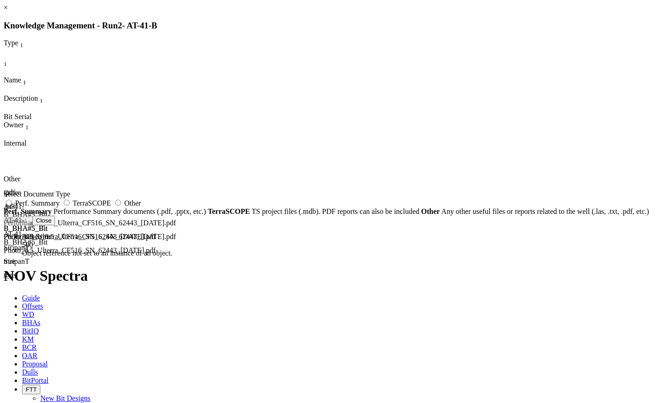
click at [7, 291] on icon "button" at bounding box center [7, 291] width 0 height 0
click at [8, 11] on link "×" at bounding box center [6, 8] width 4 height 8
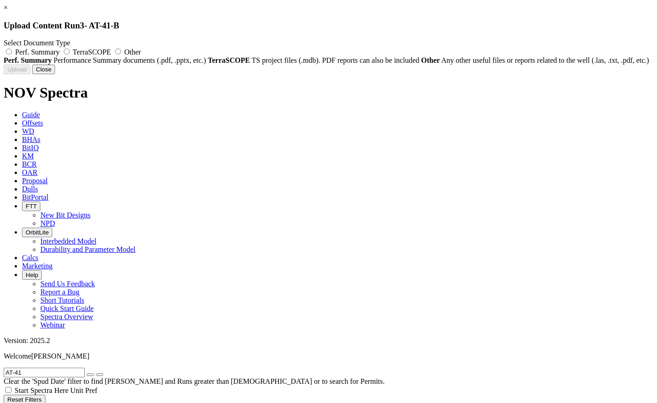
click at [141, 52] on span "Other" at bounding box center [132, 52] width 16 height 8
click at [121, 52] on input "Other" at bounding box center [118, 52] width 6 height 6
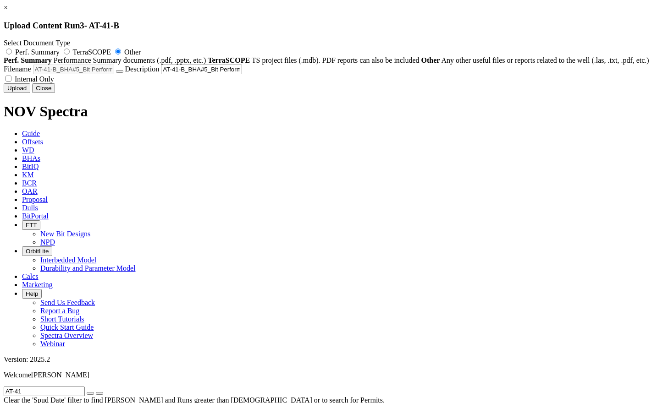
click at [54, 83] on span "Internal Only" at bounding box center [34, 79] width 39 height 8
click at [11, 82] on input "Internal Only" at bounding box center [8, 79] width 6 height 6
click at [30, 93] on button "Upload" at bounding box center [17, 88] width 27 height 10
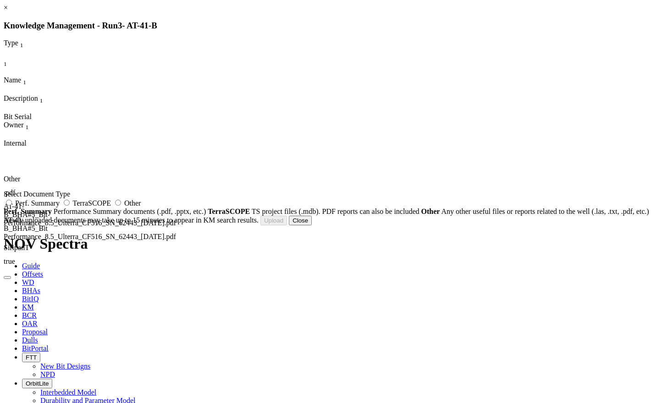
click at [141, 207] on span "Other" at bounding box center [132, 203] width 16 height 8
click at [121, 206] on input "Other" at bounding box center [118, 203] width 6 height 6
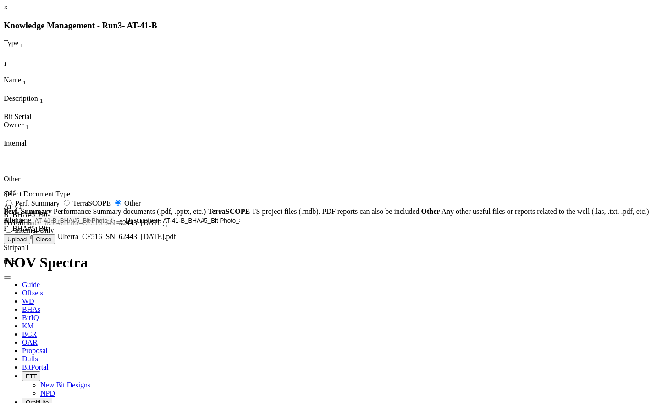
click at [54, 234] on span "Internal Only" at bounding box center [34, 230] width 39 height 8
click at [11, 233] on input "Internal Only" at bounding box center [8, 230] width 6 height 6
click at [30, 244] on button "Upload" at bounding box center [17, 240] width 27 height 10
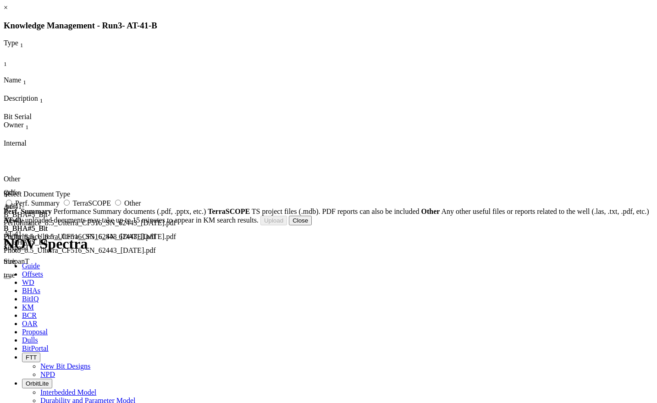
click at [312, 225] on button "Close" at bounding box center [300, 221] width 23 height 10
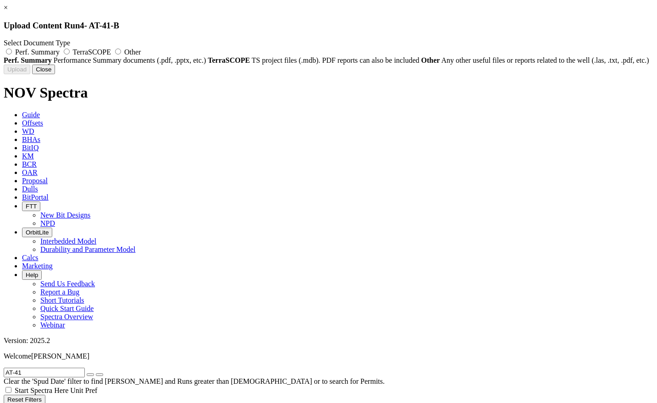
click at [141, 55] on span "Other" at bounding box center [132, 52] width 16 height 8
click at [121, 55] on input "Other" at bounding box center [118, 52] width 6 height 6
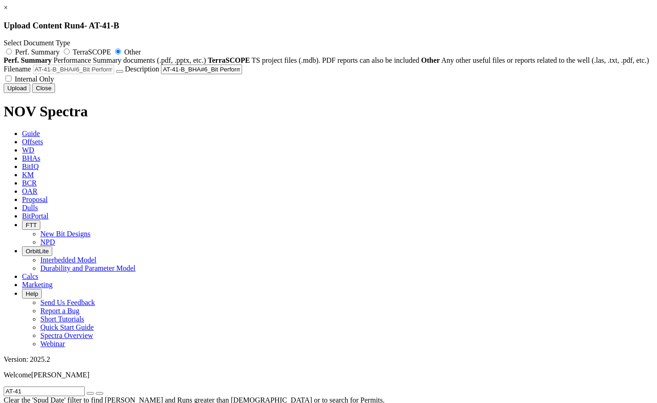
click at [54, 83] on label "Internal Only" at bounding box center [29, 79] width 50 height 8
click at [11, 82] on input "Internal Only" at bounding box center [8, 79] width 6 height 6
click at [30, 93] on button "Upload" at bounding box center [17, 88] width 27 height 10
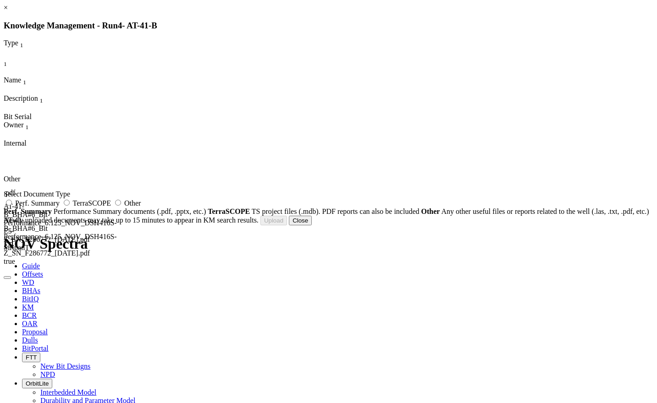
click at [141, 207] on span "Other" at bounding box center [132, 203] width 16 height 8
click at [121, 206] on input "Other" at bounding box center [118, 203] width 6 height 6
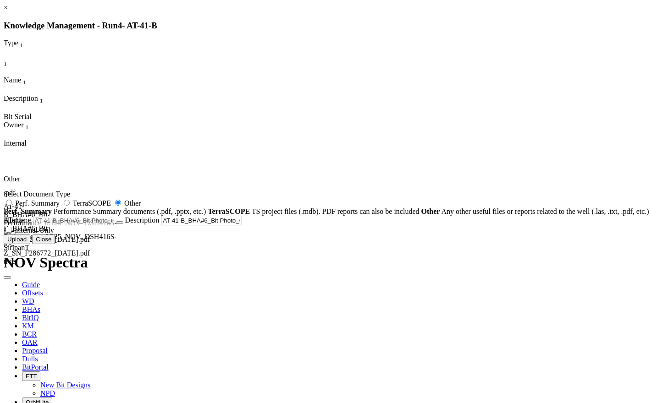
click at [54, 234] on span "Internal Only" at bounding box center [34, 230] width 39 height 8
click at [11, 233] on input "Internal Only" at bounding box center [8, 230] width 6 height 6
click at [30, 244] on button "Upload" at bounding box center [17, 240] width 27 height 10
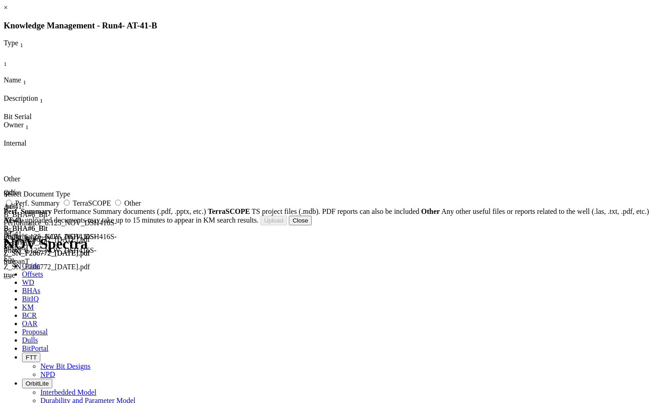
click at [312, 225] on button "Close" at bounding box center [300, 221] width 23 height 10
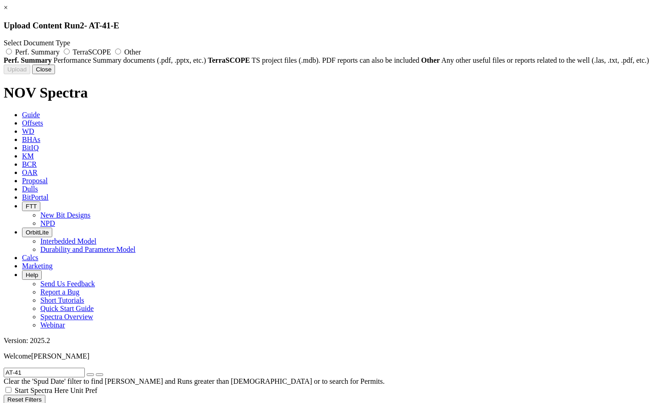
click at [141, 51] on label "Other" at bounding box center [127, 52] width 28 height 8
click at [121, 51] on input "Other" at bounding box center [118, 52] width 6 height 6
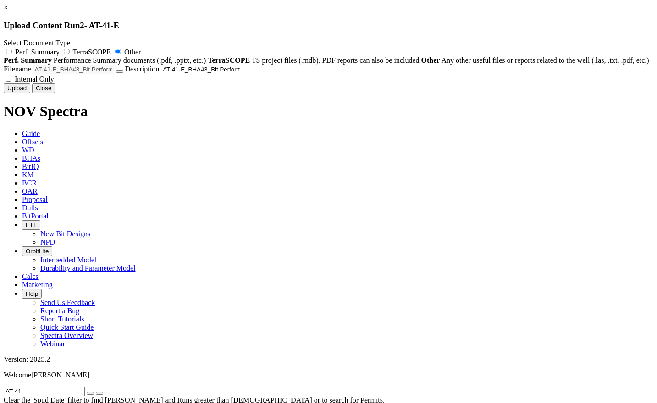
click at [54, 83] on span "Internal Only" at bounding box center [34, 79] width 39 height 8
click at [11, 82] on input "Internal Only" at bounding box center [8, 79] width 6 height 6
click at [30, 93] on button "Upload" at bounding box center [17, 88] width 27 height 10
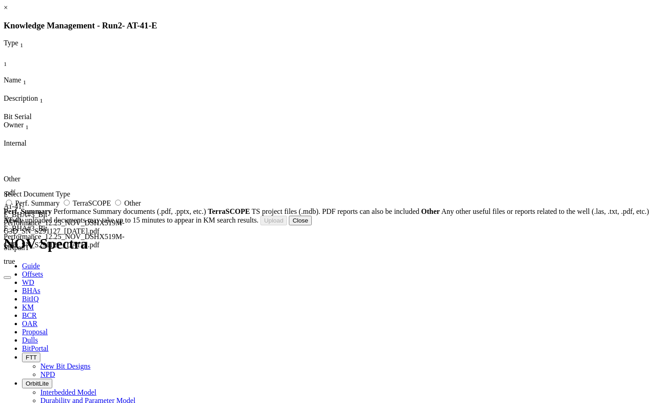
click at [141, 207] on label "Other" at bounding box center [127, 203] width 28 height 8
click at [121, 206] on input "Other" at bounding box center [118, 203] width 6 height 6
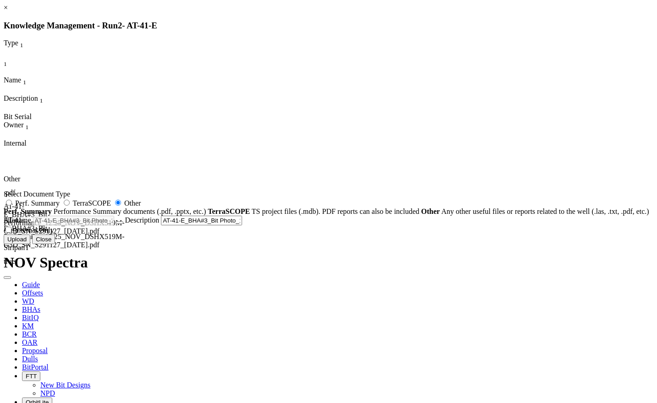
drag, startPoint x: 362, startPoint y: 335, endPoint x: 370, endPoint y: 338, distance: 8.7
click at [54, 234] on span "Internal Only" at bounding box center [34, 230] width 39 height 8
click at [11, 233] on input "Internal Only" at bounding box center [8, 230] width 6 height 6
click at [30, 244] on button "Upload" at bounding box center [17, 240] width 27 height 10
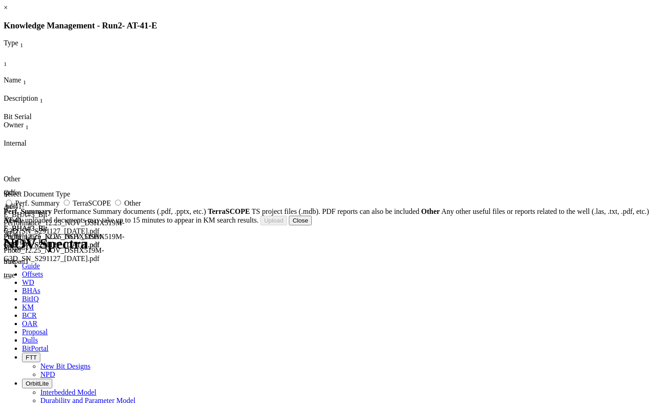
click at [312, 225] on button "Close" at bounding box center [300, 221] width 23 height 10
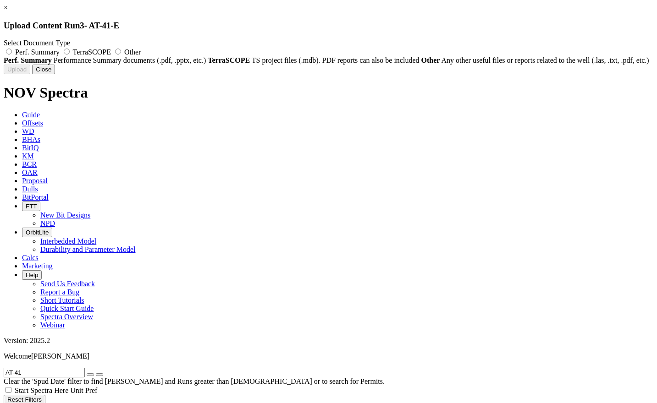
click at [141, 52] on span "Other" at bounding box center [132, 52] width 16 height 8
click at [121, 52] on input "Other" at bounding box center [118, 52] width 6 height 6
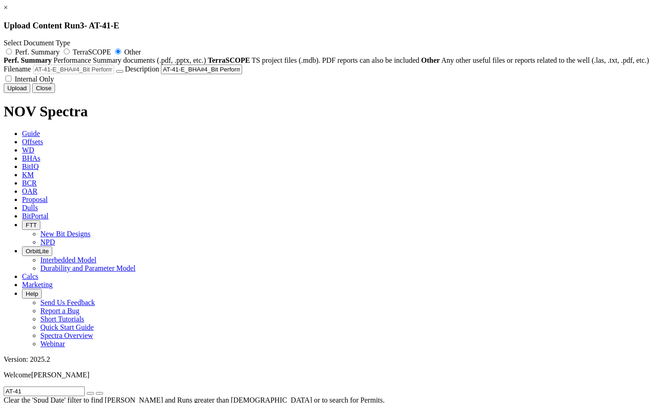
click at [54, 83] on span "Internal Only" at bounding box center [34, 79] width 39 height 8
click at [11, 82] on input "Internal Only" at bounding box center [8, 79] width 6 height 6
click at [30, 93] on button "Upload" at bounding box center [17, 88] width 27 height 10
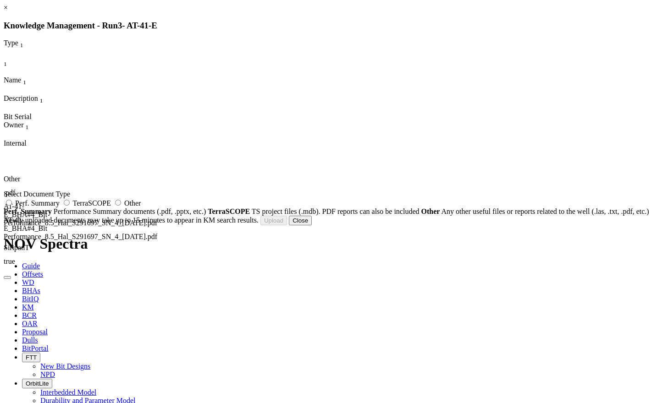
click at [312, 225] on button "Close" at bounding box center [300, 221] width 23 height 10
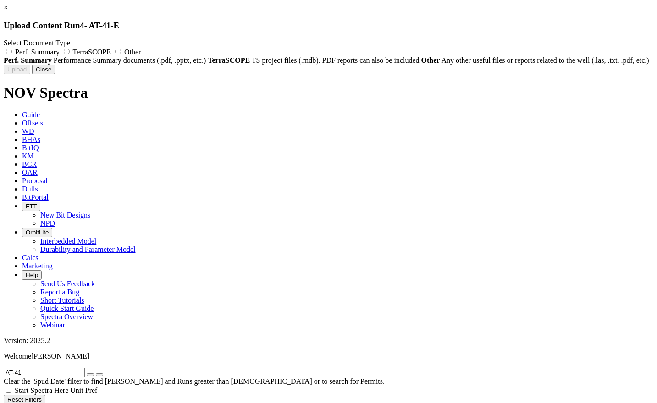
click at [141, 54] on label "Other" at bounding box center [127, 52] width 28 height 8
click at [121, 54] on input "Other" at bounding box center [118, 52] width 6 height 6
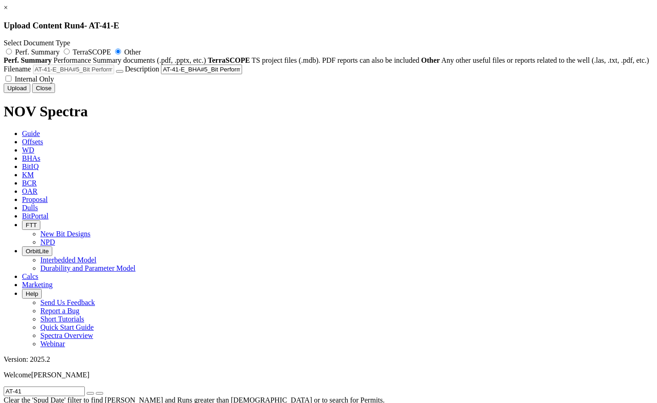
click at [54, 83] on span "Internal Only" at bounding box center [34, 79] width 39 height 8
click at [11, 82] on input "Internal Only" at bounding box center [8, 79] width 6 height 6
click at [30, 93] on button "Upload" at bounding box center [17, 88] width 27 height 10
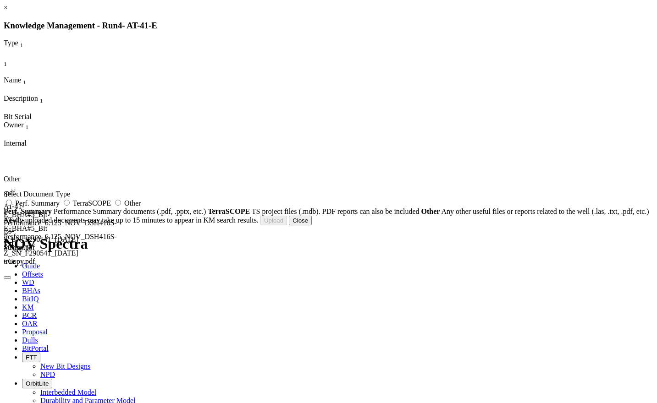
click at [141, 207] on label "Other" at bounding box center [127, 203] width 28 height 8
click at [121, 206] on input "Other" at bounding box center [118, 203] width 6 height 6
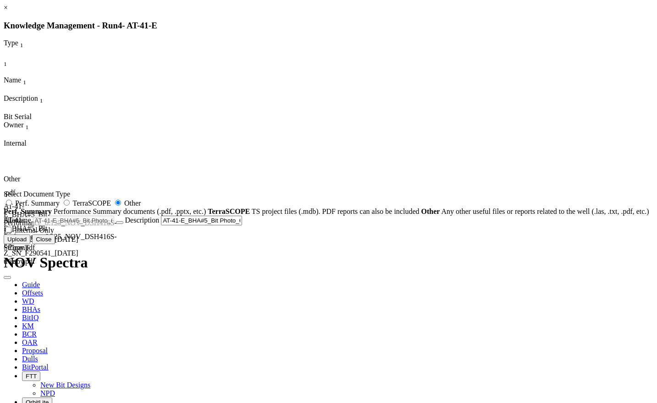
drag, startPoint x: 350, startPoint y: 338, endPoint x: 422, endPoint y: 365, distance: 76.9
click at [54, 234] on label "Internal Only" at bounding box center [29, 230] width 50 height 8
click at [54, 234] on span "Internal Only" at bounding box center [34, 230] width 39 height 8
click at [11, 233] on input "Internal Only" at bounding box center [8, 230] width 6 height 6
click at [30, 244] on button "Upload" at bounding box center [17, 240] width 27 height 10
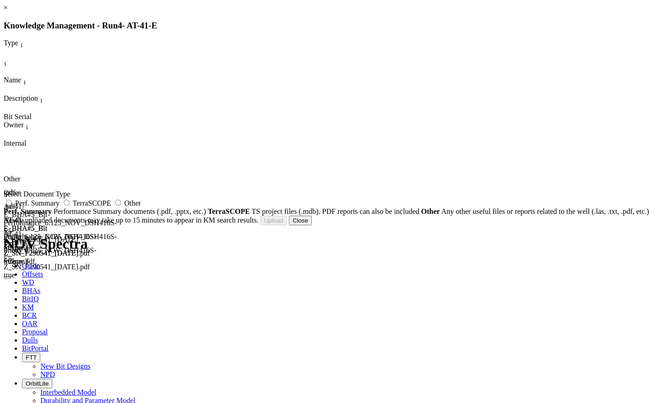
click at [312, 225] on button "Close" at bounding box center [300, 221] width 23 height 10
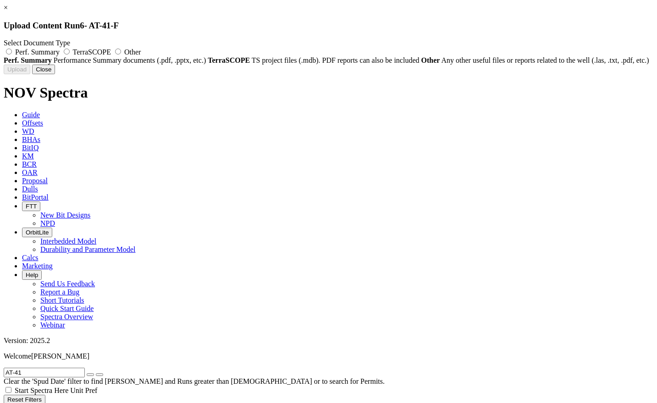
click at [141, 54] on span "Other" at bounding box center [132, 52] width 16 height 8
click at [121, 54] on input "Other" at bounding box center [118, 52] width 6 height 6
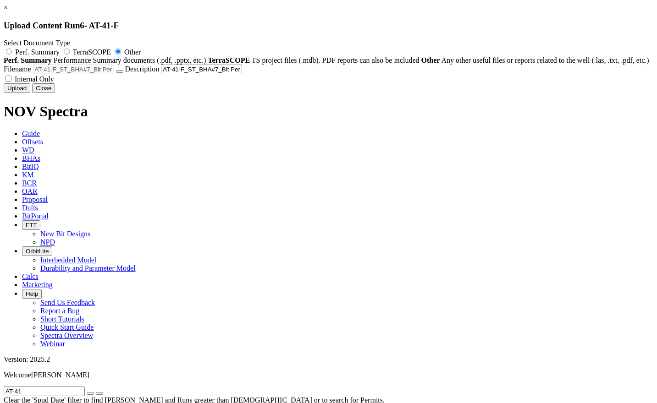
click at [54, 83] on span "Internal Only" at bounding box center [34, 79] width 39 height 8
click at [11, 82] on input "Internal Only" at bounding box center [8, 79] width 6 height 6
click at [454, 93] on div "Uploading... Newly uploaded documents may take up to 15 minutes to appear in KM…" at bounding box center [328, 88] width 649 height 10
click at [30, 93] on button "Upload" at bounding box center [17, 88] width 27 height 10
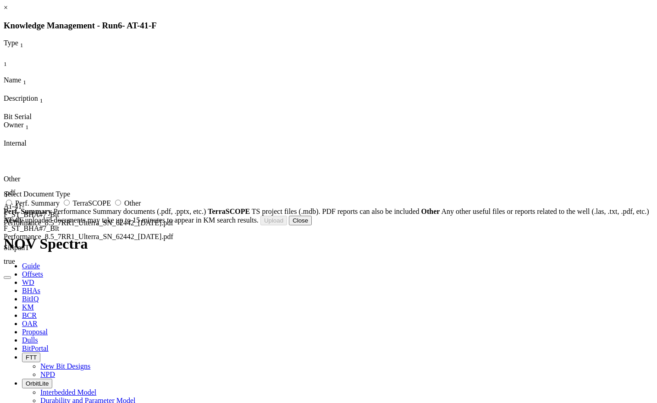
click at [141, 206] on label "Other" at bounding box center [127, 203] width 28 height 8
click at [121, 206] on input "Other" at bounding box center [118, 203] width 6 height 6
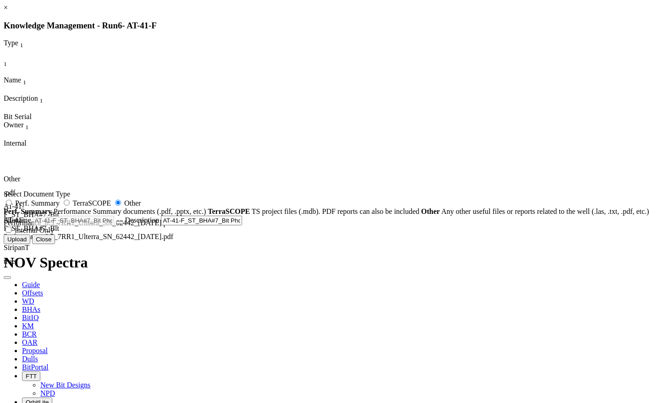
click at [54, 234] on label "Internal Only" at bounding box center [29, 230] width 50 height 8
click at [11, 233] on input "Internal Only" at bounding box center [8, 230] width 6 height 6
click at [30, 244] on button "Upload" at bounding box center [17, 240] width 27 height 10
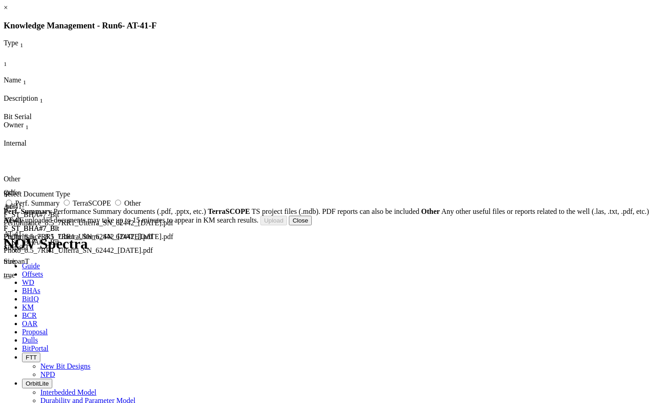
click at [312, 225] on button "Close" at bounding box center [300, 221] width 23 height 10
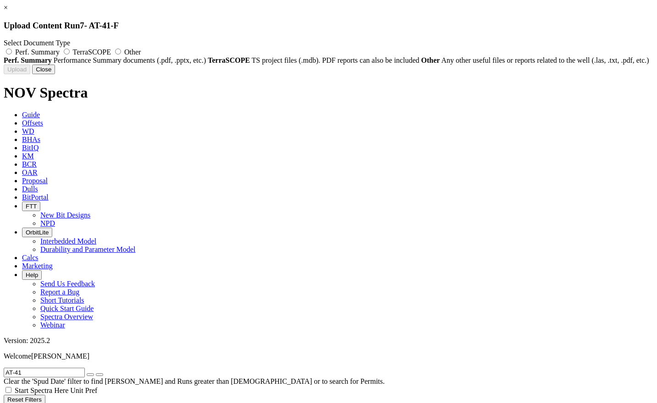
click at [141, 49] on label "Other" at bounding box center [127, 52] width 28 height 8
click at [121, 49] on input "Other" at bounding box center [118, 52] width 6 height 6
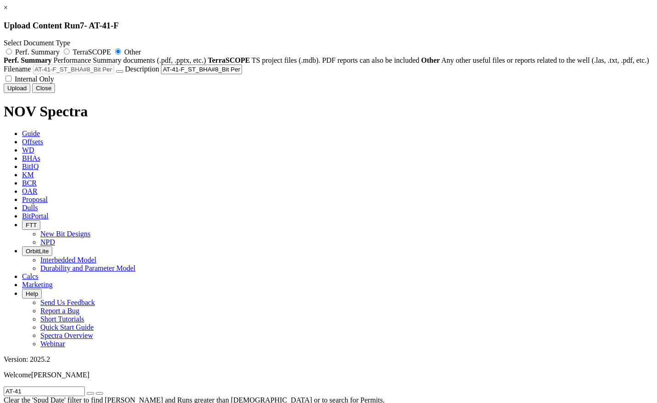
click at [54, 83] on span "Internal Only" at bounding box center [34, 79] width 39 height 8
click at [11, 82] on input "Internal Only" at bounding box center [8, 79] width 6 height 6
click at [438, 93] on div "Uploading... Newly uploaded documents may take up to 15 minutes to appear in KM…" at bounding box center [328, 88] width 649 height 10
click at [30, 93] on button "Upload" at bounding box center [17, 88] width 27 height 10
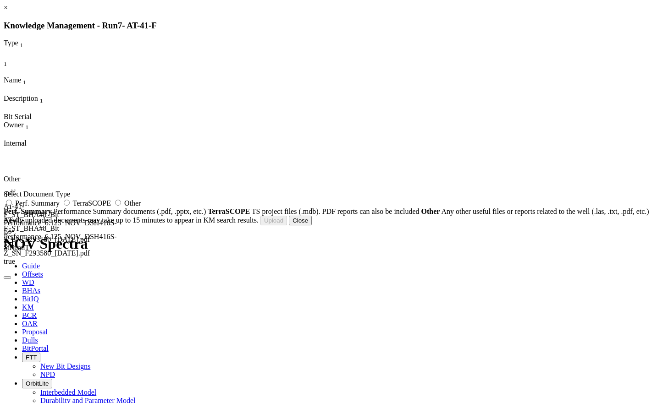
click at [141, 207] on label "Other" at bounding box center [127, 203] width 28 height 8
click at [121, 206] on input "Other" at bounding box center [118, 203] width 6 height 6
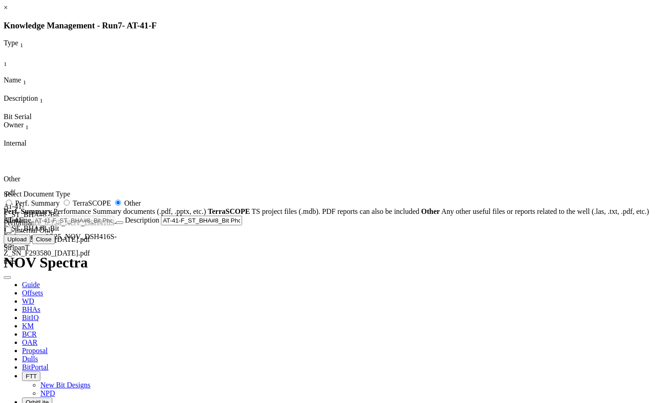
click at [54, 234] on span "Internal Only" at bounding box center [34, 230] width 39 height 8
click at [11, 233] on input "Internal Only" at bounding box center [8, 230] width 6 height 6
click at [30, 244] on button "Upload" at bounding box center [17, 240] width 27 height 10
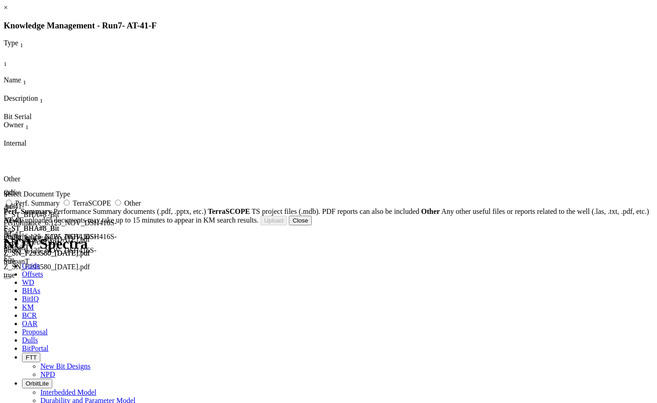
click at [312, 225] on button "Close" at bounding box center [300, 221] width 23 height 10
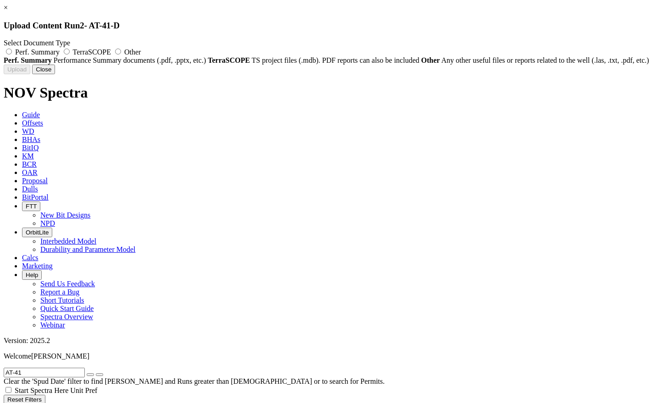
click at [141, 51] on span "Other" at bounding box center [132, 52] width 16 height 8
click at [121, 51] on input "Other" at bounding box center [118, 52] width 6 height 6
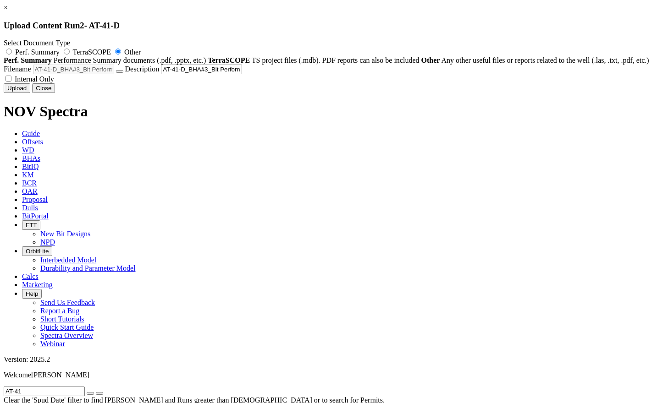
click at [54, 83] on span "Internal Only" at bounding box center [34, 79] width 39 height 8
click at [11, 82] on input "Internal Only" at bounding box center [8, 79] width 6 height 6
click at [30, 93] on button "Upload" at bounding box center [17, 88] width 27 height 10
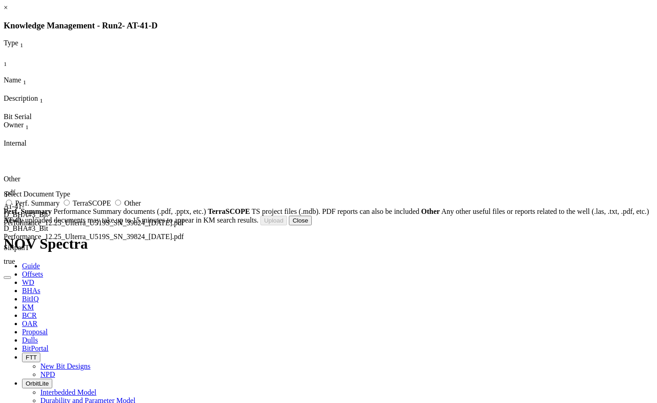
click at [141, 207] on label "Other" at bounding box center [127, 203] width 28 height 8
click at [121, 206] on input "Other" at bounding box center [118, 203] width 6 height 6
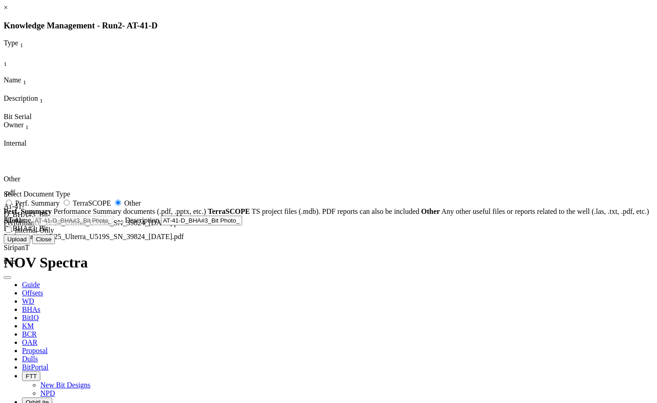
click at [54, 234] on span "Internal Only" at bounding box center [34, 230] width 39 height 8
click at [11, 233] on input "Internal Only" at bounding box center [8, 230] width 6 height 6
click at [30, 244] on button "Upload" at bounding box center [17, 240] width 27 height 10
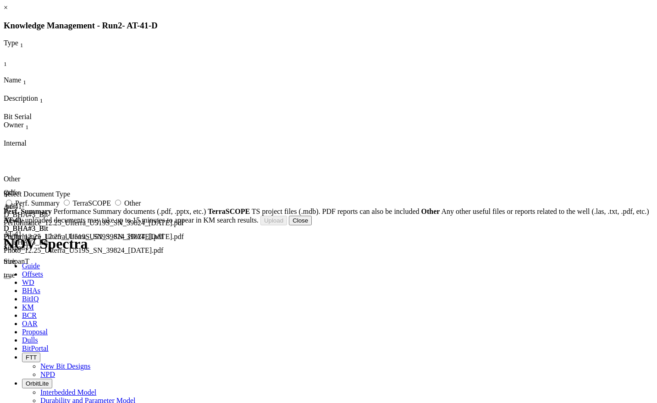
click at [312, 225] on button "Close" at bounding box center [300, 221] width 23 height 10
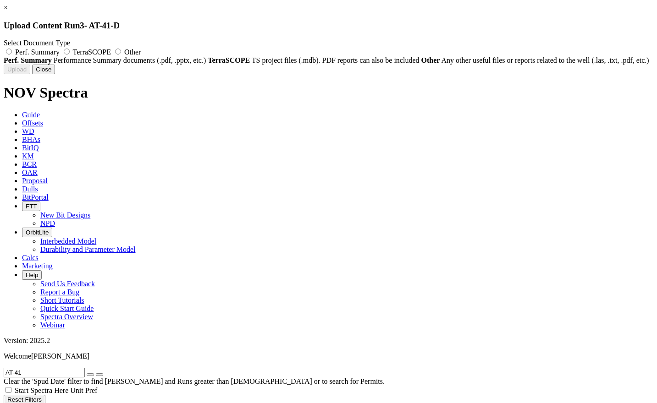
click at [141, 55] on span "Other" at bounding box center [132, 52] width 16 height 8
click at [121, 55] on input "Other" at bounding box center [118, 52] width 6 height 6
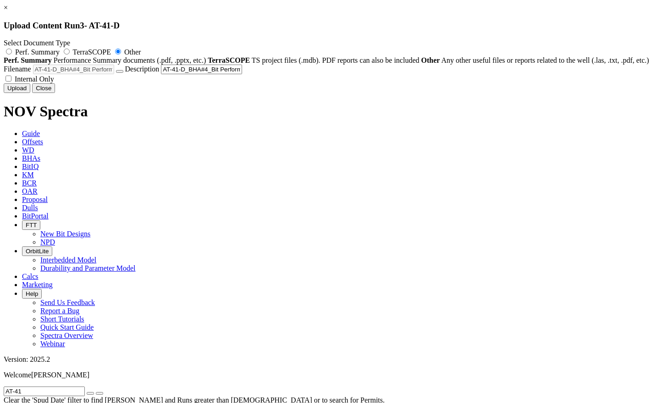
click at [54, 83] on span "Internal Only" at bounding box center [34, 79] width 39 height 8
click at [11, 82] on input "Internal Only" at bounding box center [8, 79] width 6 height 6
click at [30, 93] on button "Upload" at bounding box center [17, 88] width 27 height 10
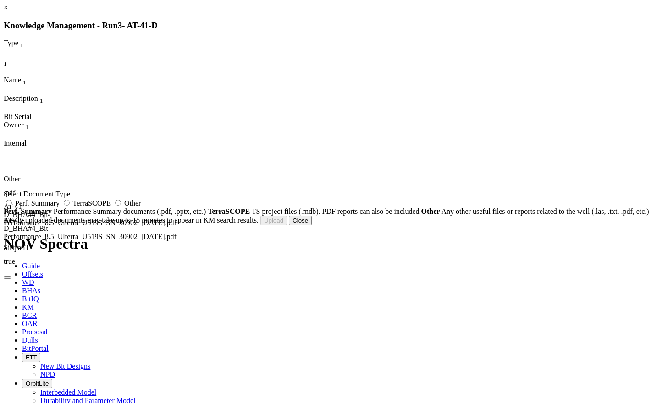
drag, startPoint x: 407, startPoint y: 209, endPoint x: 458, endPoint y: 218, distance: 52.1
click at [141, 207] on label "Other" at bounding box center [127, 203] width 28 height 8
click at [121, 206] on input "Other" at bounding box center [118, 203] width 6 height 6
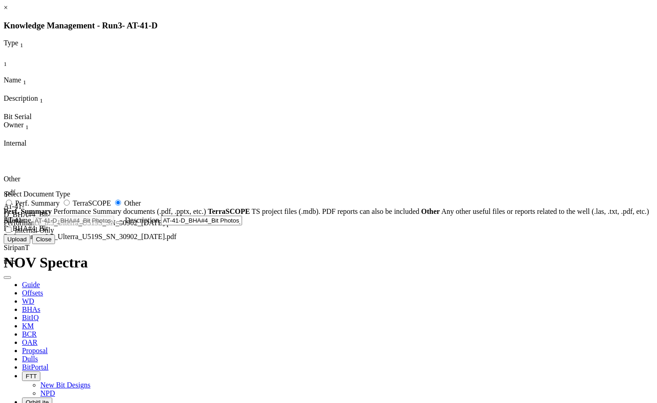
drag, startPoint x: 357, startPoint y: 337, endPoint x: 364, endPoint y: 339, distance: 8.1
click at [54, 234] on span "Internal Only" at bounding box center [34, 230] width 39 height 8
click at [11, 233] on input "Internal Only" at bounding box center [8, 230] width 6 height 6
click at [30, 244] on button "Upload" at bounding box center [17, 240] width 27 height 10
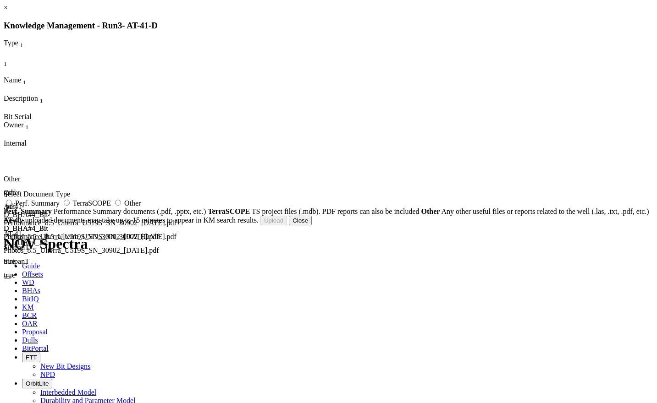
click at [312, 225] on button "Close" at bounding box center [300, 221] width 23 height 10
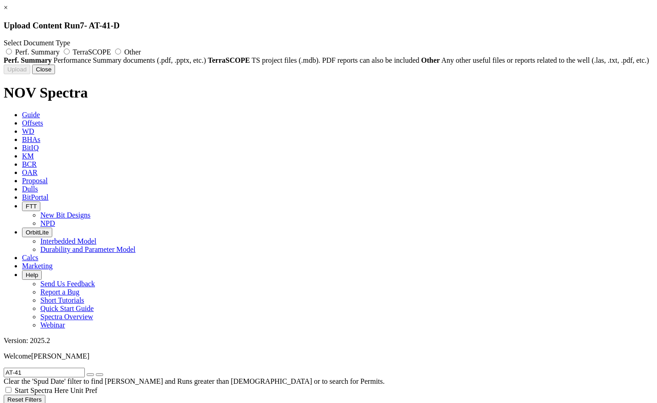
click at [141, 50] on label "Other" at bounding box center [127, 52] width 28 height 8
click at [121, 50] on input "Other" at bounding box center [118, 52] width 6 height 6
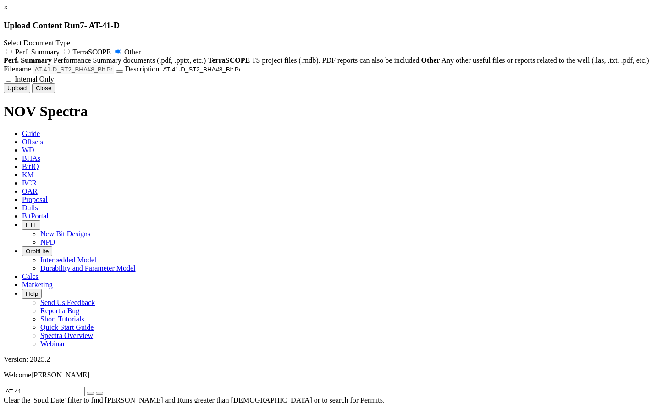
click at [54, 83] on label "Internal Only" at bounding box center [29, 79] width 50 height 8
click at [11, 82] on input "Internal Only" at bounding box center [8, 79] width 6 height 6
click at [30, 93] on button "Upload" at bounding box center [17, 88] width 27 height 10
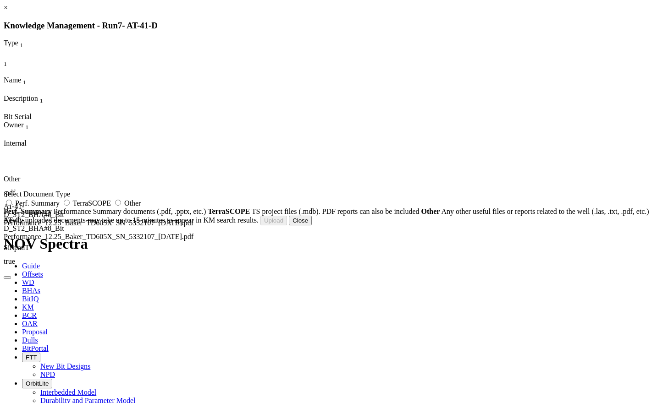
click at [141, 207] on span "Other" at bounding box center [132, 203] width 16 height 8
click at [121, 206] on input "Other" at bounding box center [118, 203] width 6 height 6
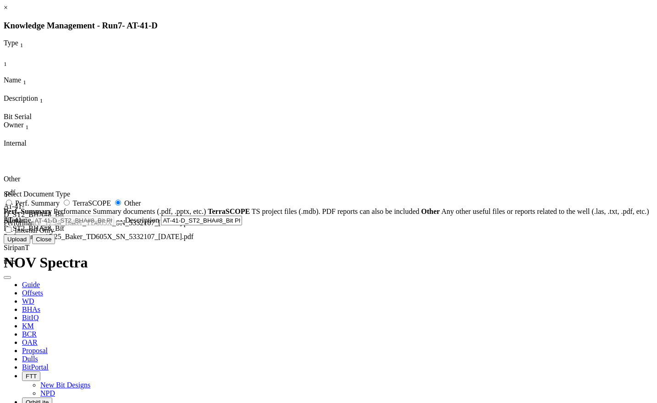
click at [54, 234] on span "Internal Only" at bounding box center [34, 230] width 39 height 8
click at [11, 233] on input "Internal Only" at bounding box center [8, 230] width 6 height 6
click at [30, 244] on button "Upload" at bounding box center [17, 240] width 27 height 10
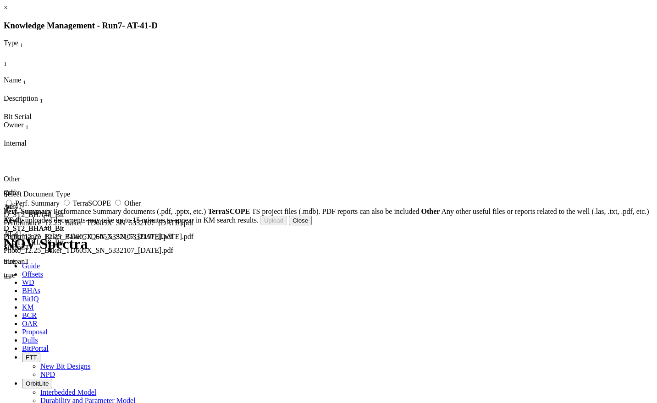
drag, startPoint x: 488, startPoint y: 286, endPoint x: 491, endPoint y: 274, distance: 12.2
click at [312, 225] on button "Close" at bounding box center [300, 221] width 23 height 10
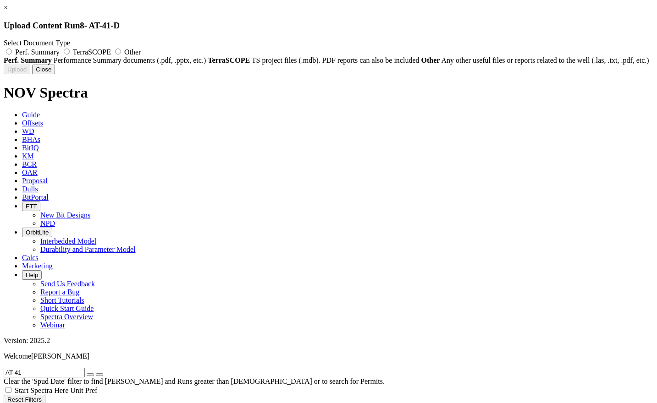
click at [141, 51] on span "Other" at bounding box center [132, 52] width 16 height 8
click at [121, 51] on input "Other" at bounding box center [118, 52] width 6 height 6
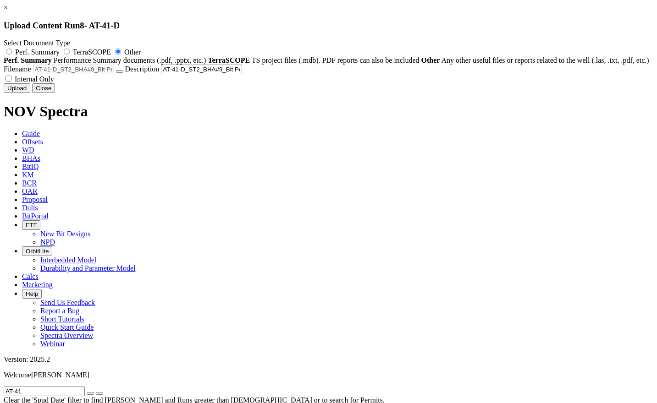
click at [54, 83] on span "Internal Only" at bounding box center [34, 79] width 39 height 8
click at [11, 82] on input "Internal Only" at bounding box center [8, 79] width 6 height 6
click at [30, 93] on button "Upload" at bounding box center [17, 88] width 27 height 10
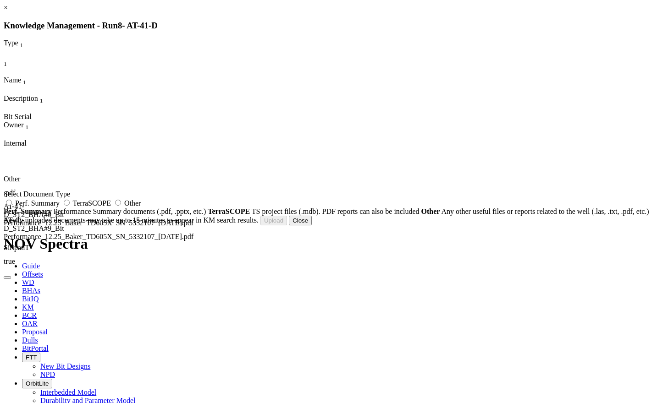
click at [141, 207] on span "Other" at bounding box center [132, 203] width 16 height 8
click at [121, 206] on input "Other" at bounding box center [118, 203] width 6 height 6
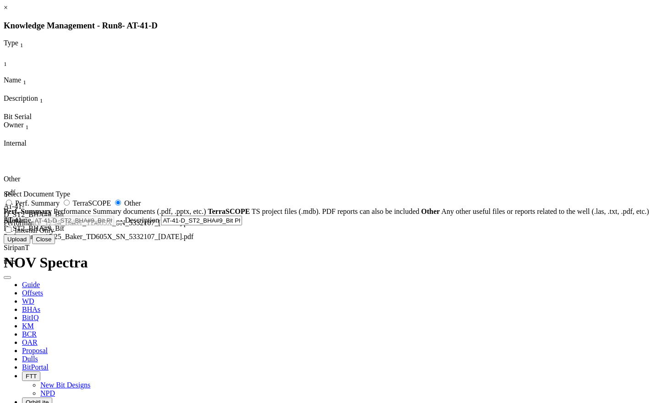
click at [54, 234] on span "Internal Only" at bounding box center [34, 230] width 39 height 8
click at [11, 233] on input "Internal Only" at bounding box center [8, 230] width 6 height 6
click at [30, 244] on button "Upload" at bounding box center [17, 240] width 27 height 10
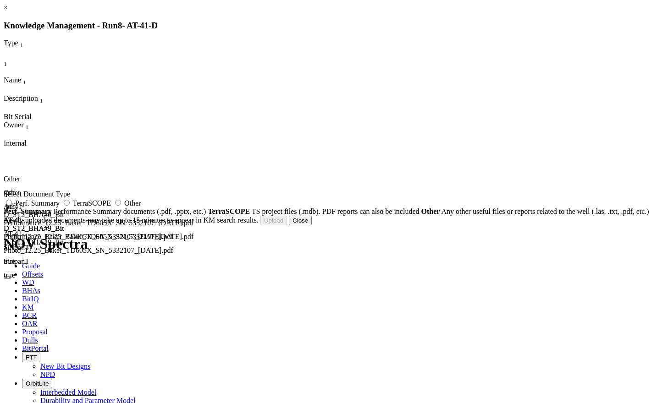
click at [312, 225] on button "Close" at bounding box center [300, 221] width 23 height 10
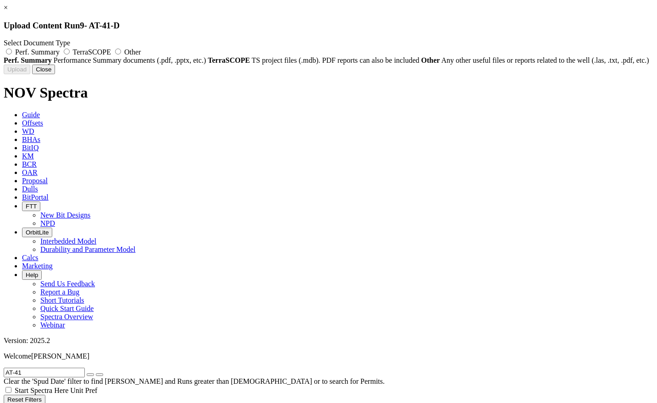
click at [141, 56] on label "Other" at bounding box center [127, 52] width 28 height 8
click at [121, 55] on input "Other" at bounding box center [118, 52] width 6 height 6
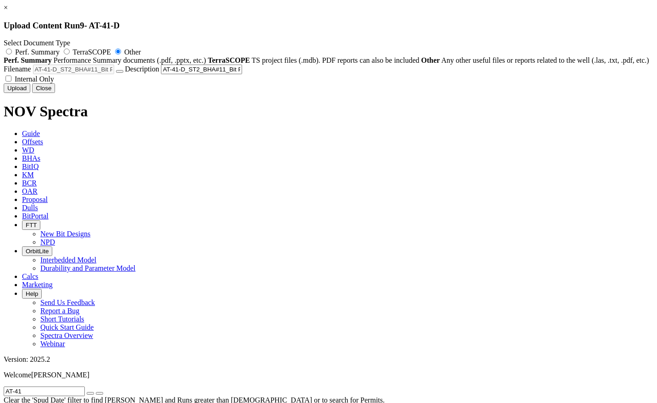
click at [54, 83] on span "Internal Only" at bounding box center [34, 79] width 39 height 8
click at [11, 82] on input "Internal Only" at bounding box center [8, 79] width 6 height 6
click at [30, 93] on button "Upload" at bounding box center [17, 88] width 27 height 10
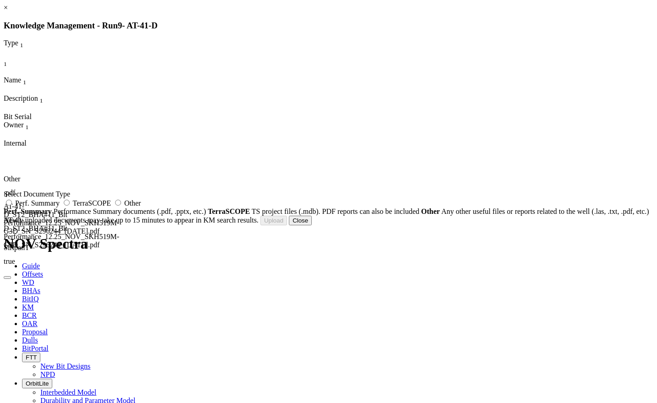
click at [141, 207] on label "Other" at bounding box center [127, 203] width 28 height 8
click at [121, 206] on input "Other" at bounding box center [118, 203] width 6 height 6
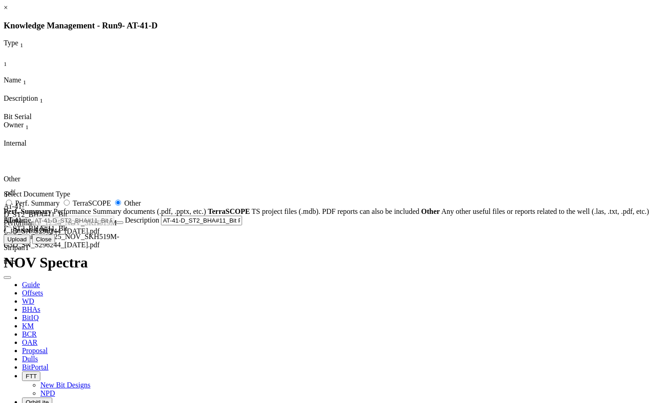
click at [54, 234] on label "Internal Only" at bounding box center [29, 230] width 50 height 8
click at [11, 233] on input "Internal Only" at bounding box center [8, 230] width 6 height 6
click at [30, 244] on button "Upload" at bounding box center [17, 240] width 27 height 10
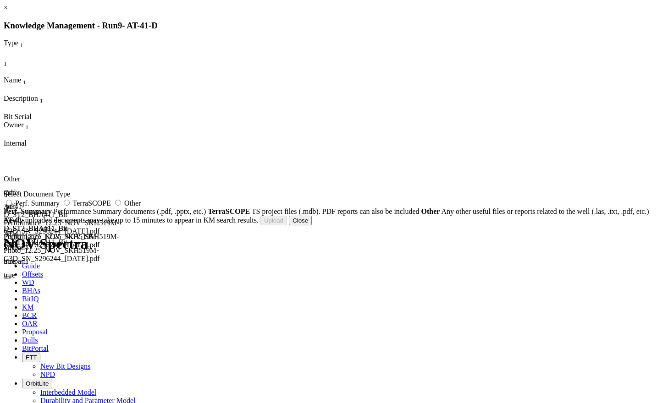
click at [312, 225] on button "Close" at bounding box center [300, 221] width 23 height 10
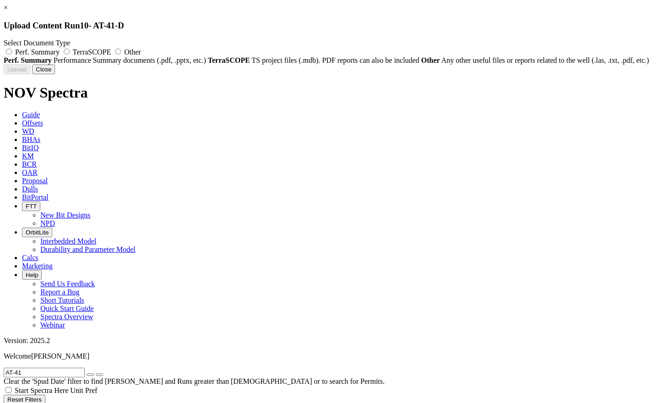
click at [141, 48] on label "Other" at bounding box center [127, 52] width 28 height 8
click at [121, 49] on input "Other" at bounding box center [118, 52] width 6 height 6
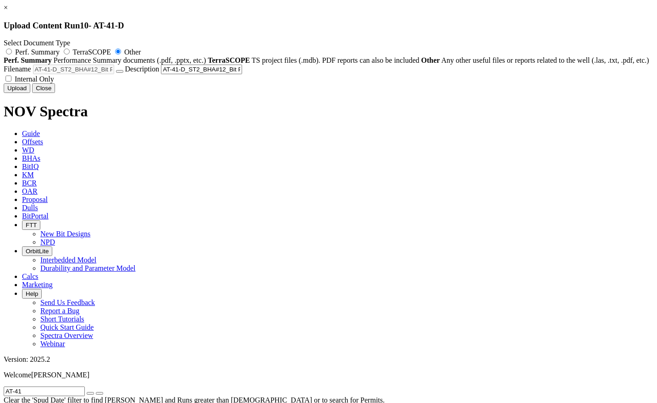
click at [54, 83] on span "Internal Only" at bounding box center [34, 79] width 39 height 8
click at [11, 82] on input "Internal Only" at bounding box center [8, 79] width 6 height 6
click at [30, 93] on button "Upload" at bounding box center [17, 88] width 27 height 10
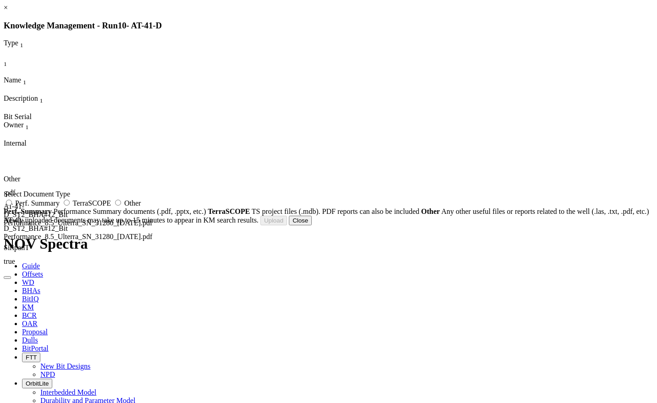
click at [141, 207] on span "Other" at bounding box center [132, 203] width 16 height 8
click at [121, 206] on input "Other" at bounding box center [118, 203] width 6 height 6
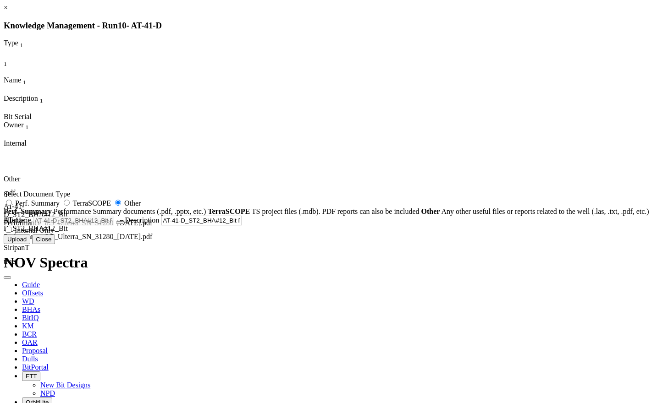
drag, startPoint x: 367, startPoint y: 334, endPoint x: 384, endPoint y: 345, distance: 20.2
click at [54, 234] on span "Internal Only" at bounding box center [34, 230] width 39 height 8
click at [11, 233] on input "Internal Only" at bounding box center [8, 230] width 6 height 6
click at [30, 244] on button "Upload" at bounding box center [17, 240] width 27 height 10
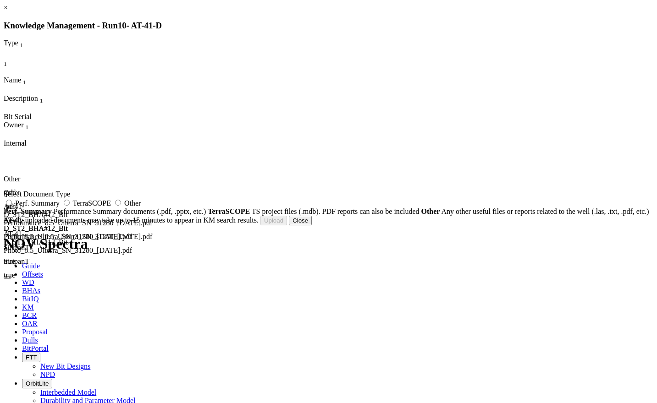
click at [312, 225] on button "Close" at bounding box center [300, 221] width 23 height 10
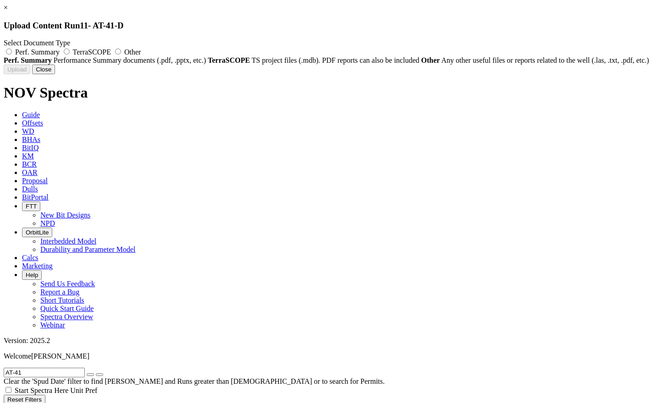
click at [141, 54] on span "Other" at bounding box center [132, 52] width 16 height 8
click at [121, 54] on input "Other" at bounding box center [118, 52] width 6 height 6
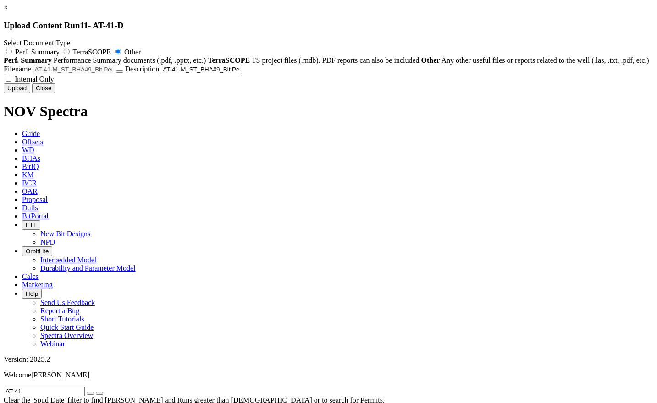
click at [54, 83] on span "Internal Only" at bounding box center [34, 79] width 39 height 8
click at [11, 82] on input "Internal Only" at bounding box center [8, 79] width 6 height 6
click at [30, 93] on button "Upload" at bounding box center [17, 88] width 27 height 10
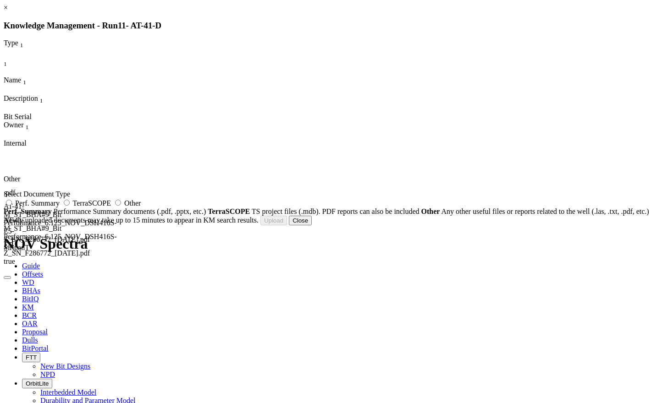
click at [141, 207] on span "Other" at bounding box center [132, 203] width 16 height 8
click at [121, 206] on input "Other" at bounding box center [118, 203] width 6 height 6
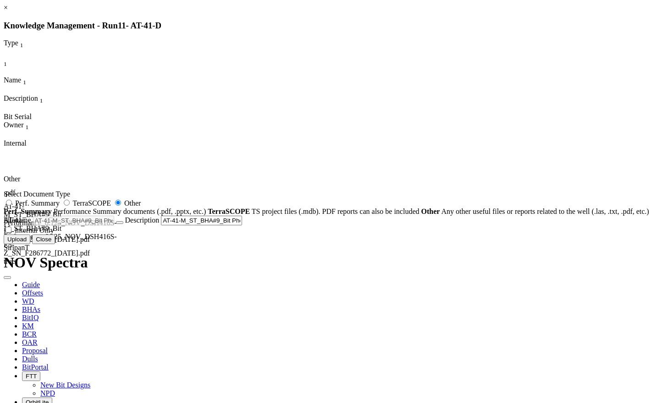
drag, startPoint x: 362, startPoint y: 337, endPoint x: 428, endPoint y: 377, distance: 76.9
click at [54, 234] on span "Internal Only" at bounding box center [34, 230] width 39 height 8
click at [11, 233] on input "Internal Only" at bounding box center [8, 230] width 6 height 6
click at [30, 244] on button "Upload" at bounding box center [17, 240] width 27 height 10
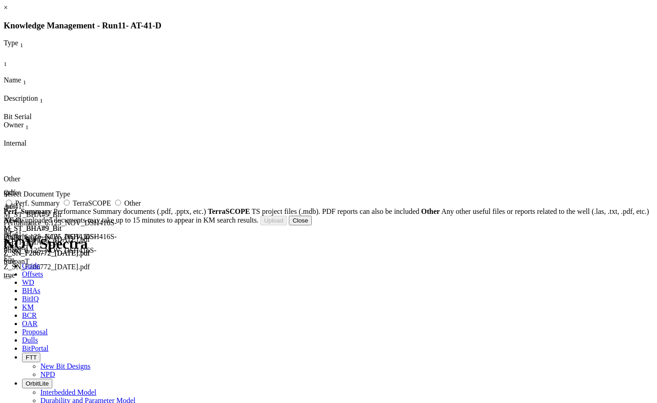
click at [354, 23] on h3 "Knowledge Management - Run 11 - AT-41-D" at bounding box center [328, 26] width 649 height 10
click at [312, 225] on button "Close" at bounding box center [300, 221] width 23 height 10
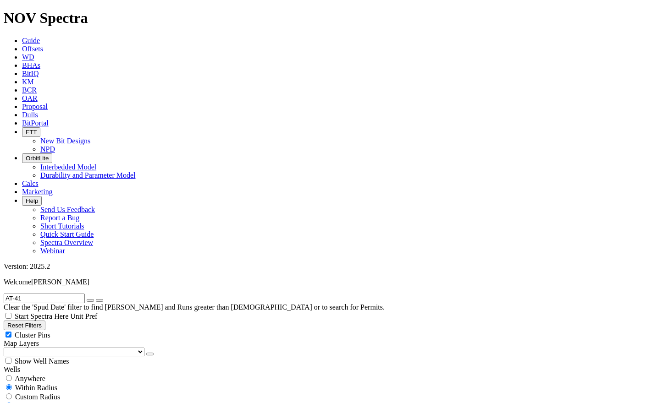
click at [94, 299] on button "button" at bounding box center [90, 300] width 7 height 3
click at [53, 294] on input "text" at bounding box center [44, 299] width 81 height 10
click at [96, 299] on button "submit" at bounding box center [99, 300] width 7 height 3
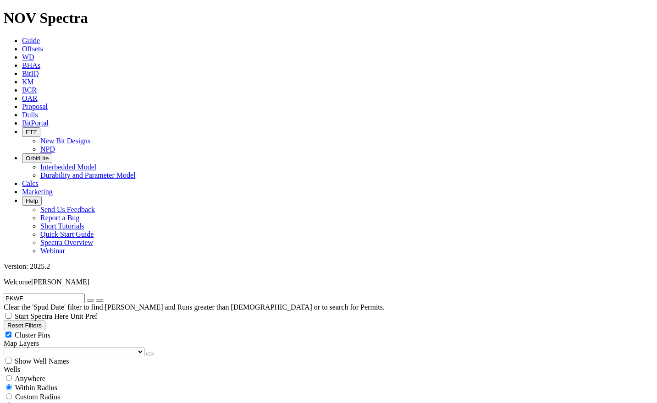
click at [44, 375] on span "Anywhere" at bounding box center [30, 379] width 31 height 8
click at [21, 375] on span "Anywhere" at bounding box center [30, 379] width 31 height 8
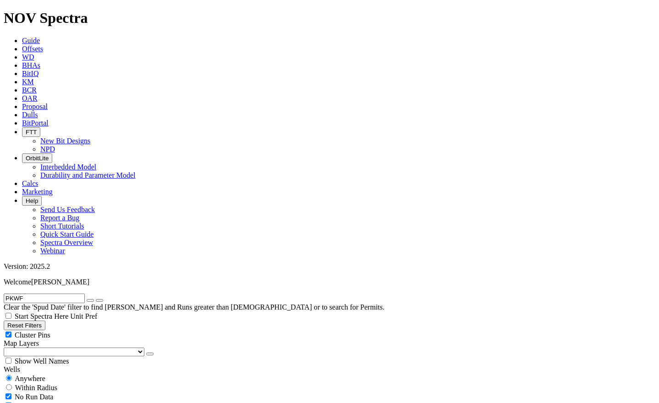
scroll to position [2981, 0]
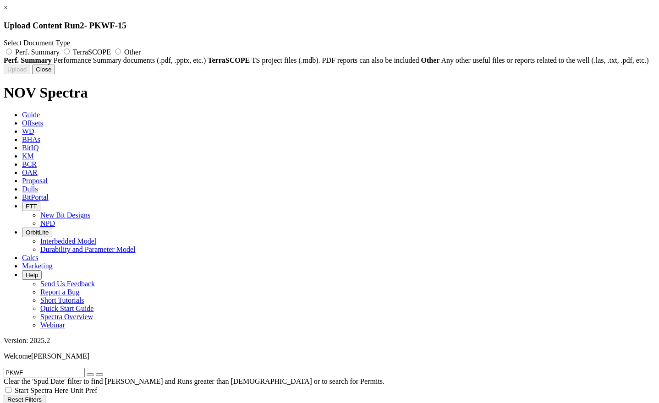
click at [141, 50] on span "Other" at bounding box center [132, 52] width 16 height 8
click at [121, 50] on input "Other" at bounding box center [118, 52] width 6 height 6
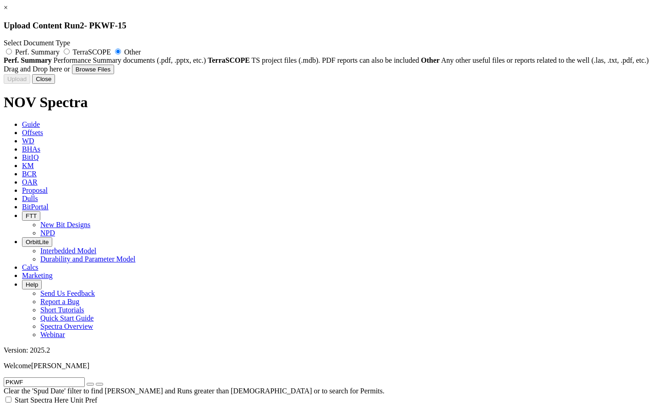
click at [55, 84] on button "Close" at bounding box center [43, 79] width 23 height 10
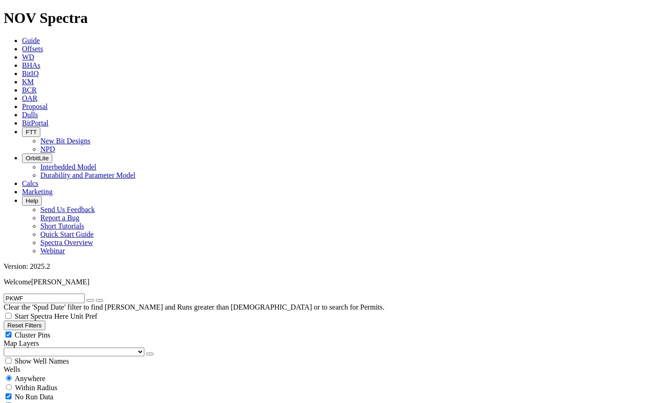
drag, startPoint x: 30, startPoint y: 38, endPoint x: 8, endPoint y: 42, distance: 22.5
click at [4, 294] on form "PKWF" at bounding box center [330, 299] width 652 height 10
click at [96, 299] on button "submit" at bounding box center [99, 300] width 7 height 3
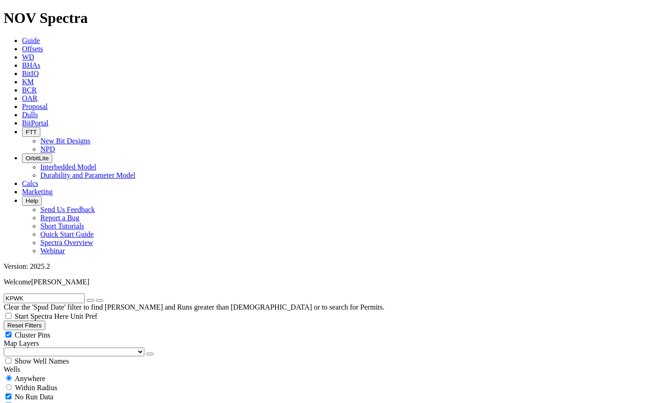
scroll to position [788, 0]
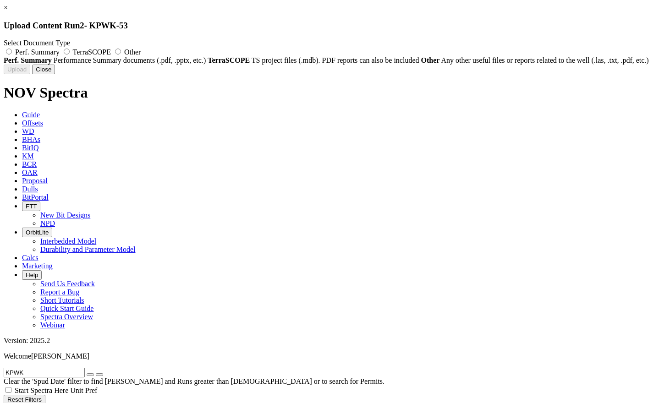
click at [55, 74] on button "Close" at bounding box center [43, 70] width 23 height 10
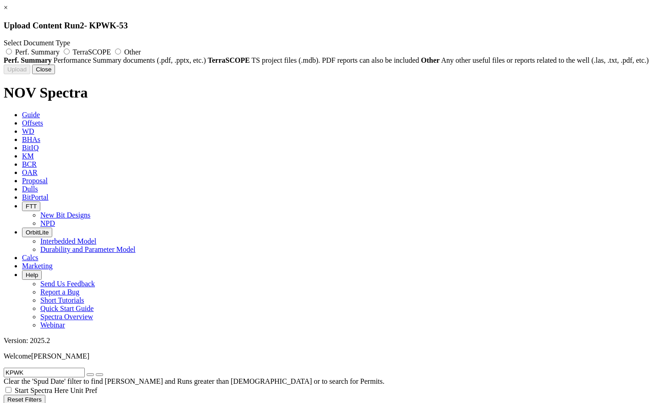
click at [141, 53] on span "Other" at bounding box center [132, 52] width 16 height 8
click at [121, 53] on input "Other" at bounding box center [118, 52] width 6 height 6
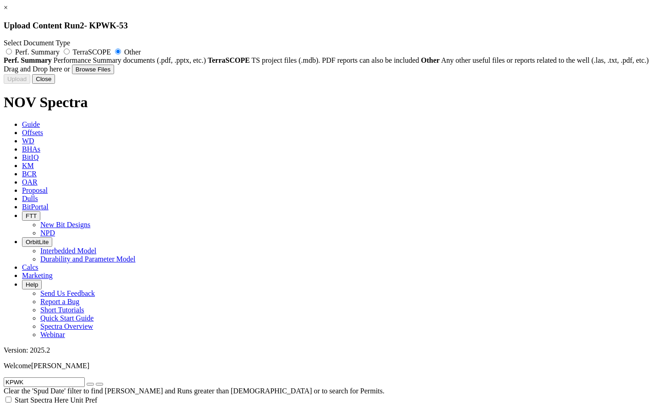
click at [55, 84] on button "Close" at bounding box center [43, 79] width 23 height 10
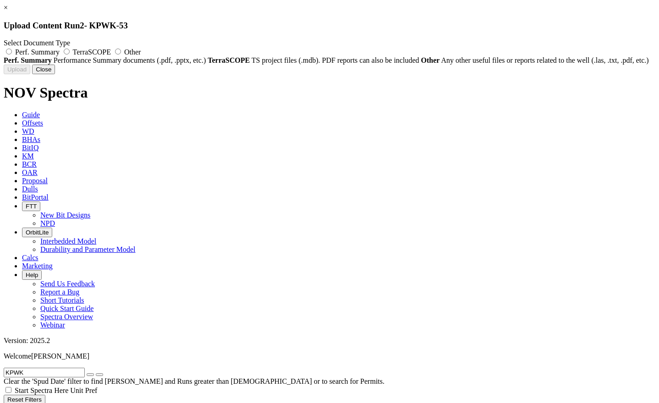
click at [141, 55] on span "Other" at bounding box center [132, 52] width 16 height 8
click at [121, 55] on input "Other" at bounding box center [118, 52] width 6 height 6
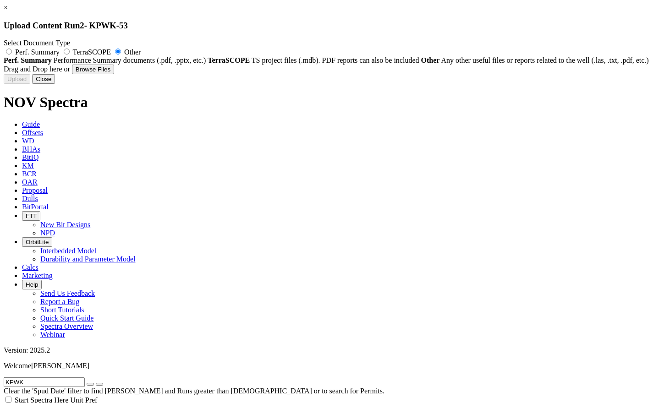
click at [114, 74] on button "Browse Files" at bounding box center [93, 70] width 42 height 10
click at [55, 84] on button "Close" at bounding box center [43, 79] width 23 height 10
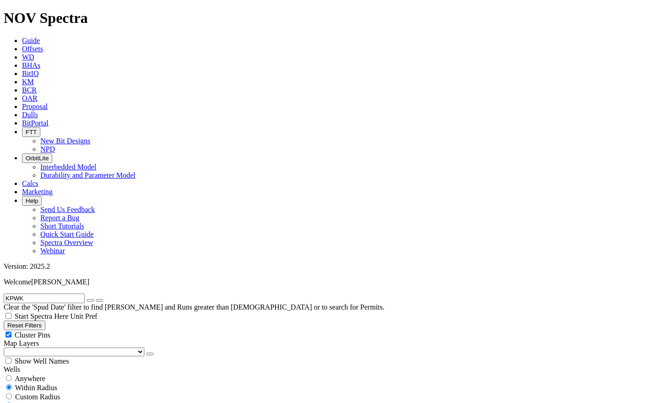
click at [90, 301] on icon "button" at bounding box center [90, 301] width 0 height 0
click at [39, 294] on input "text" at bounding box center [44, 299] width 81 height 10
click at [12, 375] on input "radio" at bounding box center [9, 378] width 6 height 6
click at [23, 294] on input "BK-06" at bounding box center [44, 299] width 81 height 10
